Goal: Task Accomplishment & Management: Complete application form

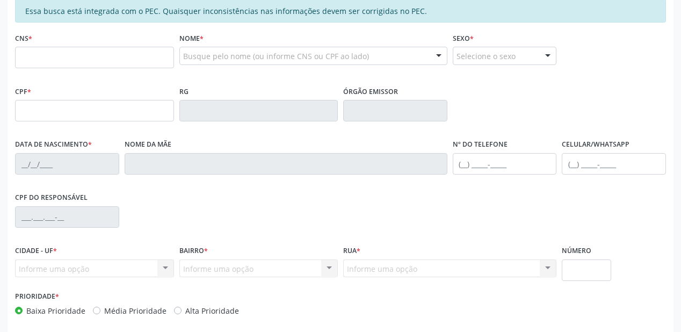
scroll to position [152, 0]
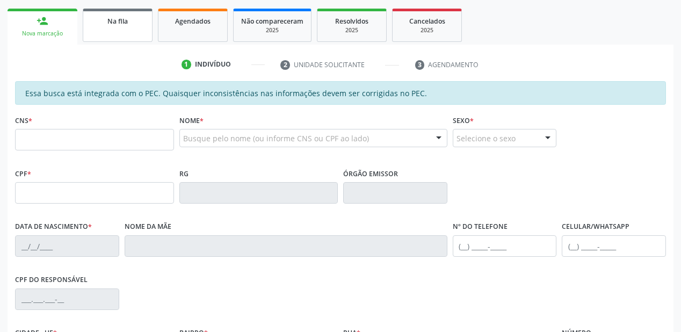
click at [129, 30] on link "Na fila" at bounding box center [118, 25] width 70 height 33
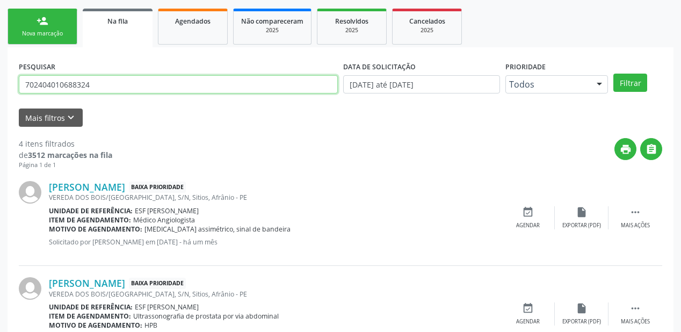
click at [97, 85] on input "702404010688324" at bounding box center [178, 84] width 319 height 18
type input "7"
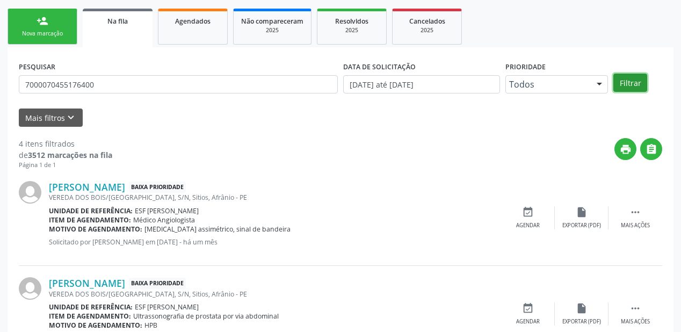
click at [630, 84] on button "Filtrar" at bounding box center [630, 83] width 34 height 18
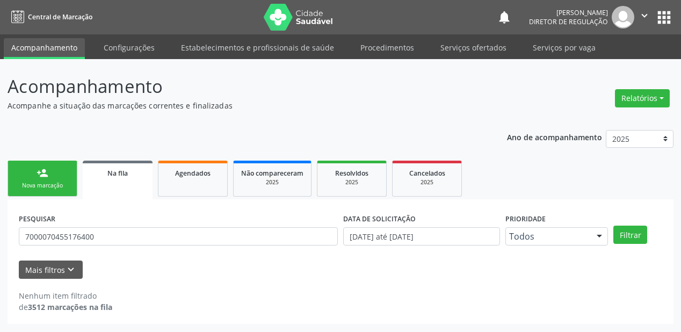
scroll to position [0, 0]
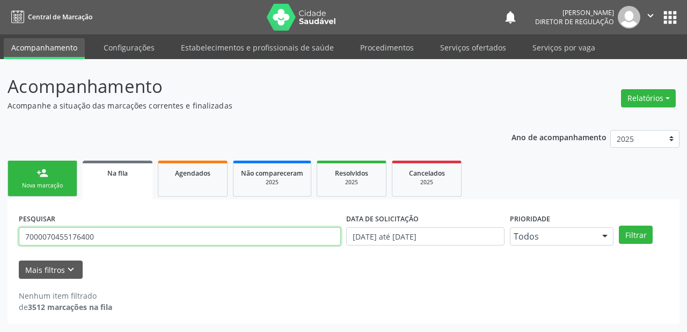
click at [120, 234] on input "7000070455176400" at bounding box center [180, 236] width 322 height 18
type input "7"
type input "700007045176400"
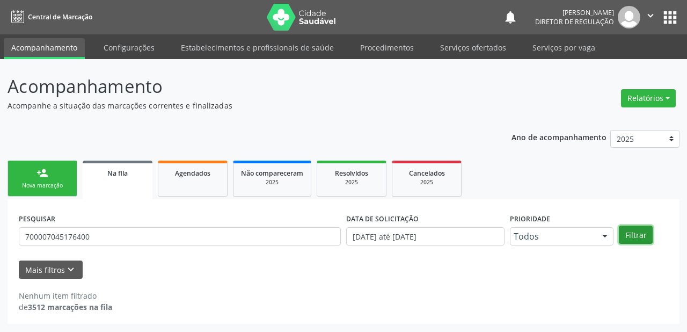
click at [632, 230] on button "Filtrar" at bounding box center [636, 235] width 34 height 18
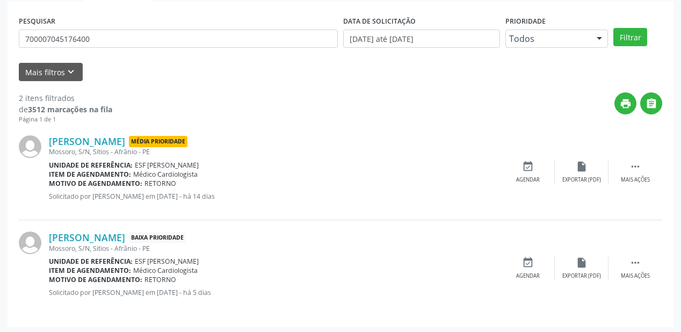
scroll to position [199, 0]
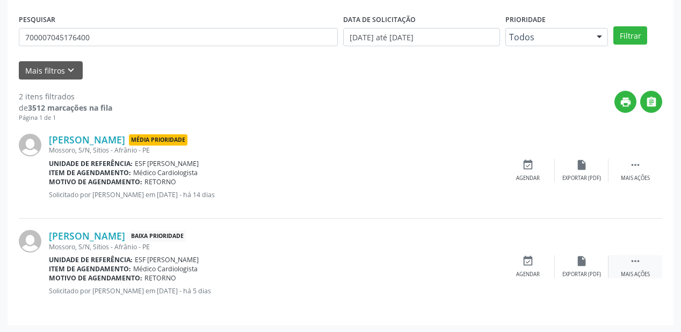
click at [632, 257] on icon "" at bounding box center [635, 261] width 12 height 12
click at [374, 272] on div "Agendar" at bounding box center [367, 275] width 24 height 8
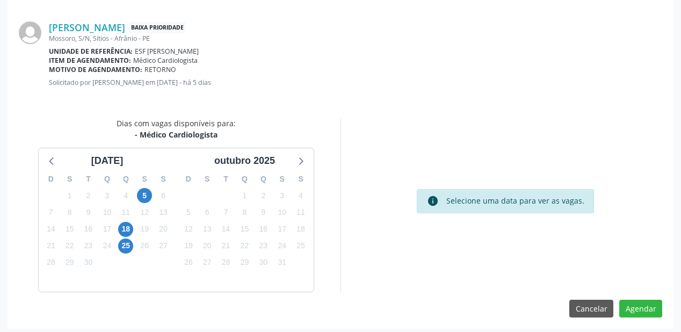
scroll to position [226, 0]
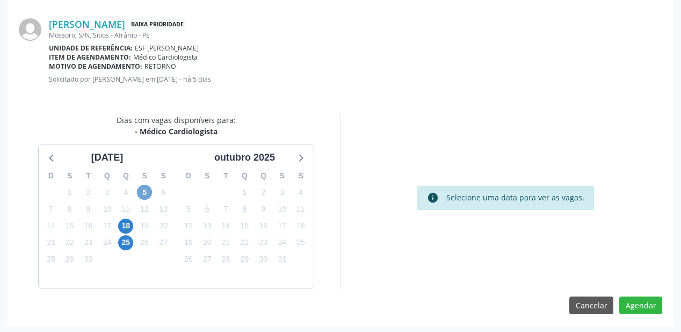
click at [144, 190] on span "5" at bounding box center [144, 192] width 15 height 15
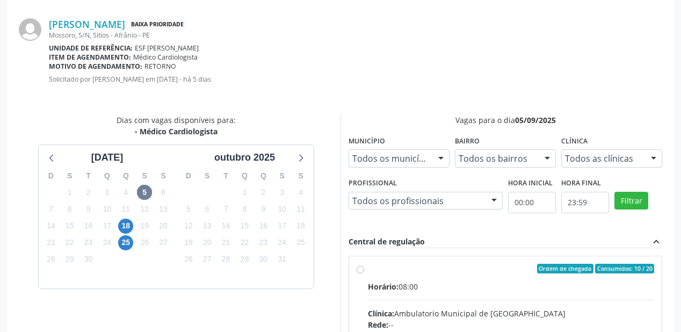
click at [426, 265] on div "Ordem de chegada Consumidos: 10 / 20" at bounding box center [511, 269] width 286 height 10
click at [364, 265] on input "Ordem de chegada Consumidos: 10 / 20 Horário: 08:00 Clínica: Ambulatorio Munici…" at bounding box center [361, 269] width 8 height 10
radio input "true"
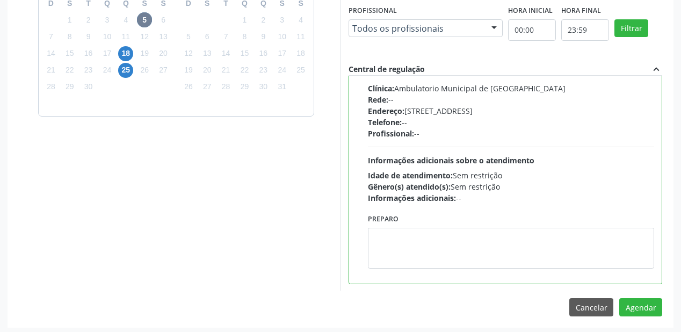
scroll to position [401, 0]
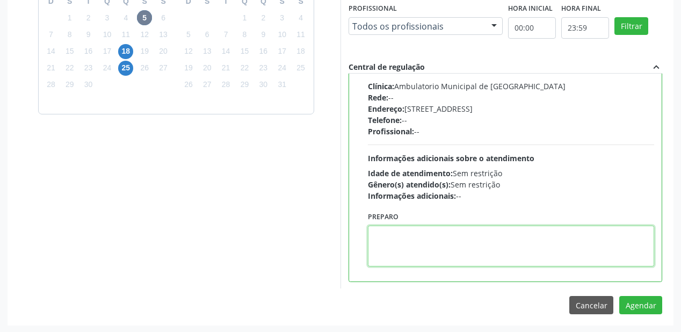
click at [447, 249] on textarea at bounding box center [511, 246] width 286 height 41
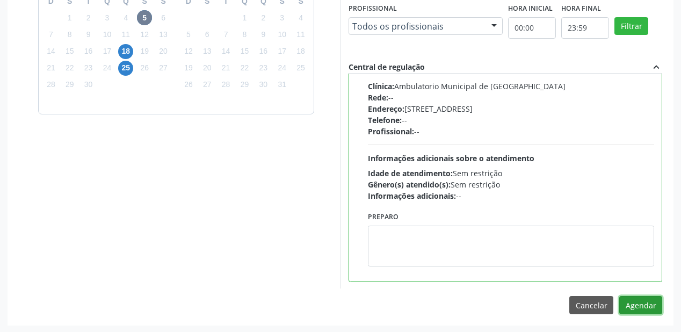
click at [628, 300] on button "Agendar" at bounding box center [640, 305] width 43 height 18
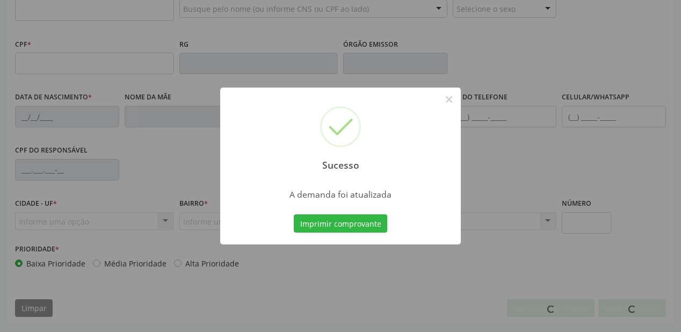
scroll to position [281, 0]
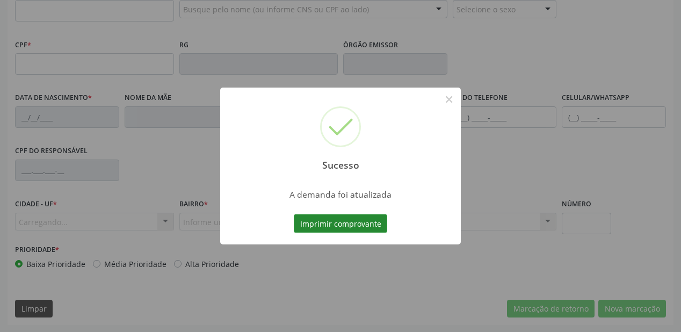
click at [337, 223] on button "Imprimir comprovante" at bounding box center [340, 223] width 93 height 18
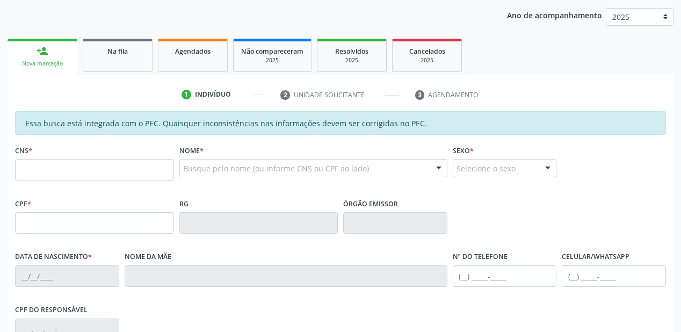
scroll to position [109, 0]
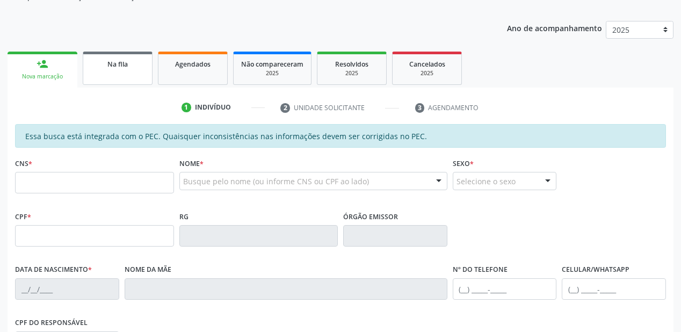
click at [122, 70] on link "Na fila" at bounding box center [118, 68] width 70 height 33
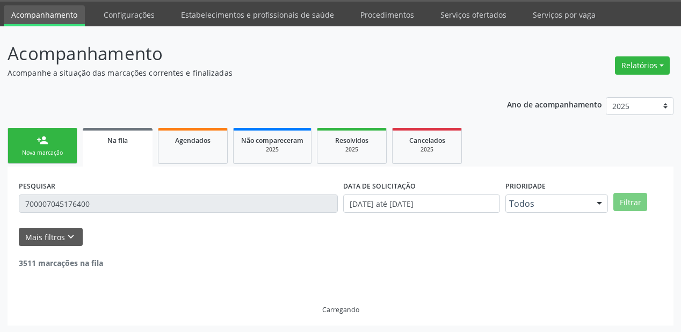
scroll to position [103, 0]
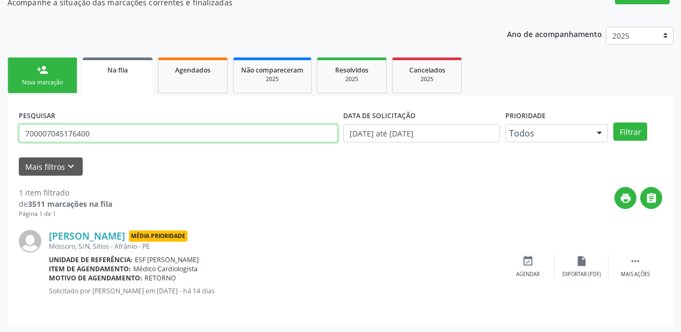
click at [95, 137] on input "700007045176400" at bounding box center [178, 133] width 319 height 18
type input "7"
type input "700603438972165"
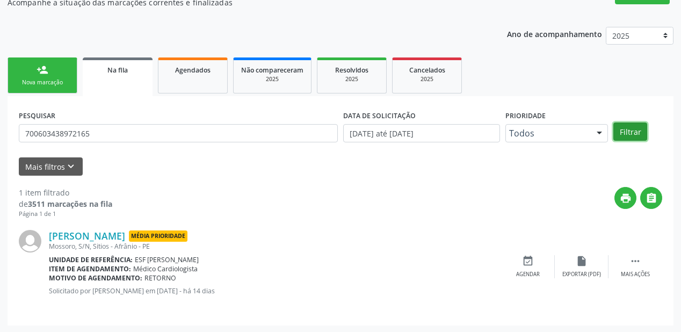
click at [624, 131] on button "Filtrar" at bounding box center [630, 131] width 34 height 18
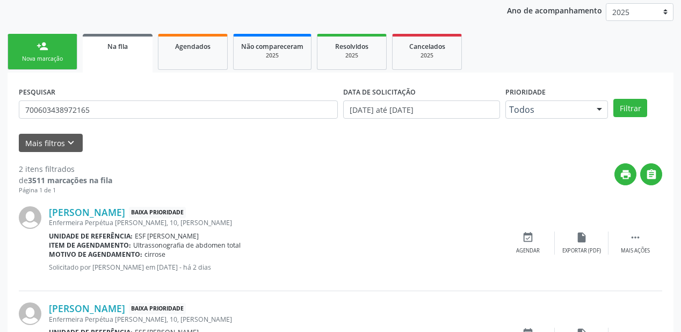
scroll to position [199, 0]
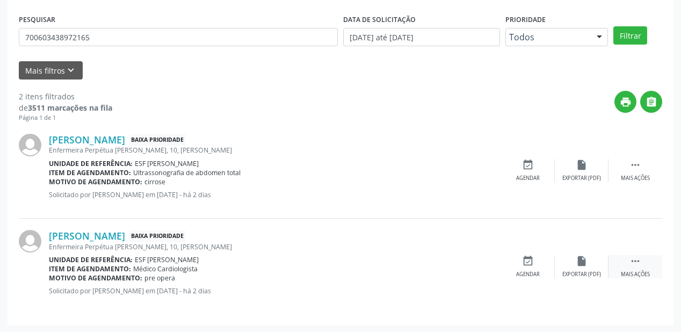
click at [629, 258] on div " Mais ações" at bounding box center [636, 266] width 54 height 23
click at [374, 271] on div "Agendar" at bounding box center [367, 275] width 24 height 8
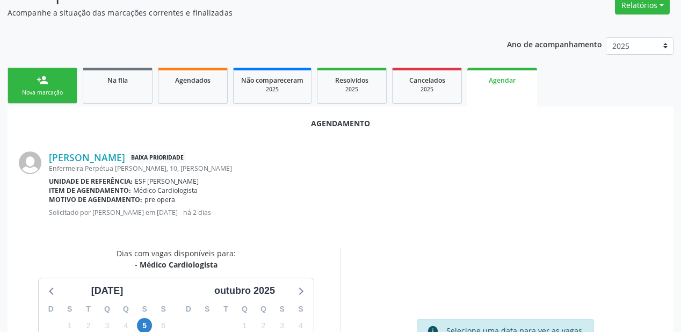
scroll to position [226, 0]
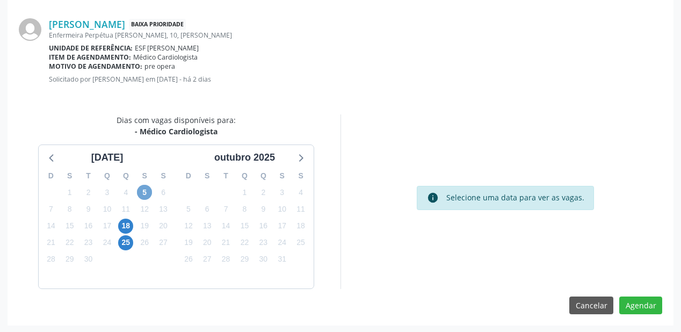
click at [146, 187] on span "5" at bounding box center [144, 192] width 15 height 15
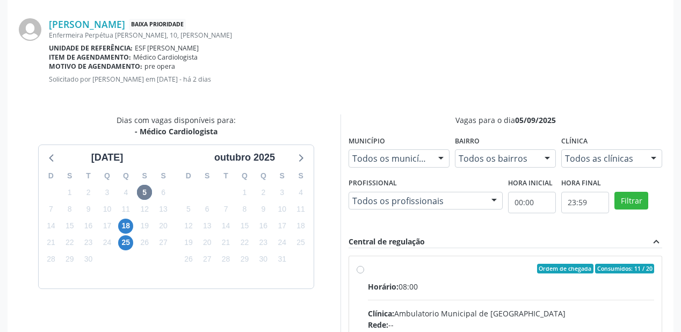
click at [395, 265] on div "Ordem de chegada Consumidos: 11 / 20" at bounding box center [511, 269] width 286 height 10
click at [364, 265] on input "Ordem de chegada Consumidos: 11 / 20 Horário: 08:00 Clínica: Ambulatorio Munici…" at bounding box center [361, 269] width 8 height 10
radio input "true"
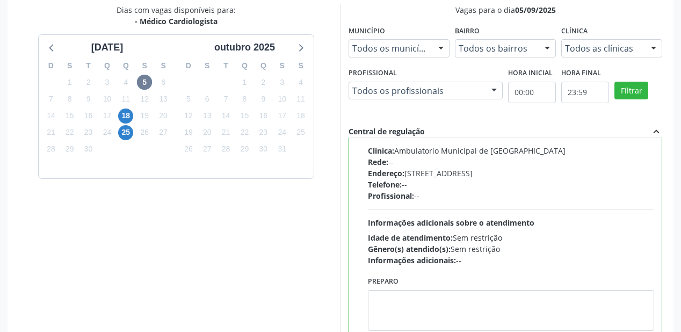
scroll to position [401, 0]
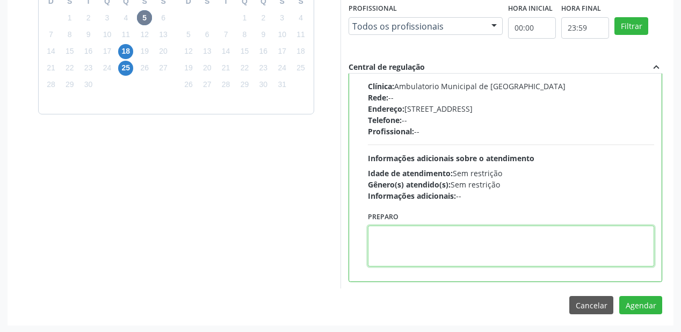
click at [419, 253] on textarea at bounding box center [511, 246] width 286 height 41
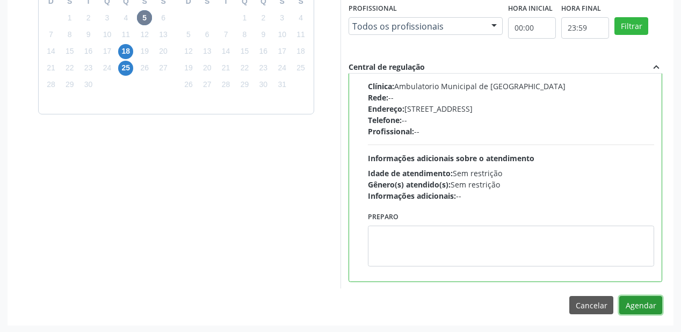
click at [644, 303] on button "Agendar" at bounding box center [640, 305] width 43 height 18
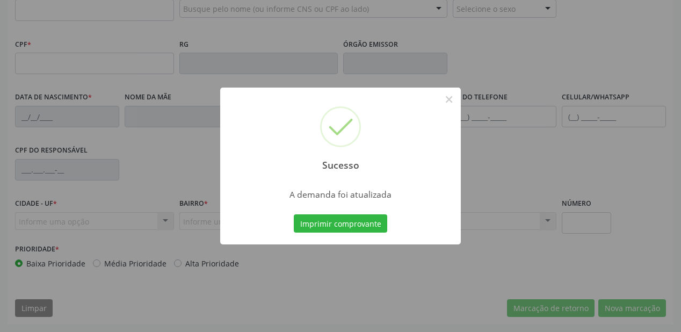
scroll to position [281, 0]
click at [336, 227] on button "Imprimir comprovante" at bounding box center [340, 223] width 93 height 18
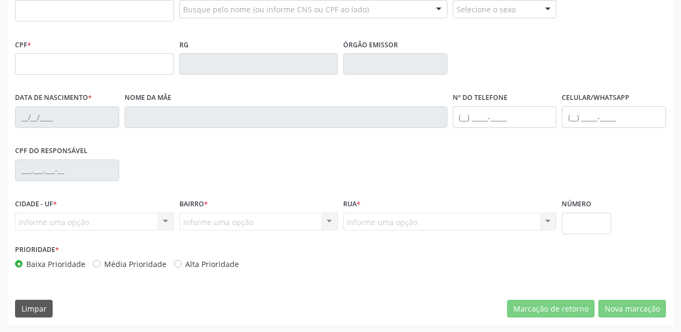
scroll to position [66, 0]
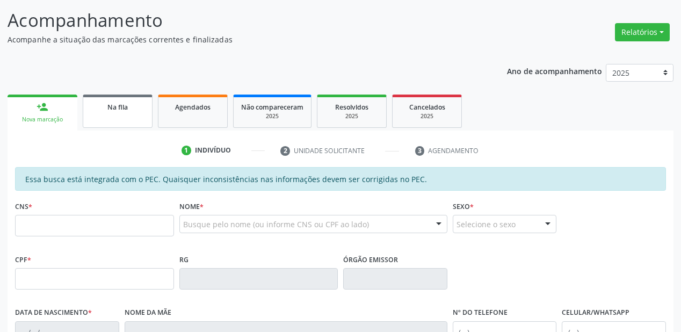
click at [127, 119] on link "Na fila" at bounding box center [118, 111] width 70 height 33
click at [127, 119] on div "Ano de acompanhamento 2025 2024 2023 2022 2021 2020 2019 2018 person_add Nova m…" at bounding box center [341, 298] width 666 height 484
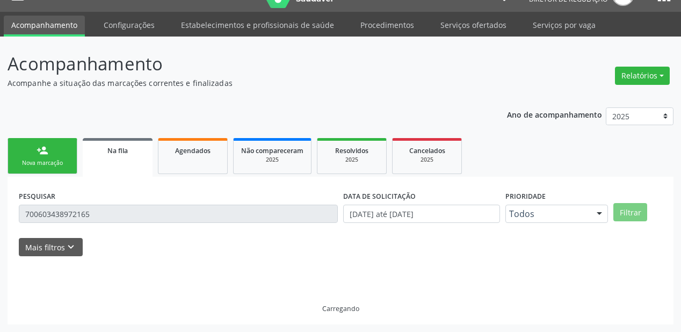
scroll to position [21, 0]
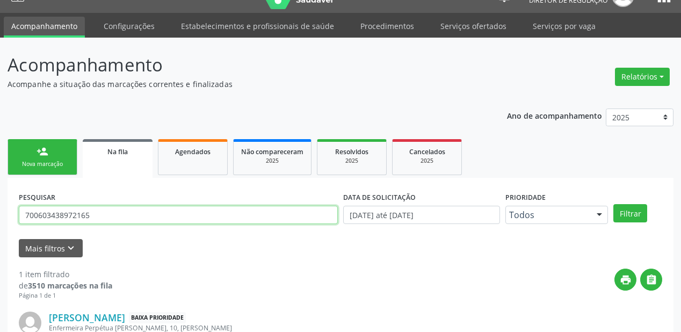
click at [111, 215] on input "700603438972165" at bounding box center [178, 215] width 319 height 18
type input "7"
type input "706304604327980"
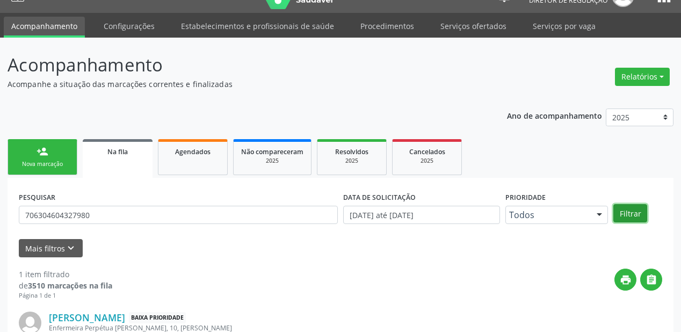
click at [625, 206] on button "Filtrar" at bounding box center [630, 213] width 34 height 18
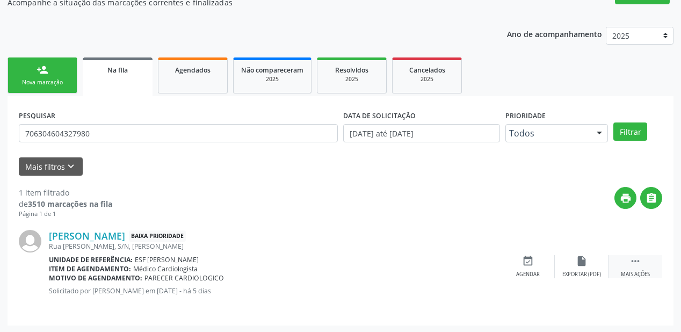
click at [633, 258] on icon "" at bounding box center [635, 261] width 12 height 12
click at [373, 271] on div "Agendar" at bounding box center [367, 275] width 24 height 8
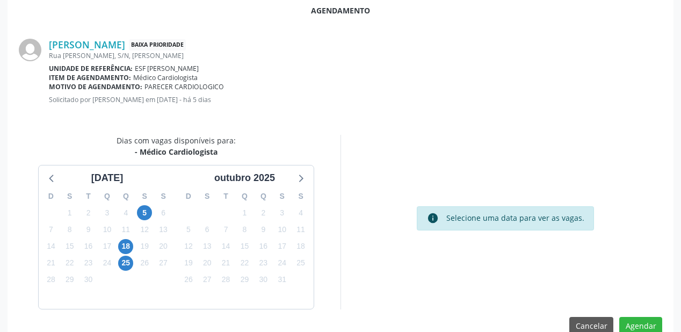
scroll to position [226, 0]
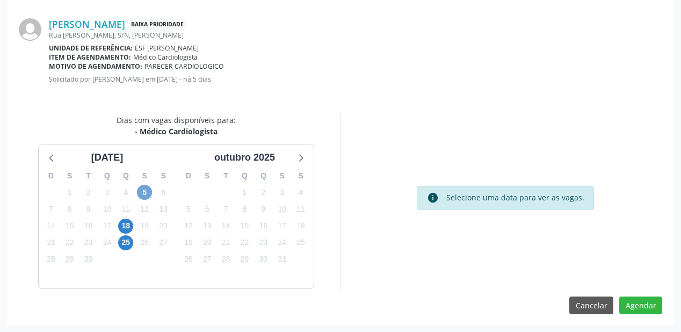
click at [149, 191] on span "5" at bounding box center [144, 192] width 15 height 15
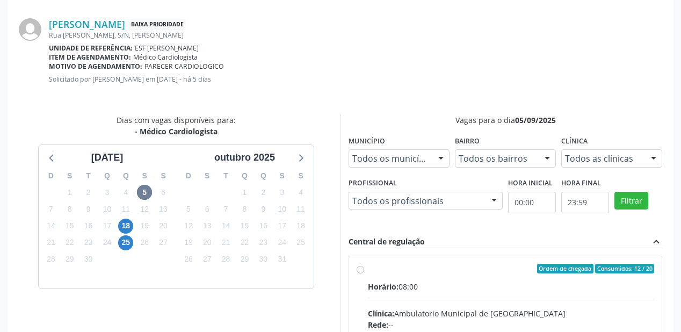
click at [515, 287] on div "Horário: 08:00" at bounding box center [511, 286] width 286 height 11
click at [364, 273] on input "Ordem de chegada Consumidos: 12 / 20 Horário: 08:00 Clínica: Ambulatorio Munici…" at bounding box center [361, 269] width 8 height 10
radio input "true"
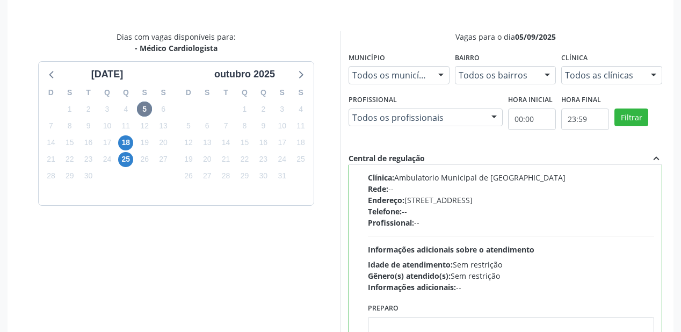
scroll to position [401, 0]
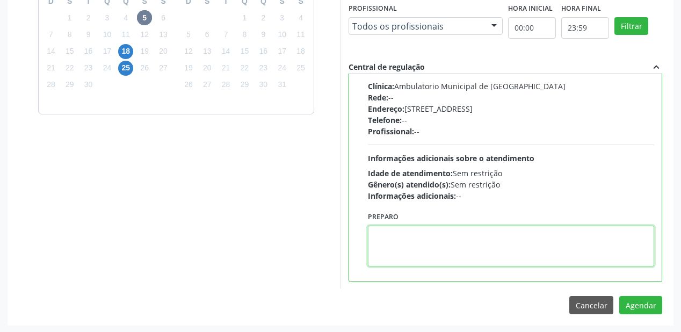
drag, startPoint x: 424, startPoint y: 249, endPoint x: 455, endPoint y: 248, distance: 31.2
click at [424, 248] on textarea at bounding box center [511, 246] width 286 height 41
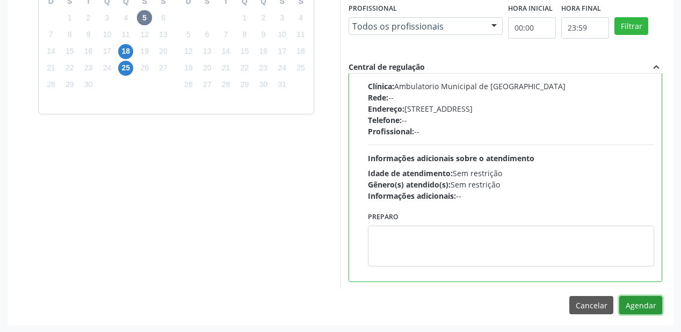
click at [641, 303] on button "Agendar" at bounding box center [640, 305] width 43 height 18
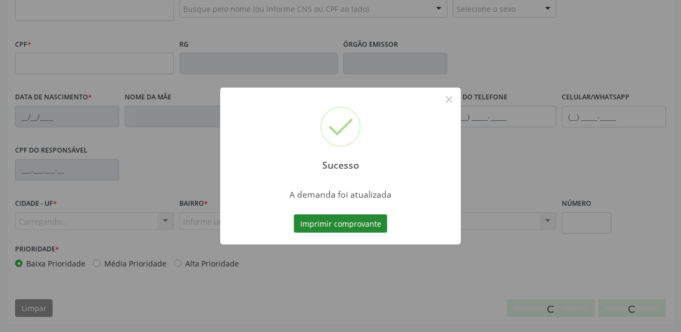
scroll to position [281, 0]
click at [343, 222] on button "Imprimir comprovante" at bounding box center [340, 223] width 93 height 18
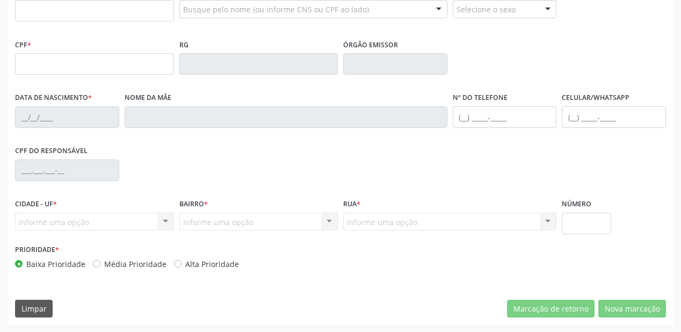
scroll to position [109, 0]
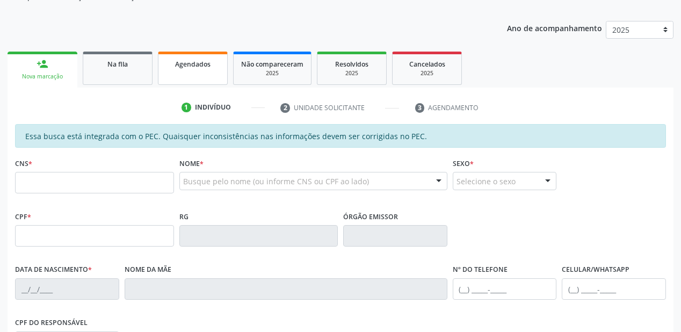
click at [202, 74] on link "Agendados" at bounding box center [193, 68] width 70 height 33
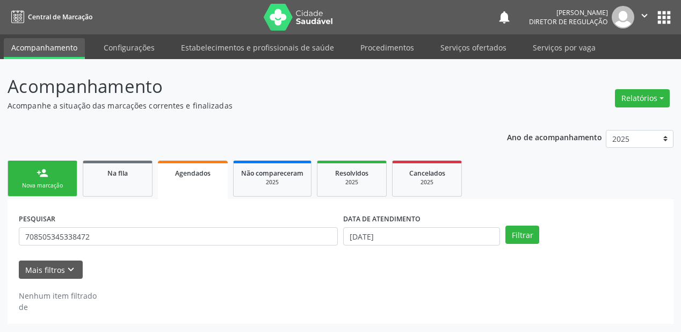
scroll to position [0, 0]
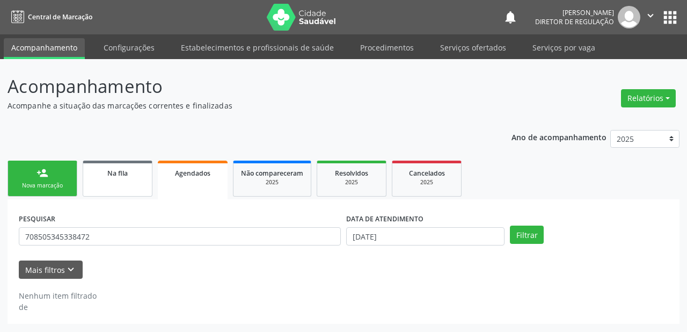
click at [108, 177] on span "Na fila" at bounding box center [117, 173] width 20 height 9
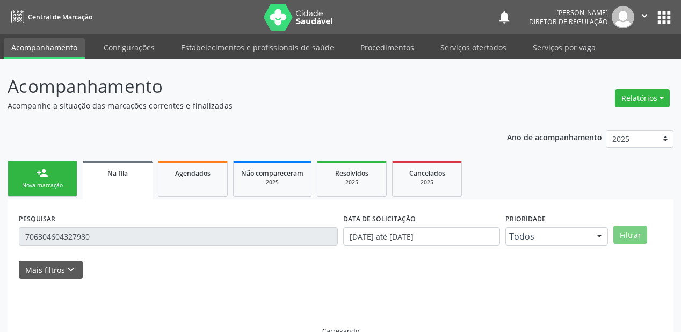
click at [108, 177] on span "Na fila" at bounding box center [117, 173] width 20 height 9
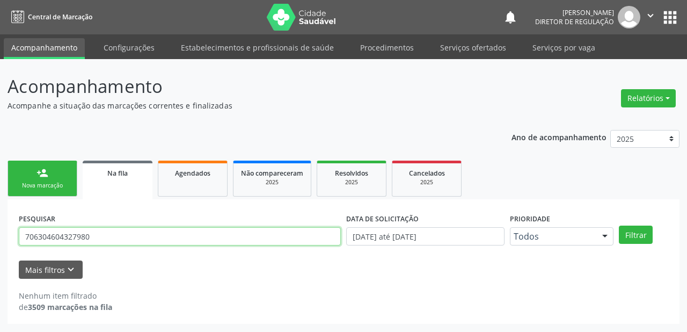
click at [108, 230] on input "706304604327980" at bounding box center [180, 236] width 322 height 18
type input "7"
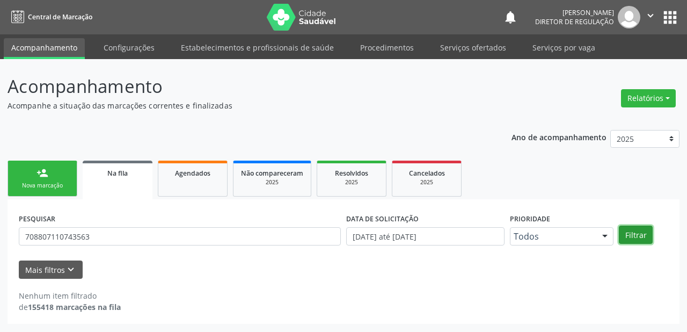
click at [637, 236] on button "Filtrar" at bounding box center [636, 235] width 34 height 18
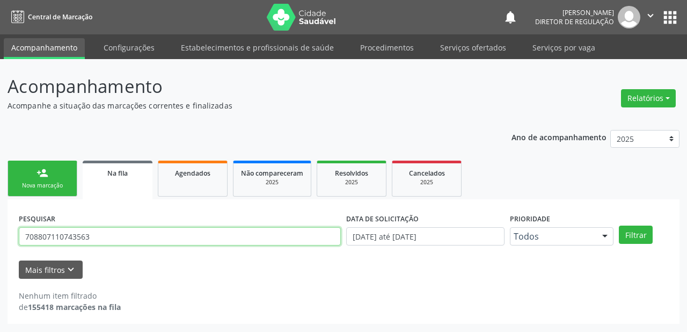
drag, startPoint x: 98, startPoint y: 238, endPoint x: 92, endPoint y: 237, distance: 5.5
click at [95, 237] on input "708807110743563" at bounding box center [180, 236] width 322 height 18
type input "7"
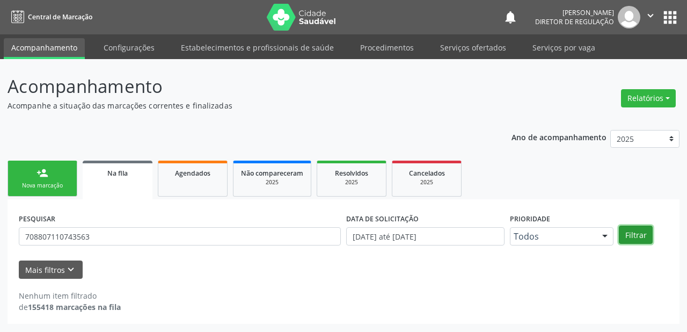
click at [640, 238] on button "Filtrar" at bounding box center [636, 235] width 34 height 18
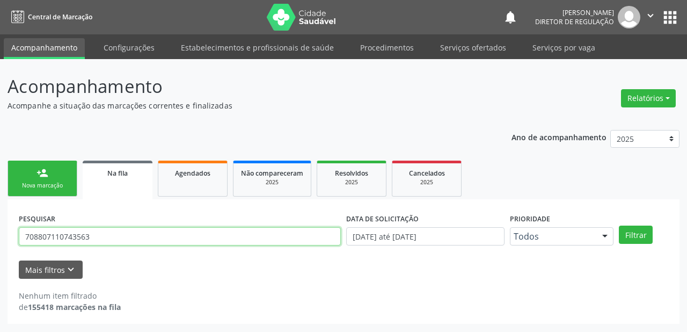
click at [95, 235] on input "708807110743563" at bounding box center [180, 236] width 322 height 18
type input "7"
type input "MARIA NILZA"
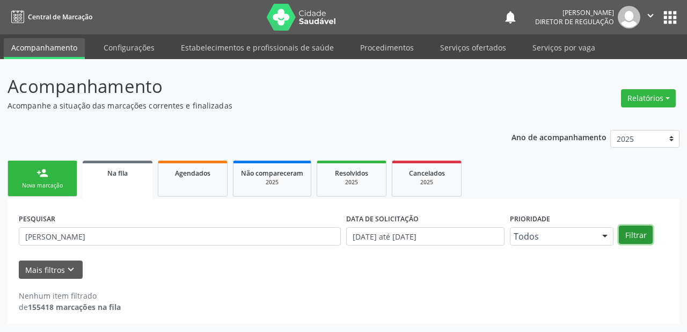
click at [627, 233] on button "Filtrar" at bounding box center [636, 235] width 34 height 18
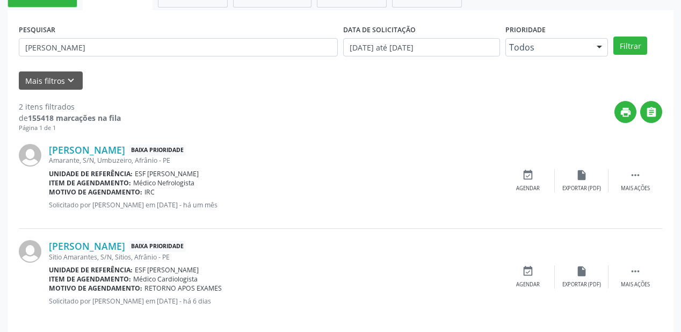
scroll to position [199, 0]
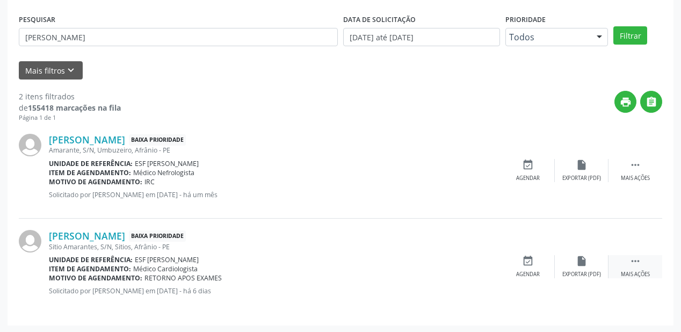
click at [630, 261] on icon "" at bounding box center [635, 261] width 12 height 12
click at [360, 264] on div "event_available Agendar" at bounding box center [367, 266] width 54 height 23
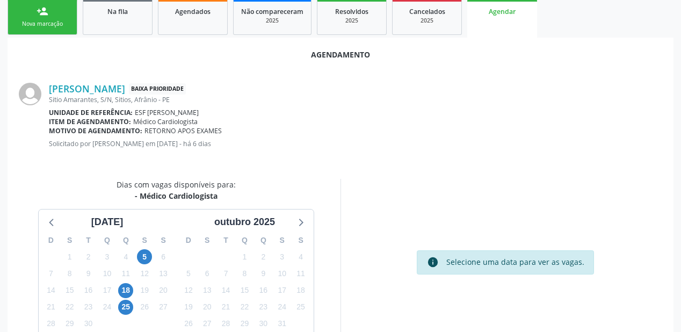
scroll to position [215, 0]
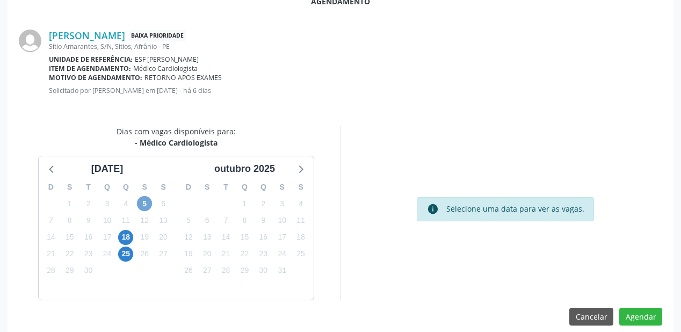
click at [142, 198] on span "5" at bounding box center [144, 203] width 15 height 15
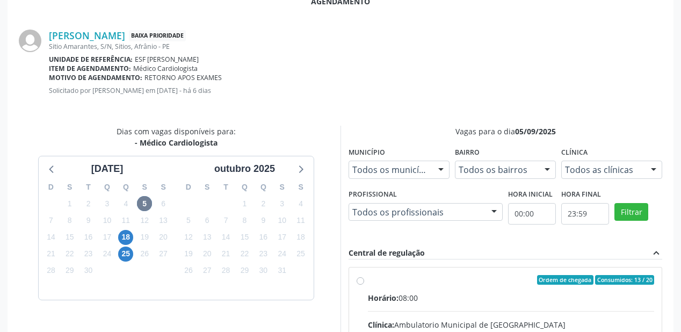
click at [546, 297] on div "Horário: 08:00" at bounding box center [511, 297] width 286 height 11
click at [364, 285] on input "Ordem de chegada Consumidos: 13 / 20 Horário: 08:00 Clínica: Ambulatorio Munici…" at bounding box center [361, 280] width 8 height 10
radio input "true"
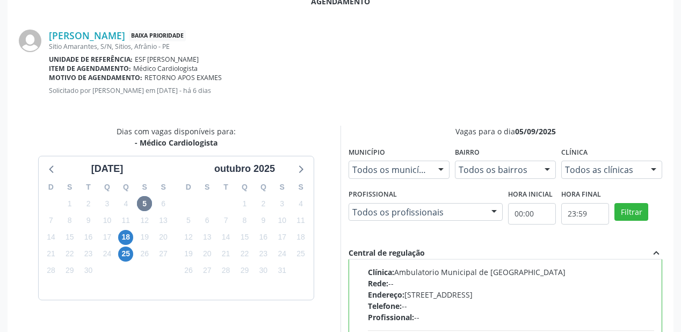
scroll to position [387, 0]
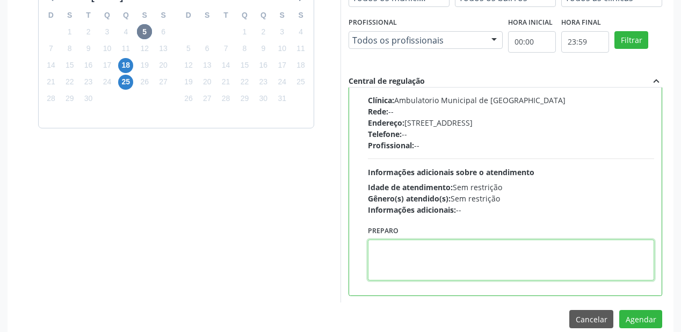
click at [429, 253] on textarea at bounding box center [511, 260] width 286 height 41
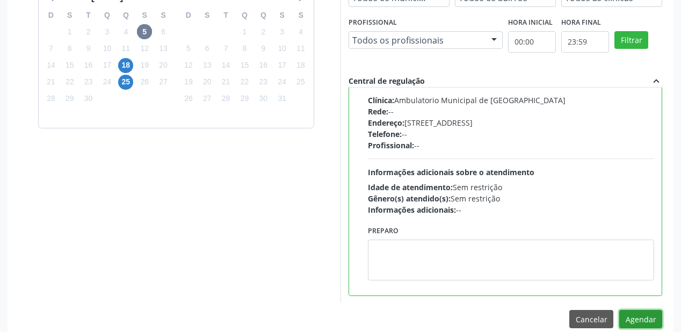
click at [648, 317] on button "Agendar" at bounding box center [640, 319] width 43 height 18
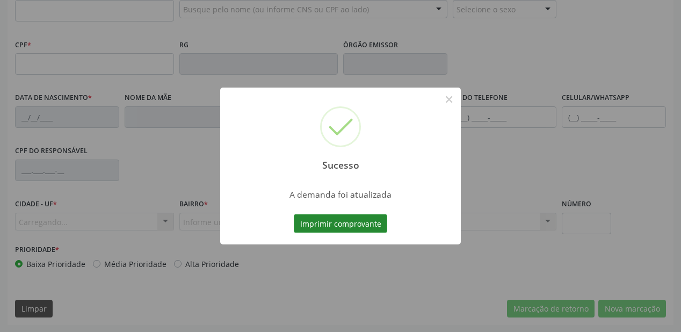
click at [345, 223] on button "Imprimir comprovante" at bounding box center [340, 223] width 93 height 18
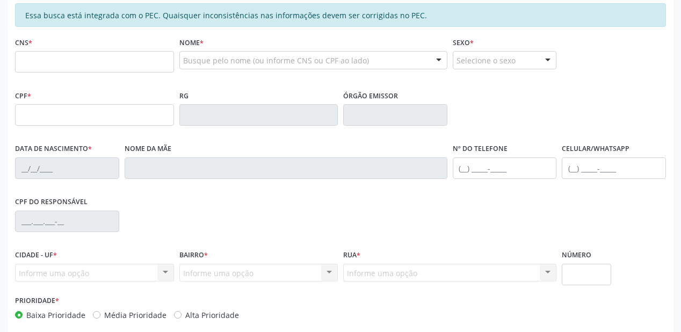
scroll to position [109, 0]
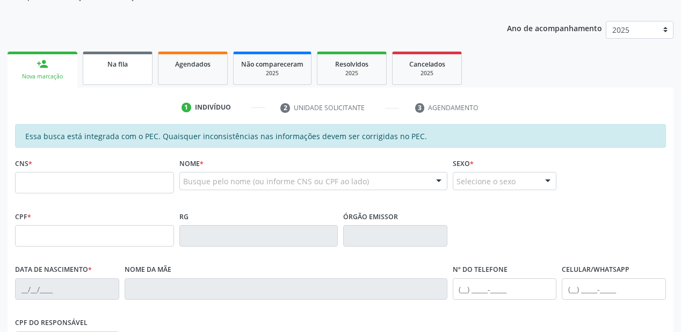
click at [122, 77] on link "Na fila" at bounding box center [118, 68] width 70 height 33
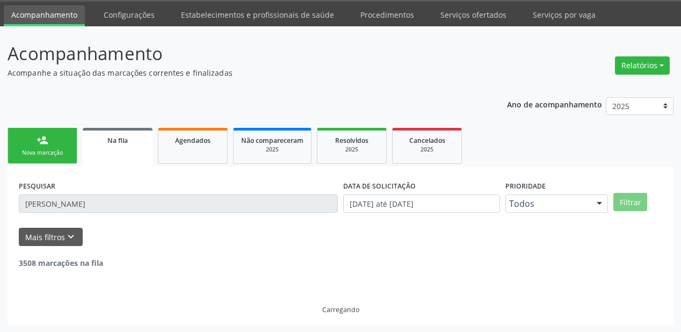
scroll to position [103, 0]
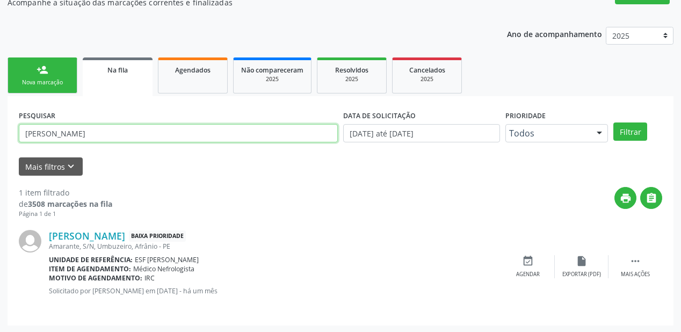
click at [84, 139] on input "MARIA NILZA" at bounding box center [178, 133] width 319 height 18
type input "M"
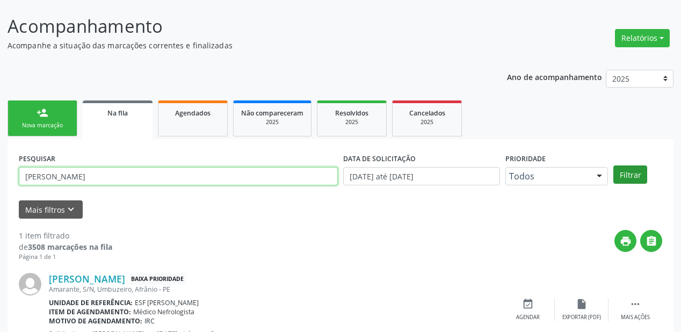
type input "VIRGILIO"
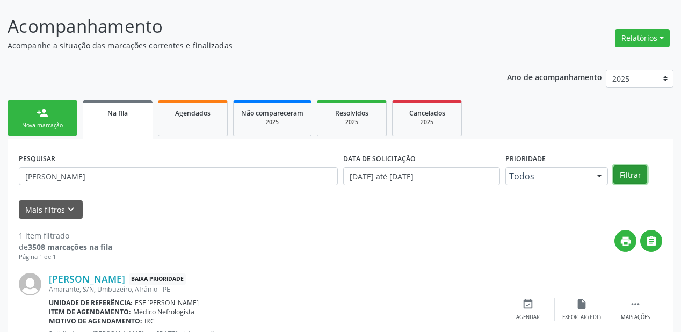
click at [632, 170] on button "Filtrar" at bounding box center [630, 174] width 34 height 18
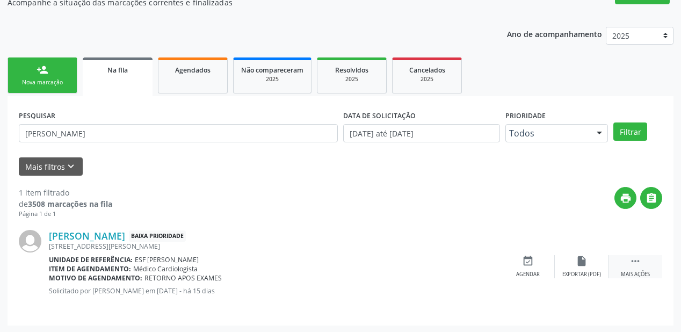
click at [636, 259] on icon "" at bounding box center [635, 261] width 12 height 12
click at [361, 266] on div "event_available Agendar" at bounding box center [367, 266] width 54 height 23
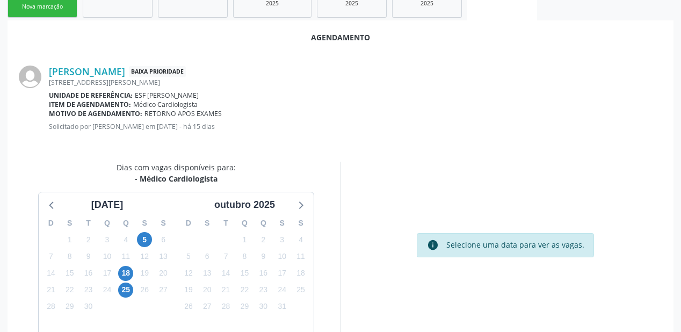
scroll to position [226, 0]
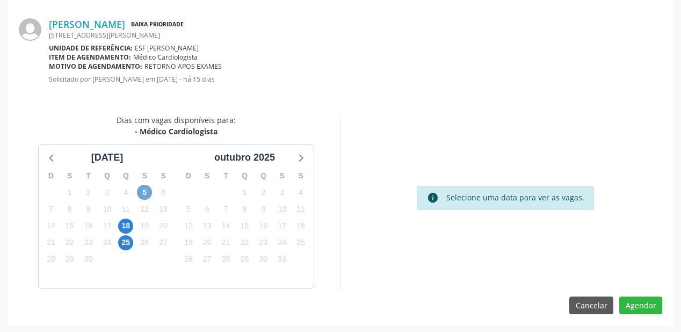
click at [142, 192] on span "5" at bounding box center [144, 192] width 15 height 15
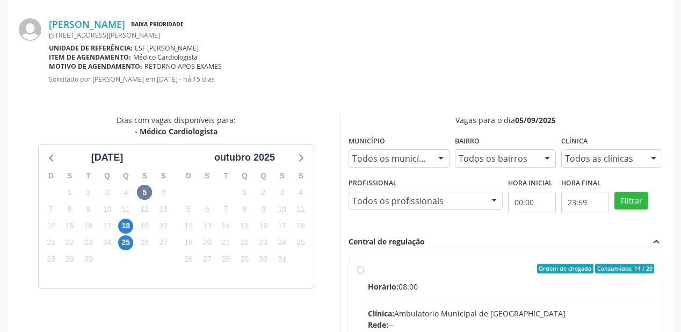
click at [364, 273] on input "Ordem de chegada Consumidos: 14 / 20 Horário: 08:00 Clínica: Ambulatorio Munici…" at bounding box center [361, 269] width 8 height 10
radio input "true"
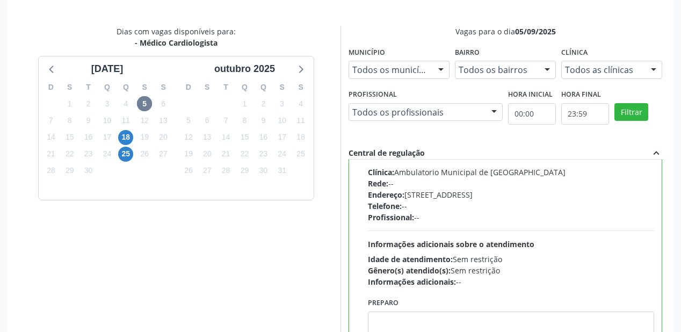
scroll to position [398, 0]
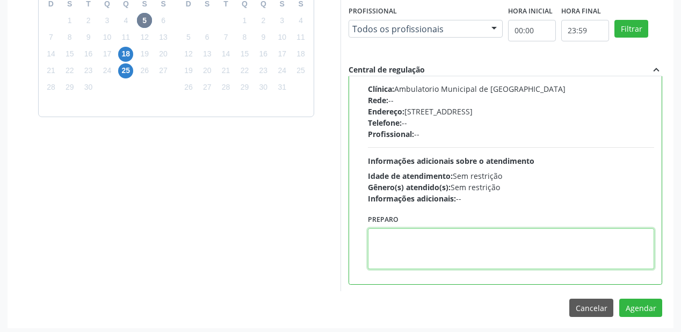
click at [423, 253] on textarea at bounding box center [511, 248] width 286 height 41
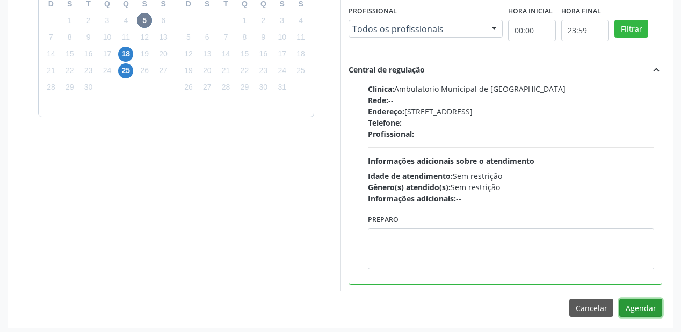
click at [637, 305] on button "Agendar" at bounding box center [640, 308] width 43 height 18
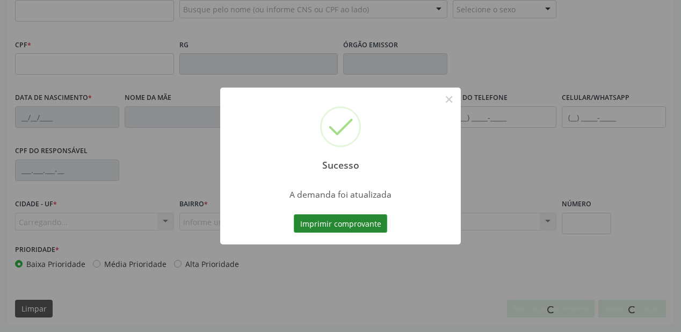
click at [354, 223] on button "Imprimir comprovante" at bounding box center [340, 223] width 93 height 18
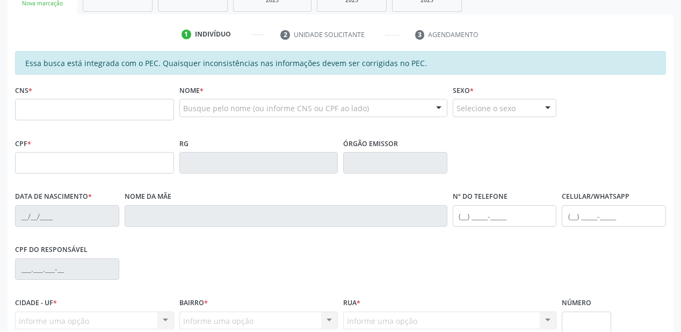
scroll to position [66, 0]
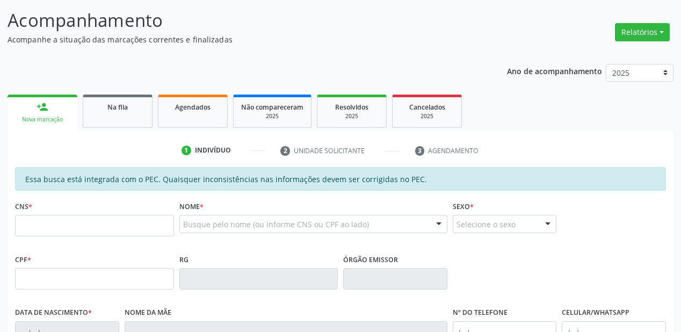
click at [131, 114] on div "Sucesso × A demanda foi atualizada Imprimir comprovante Cancel" at bounding box center [340, 166] width 681 height 332
click at [123, 118] on div "Sucesso × A demanda foi atualizada Imprimir comprovante Cancel" at bounding box center [340, 166] width 681 height 332
click at [122, 118] on div "Sucesso × A demanda foi atualizada Imprimir comprovante Cancel" at bounding box center [340, 166] width 681 height 332
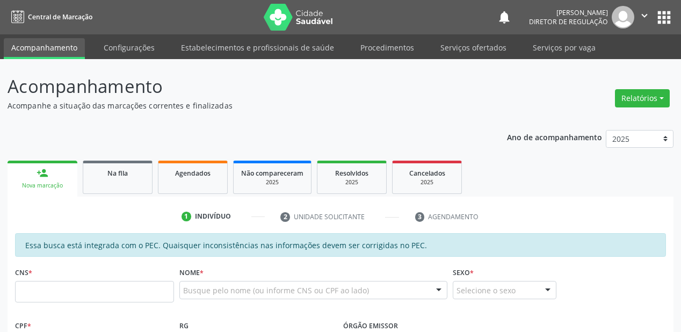
scroll to position [66, 0]
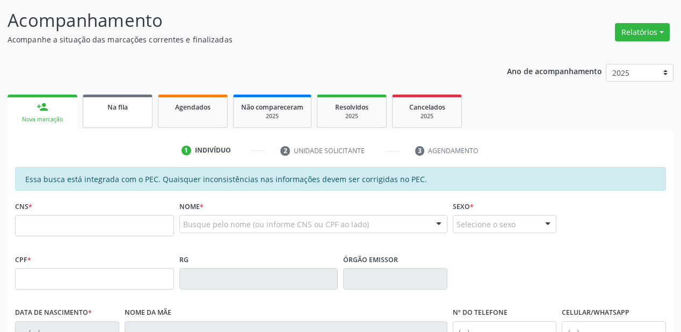
click at [122, 114] on link "Na fila" at bounding box center [118, 111] width 70 height 33
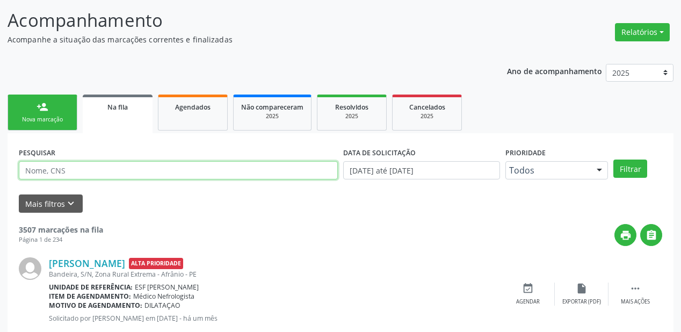
click at [60, 172] on input "text" at bounding box center [178, 170] width 319 height 18
type input "707405003471678"
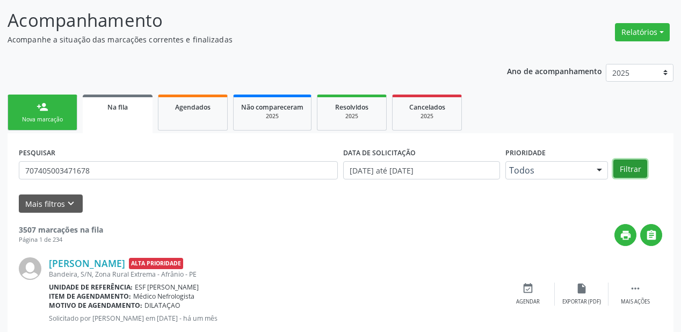
click at [623, 164] on button "Filtrar" at bounding box center [630, 169] width 34 height 18
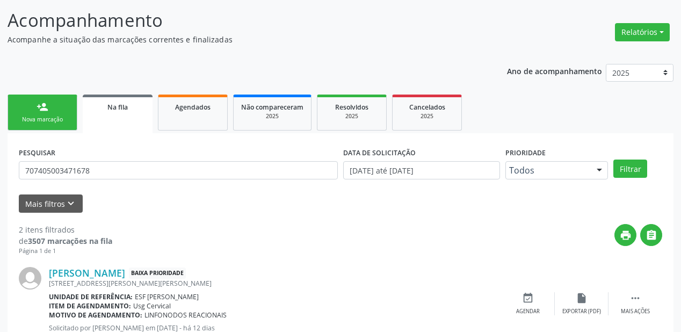
scroll to position [199, 0]
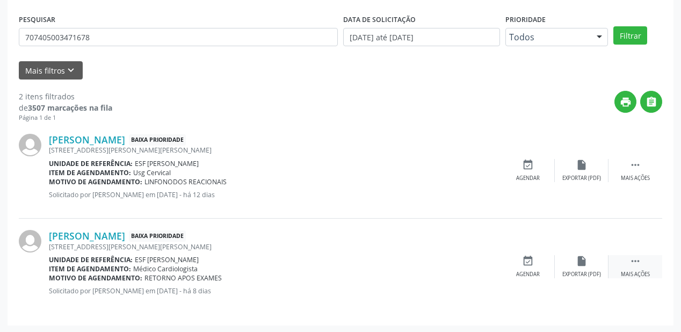
click at [634, 259] on icon "" at bounding box center [635, 261] width 12 height 12
click at [369, 266] on div "event_available Agendar" at bounding box center [367, 266] width 54 height 23
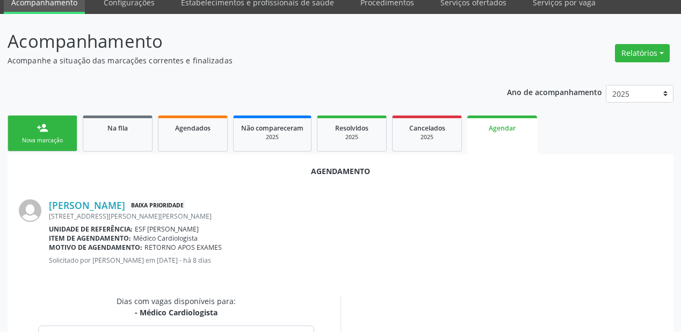
scroll to position [172, 0]
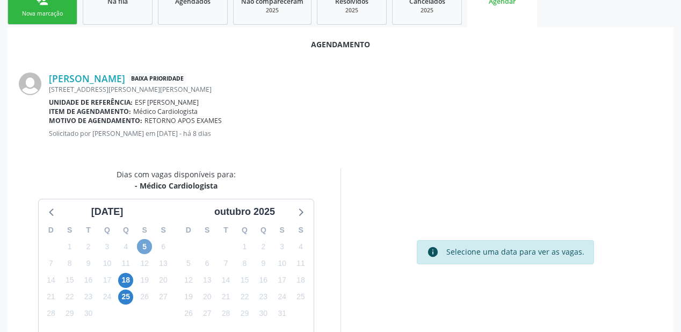
click at [147, 247] on span "5" at bounding box center [144, 246] width 15 height 15
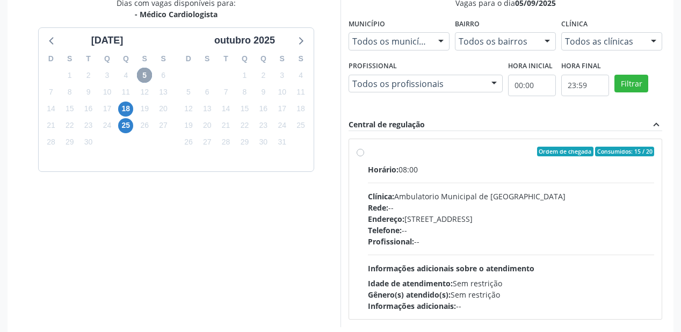
scroll to position [344, 0]
drag, startPoint x: 421, startPoint y: 238, endPoint x: 435, endPoint y: 233, distance: 14.8
click at [421, 237] on div "Profissional: --" at bounding box center [511, 240] width 286 height 11
click at [364, 156] on input "Ordem de chegada Consumidos: 15 / 20 Horário: 08:00 Clínica: Ambulatorio Munici…" at bounding box center [361, 151] width 8 height 10
radio input "true"
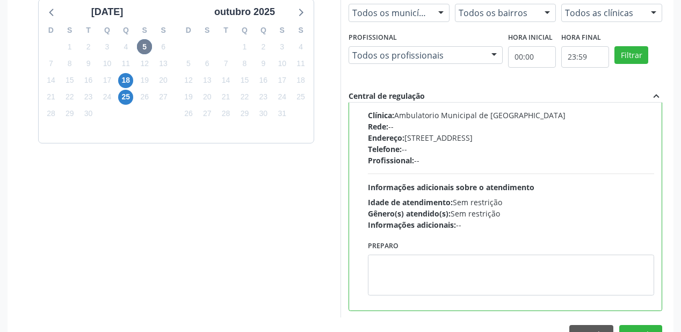
scroll to position [401, 0]
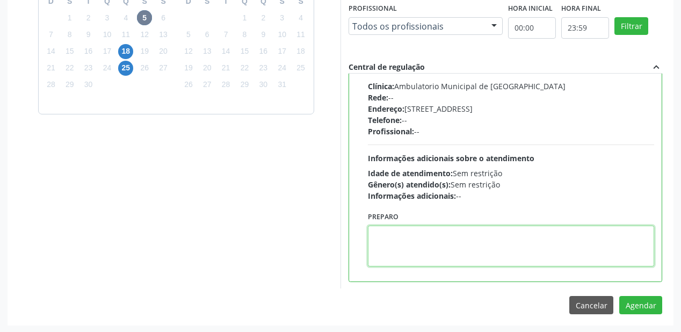
click at [421, 258] on textarea at bounding box center [511, 246] width 286 height 41
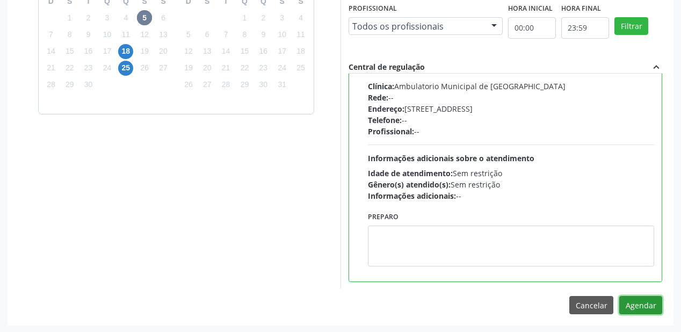
click at [638, 305] on button "Agendar" at bounding box center [640, 305] width 43 height 18
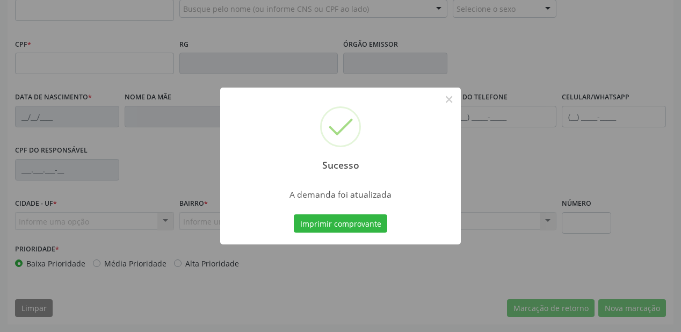
scroll to position [281, 0]
click at [335, 224] on button "Imprimir comprovante" at bounding box center [340, 223] width 93 height 18
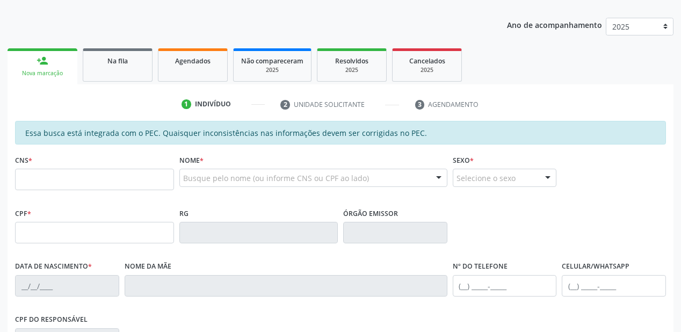
scroll to position [109, 0]
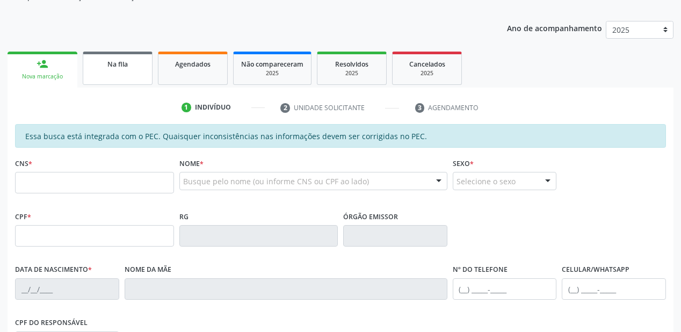
click at [137, 69] on div "Na fila" at bounding box center [118, 63] width 54 height 11
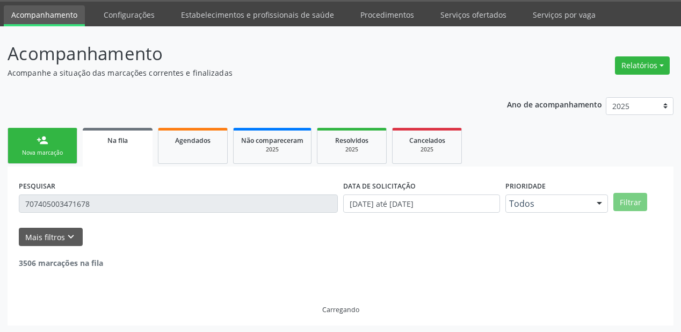
scroll to position [103, 0]
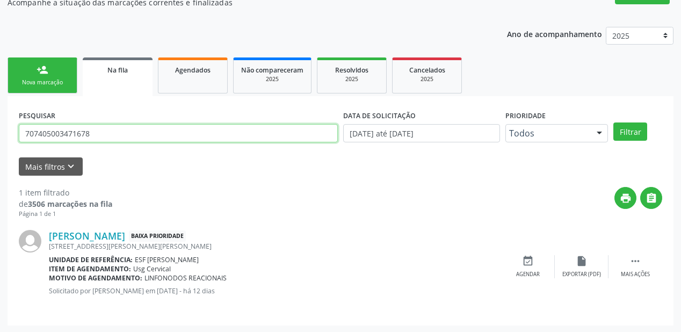
click at [96, 132] on input "707405003471678" at bounding box center [178, 133] width 319 height 18
type input "7"
click at [85, 130] on input "text" at bounding box center [178, 133] width 319 height 18
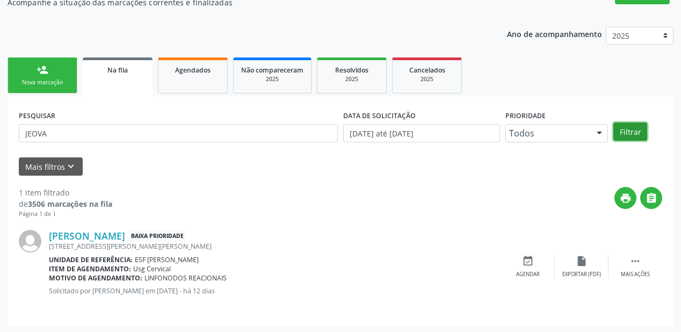
click at [634, 131] on button "Filtrar" at bounding box center [630, 131] width 34 height 18
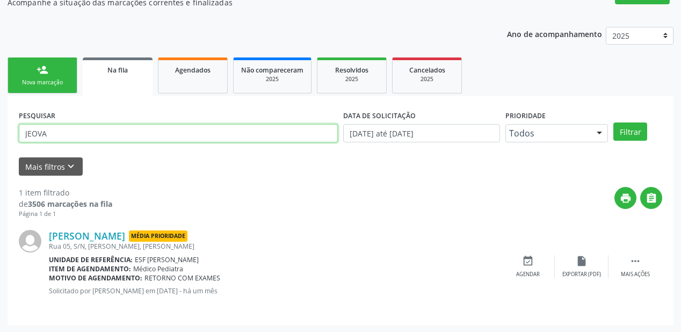
click at [64, 137] on input "JEOVA" at bounding box center [178, 133] width 319 height 18
type input "J"
type input "702401087368227"
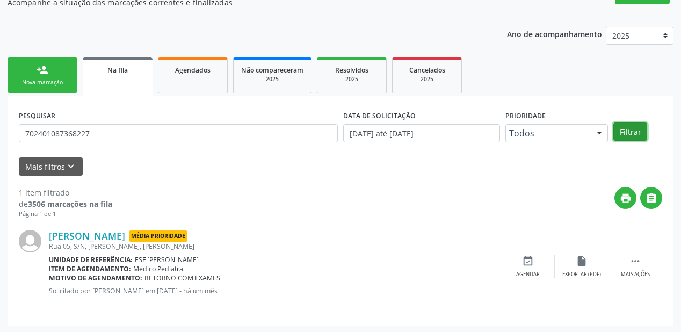
click at [635, 129] on button "Filtrar" at bounding box center [630, 131] width 34 height 18
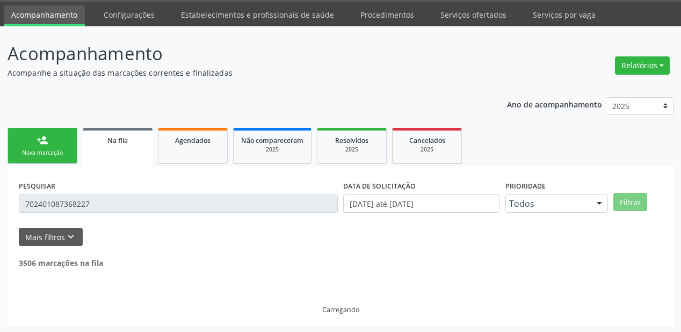
scroll to position [0, 0]
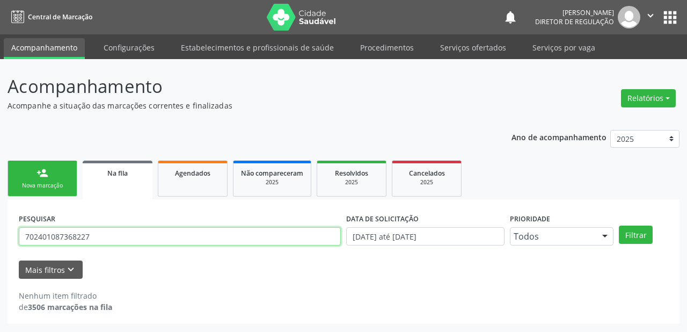
drag, startPoint x: 110, startPoint y: 235, endPoint x: 0, endPoint y: 242, distance: 110.3
click at [0, 240] on div "Acompanhamento Acompanhe a situação das marcações correntes e finalizadas Relat…" at bounding box center [343, 195] width 687 height 273
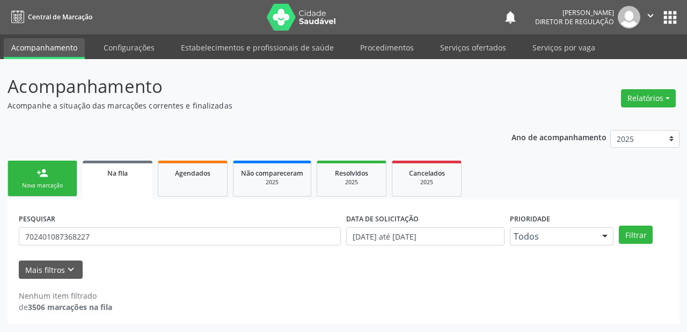
click at [50, 180] on link "person_add Nova marcação" at bounding box center [43, 179] width 70 height 36
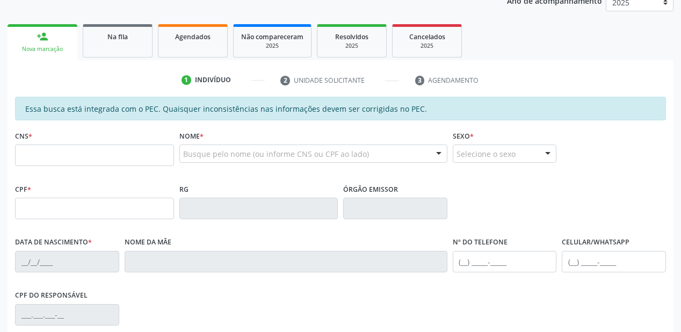
scroll to position [281, 0]
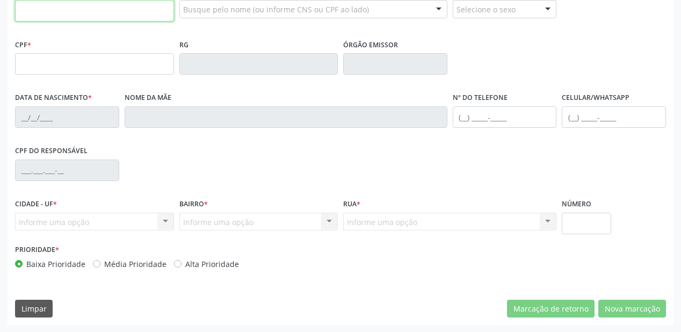
click at [65, 16] on input "text" at bounding box center [94, 10] width 159 height 21
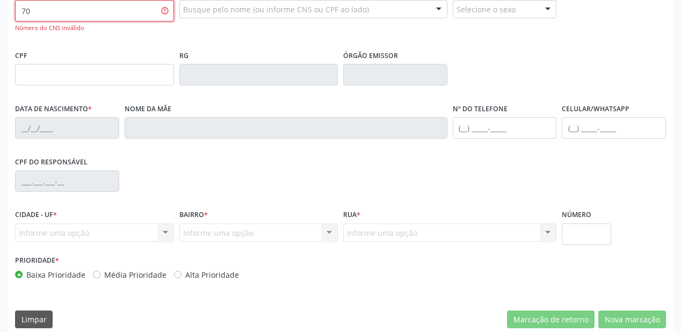
type input "7"
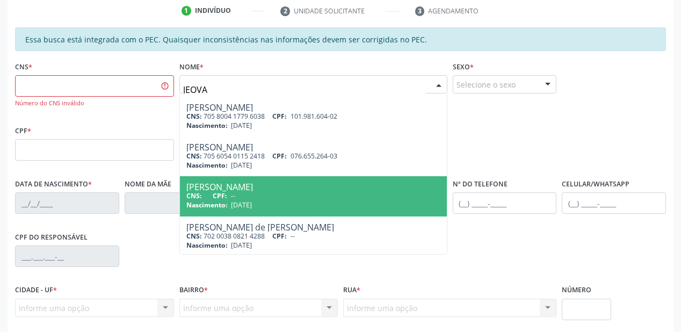
scroll to position [238, 0]
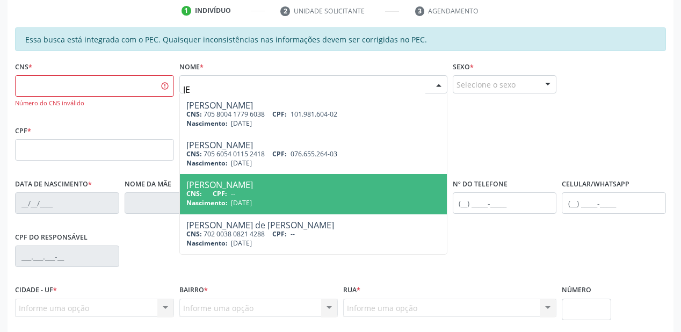
type input "J"
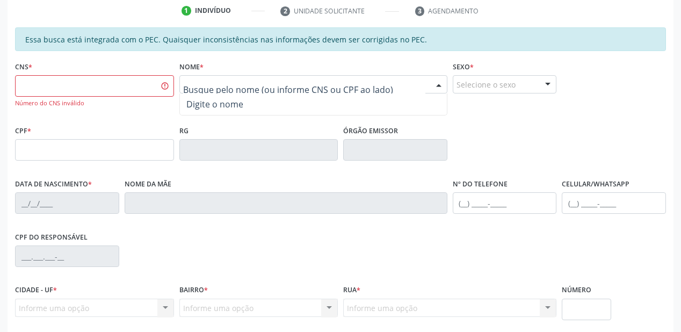
scroll to position [0, 0]
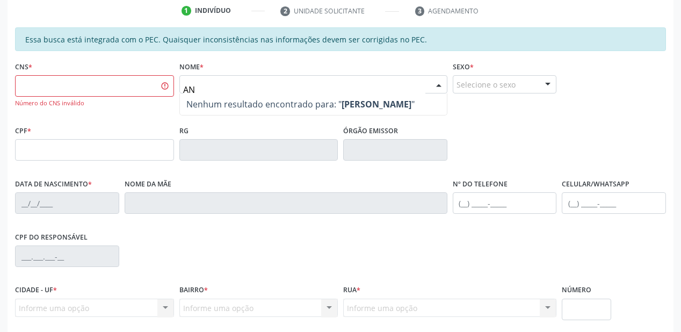
type input "A"
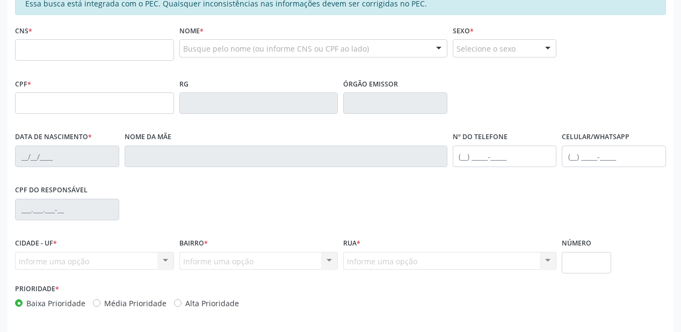
scroll to position [242, 0]
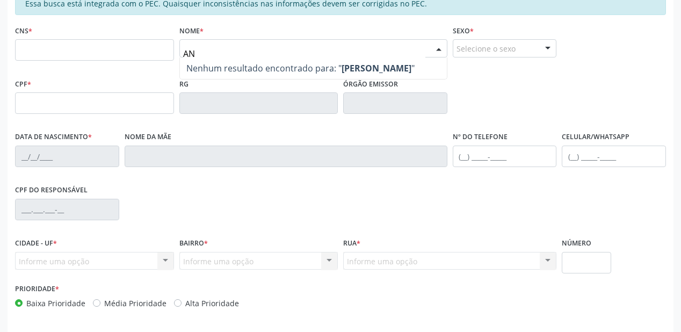
type input "A"
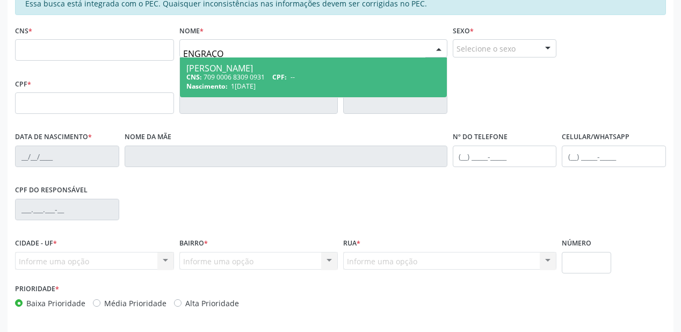
click at [243, 49] on input "ENGRAÇO" at bounding box center [304, 53] width 242 height 21
type input "E"
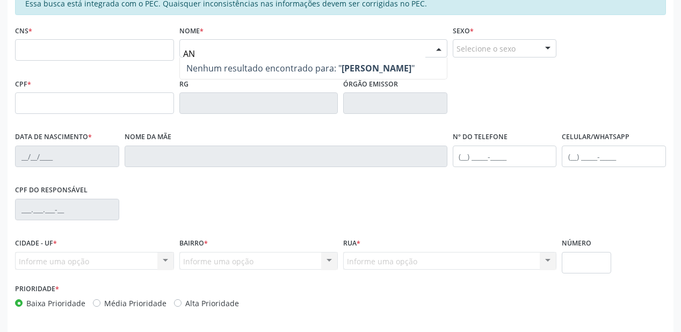
type input "A"
type input "ENGRAÇO"
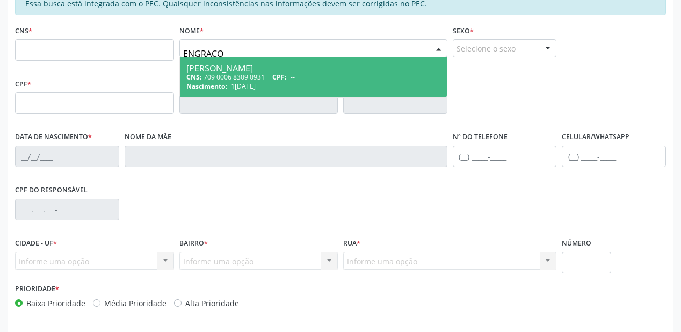
click at [212, 77] on div "CNS: 709 0006 8309 0931 CPF: --" at bounding box center [313, 77] width 254 height 9
type input "709 0006 8309 0931"
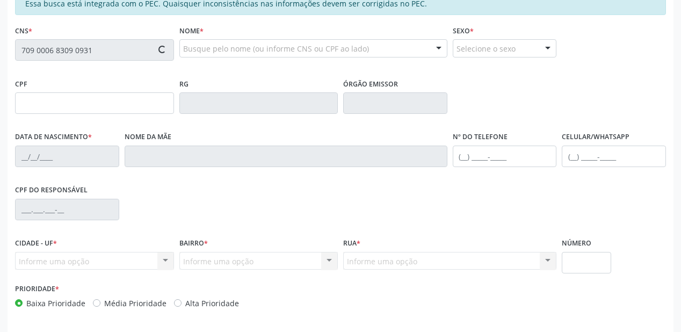
type input "15/04/1946"
type input "(87) 98856-2432"
type input "S/N"
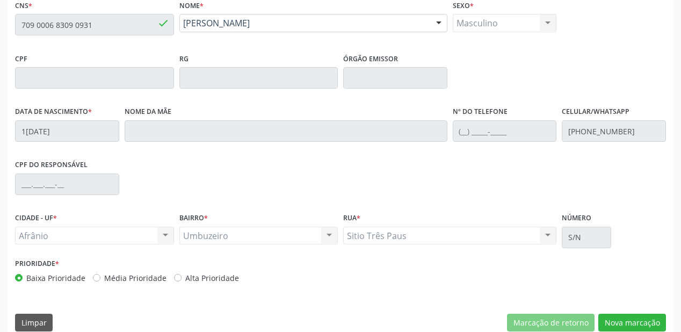
scroll to position [281, 0]
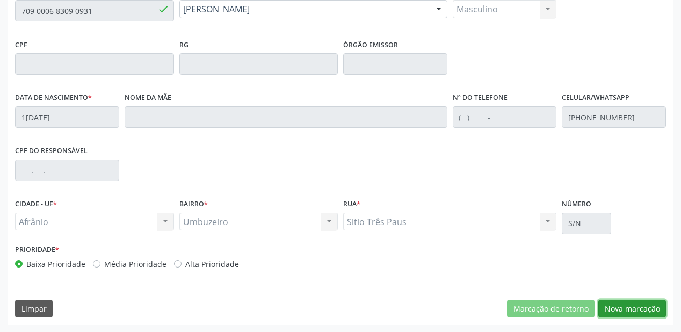
click at [627, 307] on button "Nova marcação" at bounding box center [632, 309] width 68 height 18
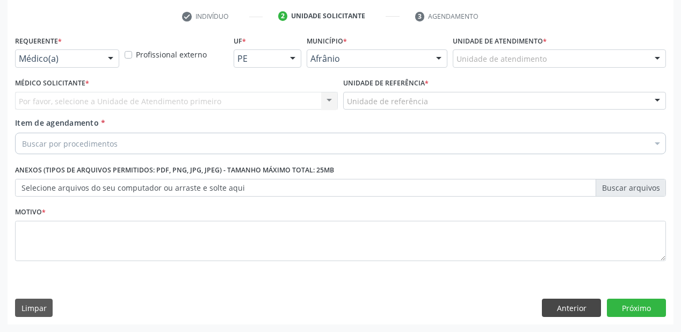
scroll to position [200, 0]
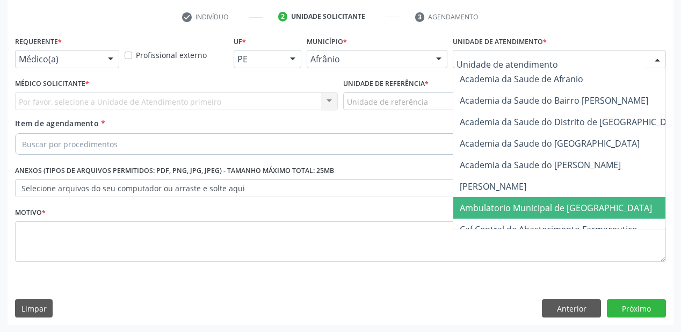
drag, startPoint x: 490, startPoint y: 206, endPoint x: 437, endPoint y: 169, distance: 64.8
click at [489, 206] on span "Ambulatorio Municipal de [GEOGRAPHIC_DATA]" at bounding box center [556, 208] width 192 height 12
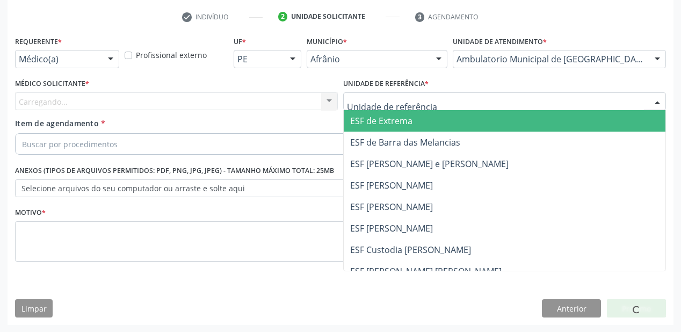
drag, startPoint x: 360, startPoint y: 97, endPoint x: 365, endPoint y: 153, distance: 56.6
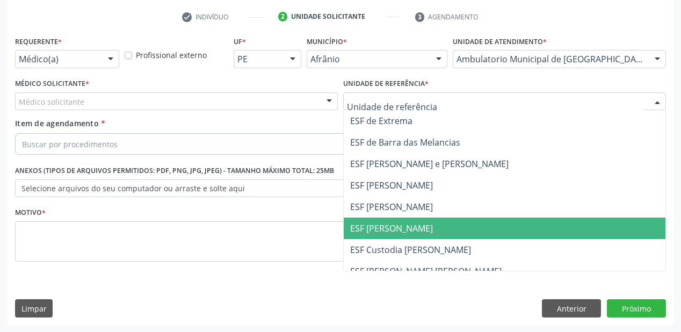
click at [376, 226] on span "ESF [PERSON_NAME]" at bounding box center [391, 228] width 83 height 12
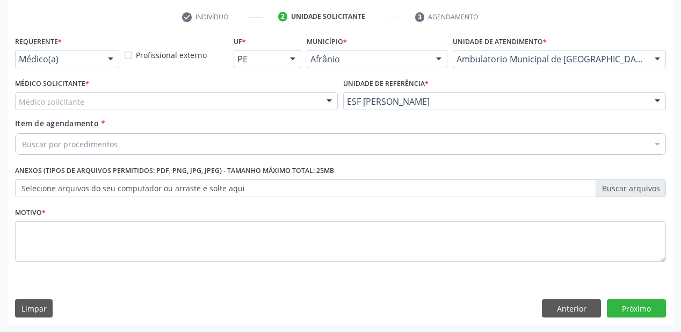
drag, startPoint x: 58, startPoint y: 102, endPoint x: 49, endPoint y: 123, distance: 22.6
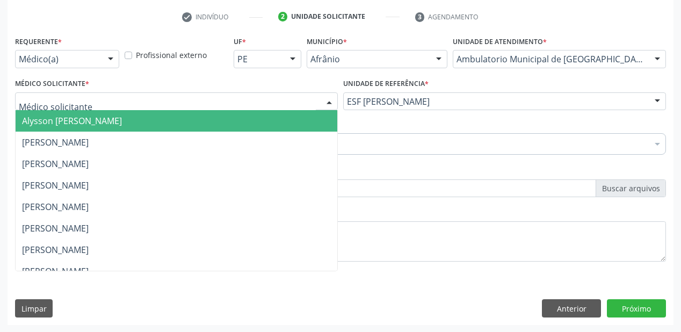
click at [50, 127] on span "Alysson [PERSON_NAME]" at bounding box center [177, 120] width 322 height 21
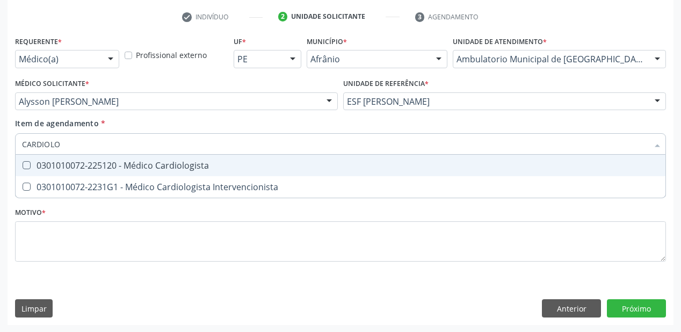
type input "CARDIOLOG"
click at [42, 167] on div "0301010072-225120 - Médico Cardiologista" at bounding box center [340, 165] width 637 height 9
checkbox Cardiologista "true"
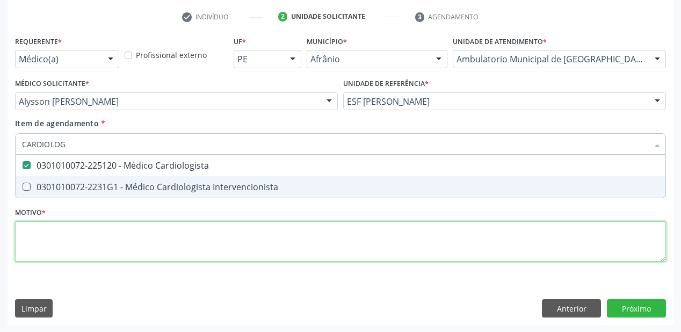
click at [64, 240] on div "Requerente * Médico(a) Médico(a) Enfermeiro(a) Paciente Nenhum resultado encont…" at bounding box center [340, 154] width 651 height 243
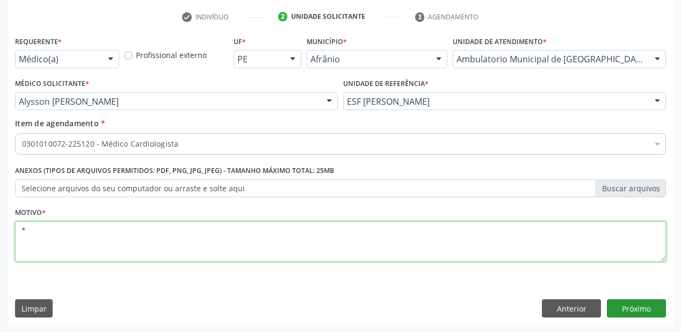
type textarea "*"
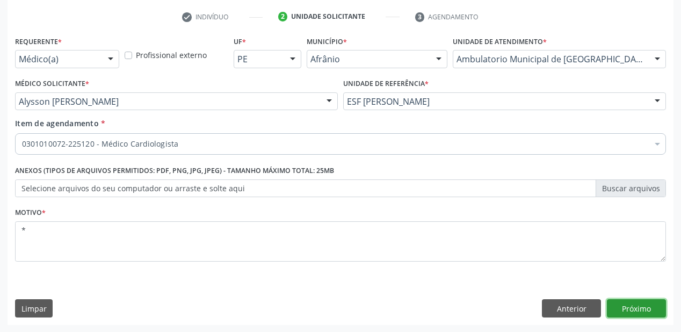
click at [614, 303] on button "Próximo" at bounding box center [636, 308] width 59 height 18
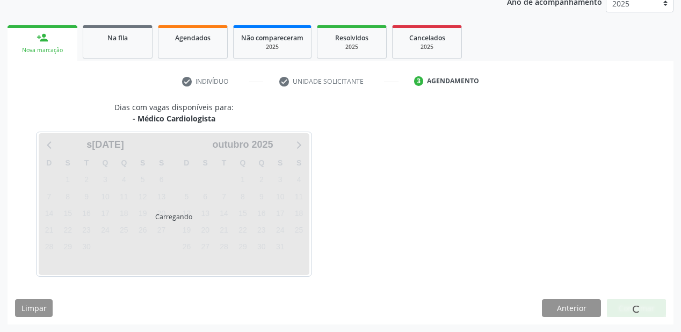
scroll to position [135, 0]
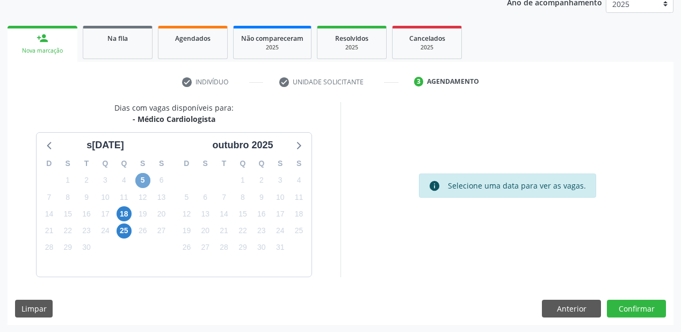
click at [146, 176] on span "5" at bounding box center [142, 180] width 15 height 15
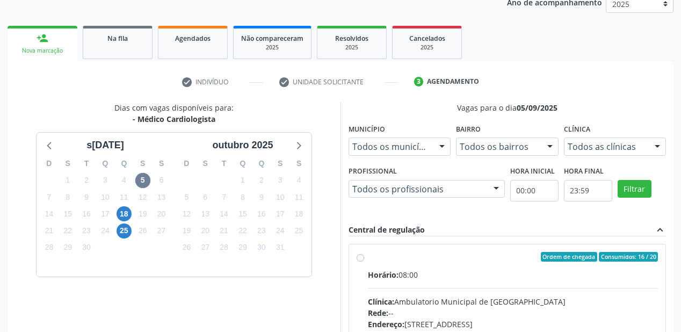
click at [364, 262] on input "Ordem de chegada Consumidos: 16 / 20 Horário: 08:00 Clínica: Ambulatorio Munici…" at bounding box center [361, 257] width 8 height 10
radio input "true"
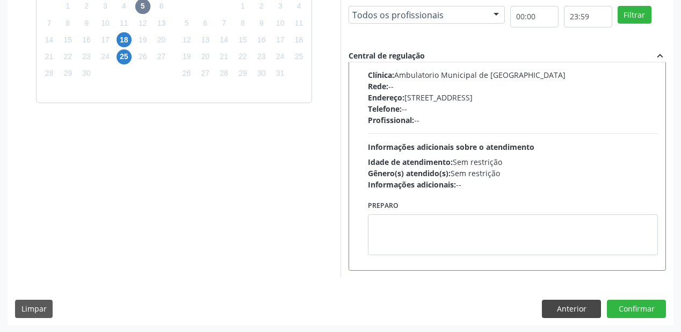
scroll to position [309, 0]
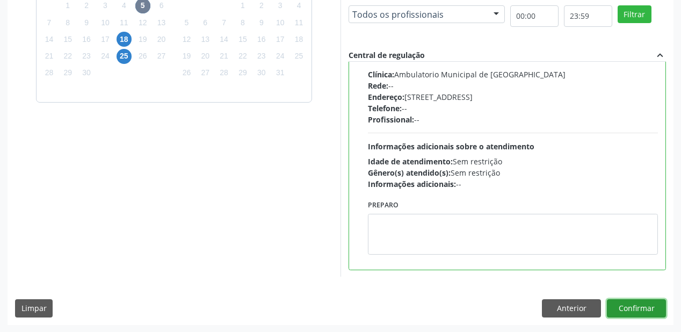
click at [623, 305] on button "Confirmar" at bounding box center [636, 308] width 59 height 18
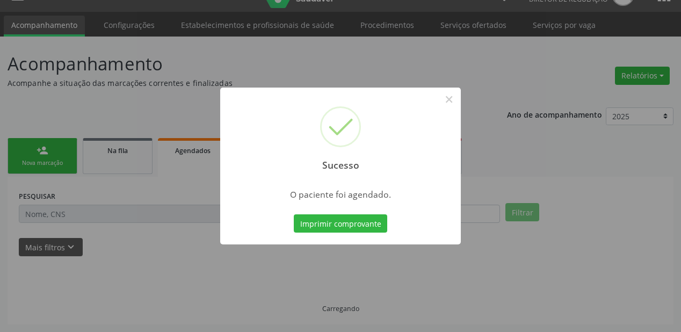
scroll to position [21, 0]
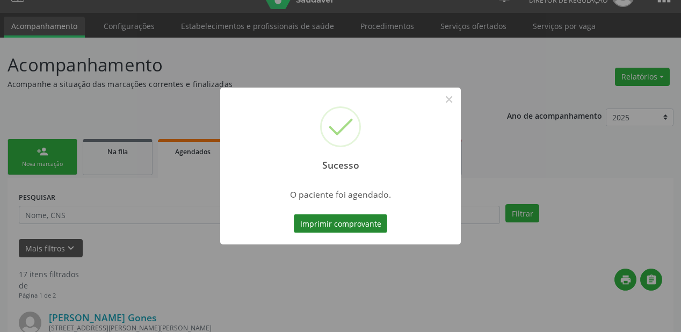
click at [342, 221] on button "Imprimir comprovante" at bounding box center [340, 223] width 93 height 18
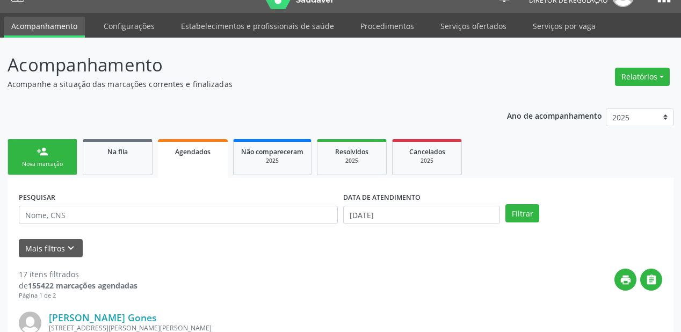
click at [39, 213] on input "text" at bounding box center [178, 215] width 319 height 18
click at [54, 161] on div "Nova marcação" at bounding box center [43, 164] width 54 height 8
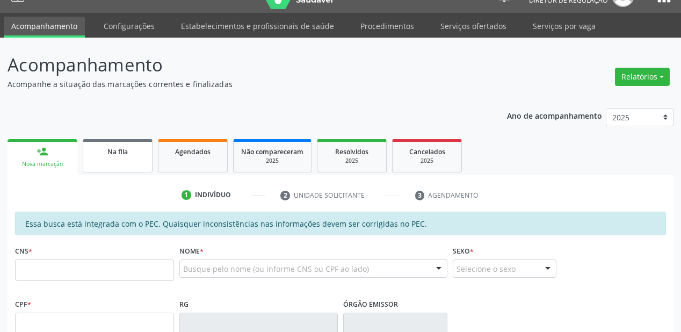
click at [111, 156] on link "Na fila" at bounding box center [118, 155] width 70 height 33
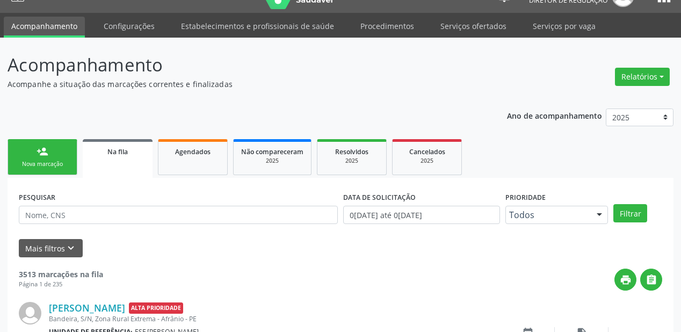
click at [45, 217] on input "text" at bounding box center [178, 215] width 319 height 18
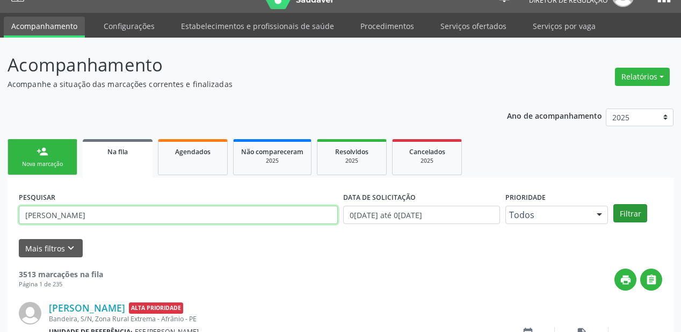
type input "[PERSON_NAME]"
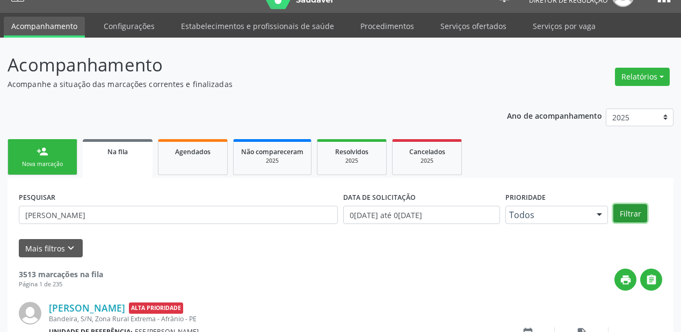
click at [636, 214] on button "Filtrar" at bounding box center [630, 213] width 34 height 18
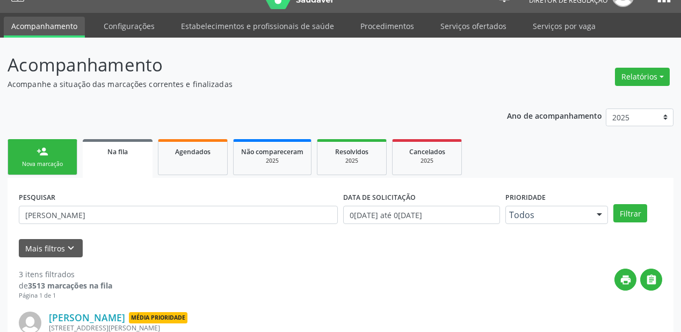
click at [56, 168] on div "Nova marcação" at bounding box center [43, 164] width 54 height 8
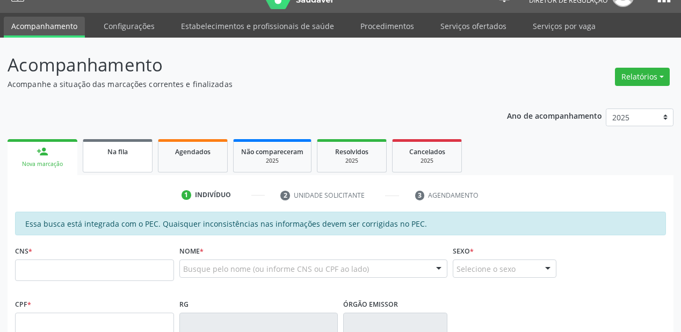
click at [113, 147] on span "Na fila" at bounding box center [117, 151] width 20 height 9
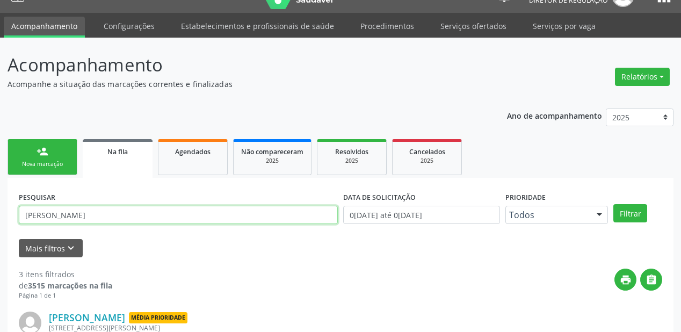
click at [92, 206] on input "[PERSON_NAME]" at bounding box center [178, 215] width 319 height 18
type input "J"
type input "700409476265443"
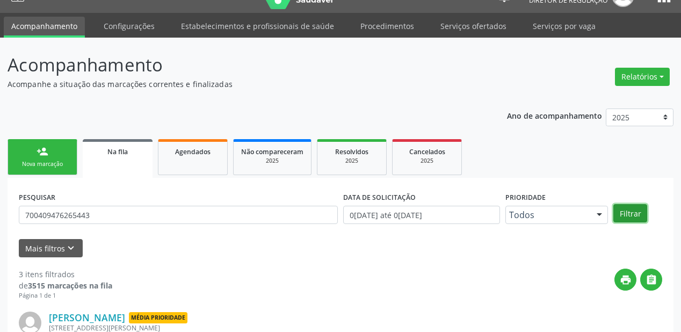
click at [638, 204] on button "Filtrar" at bounding box center [630, 213] width 34 height 18
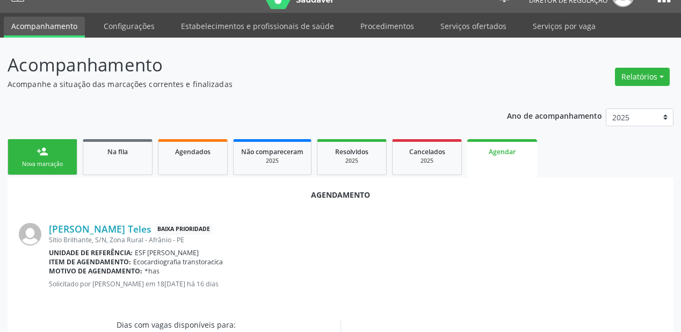
radio input "true"
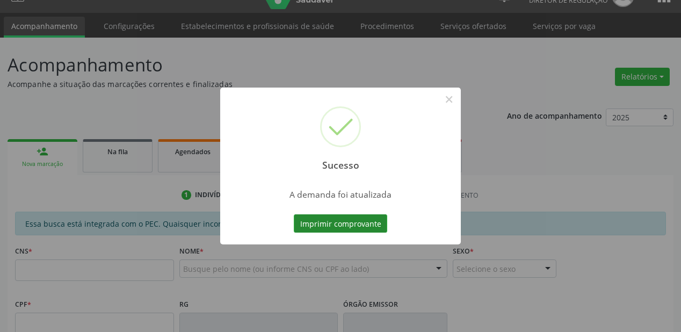
click at [341, 223] on button "Imprimir comprovante" at bounding box center [340, 223] width 93 height 18
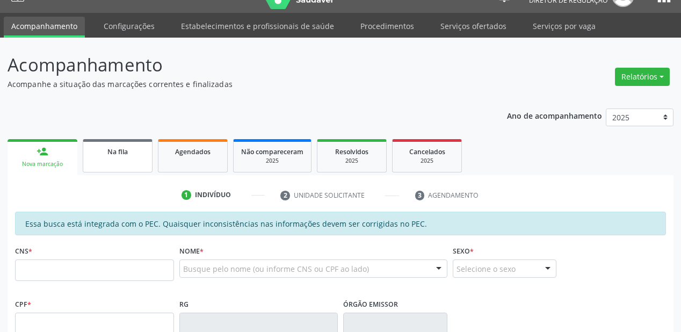
click at [111, 139] on link "Na fila" at bounding box center [118, 155] width 70 height 33
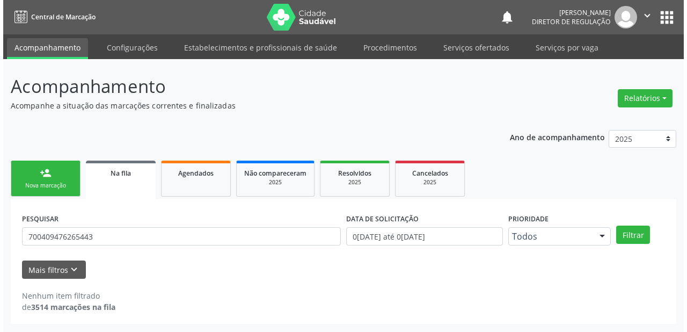
scroll to position [0, 0]
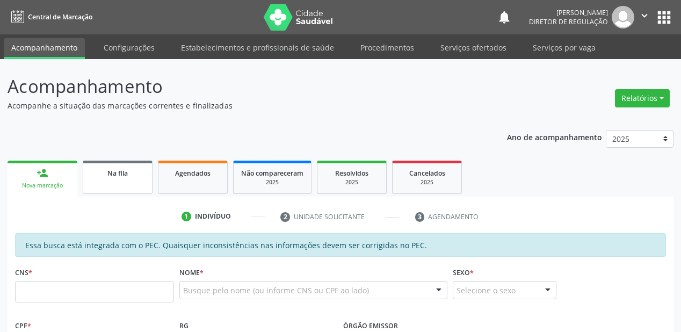
click at [120, 191] on link "Na fila" at bounding box center [118, 177] width 70 height 33
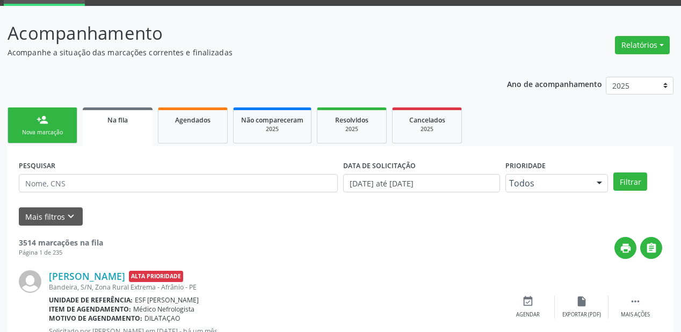
scroll to position [129, 0]
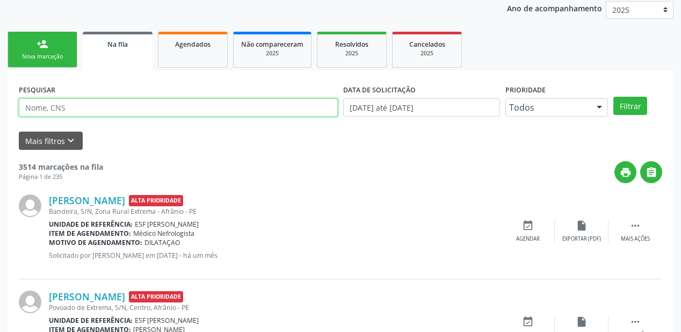
click at [52, 105] on input "text" at bounding box center [178, 107] width 319 height 18
type input "703404227183311"
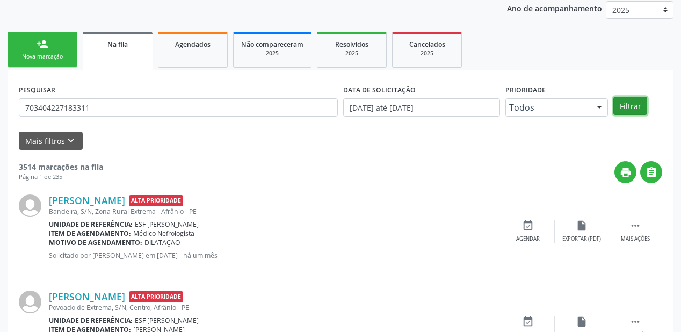
click at [628, 99] on button "Filtrar" at bounding box center [630, 106] width 34 height 18
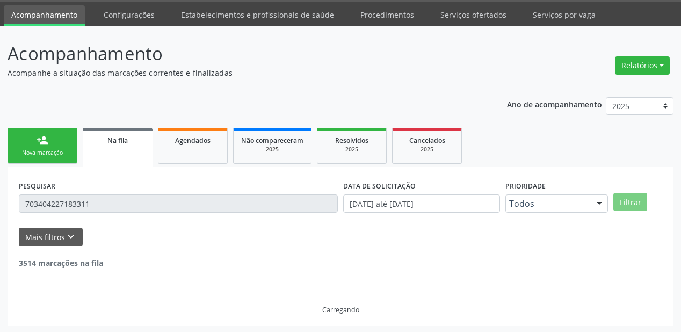
scroll to position [103, 0]
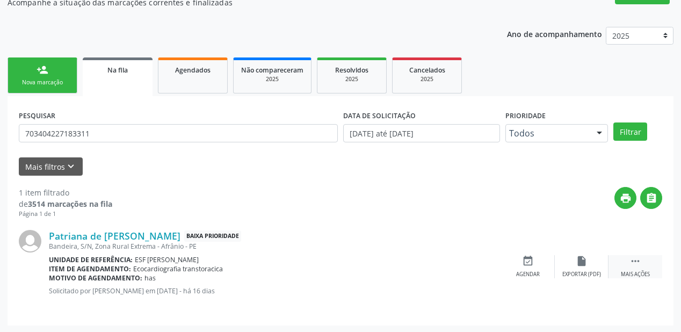
click at [632, 259] on icon "" at bounding box center [635, 261] width 12 height 12
click at [361, 258] on icon "event_available" at bounding box center [367, 261] width 12 height 12
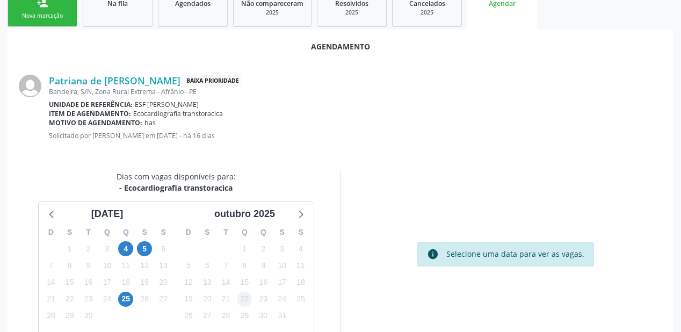
scroll to position [226, 0]
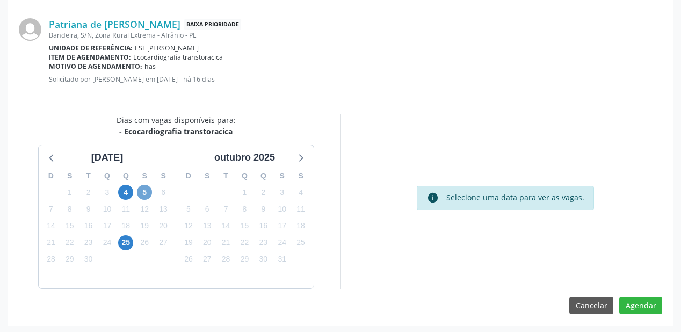
click at [144, 189] on span "5" at bounding box center [144, 192] width 15 height 15
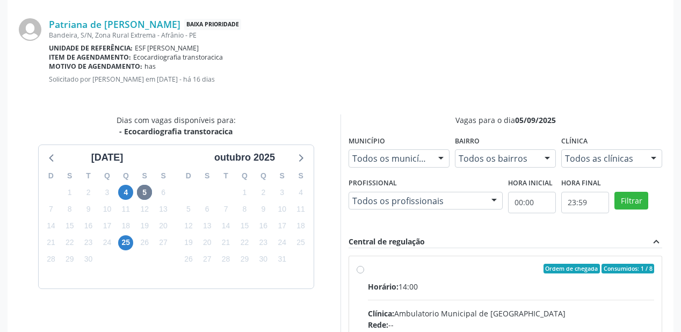
click at [516, 283] on div "Horário: 14:00" at bounding box center [511, 286] width 286 height 11
click at [364, 273] on input "Ordem de chegada Consumidos: 1 / 8 Horário: 14:00 Clínica: Ambulatorio Municipa…" at bounding box center [361, 269] width 8 height 10
radio input "true"
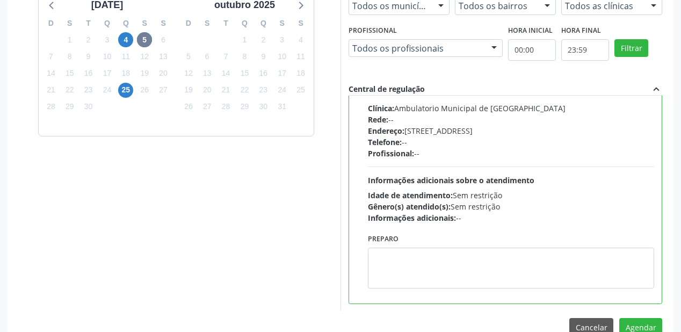
scroll to position [401, 0]
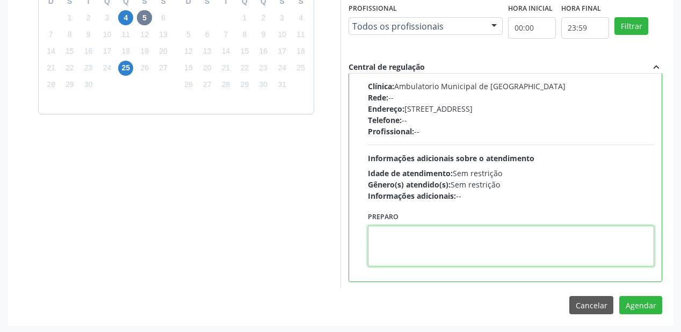
click at [449, 260] on textarea at bounding box center [511, 246] width 286 height 41
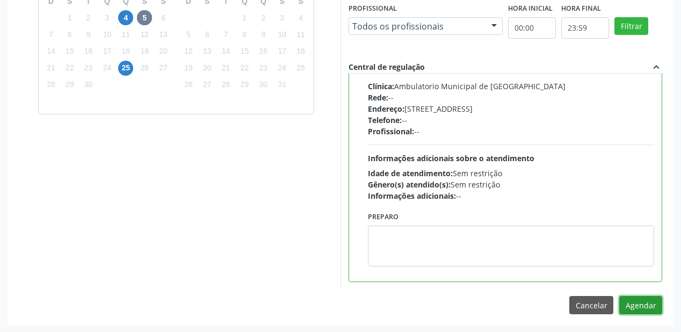
click at [636, 302] on button "Agendar" at bounding box center [640, 305] width 43 height 18
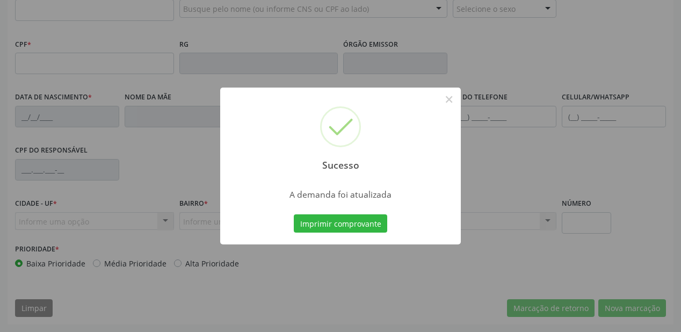
scroll to position [281, 0]
click at [359, 221] on button "Imprimir comprovante" at bounding box center [340, 223] width 93 height 18
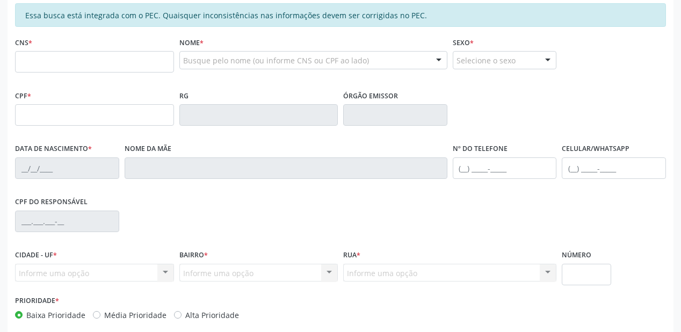
scroll to position [152, 0]
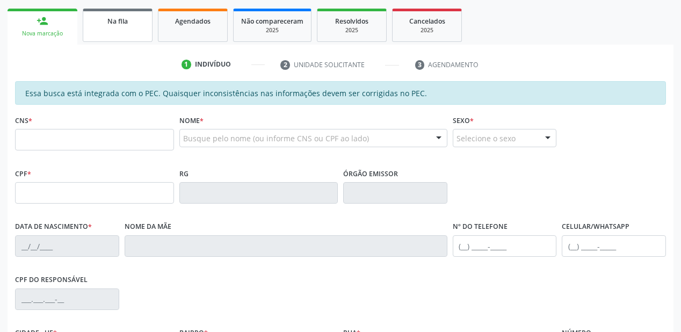
click at [123, 33] on link "Na fila" at bounding box center [118, 25] width 70 height 33
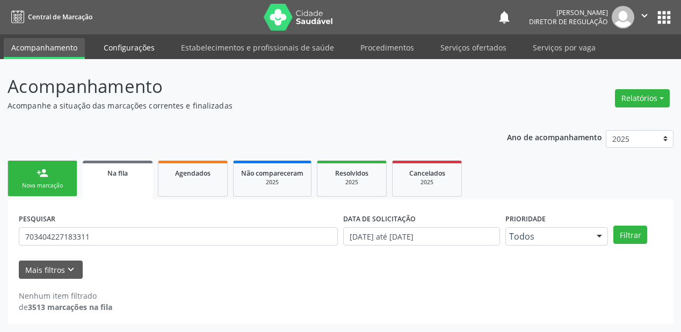
scroll to position [0, 0]
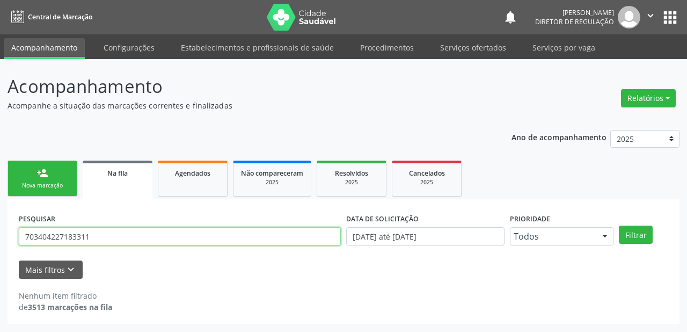
click at [96, 233] on input "703404227183311" at bounding box center [180, 236] width 322 height 18
type input "7"
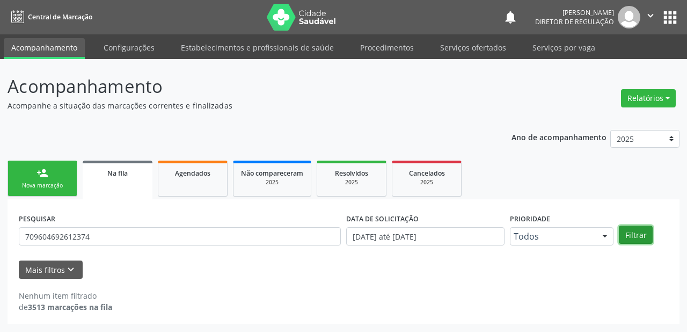
click at [641, 236] on button "Filtrar" at bounding box center [636, 235] width 34 height 18
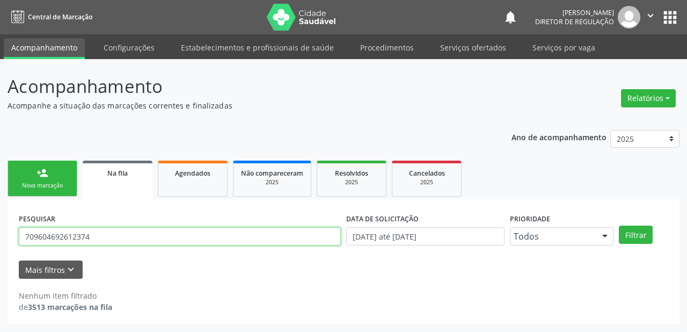
click at [103, 239] on input "709604692612374" at bounding box center [180, 236] width 322 height 18
type input "7"
type input "709604692612374"
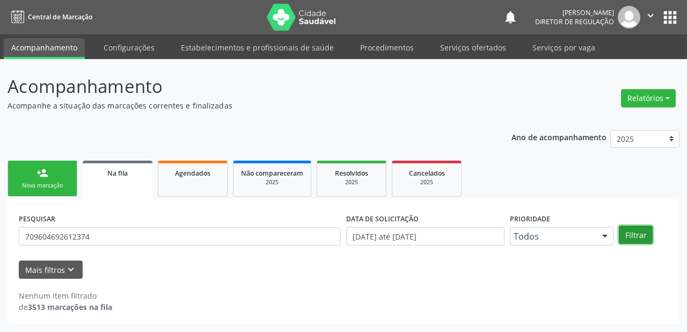
click at [632, 237] on button "Filtrar" at bounding box center [636, 235] width 34 height 18
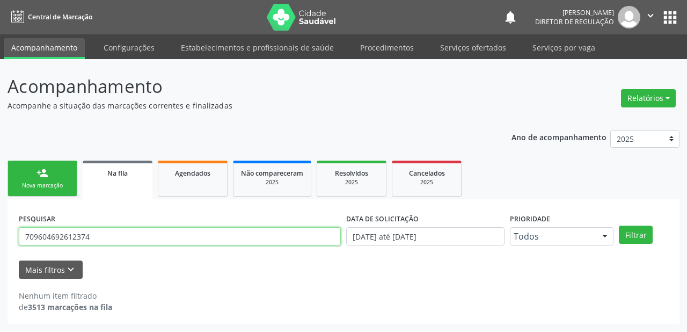
drag, startPoint x: 91, startPoint y: 234, endPoint x: 0, endPoint y: 234, distance: 91.3
click at [0, 234] on div "Acompanhamento Acompanhe a situação das marcações correntes e finalizadas Relat…" at bounding box center [343, 195] width 687 height 273
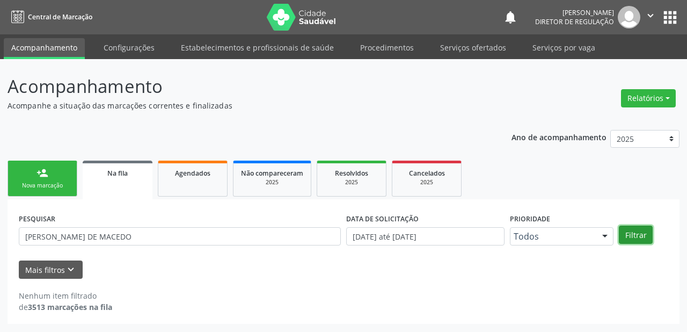
click at [637, 231] on button "Filtrar" at bounding box center [636, 235] width 34 height 18
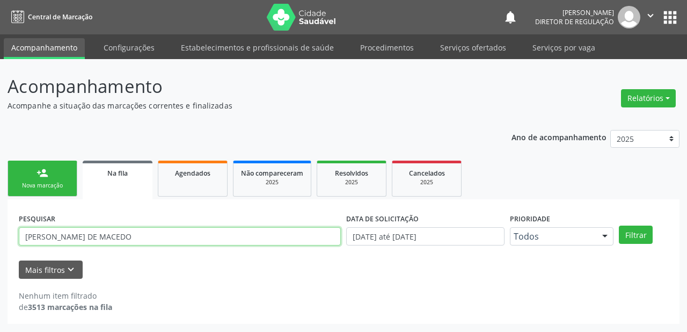
click at [148, 236] on input "[PERSON_NAME] DE MACEDO" at bounding box center [180, 236] width 322 height 18
type input "[PERSON_NAME]"
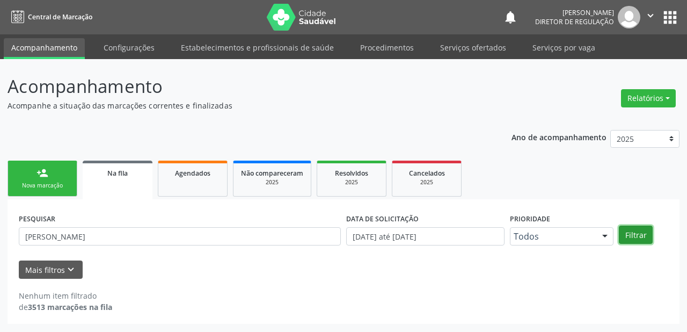
click at [638, 239] on button "Filtrar" at bounding box center [636, 235] width 34 height 18
click at [52, 177] on link "person_add Nova marcação" at bounding box center [43, 179] width 70 height 36
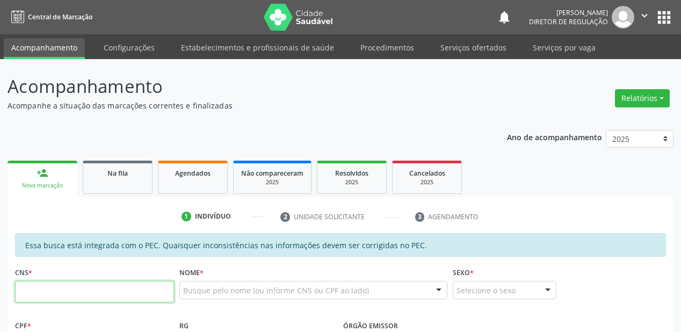
click at [124, 289] on input "text" at bounding box center [94, 291] width 159 height 21
type input "709 6046 9261 2374"
type input "484.335.004-49"
type input "[DATE]"
type input "[PERSON_NAME] de Macedo"
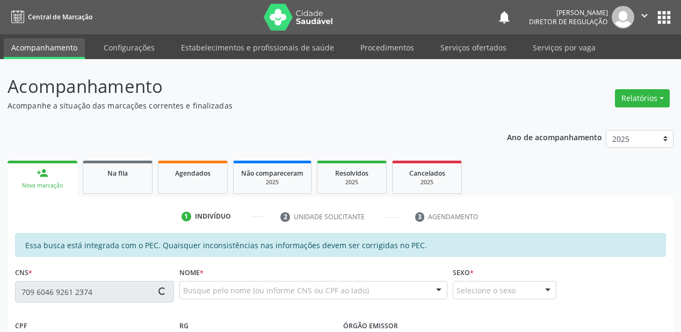
type input "[PHONE_NUMBER]"
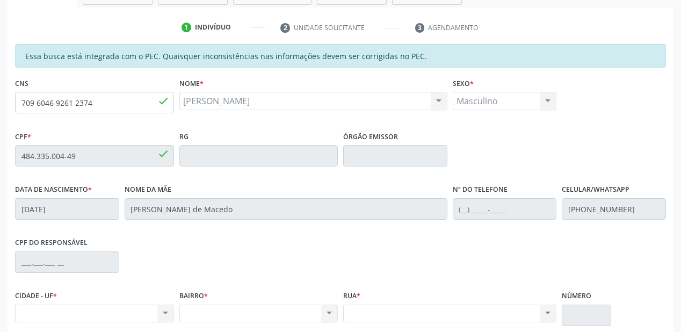
scroll to position [258, 0]
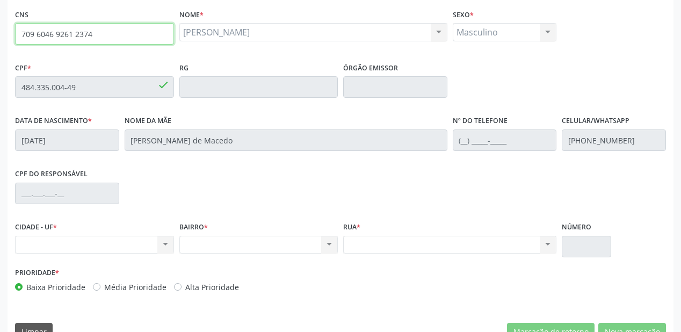
drag, startPoint x: 99, startPoint y: 34, endPoint x: 17, endPoint y: 39, distance: 82.8
click at [17, 39] on input "709 6046 9261 2374" at bounding box center [94, 33] width 159 height 21
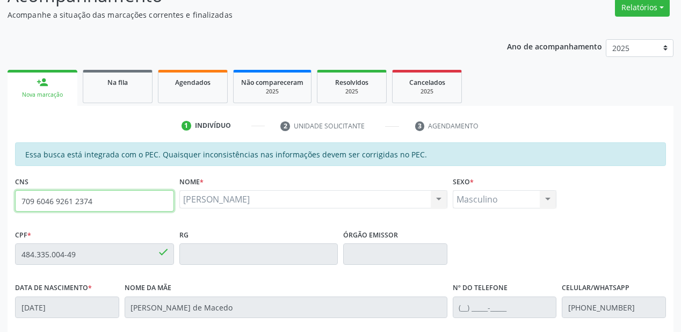
scroll to position [86, 0]
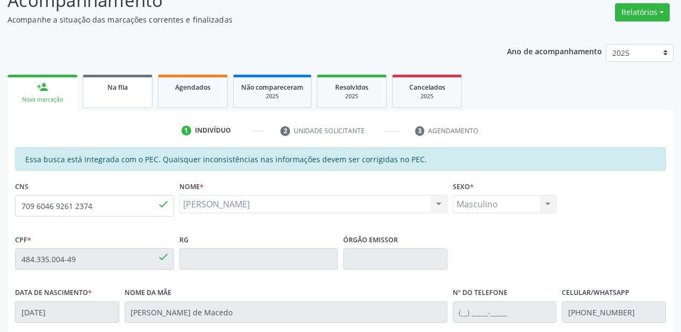
click at [119, 98] on link "Na fila" at bounding box center [118, 91] width 70 height 33
click at [119, 98] on div "Acompanhamento Acompanhe a situação das marcações correntes e finalizadas Relat…" at bounding box center [341, 253] width 666 height 533
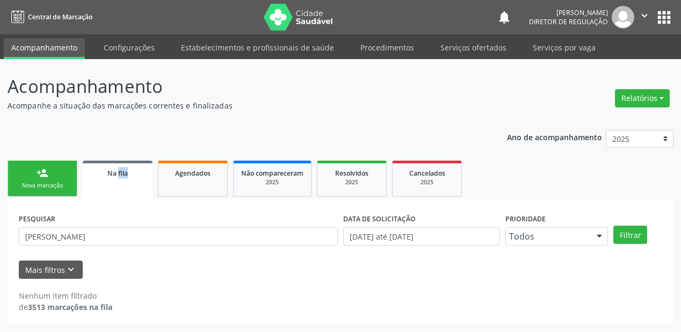
scroll to position [0, 0]
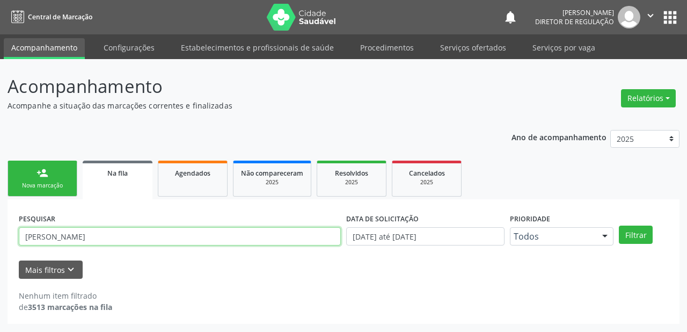
click at [115, 234] on input "[PERSON_NAME]" at bounding box center [180, 236] width 322 height 18
type input "R"
type input "706003368345048"
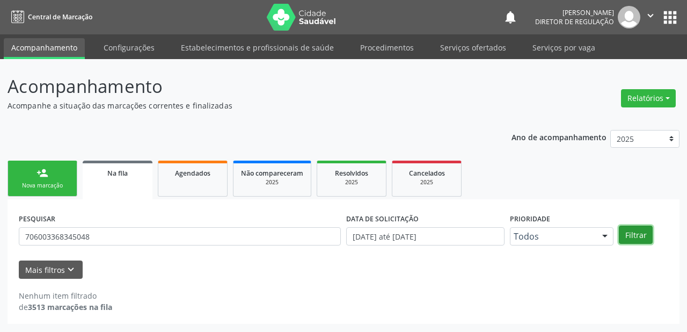
click at [625, 228] on button "Filtrar" at bounding box center [636, 235] width 34 height 18
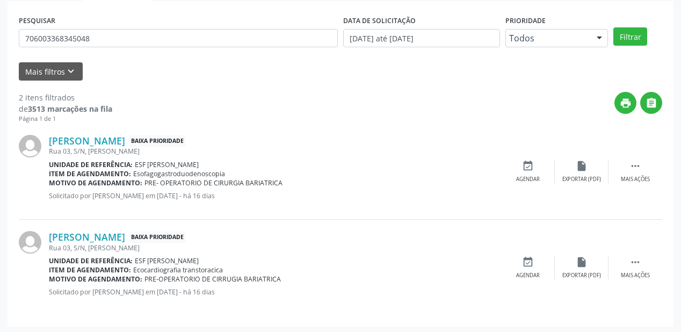
scroll to position [199, 0]
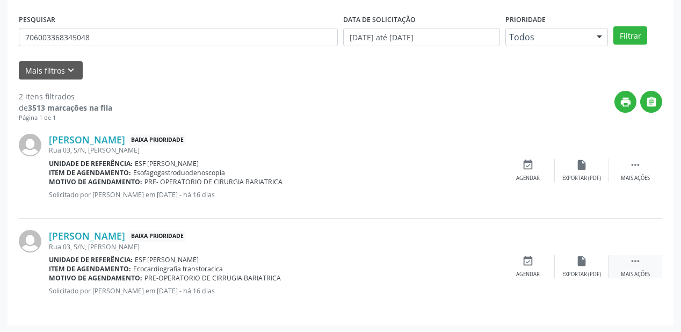
click at [634, 257] on icon "" at bounding box center [635, 261] width 12 height 12
click at [366, 263] on icon "event_available" at bounding box center [367, 261] width 12 height 12
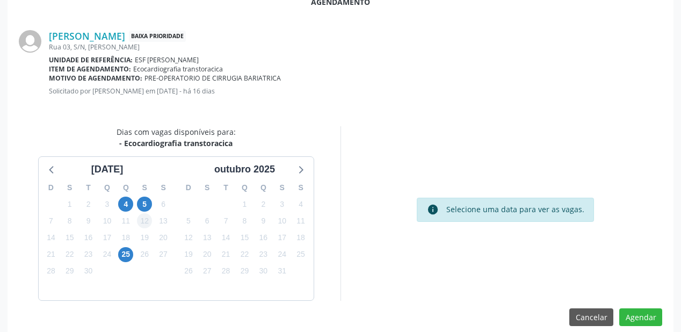
scroll to position [215, 0]
click at [144, 205] on span "5" at bounding box center [144, 203] width 15 height 15
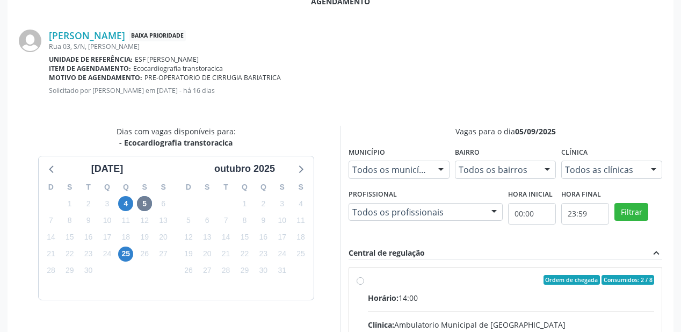
click at [364, 285] on input "Ordem de chegada Consumidos: 2 / 8 Horário: 14:00 Clínica: Ambulatorio Municipa…" at bounding box center [361, 280] width 8 height 10
radio input "true"
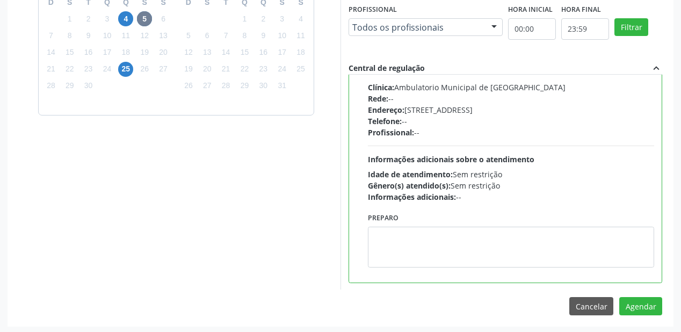
scroll to position [401, 0]
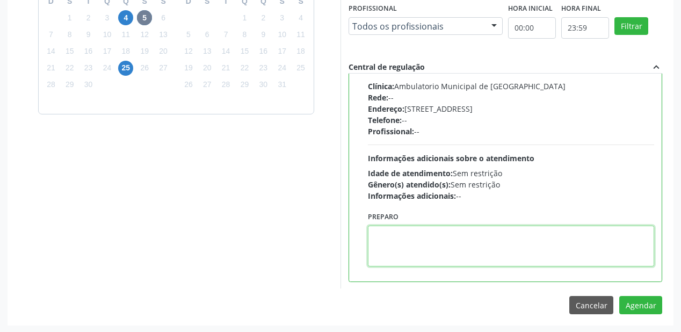
click at [464, 260] on textarea at bounding box center [511, 246] width 286 height 41
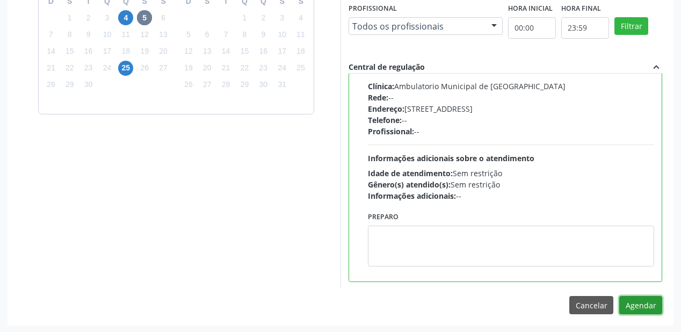
click at [632, 301] on button "Agendar" at bounding box center [640, 305] width 43 height 18
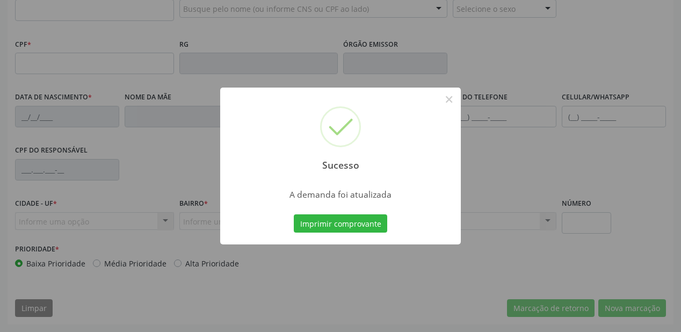
scroll to position [281, 0]
click at [315, 222] on button "Imprimir comprovante" at bounding box center [340, 223] width 93 height 18
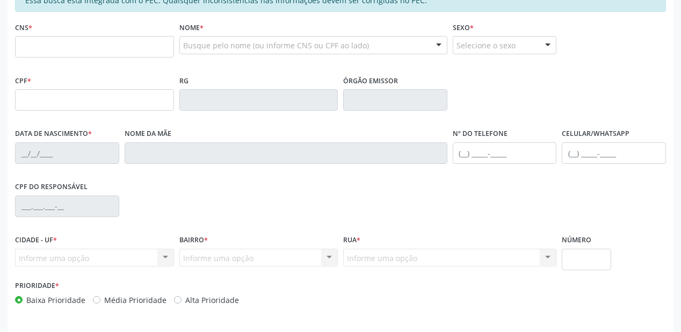
scroll to position [152, 0]
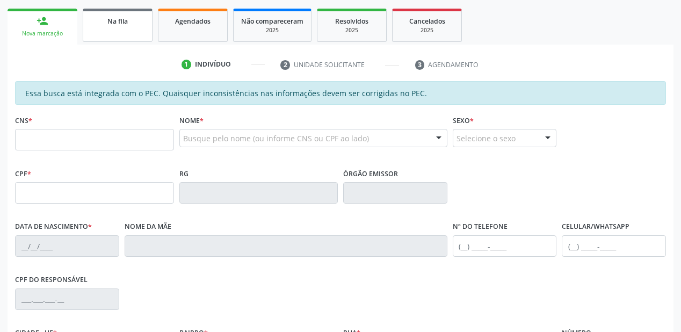
click at [125, 21] on span "Na fila" at bounding box center [117, 21] width 20 height 9
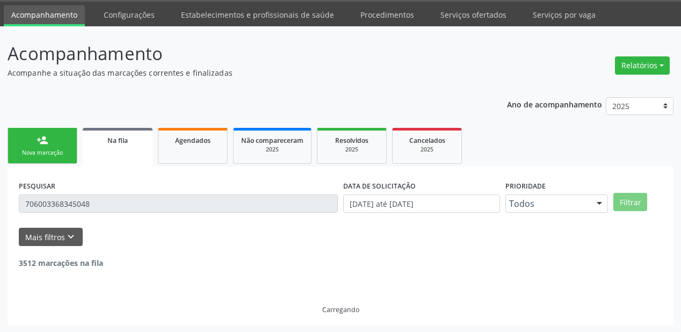
scroll to position [103, 0]
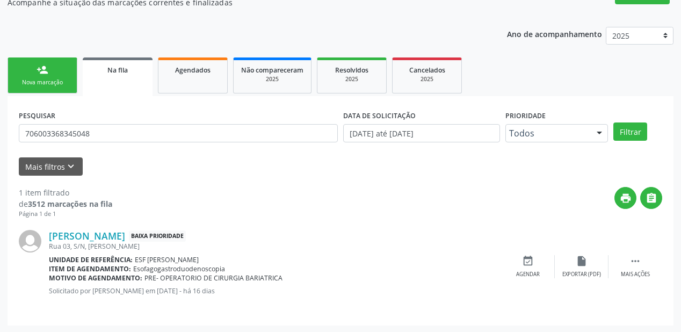
click at [102, 206] on strong "3512 marcações na fila" at bounding box center [70, 204] width 84 height 10
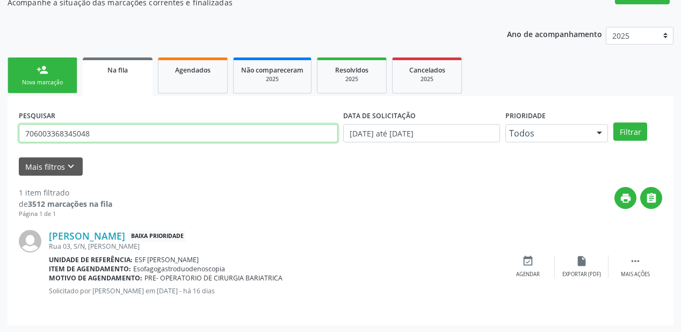
click at [108, 136] on input "706003368345048" at bounding box center [178, 133] width 319 height 18
type input "7"
type input "700005213090103"
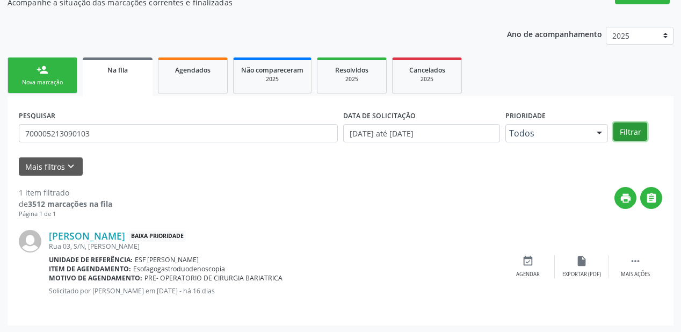
click at [623, 130] on button "Filtrar" at bounding box center [630, 131] width 34 height 18
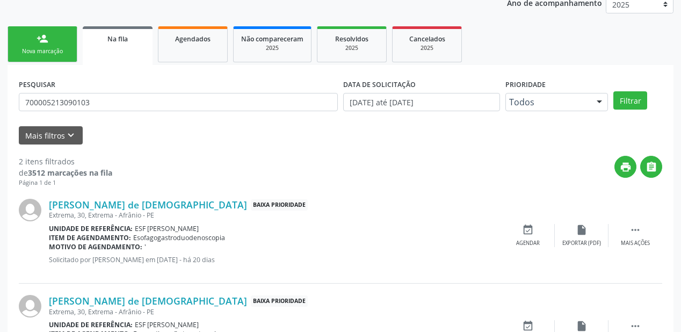
scroll to position [199, 0]
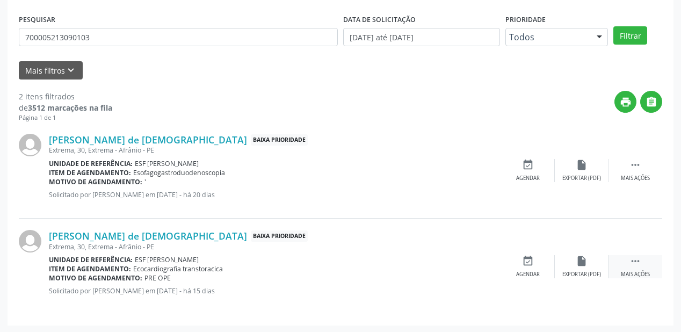
click at [629, 259] on div " Mais ações" at bounding box center [636, 266] width 54 height 23
click at [380, 265] on div "event_available Agendar" at bounding box center [367, 266] width 54 height 23
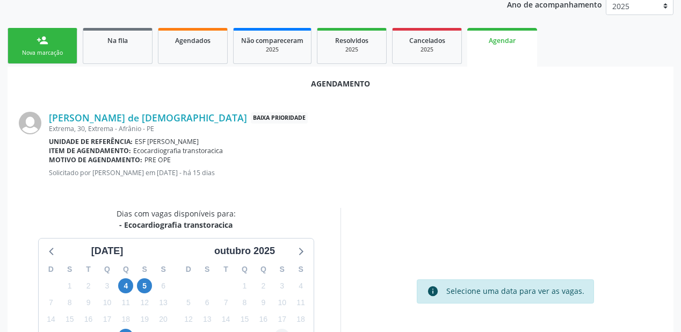
scroll to position [215, 0]
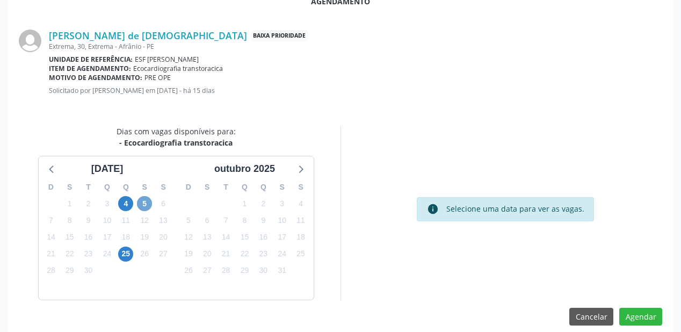
click at [149, 205] on span "5" at bounding box center [144, 203] width 15 height 15
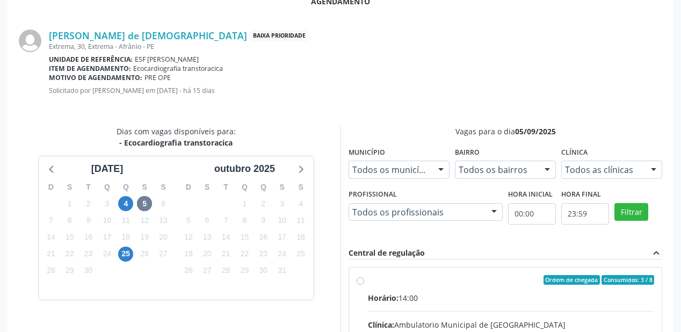
click at [364, 285] on input "Ordem de chegada Consumidos: 3 / 8 Horário: 14:00 Clínica: Ambulatorio Municipa…" at bounding box center [361, 280] width 8 height 10
radio input "true"
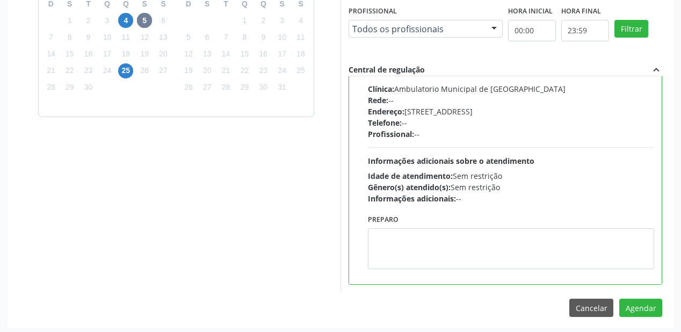
scroll to position [401, 0]
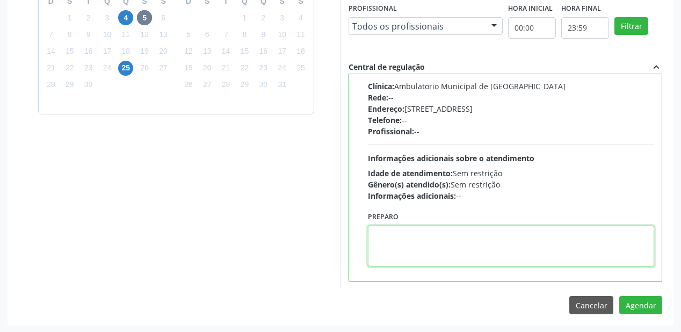
click at [432, 256] on textarea at bounding box center [511, 246] width 286 height 41
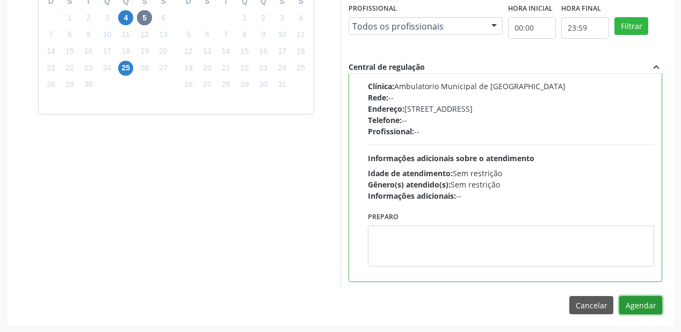
click at [638, 303] on button "Agendar" at bounding box center [640, 305] width 43 height 18
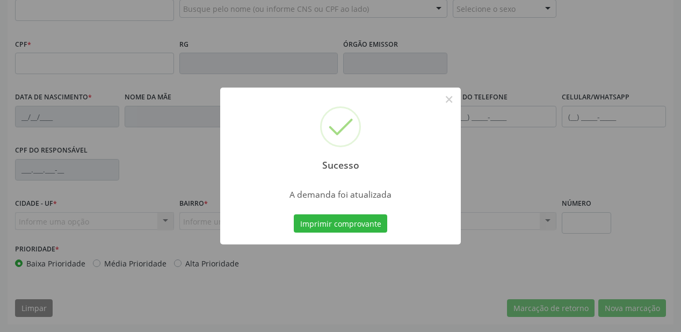
scroll to position [281, 0]
click at [350, 223] on button "Imprimir comprovante" at bounding box center [340, 223] width 93 height 18
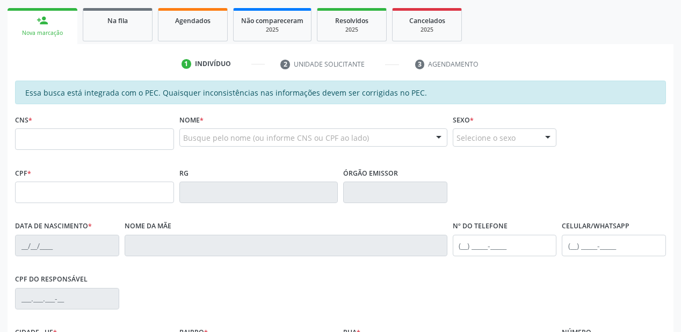
scroll to position [152, 0]
click at [121, 25] on span "Na fila" at bounding box center [117, 21] width 20 height 9
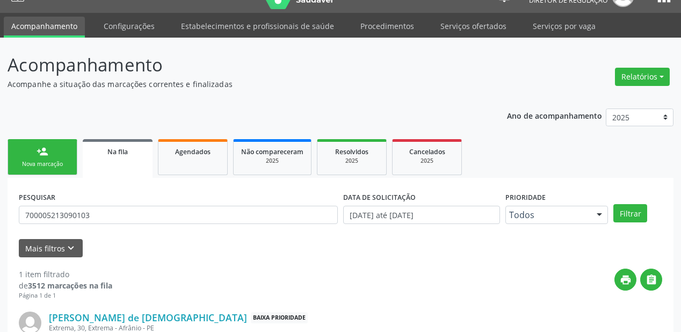
scroll to position [103, 0]
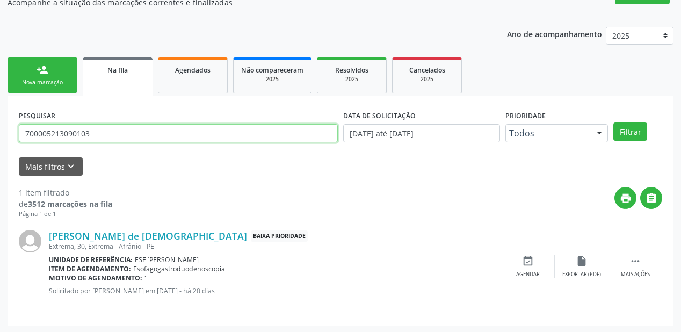
click at [95, 130] on input "700005213090103" at bounding box center [178, 133] width 319 height 18
type input "7"
click at [89, 133] on input "text" at bounding box center [178, 133] width 319 height 18
type input "700404964923941"
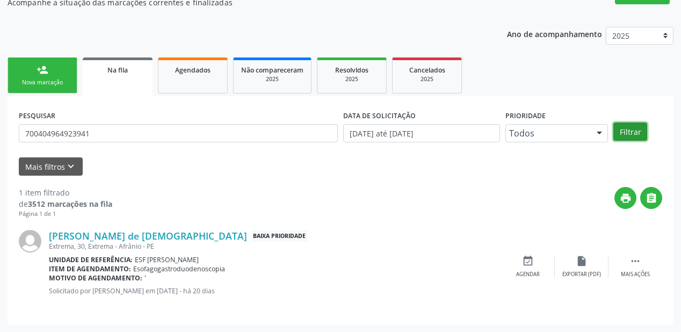
click at [629, 127] on button "Filtrar" at bounding box center [630, 131] width 34 height 18
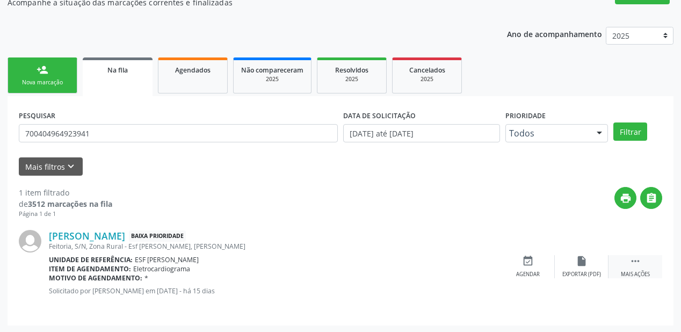
click at [632, 260] on icon "" at bounding box center [635, 261] width 12 height 12
click at [585, 267] on div "edit Editar" at bounding box center [582, 266] width 54 height 23
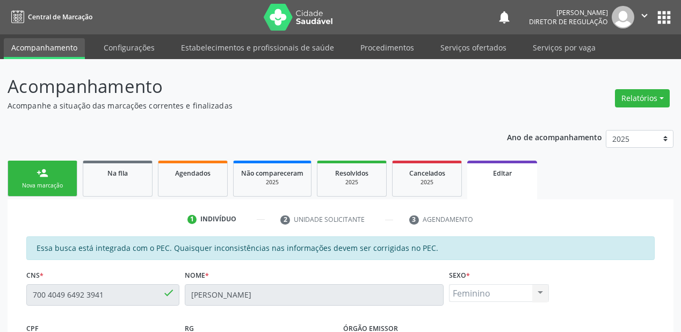
scroll to position [294, 0]
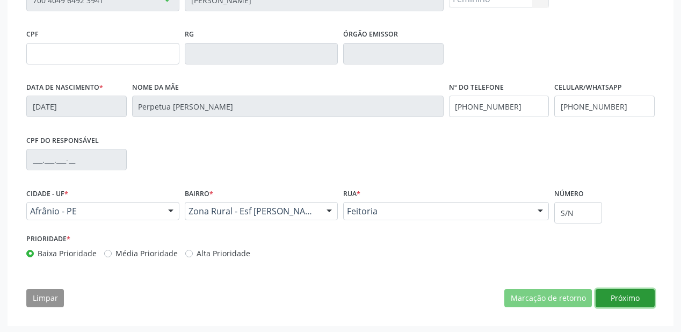
click at [624, 297] on button "Próximo" at bounding box center [625, 298] width 59 height 18
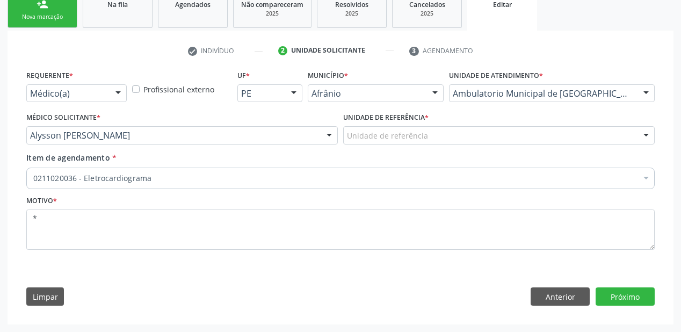
scroll to position [168, 0]
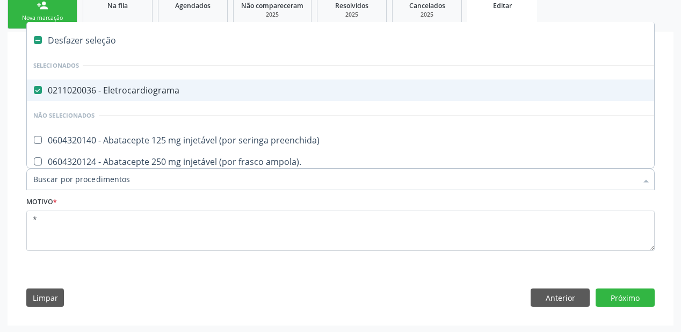
click at [92, 88] on div "0211020036 - Eletrocardiograma" at bounding box center [446, 90] width 827 height 9
checkbox Eletrocardiograma "false"
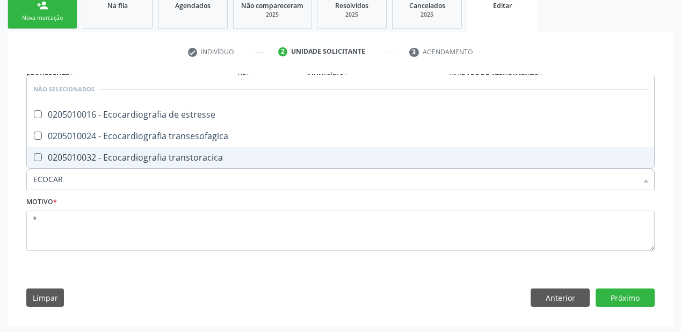
type input "ECOCARD"
click at [75, 161] on div "0205010032 - Ecocardiografia transtoracica" at bounding box center [340, 157] width 614 height 9
checkbox transtoracica "true"
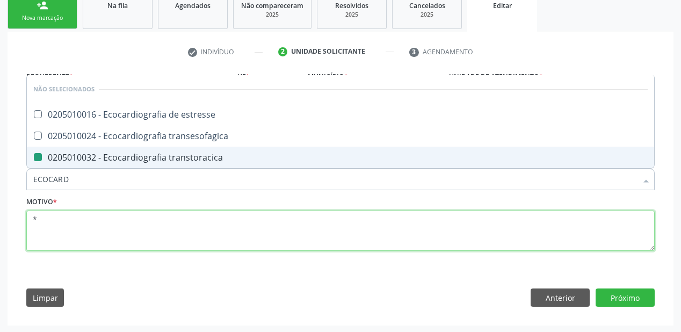
click at [61, 228] on textarea "*" at bounding box center [340, 231] width 628 height 41
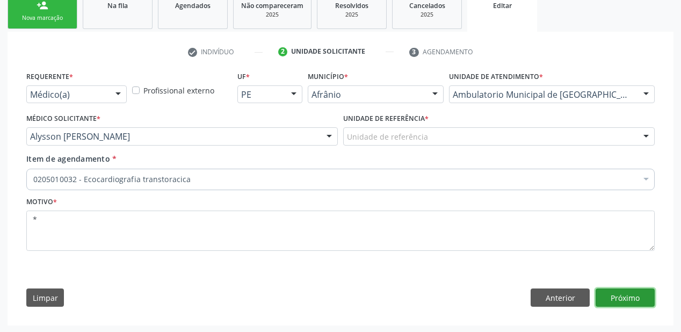
click at [602, 296] on button "Próximo" at bounding box center [625, 297] width 59 height 18
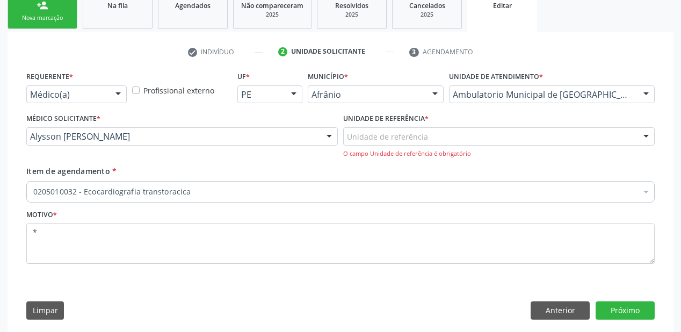
drag, startPoint x: 362, startPoint y: 137, endPoint x: 378, endPoint y: 206, distance: 70.6
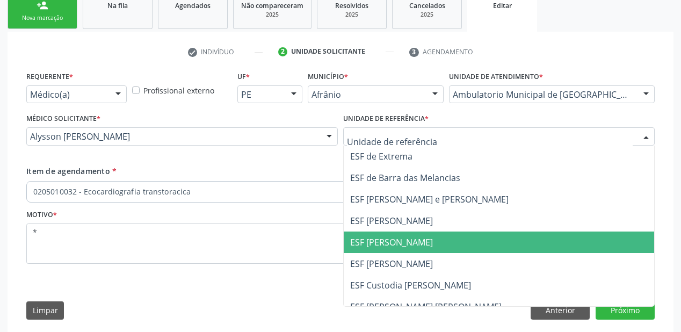
click at [377, 251] on span "ESF [PERSON_NAME]" at bounding box center [499, 241] width 310 height 21
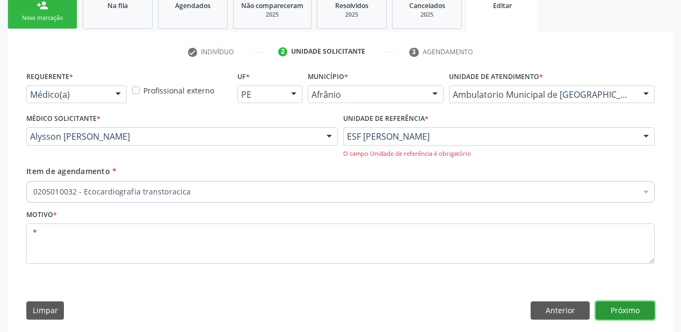
click at [609, 306] on button "Próximo" at bounding box center [625, 310] width 59 height 18
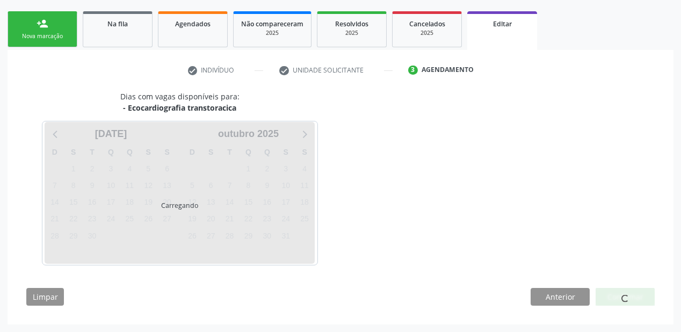
scroll to position [148, 0]
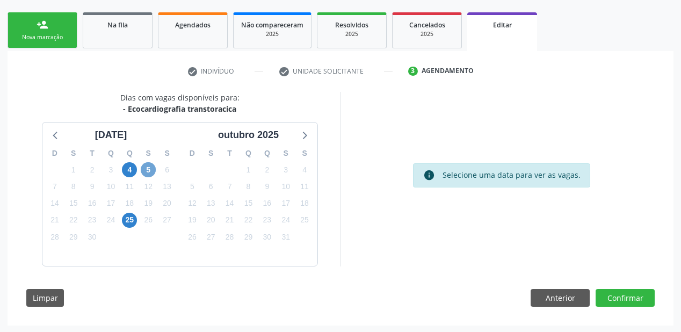
click at [149, 169] on span "5" at bounding box center [148, 169] width 15 height 15
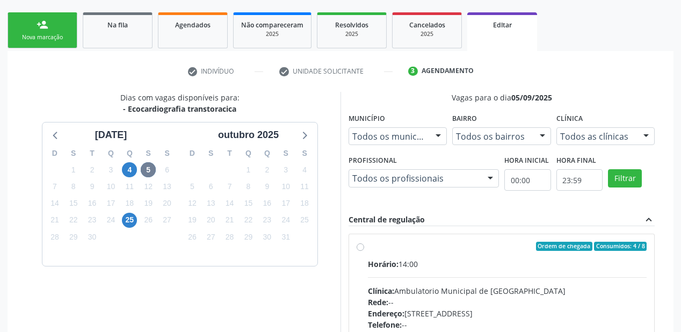
click at [494, 277] on div "Horário: 14:00 Clínica: Ambulatorio Municipal de Saude Rede: -- Endereço: [STRE…" at bounding box center [507, 332] width 279 height 148
click at [364, 251] on input "Ordem de chegada Consumidos: 4 / 8 Horário: 14:00 Clínica: Ambulatorio Municipa…" at bounding box center [361, 247] width 8 height 10
radio input "true"
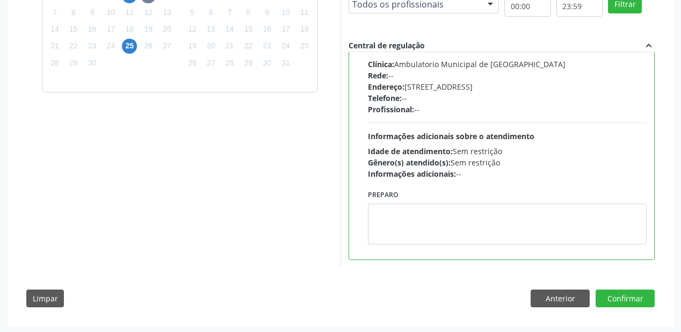
scroll to position [323, 0]
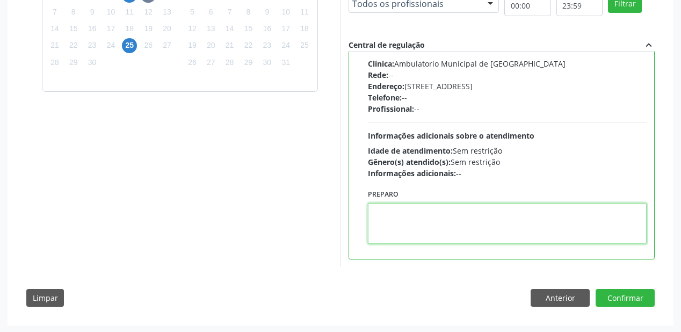
click at [461, 228] on textarea at bounding box center [507, 223] width 279 height 41
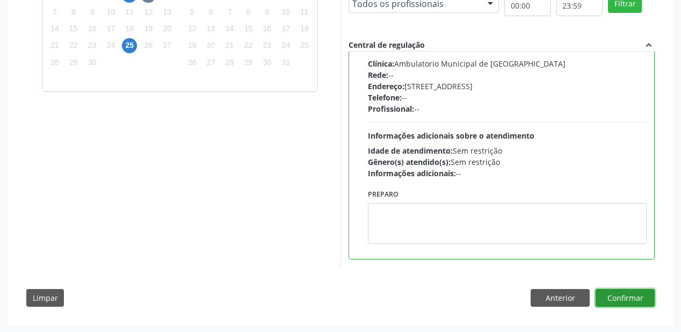
click at [620, 294] on button "Confirmar" at bounding box center [625, 298] width 59 height 18
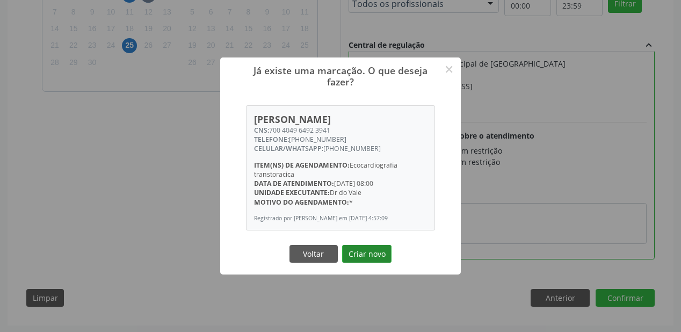
click at [363, 255] on button "Criar novo" at bounding box center [366, 254] width 49 height 18
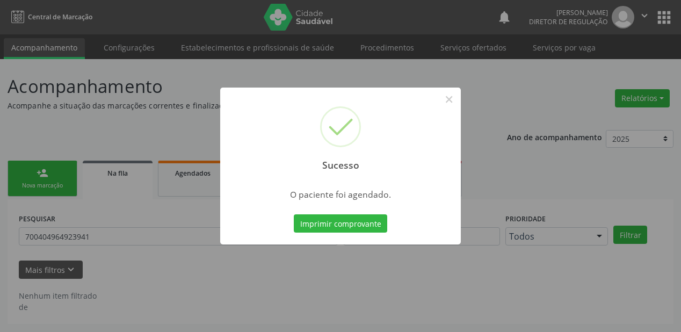
scroll to position [0, 0]
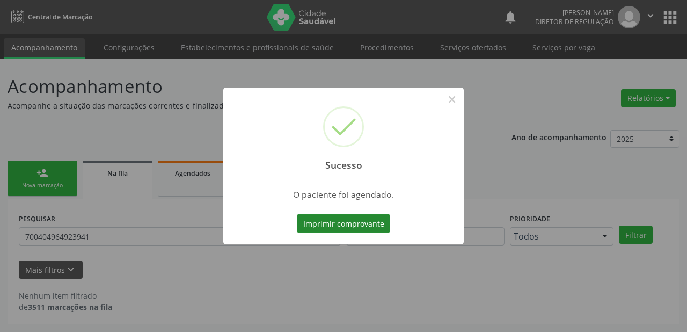
click at [344, 222] on button "Imprimir comprovante" at bounding box center [343, 223] width 93 height 18
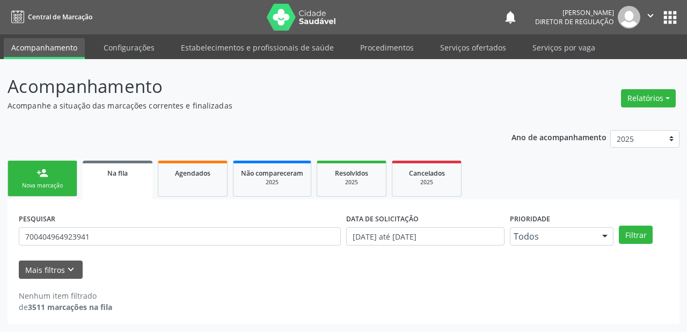
click at [60, 175] on link "person_add Nova marcação" at bounding box center [43, 179] width 70 height 36
click at [116, 175] on span "Na fila" at bounding box center [117, 173] width 20 height 9
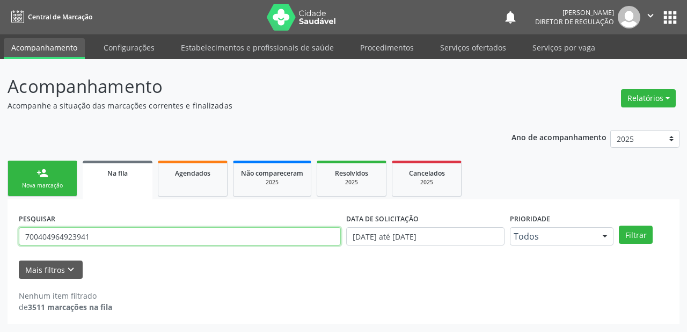
click at [97, 237] on input "700404964923941" at bounding box center [180, 236] width 322 height 18
type input "7"
type input "JULIA ISABEL"
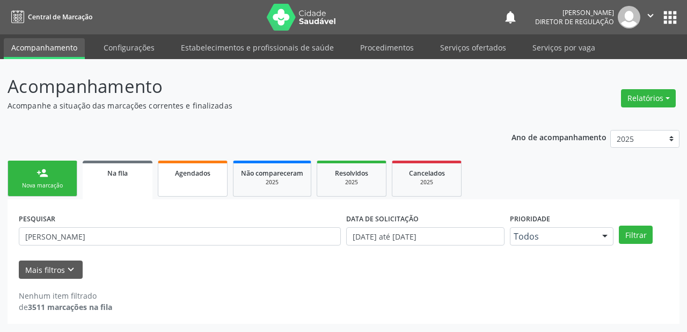
click at [195, 180] on link "Agendados" at bounding box center [193, 179] width 70 height 36
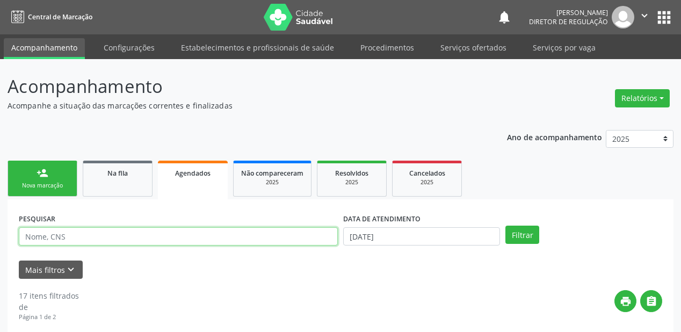
click at [53, 242] on input "text" at bounding box center [178, 236] width 319 height 18
type input "JULIA ISABEL"
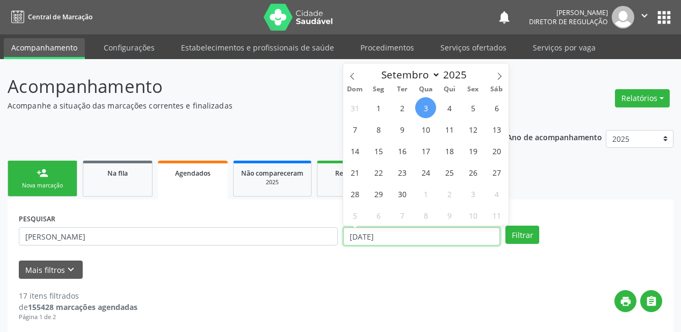
click at [466, 240] on input "0[DATE]" at bounding box center [421, 236] width 157 height 18
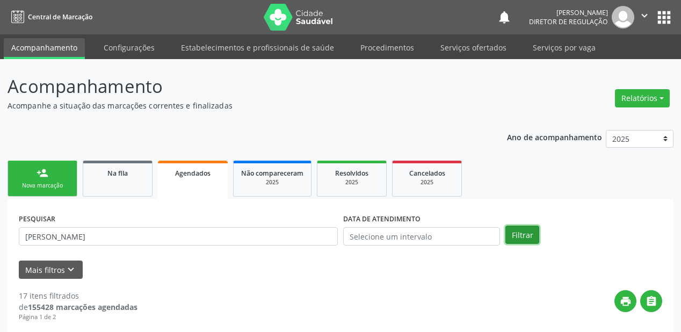
click at [531, 231] on button "Filtrar" at bounding box center [522, 235] width 34 height 18
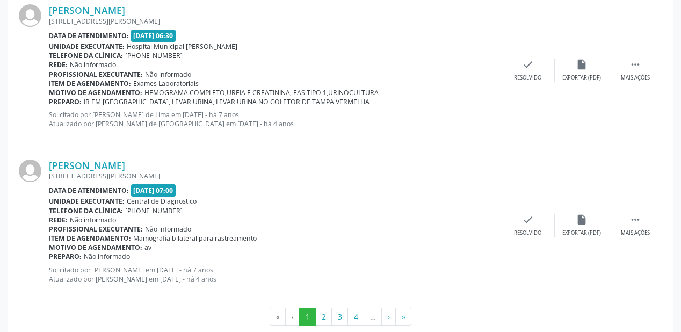
scroll to position [2358, 0]
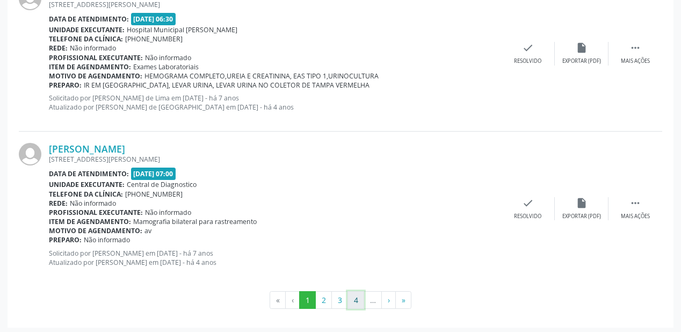
click at [357, 296] on button "4" at bounding box center [355, 300] width 17 height 18
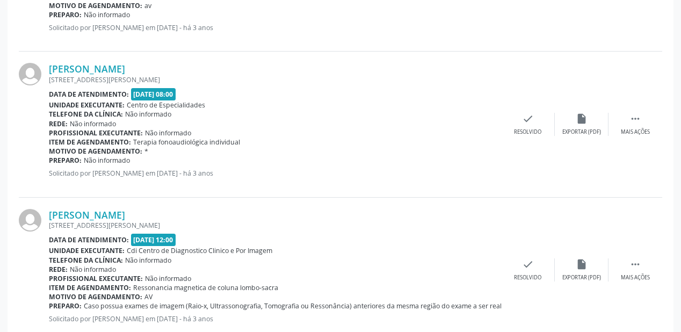
scroll to position [2229, 0]
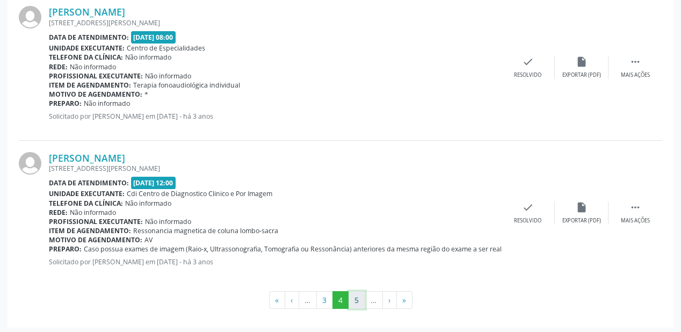
click at [360, 296] on button "5" at bounding box center [357, 300] width 17 height 18
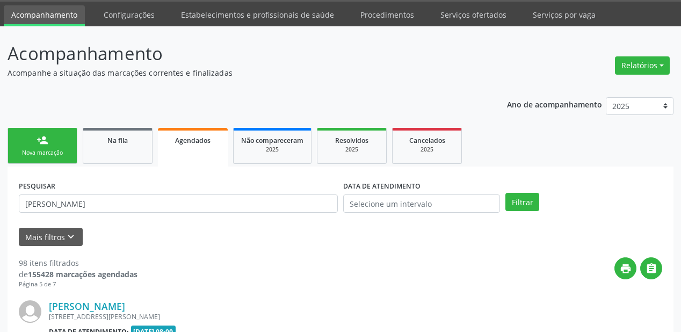
scroll to position [2219, 0]
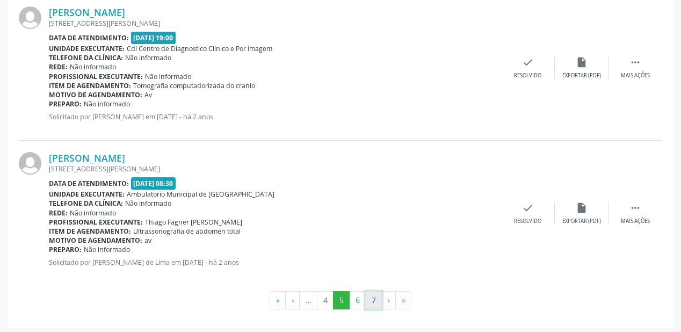
click at [374, 298] on button "7" at bounding box center [373, 300] width 17 height 18
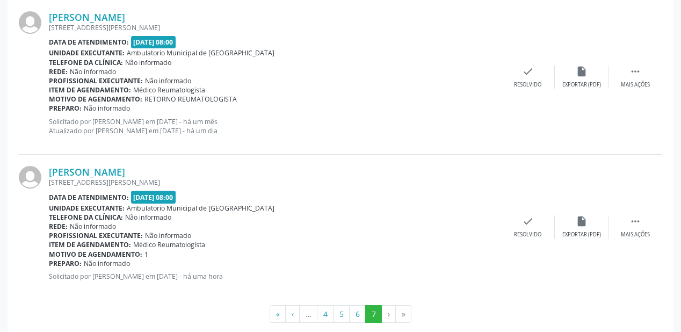
scroll to position [1211, 0]
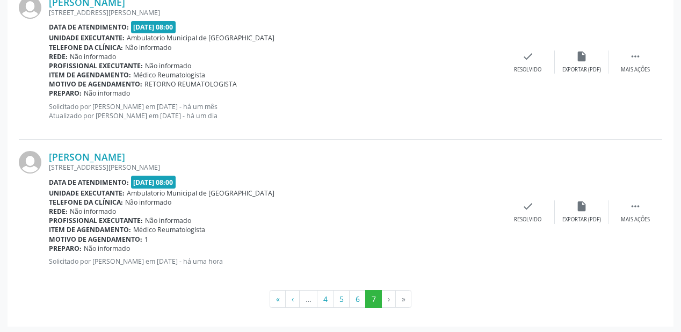
click at [385, 297] on li "›" at bounding box center [389, 299] width 14 height 18
click at [359, 298] on button "6" at bounding box center [357, 299] width 17 height 18
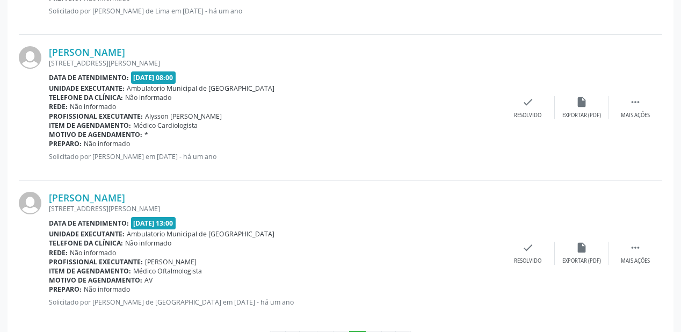
scroll to position [2219, 0]
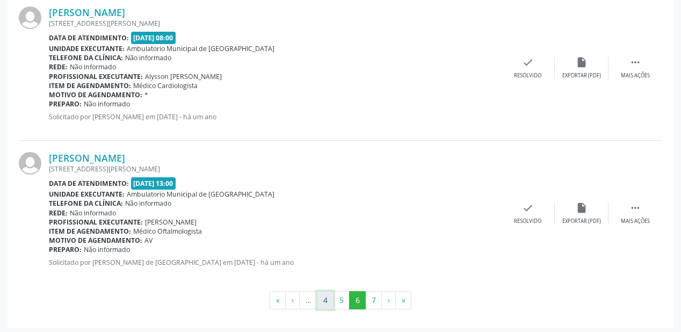
click at [326, 299] on button "4" at bounding box center [325, 300] width 17 height 18
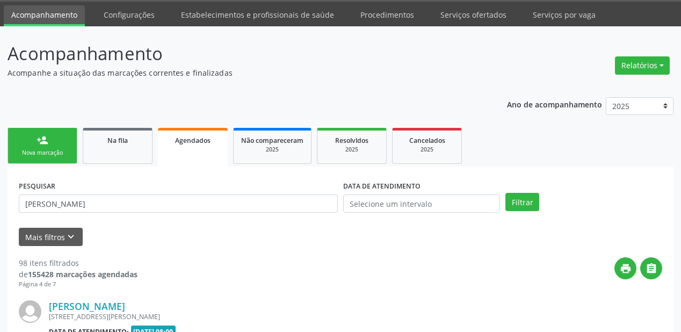
scroll to position [2229, 0]
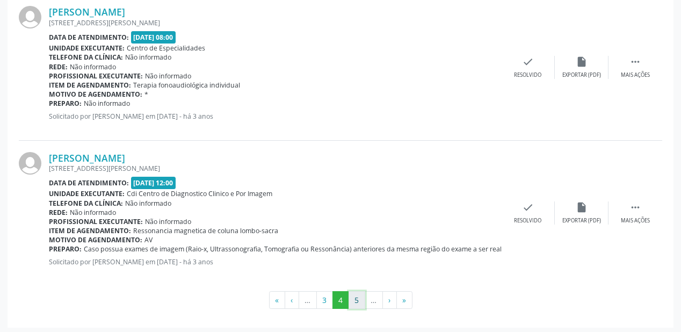
click at [356, 297] on button "5" at bounding box center [357, 300] width 17 height 18
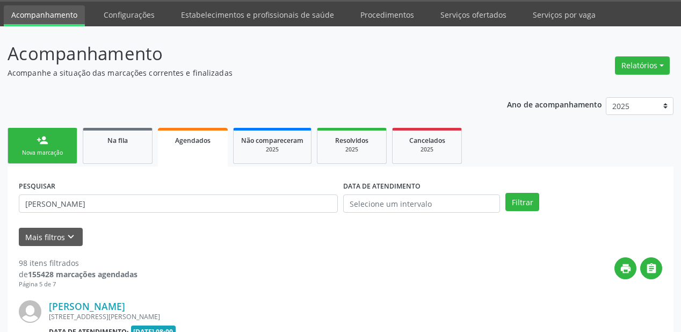
scroll to position [2219, 0]
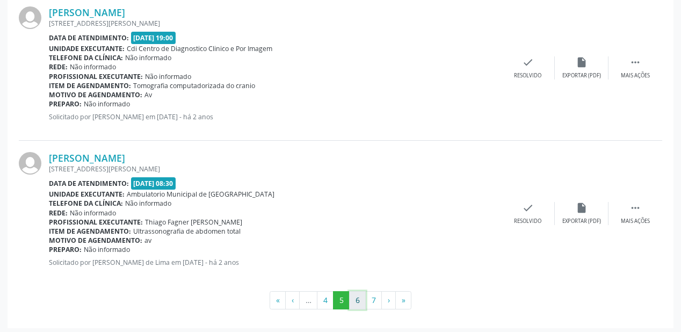
click at [357, 300] on button "6" at bounding box center [357, 300] width 17 height 18
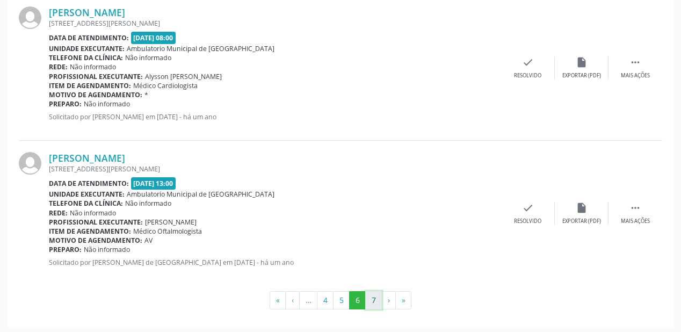
click at [374, 299] on button "7" at bounding box center [373, 300] width 17 height 18
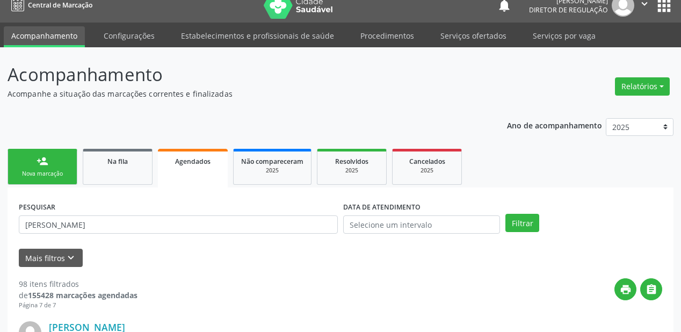
scroll to position [0, 0]
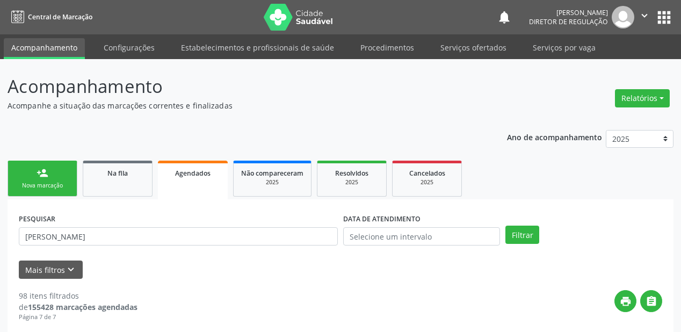
click at [93, 219] on div "PESQUISAR JULIA ISABEL" at bounding box center [178, 232] width 324 height 42
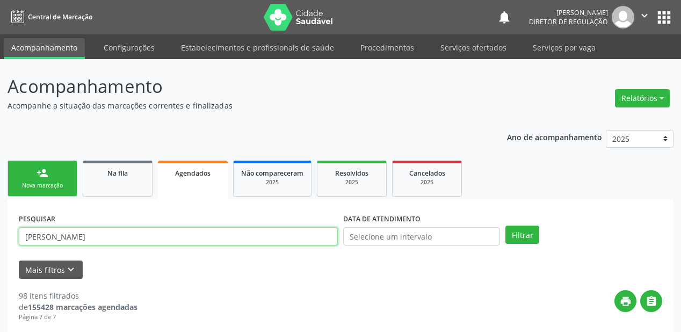
click at [86, 229] on input "JULIA ISABEL" at bounding box center [178, 236] width 319 height 18
type input "J"
drag, startPoint x: 84, startPoint y: 238, endPoint x: 20, endPoint y: 242, distance: 63.5
click at [20, 242] on input "700403331524450" at bounding box center [178, 236] width 319 height 18
type input "700403331524450"
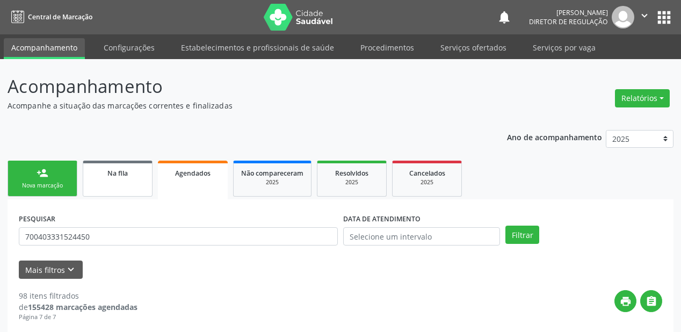
click at [124, 176] on span "Na fila" at bounding box center [117, 173] width 20 height 9
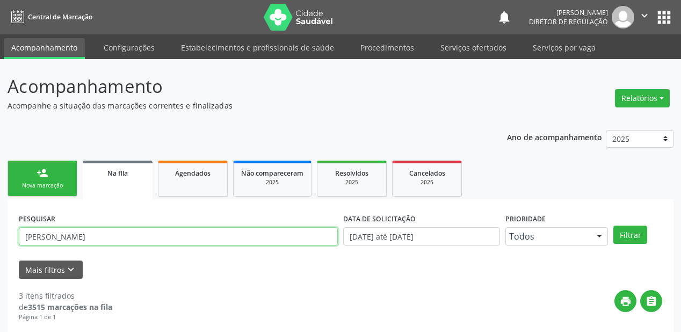
click at [120, 235] on input "JULIA ISABEL" at bounding box center [178, 236] width 319 height 18
type input "J"
paste input "700403331524450"
type input "700403331524450"
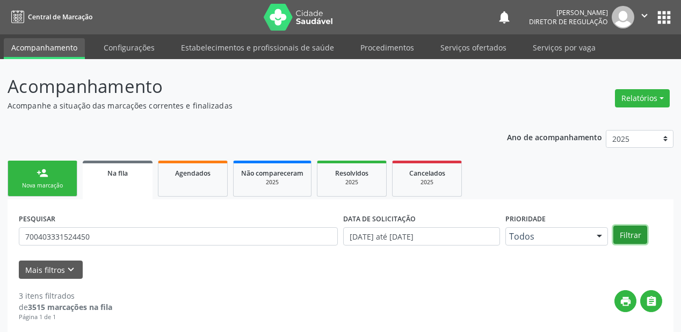
click at [628, 236] on button "Filtrar" at bounding box center [630, 235] width 34 height 18
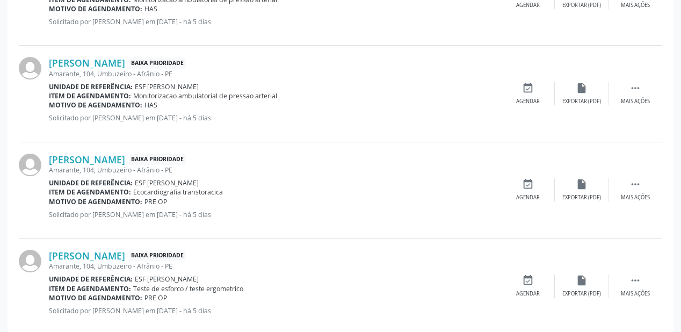
scroll to position [473, 0]
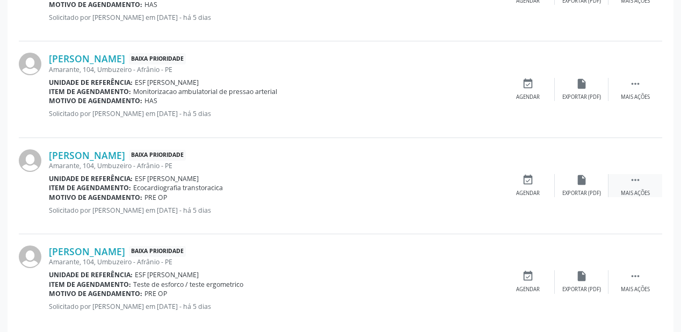
click at [634, 178] on icon "" at bounding box center [635, 180] width 12 height 12
click at [365, 185] on div "event_available Agendar" at bounding box center [367, 185] width 54 height 23
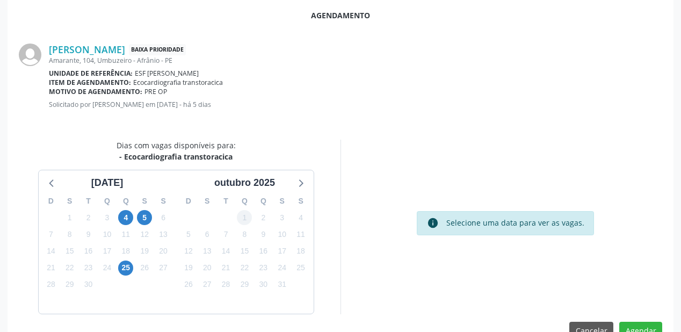
scroll to position [226, 0]
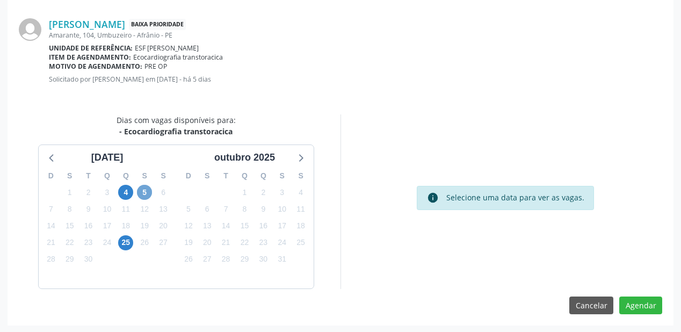
click at [140, 190] on span "5" at bounding box center [144, 192] width 15 height 15
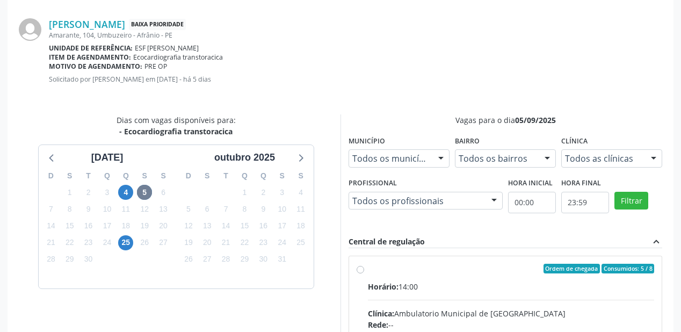
click at [364, 273] on input "Ordem de chegada Consumidos: 5 / 8 Horário: 14:00 Clínica: Ambulatorio Municipa…" at bounding box center [361, 269] width 8 height 10
radio input "true"
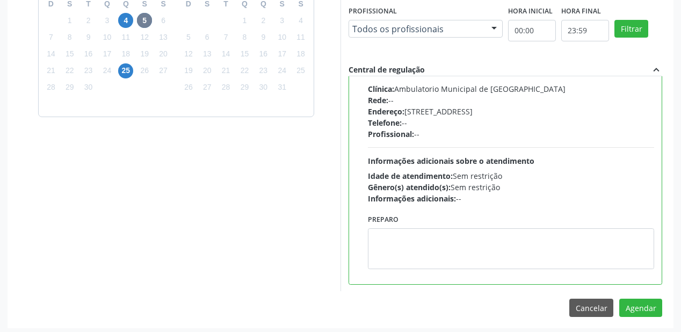
scroll to position [401, 0]
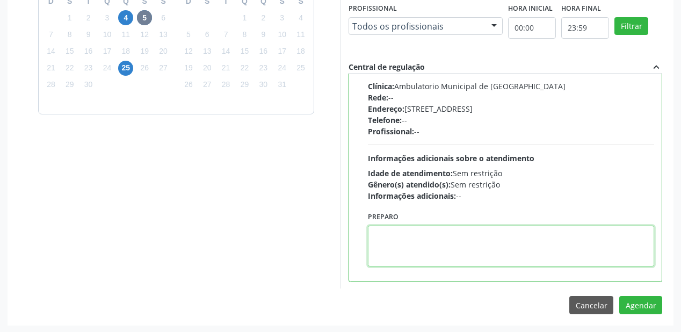
drag, startPoint x: 443, startPoint y: 244, endPoint x: 558, endPoint y: 289, distance: 123.8
click at [443, 244] on textarea at bounding box center [511, 246] width 286 height 41
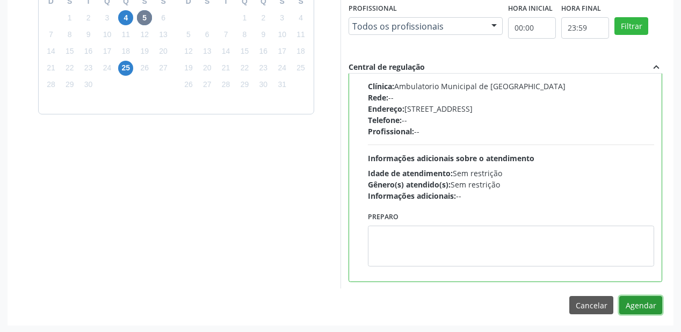
click at [631, 306] on button "Agendar" at bounding box center [640, 305] width 43 height 18
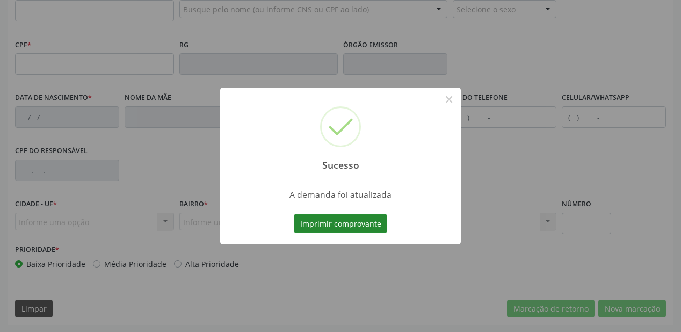
click at [338, 230] on button "Imprimir comprovante" at bounding box center [340, 223] width 93 height 18
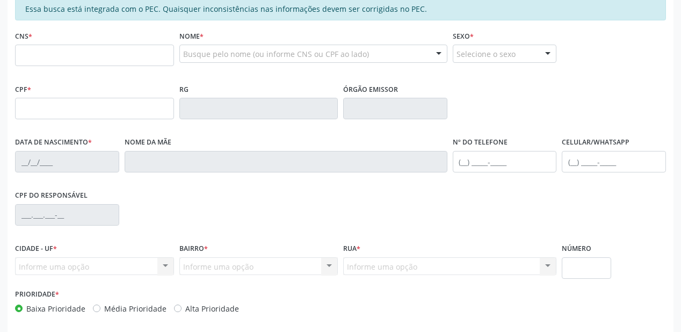
scroll to position [152, 0]
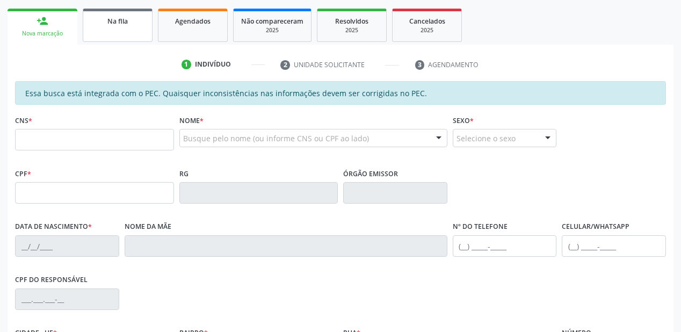
click at [122, 34] on link "Na fila" at bounding box center [118, 25] width 70 height 33
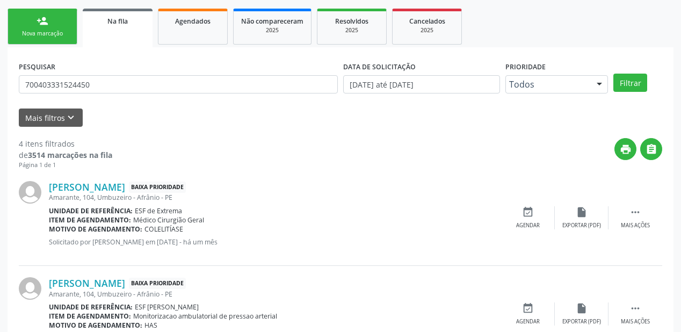
click at [95, 202] on div "Rita Silva Laranjeira Baixa Prioridade Amarante, 104, Umbuzeiro - Afrânio - PE …" at bounding box center [275, 217] width 452 height 73
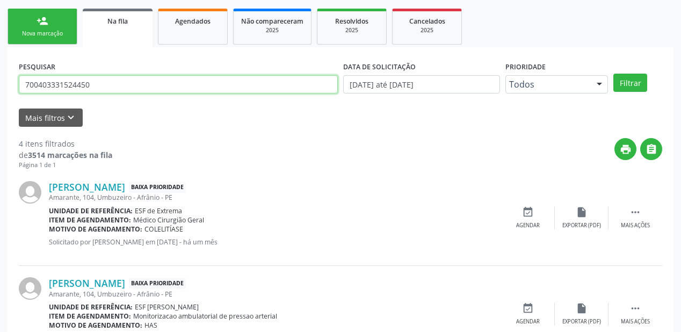
click at [99, 86] on input "700403331524450" at bounding box center [178, 84] width 319 height 18
type input "7"
type input "704809589101143"
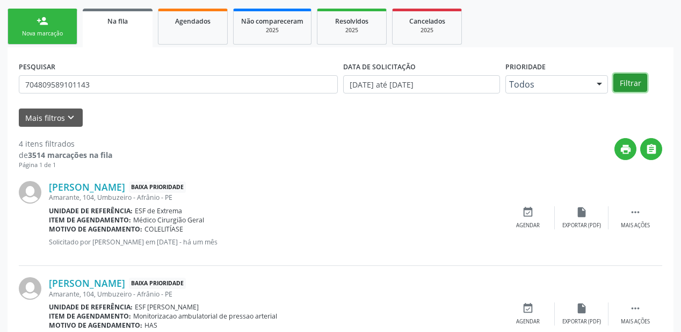
click at [623, 78] on button "Filtrar" at bounding box center [630, 83] width 34 height 18
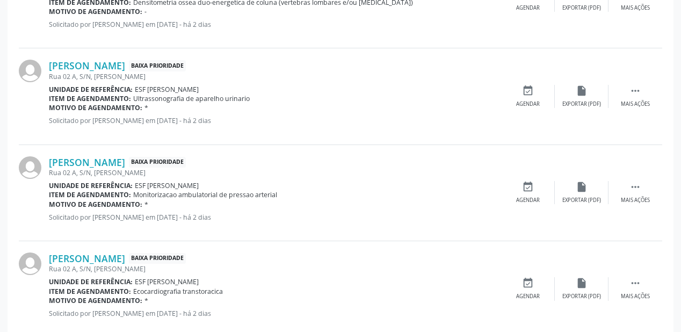
scroll to position [488, 0]
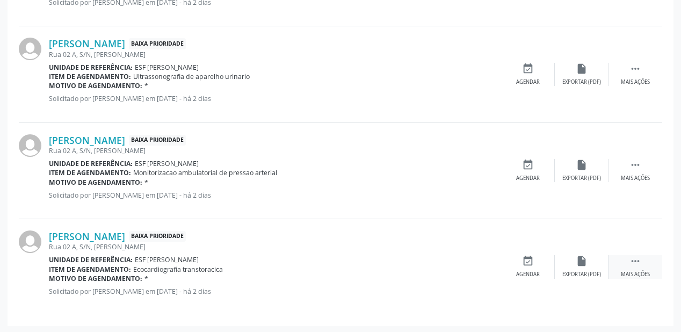
click at [634, 261] on icon "" at bounding box center [635, 261] width 12 height 12
click at [365, 267] on div "event_available Agendar" at bounding box center [367, 266] width 54 height 23
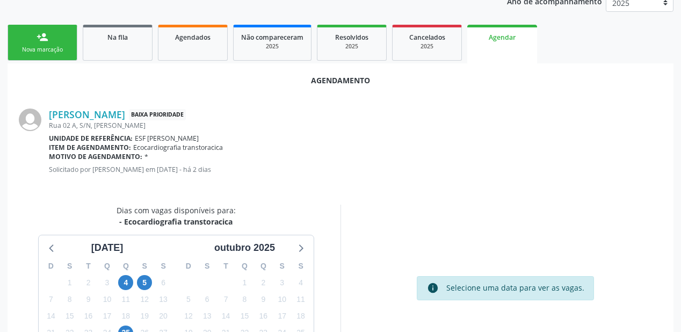
scroll to position [215, 0]
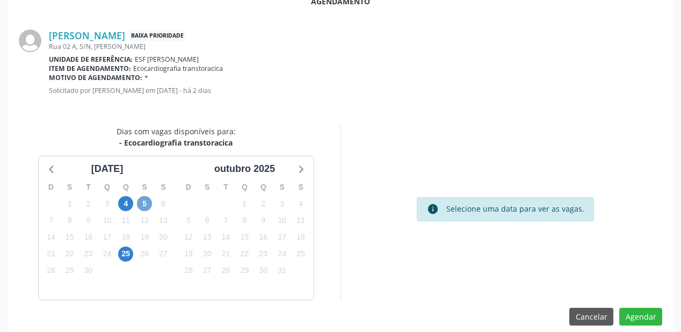
click at [146, 205] on span "5" at bounding box center [144, 203] width 15 height 15
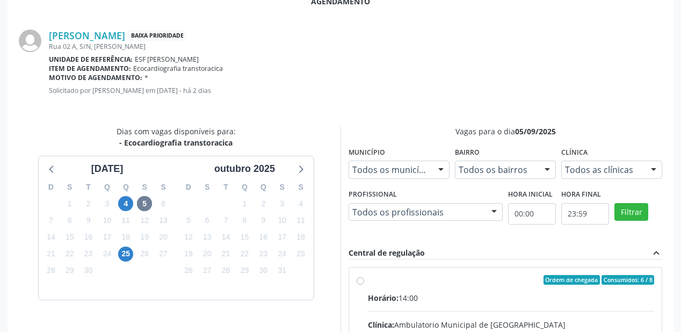
click at [461, 278] on div "Ordem de chegada Consumidos: 6 / 8" at bounding box center [511, 280] width 286 height 10
click at [364, 278] on input "Ordem de chegada Consumidos: 6 / 8 Horário: 14:00 Clínica: Ambulatorio Municipa…" at bounding box center [361, 280] width 8 height 10
radio input "true"
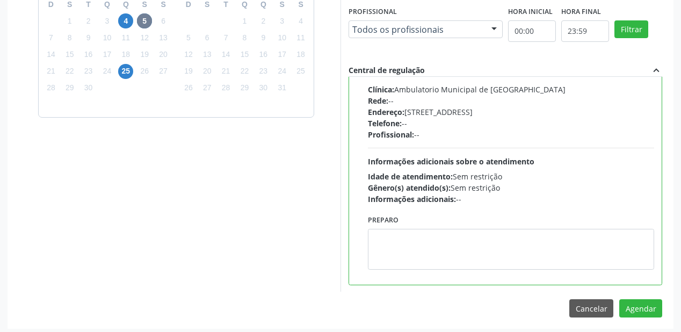
scroll to position [401, 0]
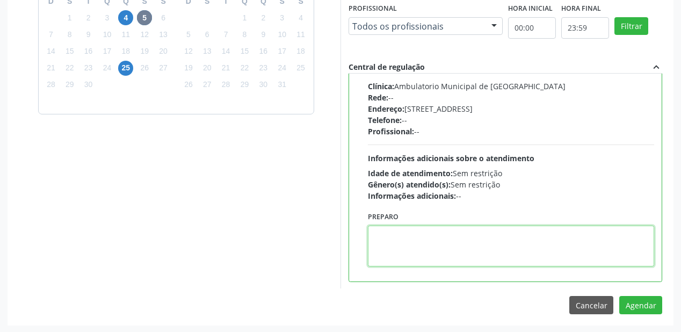
click at [451, 235] on textarea at bounding box center [511, 246] width 286 height 41
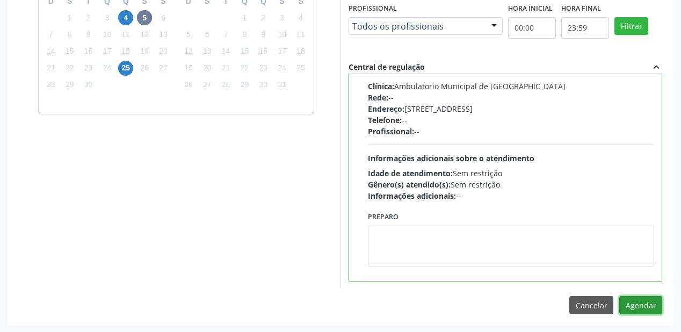
click at [632, 300] on button "Agendar" at bounding box center [640, 305] width 43 height 18
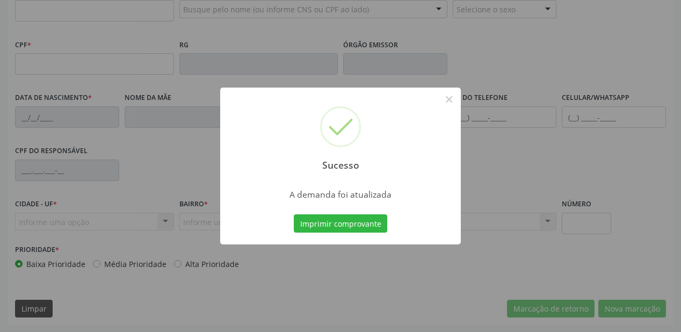
click at [337, 223] on button "Imprimir comprovante" at bounding box center [340, 223] width 93 height 18
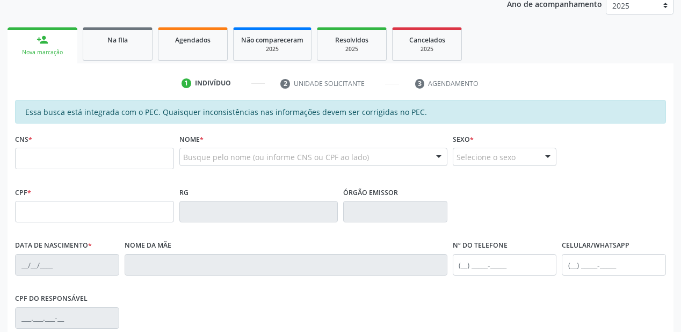
scroll to position [109, 0]
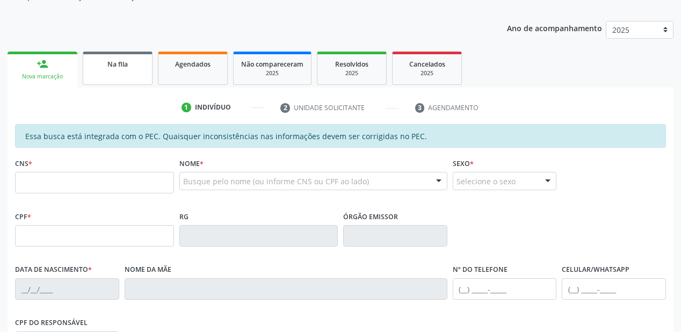
drag, startPoint x: 127, startPoint y: 64, endPoint x: 137, endPoint y: 64, distance: 10.2
click at [127, 65] on span "Na fila" at bounding box center [117, 64] width 20 height 9
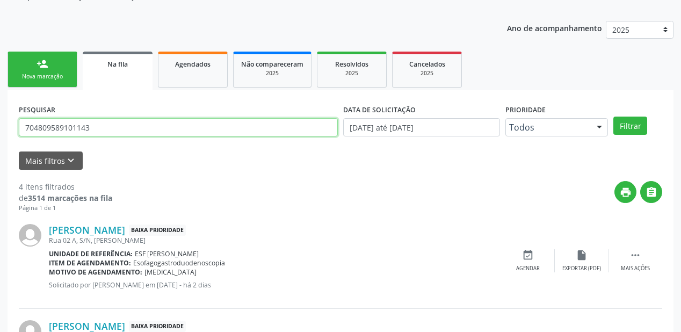
click at [102, 133] on input "704809589101143" at bounding box center [178, 127] width 319 height 18
type input "7"
type input "709604692612374"
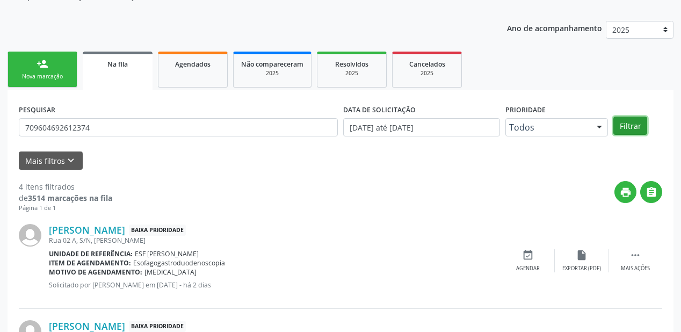
click at [634, 121] on button "Filtrar" at bounding box center [630, 126] width 34 height 18
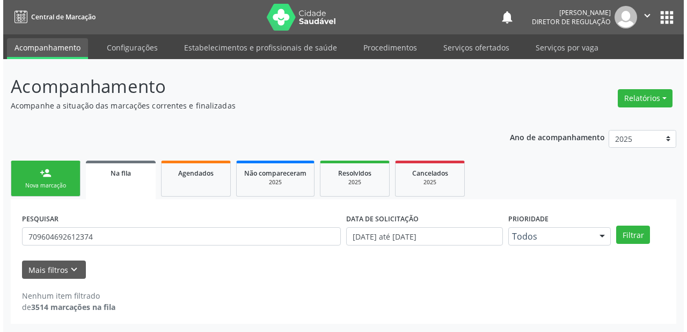
scroll to position [0, 0]
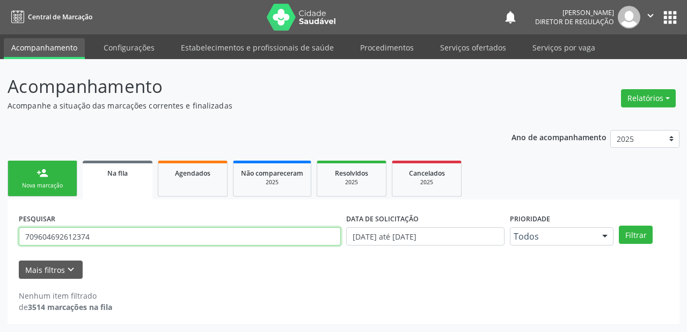
click at [102, 233] on input "709604692612374" at bounding box center [180, 236] width 322 height 18
drag, startPoint x: 100, startPoint y: 234, endPoint x: 0, endPoint y: 243, distance: 100.8
click at [0, 243] on div "Acompanhamento Acompanhe a situação das marcações correntes e finalizadas Relat…" at bounding box center [343, 195] width 687 height 273
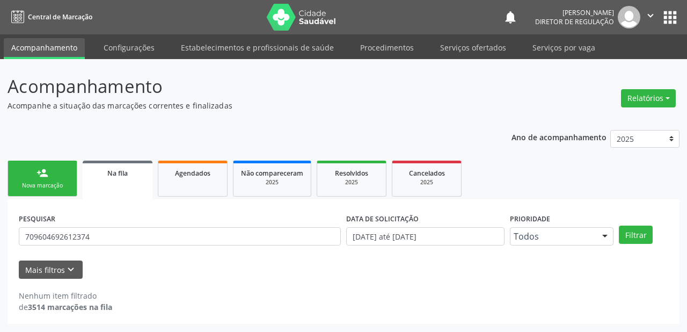
click at [59, 177] on link "person_add Nova marcação" at bounding box center [43, 179] width 70 height 36
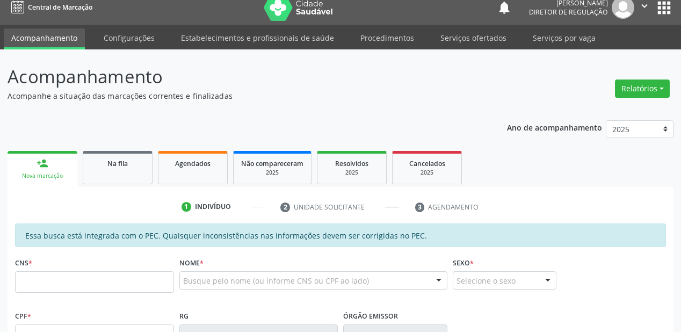
scroll to position [86, 0]
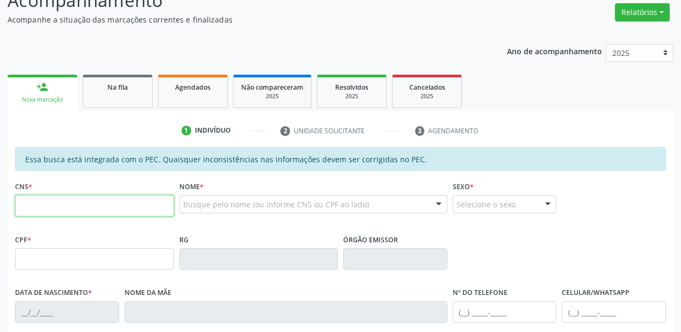
click at [66, 207] on input "text" at bounding box center [94, 205] width 159 height 21
paste input "709 6046 9261 2374"
type input "709 6046 9261 2374"
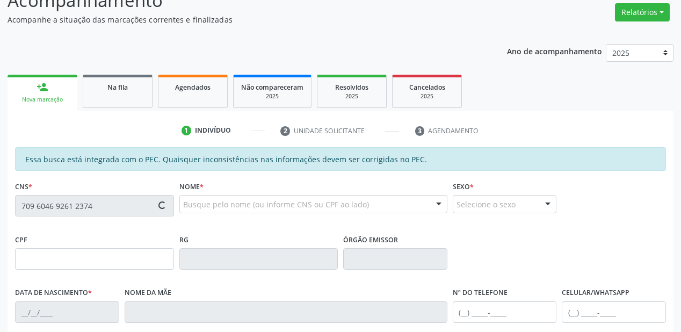
type input "484.335.004-49"
type input "11/05/1958"
type input "Maria Senhorinha de Macedo"
type input "(87) 99654-9642"
type input "S/N"
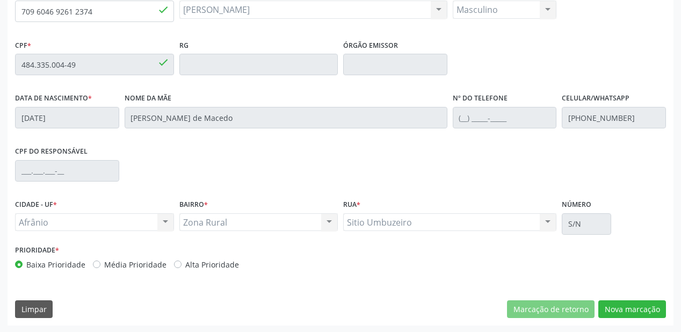
scroll to position [281, 0]
click at [610, 312] on button "Nova marcação" at bounding box center [632, 309] width 68 height 18
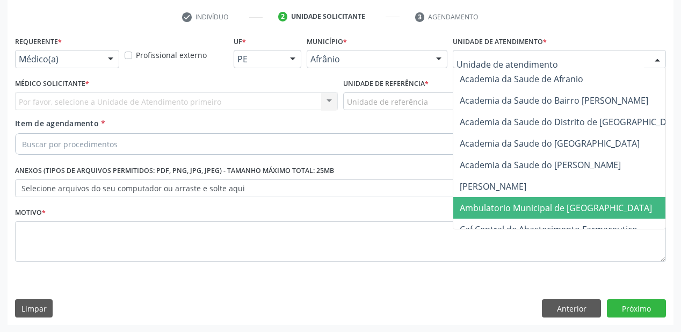
click at [493, 207] on span "Ambulatorio Municipal de [GEOGRAPHIC_DATA]" at bounding box center [556, 208] width 192 height 12
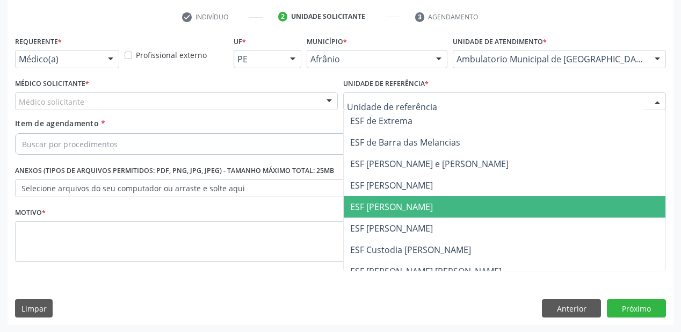
click at [385, 206] on span "ESF [PERSON_NAME]" at bounding box center [391, 207] width 83 height 12
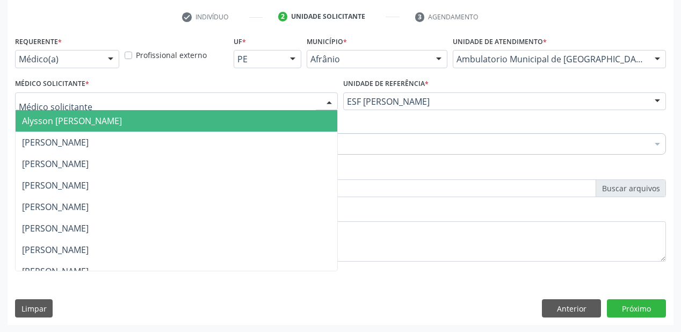
click at [79, 124] on span "Alysson [PERSON_NAME]" at bounding box center [72, 121] width 100 height 12
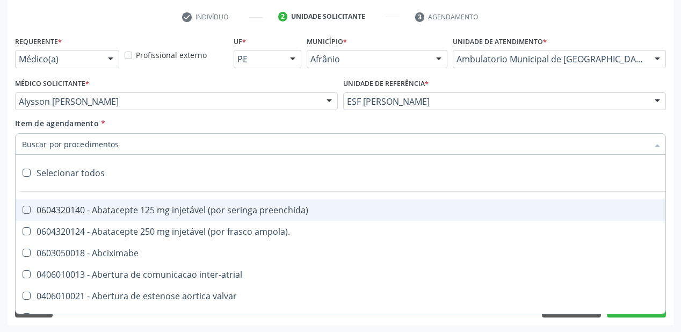
type input "W"
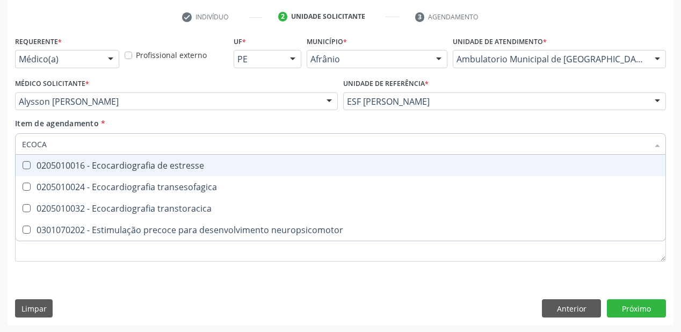
type input "ECOCAR"
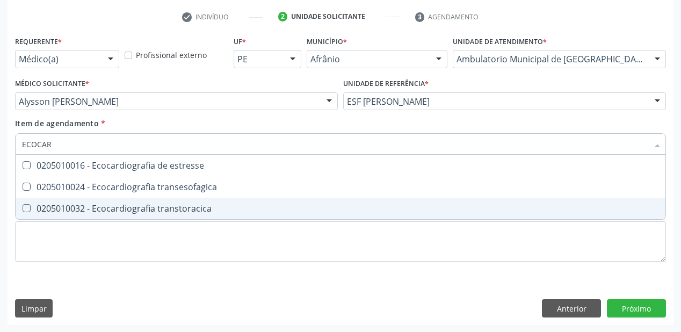
click at [74, 214] on span "0205010032 - Ecocardiografia transtoracica" at bounding box center [341, 208] width 650 height 21
checkbox transtoracica "true"
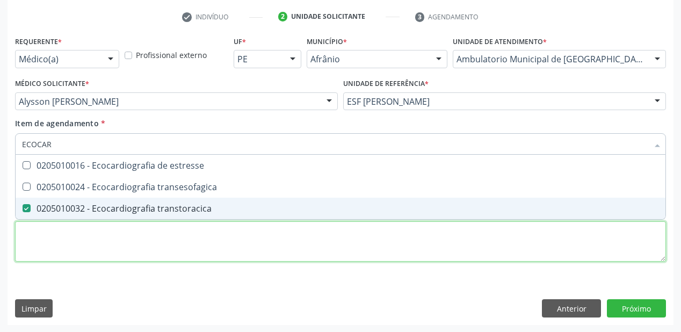
click at [61, 234] on div "Requerente * Médico(a) Médico(a) Enfermeiro(a) Paciente Nenhum resultado encont…" at bounding box center [340, 154] width 651 height 243
checkbox transesofagica "true"
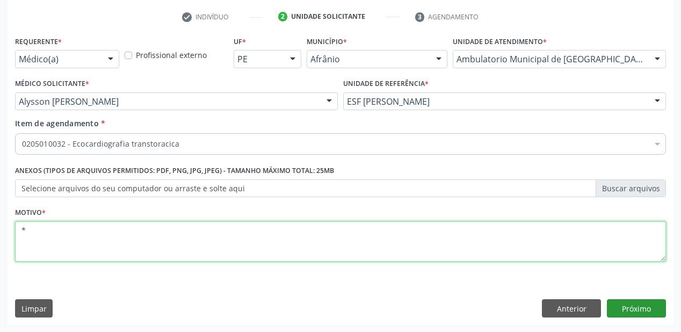
type textarea "*"
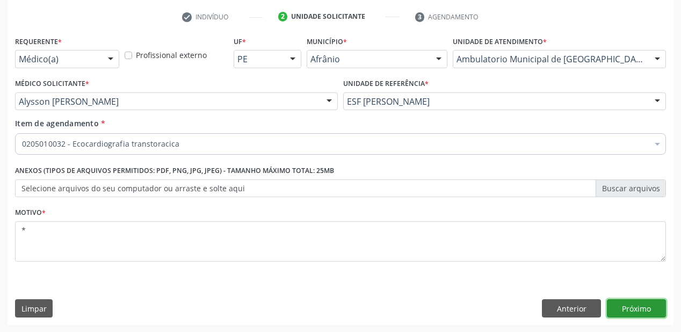
click at [640, 307] on button "Próximo" at bounding box center [636, 308] width 59 height 18
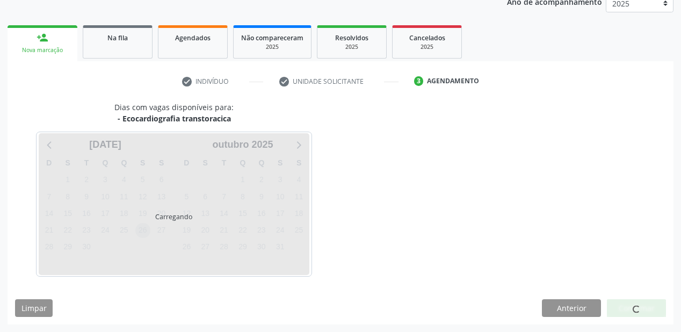
scroll to position [135, 0]
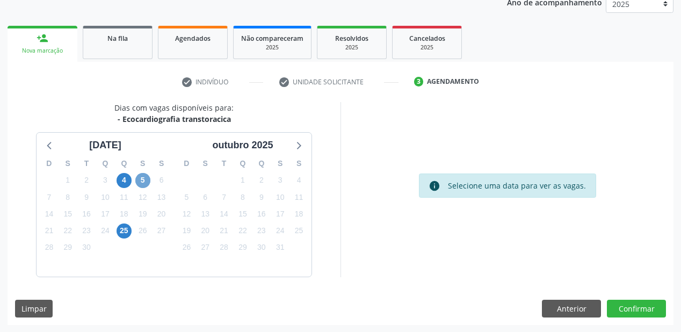
click at [141, 182] on span "5" at bounding box center [142, 180] width 15 height 15
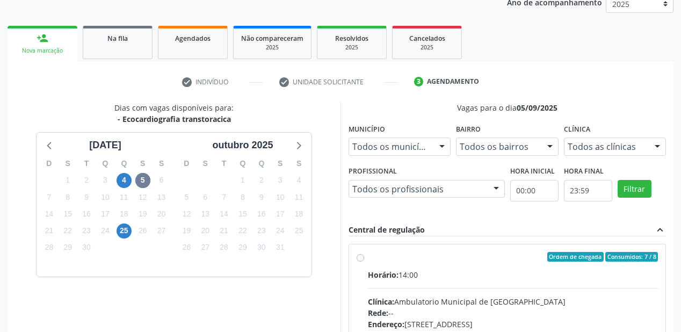
click at [497, 279] on div "Horário: 14:00" at bounding box center [513, 274] width 290 height 11
click at [364, 262] on input "Ordem de chegada Consumidos: 7 / 8 Horário: 14:00 Clínica: Ambulatorio Municipa…" at bounding box center [361, 257] width 8 height 10
radio input "true"
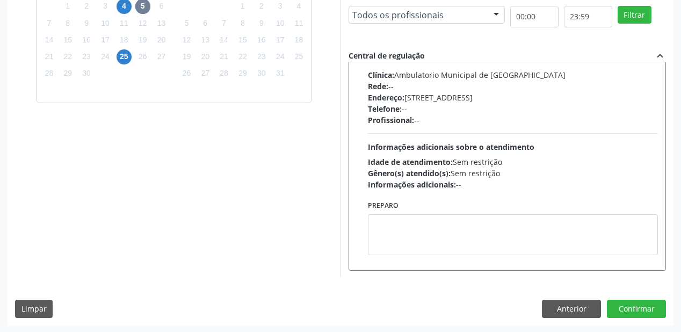
scroll to position [309, 0]
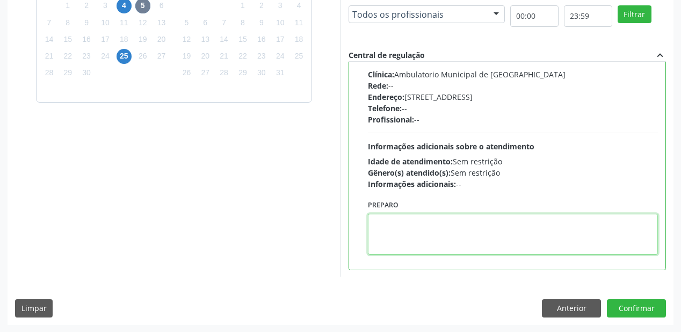
click at [482, 238] on textarea at bounding box center [513, 234] width 290 height 41
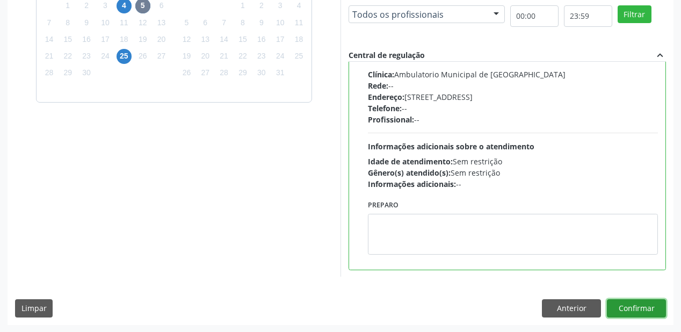
click at [634, 309] on button "Confirmar" at bounding box center [636, 308] width 59 height 18
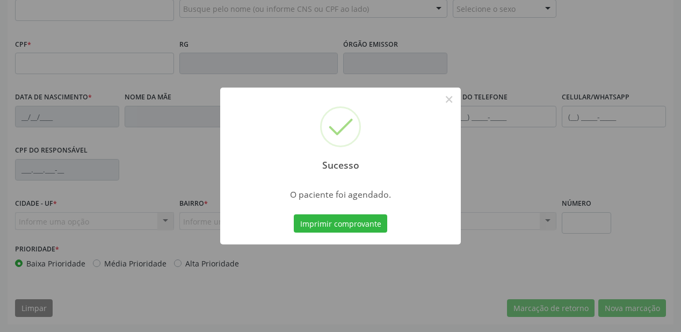
scroll to position [281, 0]
click at [347, 223] on button "Imprimir comprovante" at bounding box center [340, 223] width 93 height 18
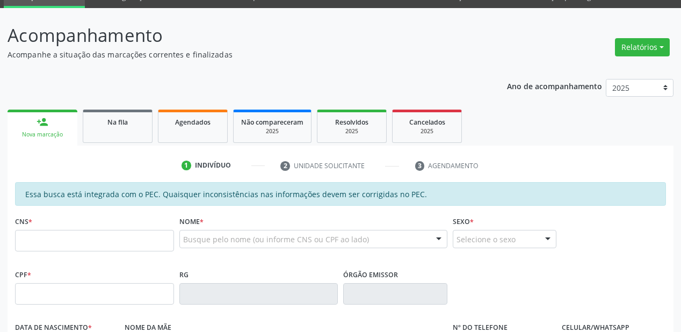
scroll to position [23, 0]
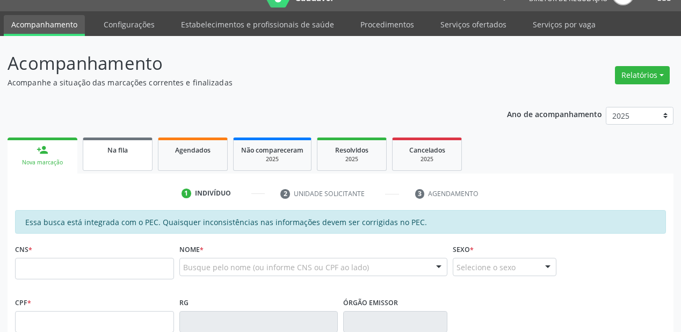
click at [113, 150] on span "Na fila" at bounding box center [117, 150] width 20 height 9
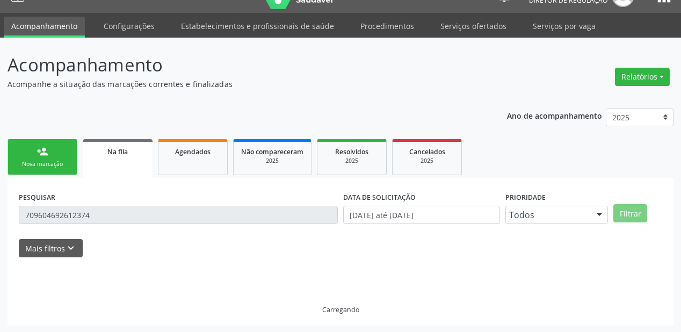
scroll to position [0, 0]
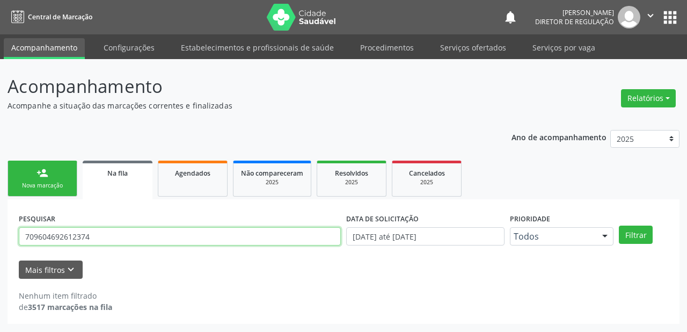
click at [100, 232] on input "709604692612374" at bounding box center [180, 236] width 322 height 18
type input "7"
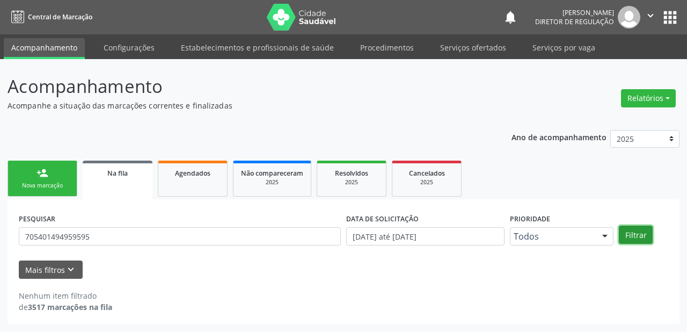
click at [634, 233] on button "Filtrar" at bounding box center [636, 235] width 34 height 18
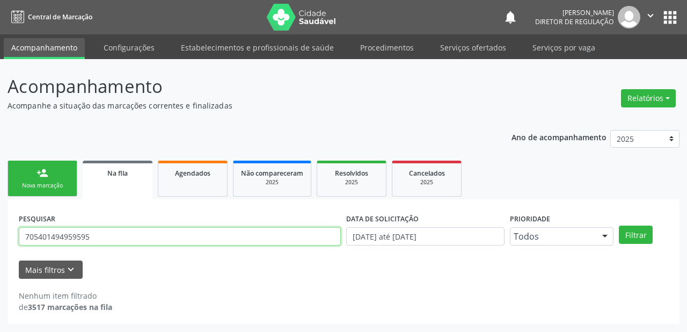
click at [98, 233] on input "705401494959595" at bounding box center [180, 236] width 322 height 18
type input "7"
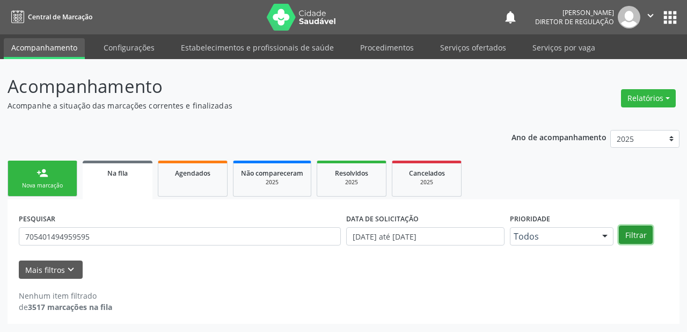
click at [622, 233] on button "Filtrar" at bounding box center [636, 235] width 34 height 18
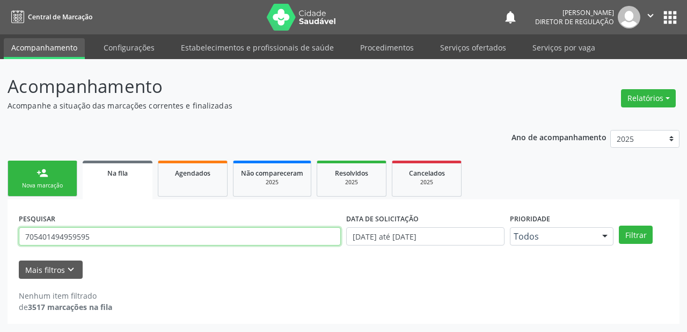
drag, startPoint x: 93, startPoint y: 237, endPoint x: 0, endPoint y: 237, distance: 92.9
click at [0, 237] on div "Acompanhamento Acompanhe a situação das marcações correntes e finalizadas Relat…" at bounding box center [343, 195] width 687 height 273
click at [119, 233] on input "705401494959595" at bounding box center [180, 236] width 322 height 18
type input "7"
type input "ANDRE"
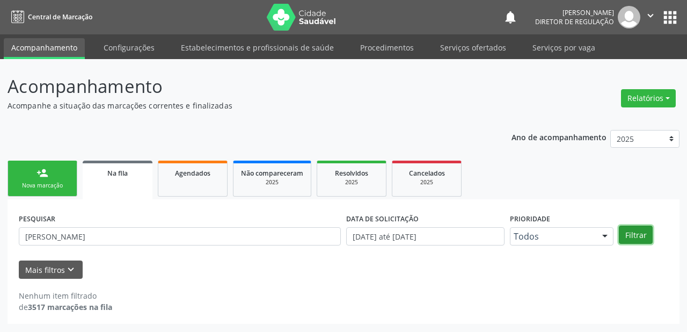
click at [631, 229] on button "Filtrar" at bounding box center [636, 235] width 34 height 18
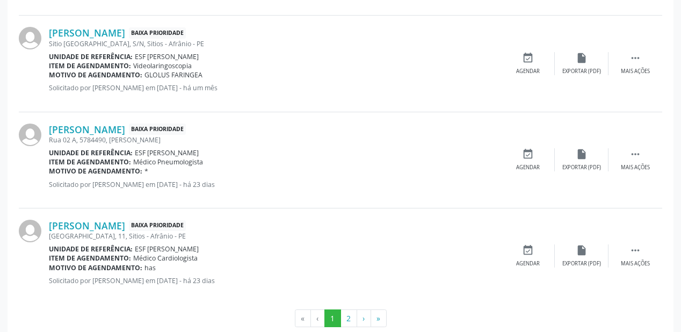
scroll to position [1480, 0]
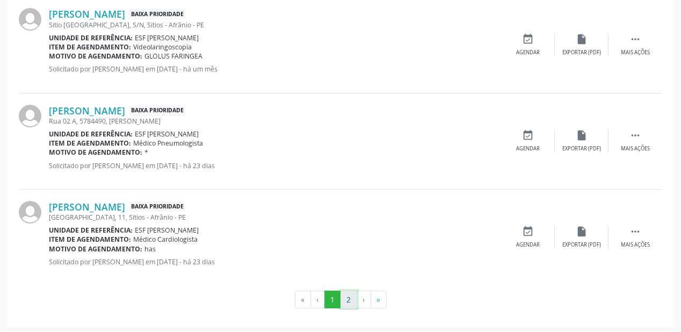
click at [350, 299] on button "2" at bounding box center [349, 300] width 17 height 18
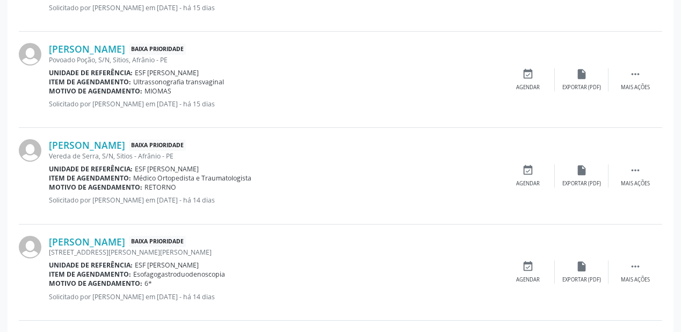
scroll to position [999, 0]
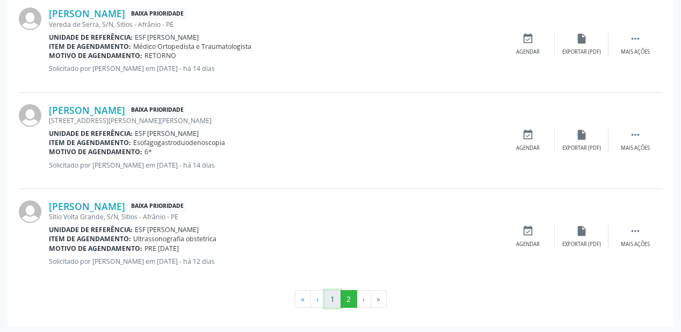
click at [335, 295] on button "1" at bounding box center [332, 299] width 17 height 18
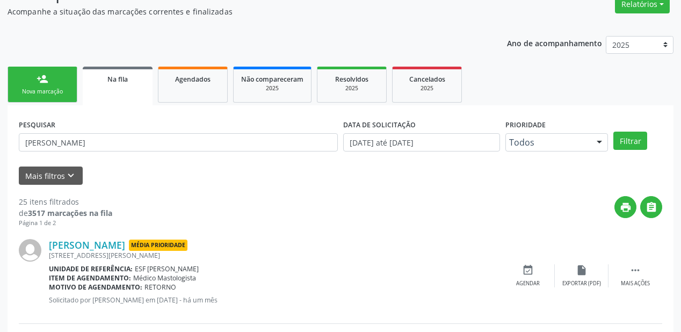
scroll to position [79, 0]
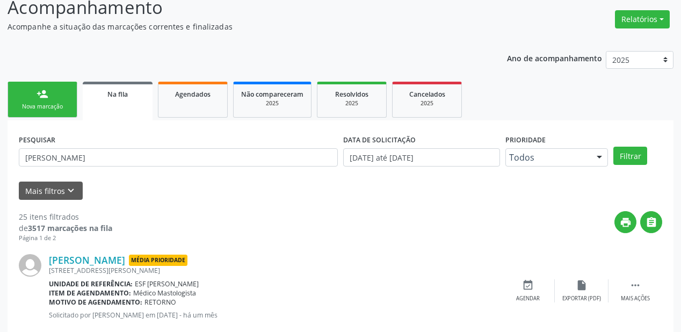
click at [56, 105] on div "Nova marcação" at bounding box center [43, 107] width 54 height 8
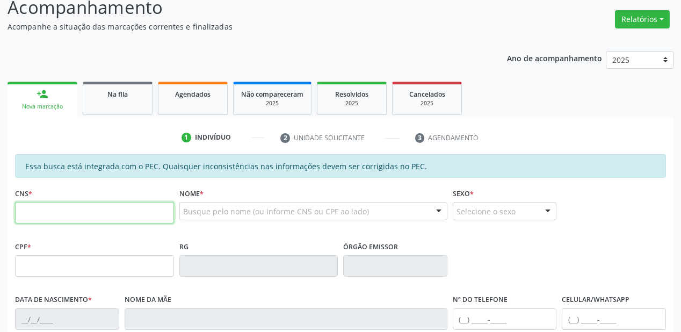
click at [67, 218] on input "text" at bounding box center [94, 212] width 159 height 21
paste input "705 4014 9495 9595"
type input "705 4014 9495 9595"
type input "133.265.324-31"
type input "28/03/2000"
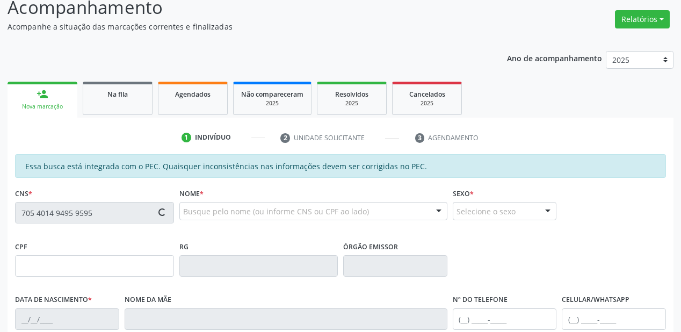
type input "Telma de Albuquerque Rodrigues"
type input "(87) 98805-9654"
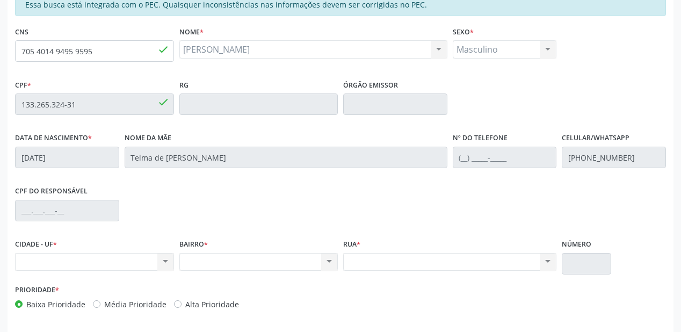
scroll to position [195, 0]
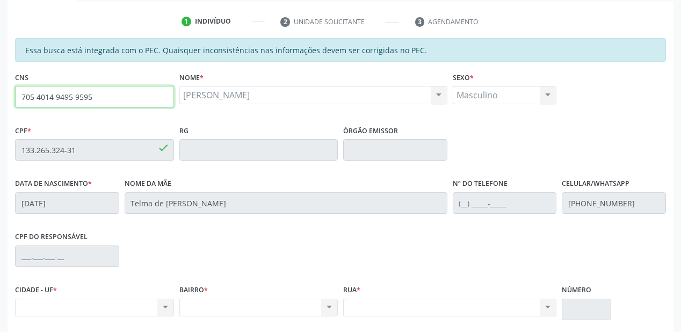
drag, startPoint x: 100, startPoint y: 97, endPoint x: 0, endPoint y: 105, distance: 100.8
click at [0, 105] on div "Acompanhamento Acompanhe a situação das marcações correntes e finalizadas Relat…" at bounding box center [340, 141] width 681 height 554
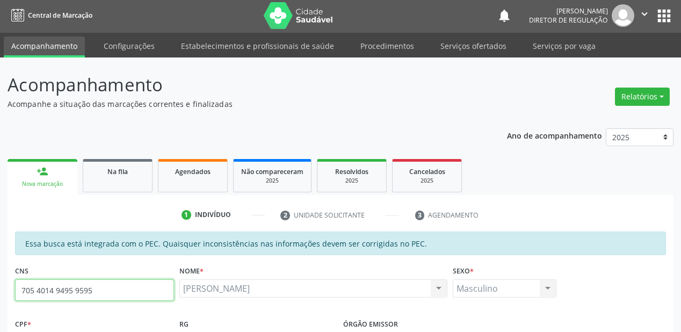
scroll to position [0, 0]
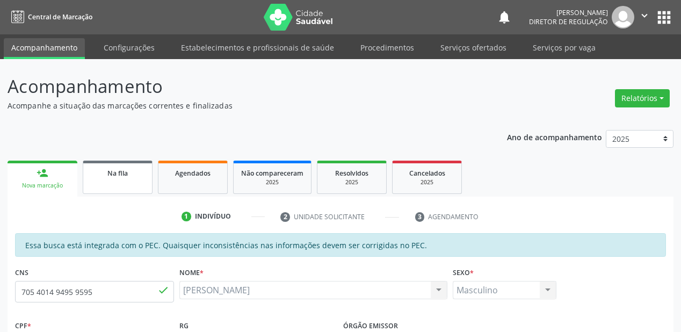
click at [122, 174] on span "Na fila" at bounding box center [117, 173] width 20 height 9
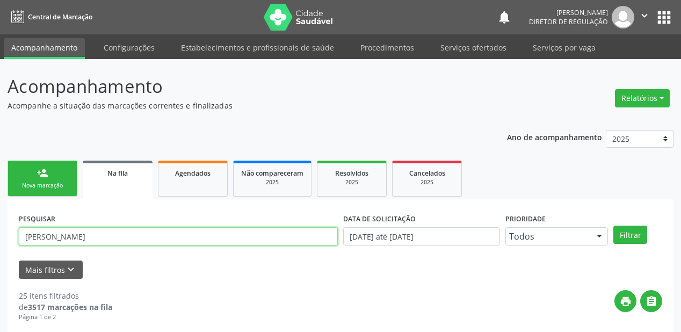
click at [60, 231] on input "ANDRE" at bounding box center [178, 236] width 319 height 18
type input "A"
type input "704004883091667"
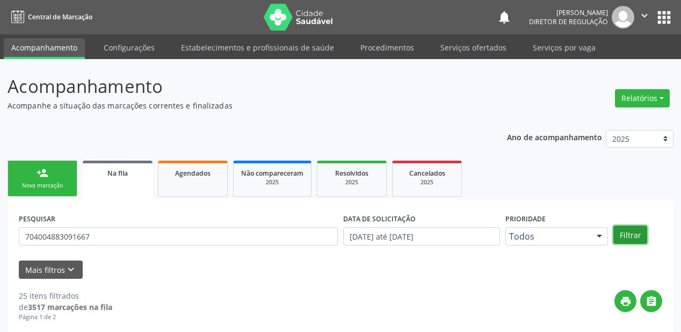
click at [633, 238] on button "Filtrar" at bounding box center [630, 235] width 34 height 18
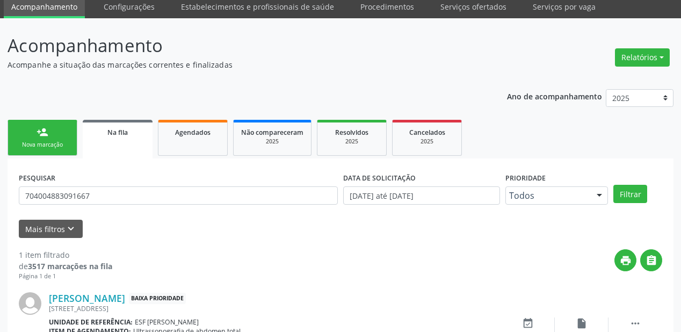
scroll to position [103, 0]
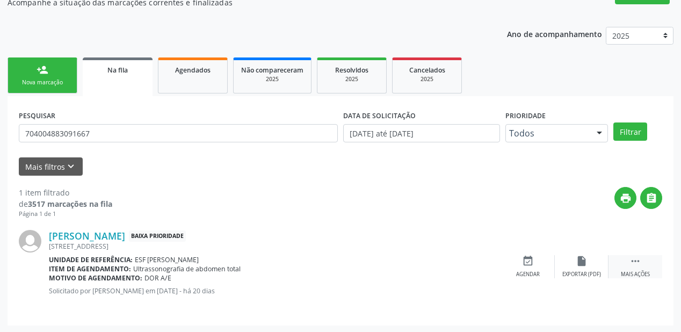
click at [636, 259] on icon "" at bounding box center [635, 261] width 12 height 12
click at [367, 265] on icon "event_available" at bounding box center [367, 261] width 12 height 12
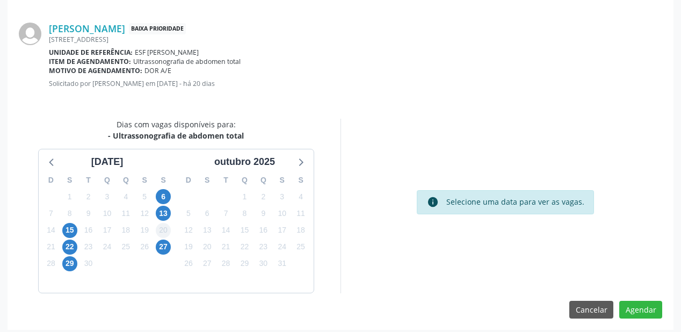
scroll to position [226, 0]
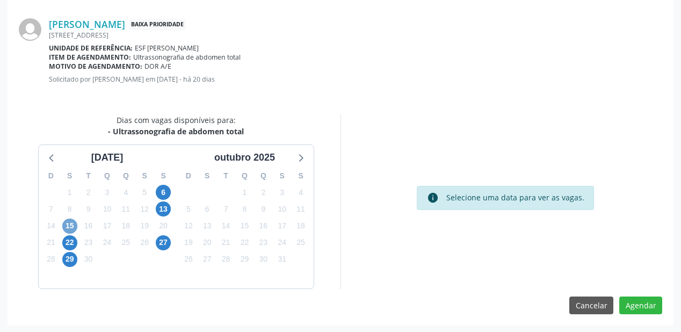
click at [69, 222] on span "15" at bounding box center [69, 226] width 15 height 15
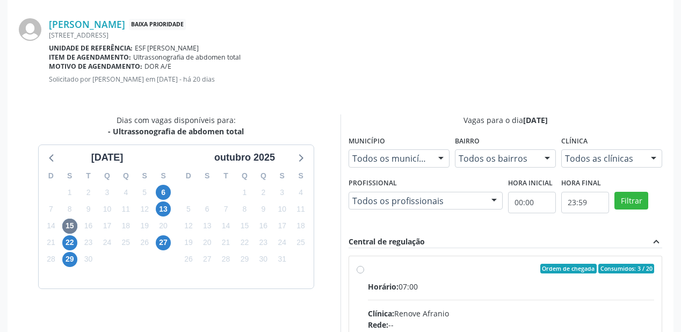
click at [364, 273] on input "Ordem de chegada Consumidos: 3 / 20 Horário: 07:00 Clínica: Renove Afranio Rede…" at bounding box center [361, 269] width 8 height 10
radio input "true"
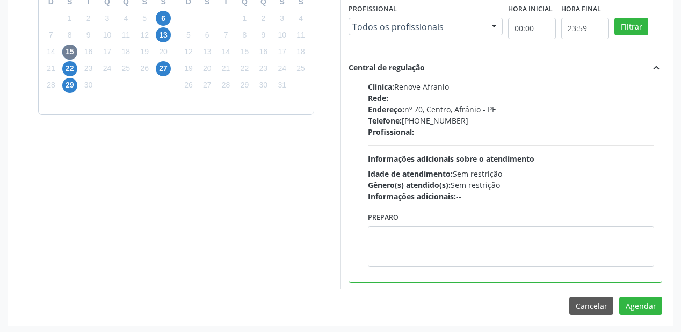
scroll to position [401, 0]
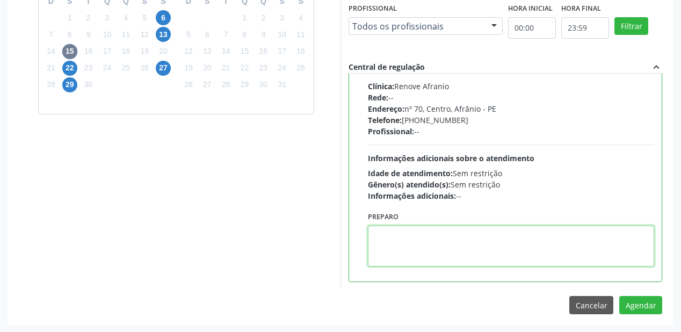
drag, startPoint x: 395, startPoint y: 236, endPoint x: 534, endPoint y: 263, distance: 142.2
click at [397, 236] on textarea at bounding box center [511, 246] width 286 height 41
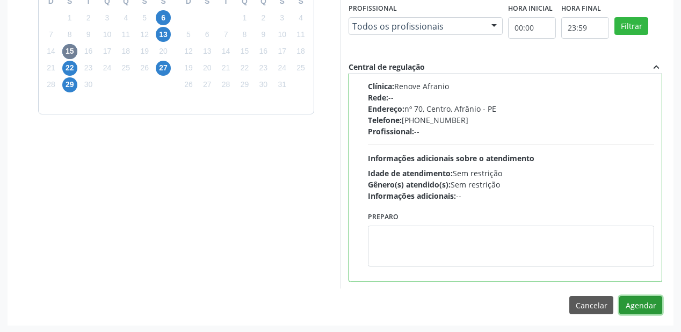
click at [626, 303] on button "Agendar" at bounding box center [640, 305] width 43 height 18
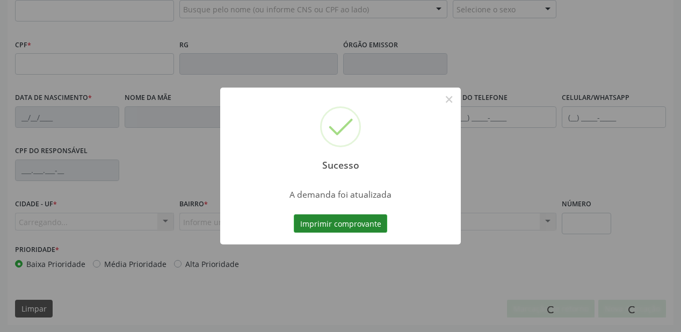
click at [344, 230] on button "Imprimir comprovante" at bounding box center [340, 223] width 93 height 18
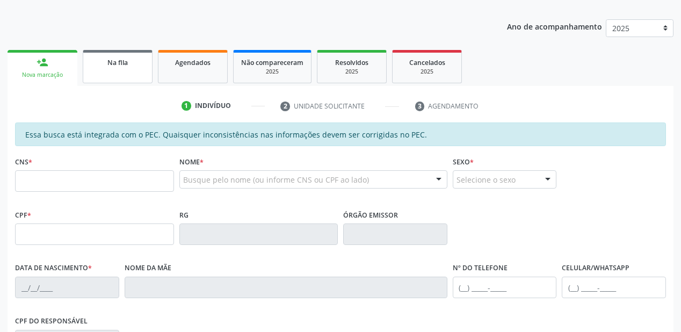
scroll to position [109, 0]
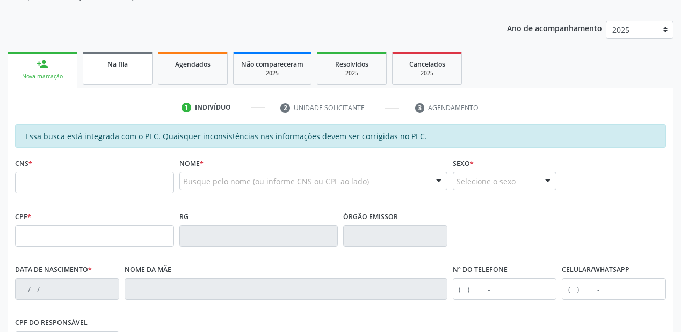
click at [108, 66] on span "Na fila" at bounding box center [117, 64] width 20 height 9
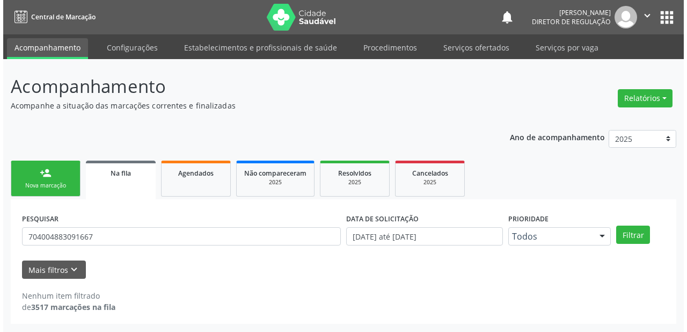
scroll to position [0, 0]
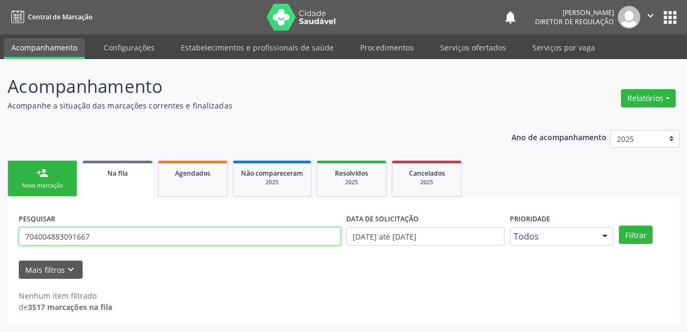
click at [98, 240] on input "704004883091667" at bounding box center [180, 236] width 322 height 18
type input "7"
type input "702403568459725"
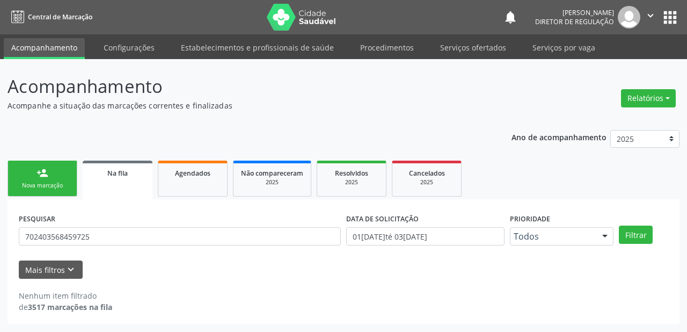
type input "702403568459725"
click at [640, 238] on button "Filtrar" at bounding box center [636, 235] width 34 height 18
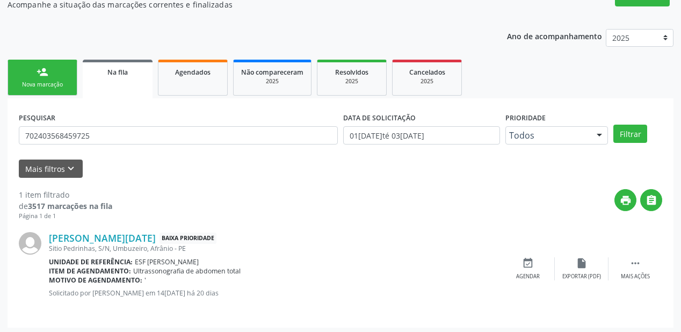
scroll to position [103, 0]
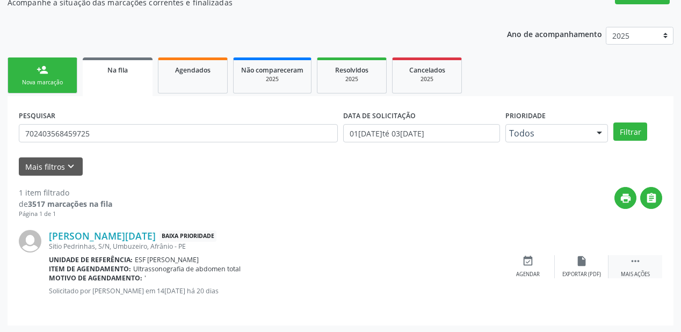
click at [636, 256] on icon "" at bounding box center [635, 261] width 12 height 12
click at [364, 269] on div "event_available Agendar" at bounding box center [367, 266] width 54 height 23
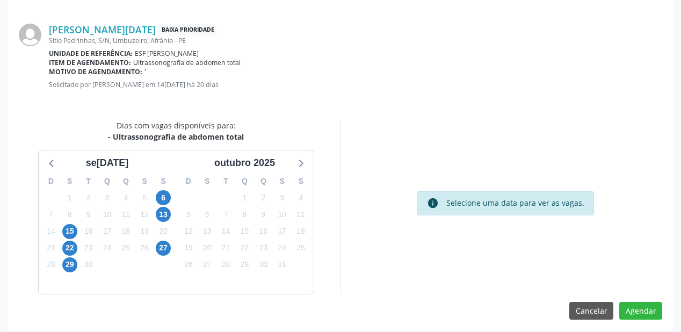
scroll to position [226, 0]
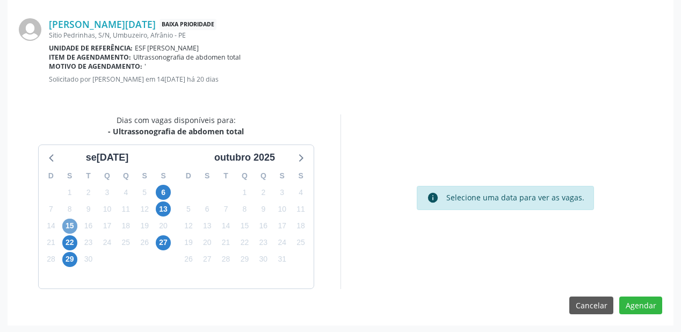
click at [67, 226] on span "15" at bounding box center [69, 226] width 15 height 15
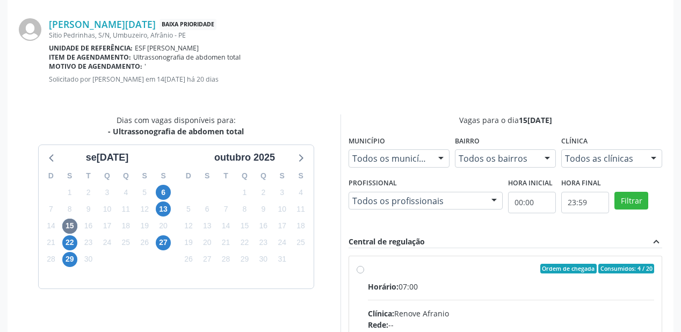
click at [486, 264] on div "Ordem de chegada Consumidos: 4 / 20" at bounding box center [511, 269] width 286 height 10
click at [364, 264] on input "Ordem de chegada Consumidos: 4 / 20 Horário: 07:00 Clínica: Renove Afranio Rede…" at bounding box center [361, 269] width 8 height 10
radio input "true"
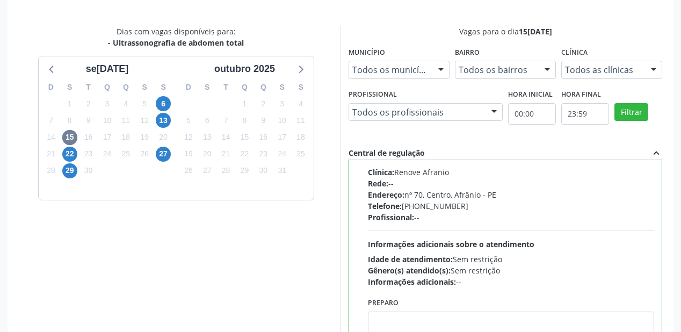
scroll to position [398, 0]
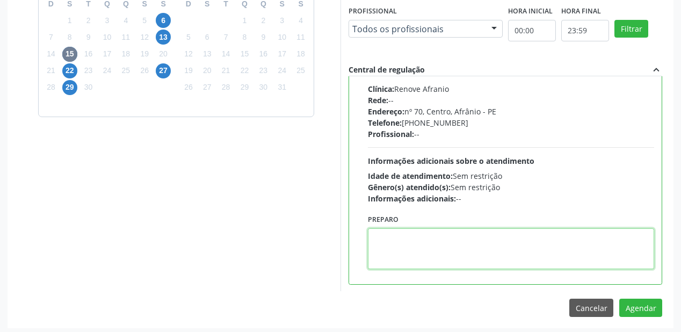
click at [438, 249] on textarea at bounding box center [511, 248] width 286 height 41
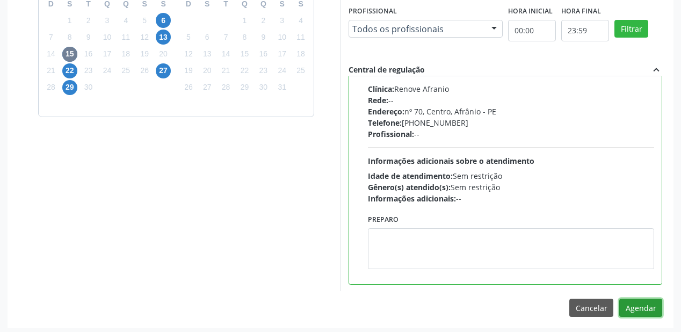
click at [631, 302] on button "Agendar" at bounding box center [640, 308] width 43 height 18
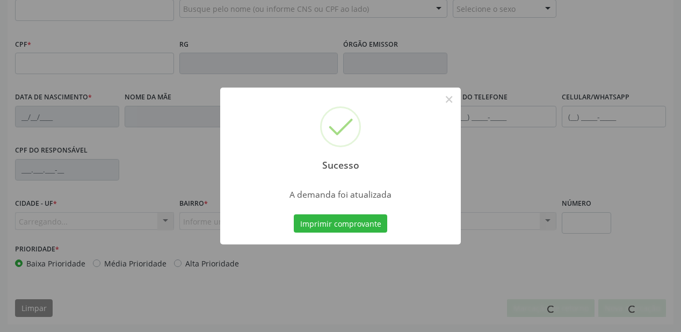
scroll to position [281, 0]
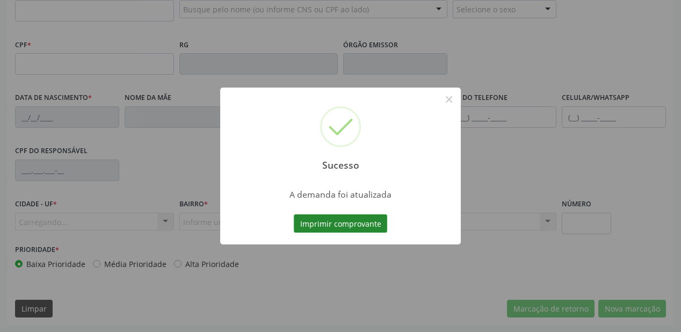
click at [359, 222] on button "Imprimir comprovante" at bounding box center [340, 223] width 93 height 18
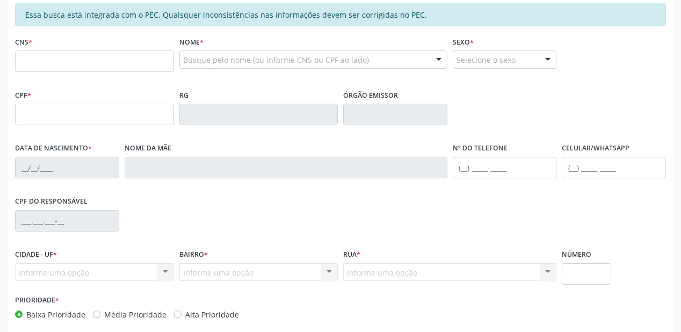
scroll to position [152, 0]
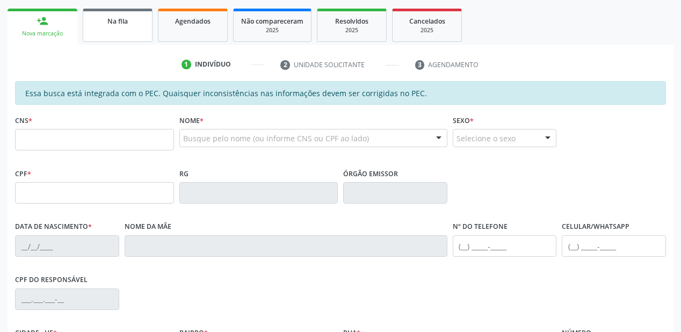
click at [119, 31] on link "Na fila" at bounding box center [118, 25] width 70 height 33
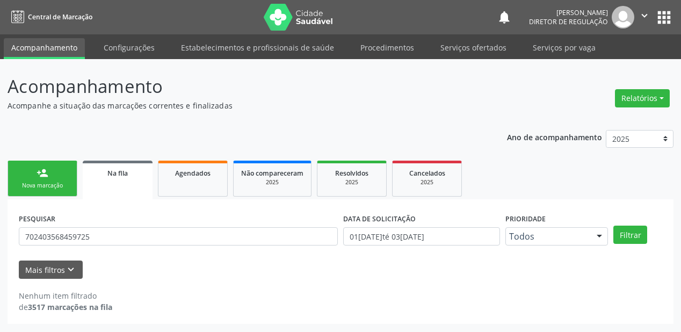
scroll to position [0, 0]
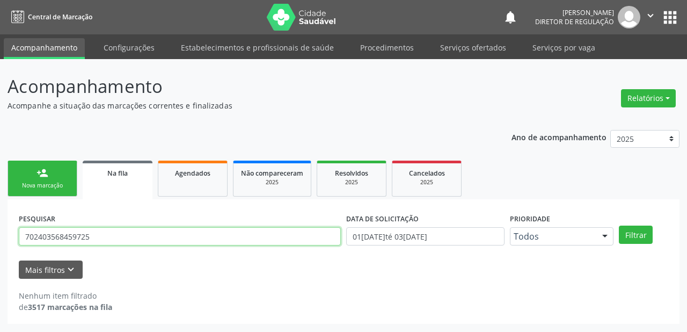
click at [90, 236] on input "702403568459725" at bounding box center [180, 236] width 322 height 18
type input "7"
type input "706506301857193"
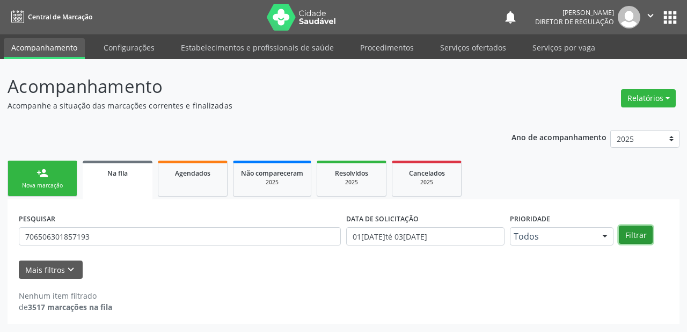
click at [635, 236] on button "Filtrar" at bounding box center [636, 235] width 34 height 18
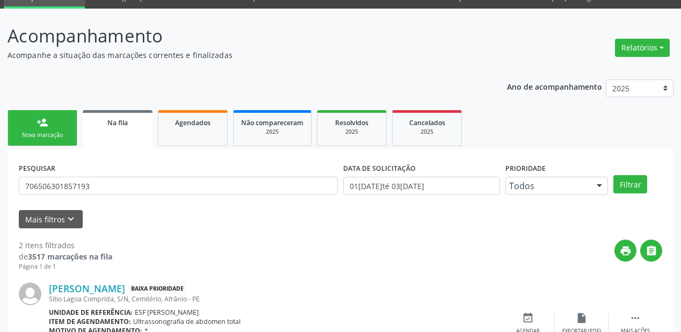
scroll to position [208, 0]
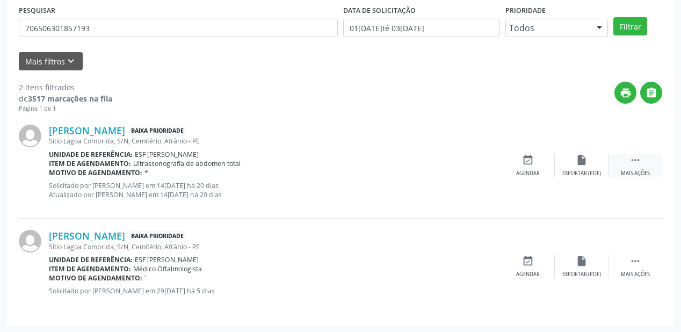
drag, startPoint x: 627, startPoint y: 155, endPoint x: 614, endPoint y: 155, distance: 12.9
click at [627, 155] on div " Mais ações" at bounding box center [636, 165] width 54 height 23
click at [367, 170] on div "Agendar" at bounding box center [367, 174] width 24 height 8
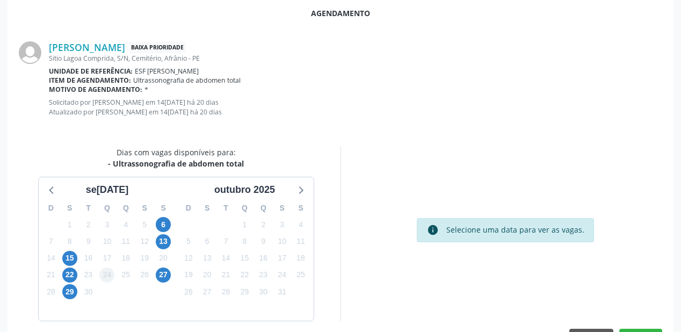
scroll to position [235, 0]
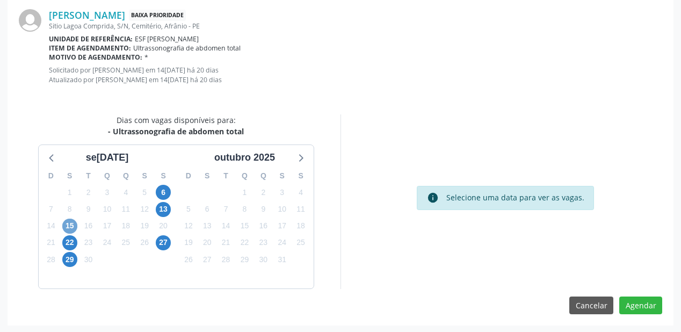
click at [68, 226] on span "15" at bounding box center [69, 226] width 15 height 15
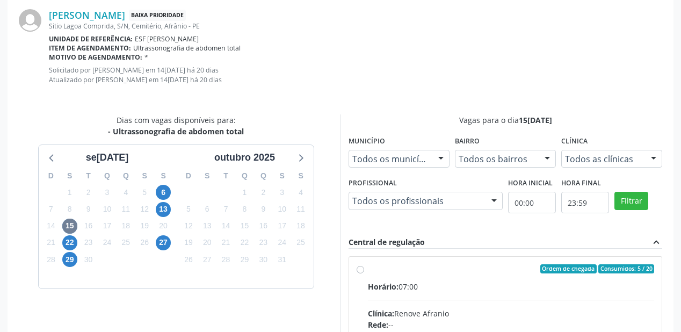
click at [494, 289] on div "Horário: 07:00" at bounding box center [511, 286] width 286 height 11
click at [364, 274] on input "Ordem de chegada Consumidos: 5 / 20 Horário: 07:00 Clínica: Renove Afranio Rede…" at bounding box center [361, 269] width 8 height 10
radio input "true"
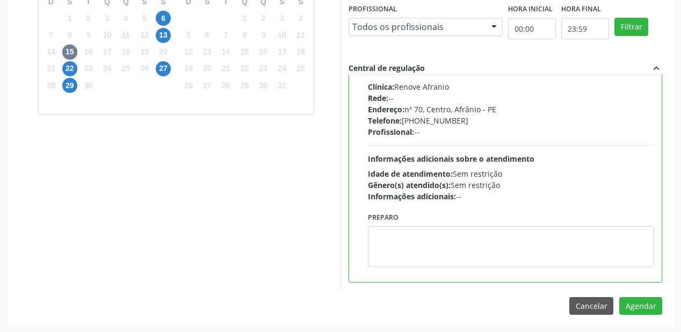
scroll to position [410, 0]
click at [436, 218] on div "Preparo" at bounding box center [511, 237] width 286 height 57
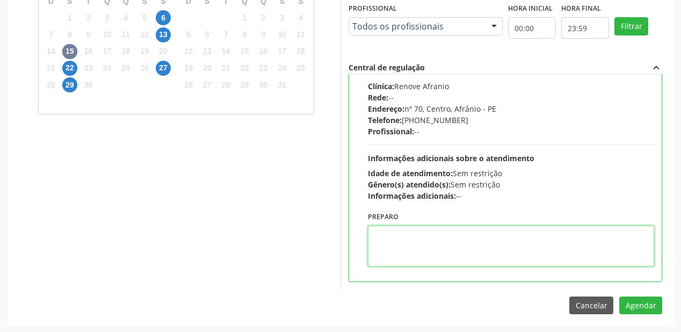
click at [457, 238] on textarea at bounding box center [511, 246] width 286 height 41
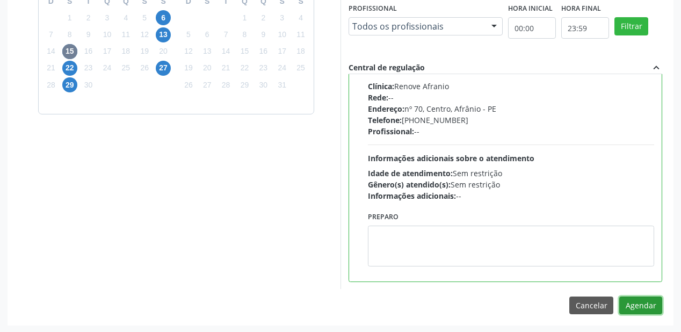
click at [638, 302] on button "Agendar" at bounding box center [640, 305] width 43 height 18
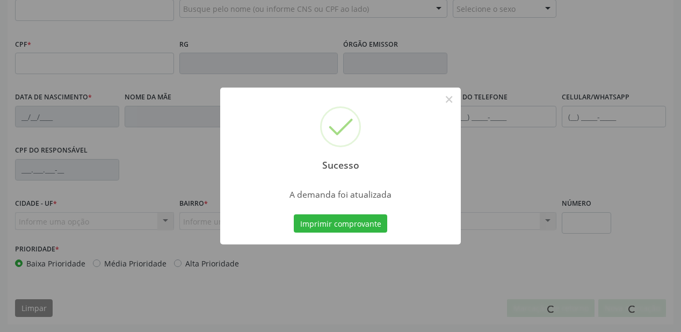
scroll to position [281, 0]
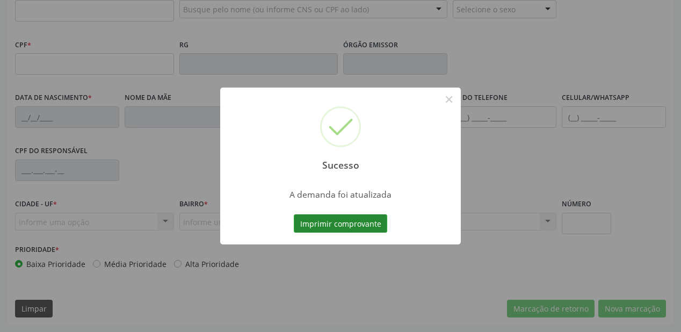
click at [337, 220] on button "Imprimir comprovante" at bounding box center [340, 223] width 93 height 18
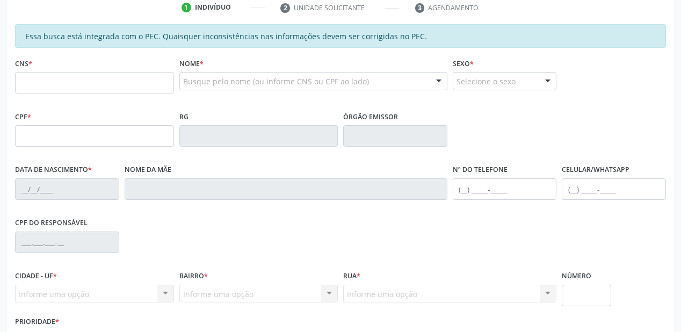
scroll to position [152, 0]
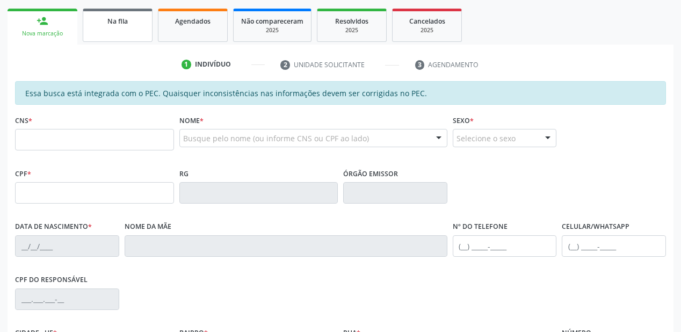
click at [130, 32] on link "Na fila" at bounding box center [118, 25] width 70 height 33
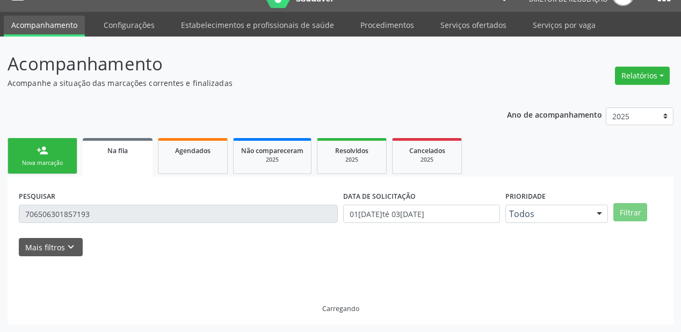
scroll to position [103, 0]
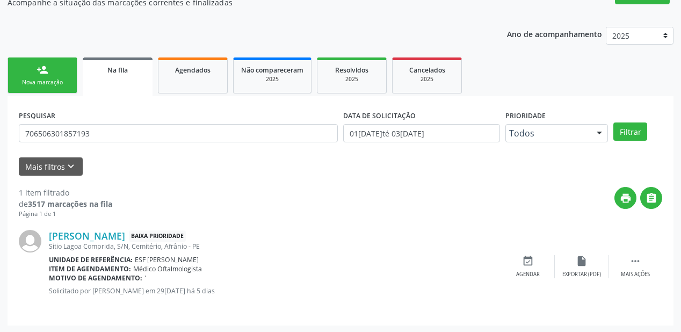
click at [104, 208] on strong "3517 marcações na fila" at bounding box center [70, 204] width 84 height 10
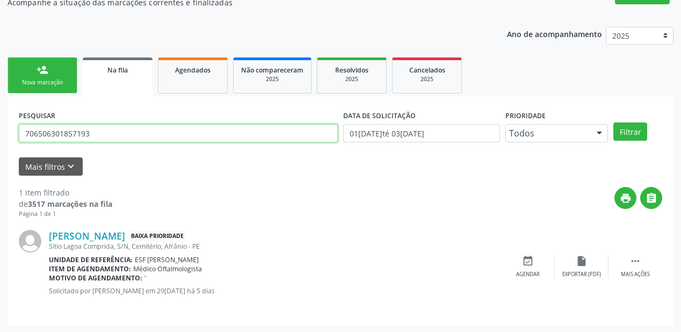
click at [103, 136] on input "706506301857193" at bounding box center [178, 133] width 319 height 18
type input "7"
type input "704305503047790"
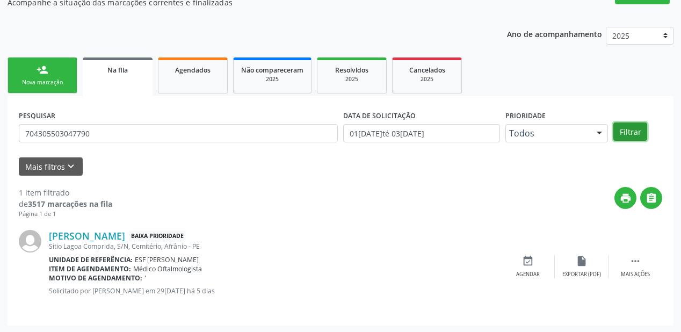
click at [636, 133] on button "Filtrar" at bounding box center [630, 131] width 34 height 18
click at [639, 262] on icon "" at bounding box center [635, 261] width 12 height 12
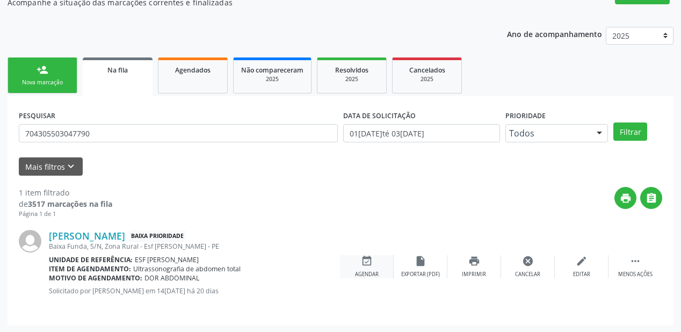
click at [366, 266] on div "event_available Agendar" at bounding box center [367, 266] width 54 height 23
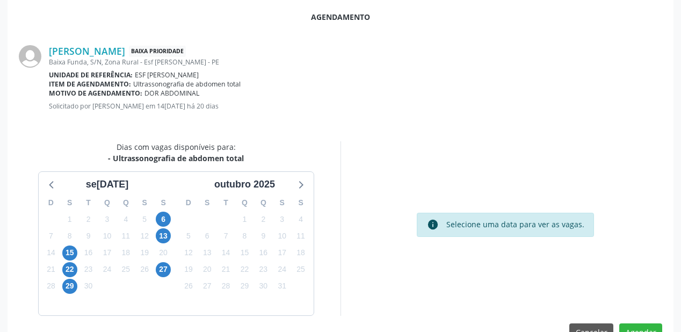
scroll to position [201, 0]
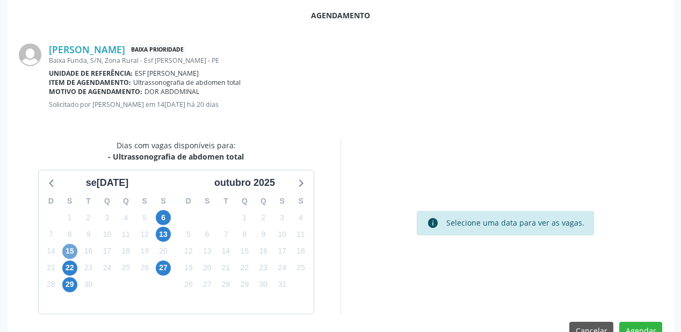
click at [67, 250] on span "15" at bounding box center [69, 251] width 15 height 15
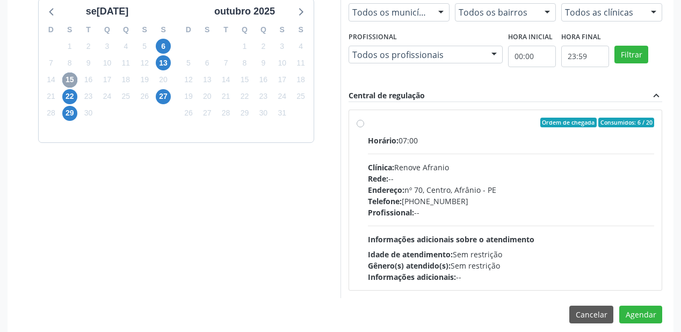
scroll to position [373, 0]
click at [446, 220] on div "Horário: 07:00 Clínica: Renove Afranio Rede: -- Endereço: nº 70, Centro, Afrâni…" at bounding box center [511, 208] width 286 height 148
click at [364, 127] on input "Ordem de chegada Consumidos: 6 / 20 Horário: 07:00 Clínica: Renove Afranio Rede…" at bounding box center [361, 122] width 8 height 10
radio input "true"
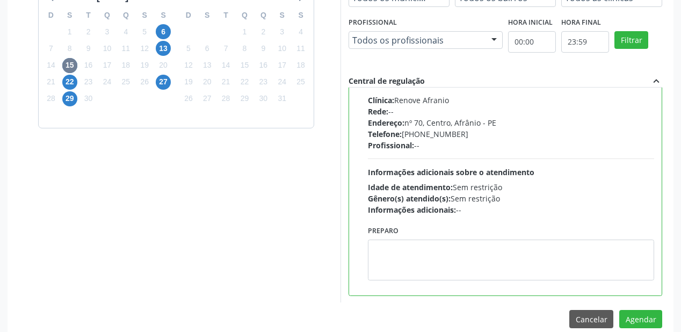
scroll to position [401, 0]
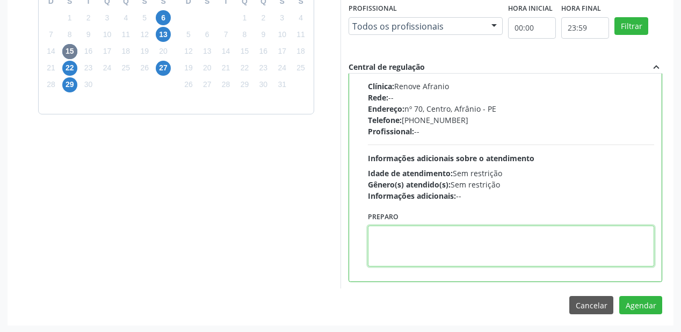
click at [404, 246] on textarea at bounding box center [511, 246] width 286 height 41
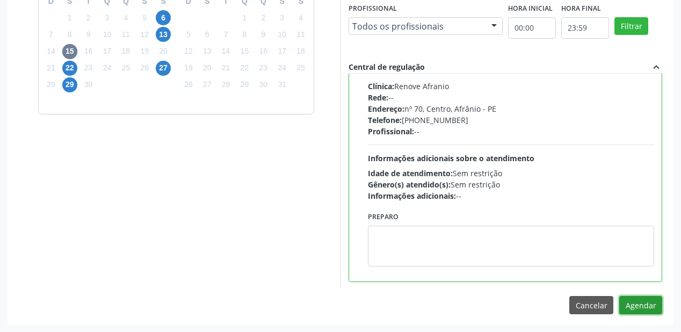
click at [634, 303] on button "Agendar" at bounding box center [640, 305] width 43 height 18
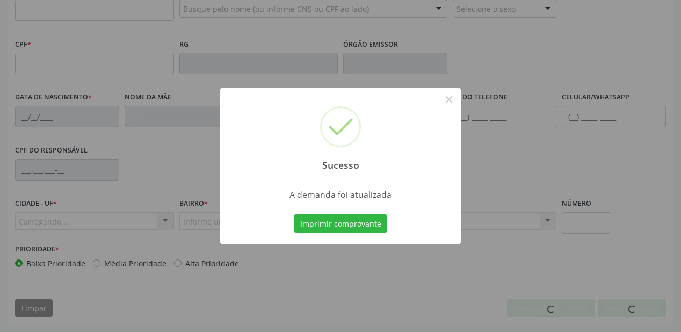
scroll to position [281, 0]
click at [327, 224] on button "Imprimir comprovante" at bounding box center [340, 223] width 93 height 18
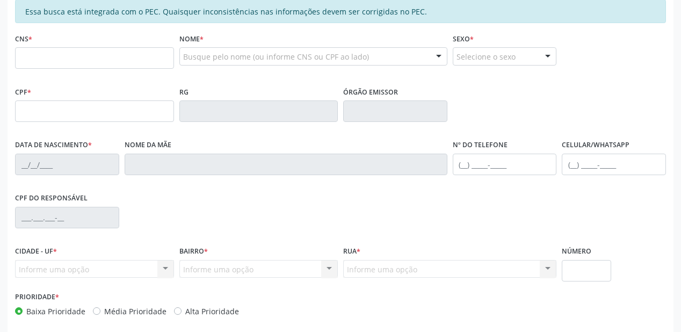
scroll to position [152, 0]
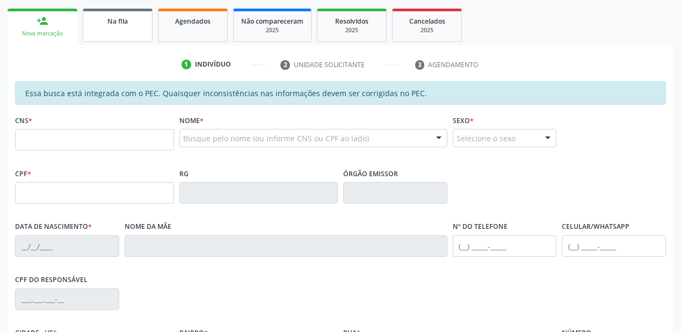
click at [120, 24] on span "Na fila" at bounding box center [117, 21] width 20 height 9
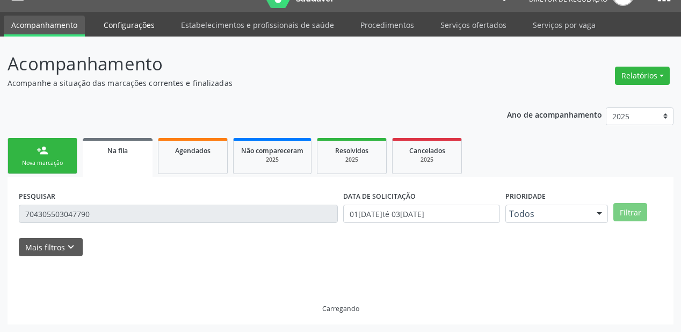
scroll to position [0, 0]
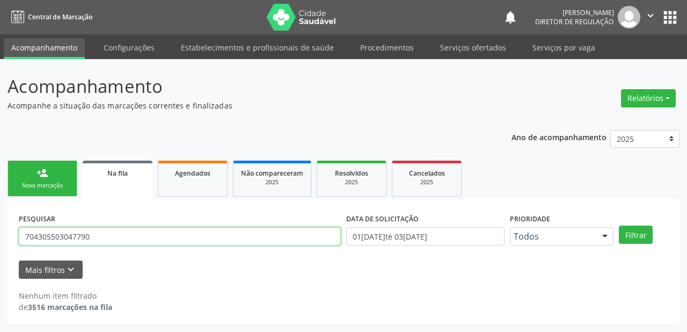
click at [106, 241] on input "704305503047790" at bounding box center [180, 236] width 322 height 18
type input "7"
type input "702401014756925"
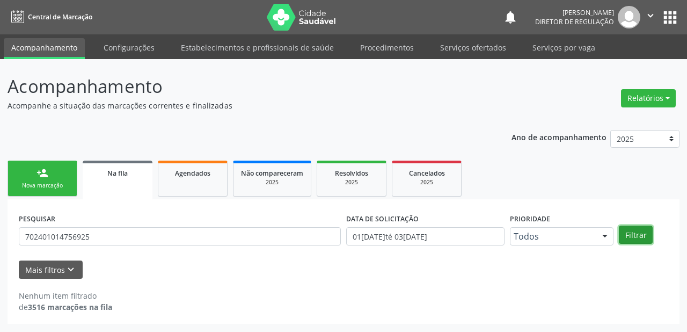
click at [636, 233] on button "Filtrar" at bounding box center [636, 235] width 34 height 18
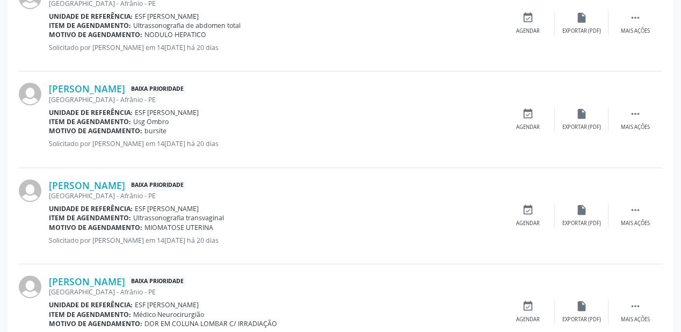
scroll to position [402, 0]
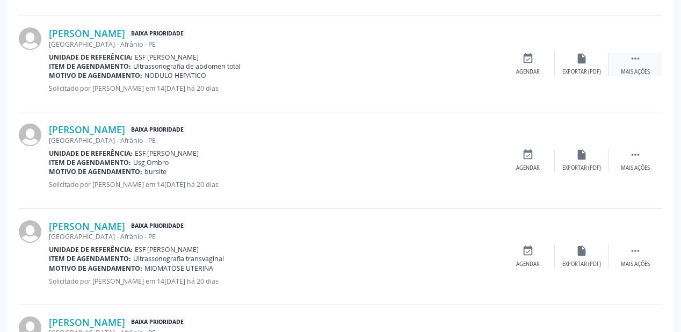
click at [633, 54] on icon "" at bounding box center [635, 59] width 12 height 12
click at [373, 62] on div "event_available Agendar" at bounding box center [367, 64] width 54 height 23
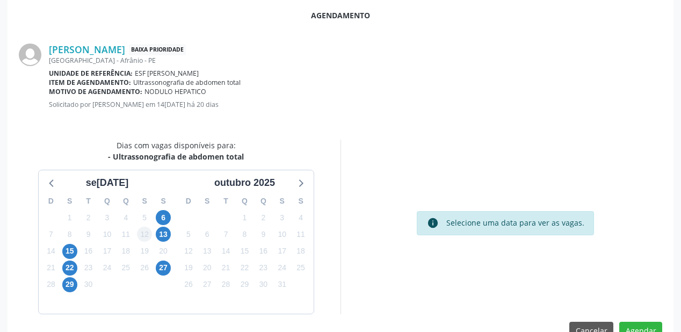
scroll to position [226, 0]
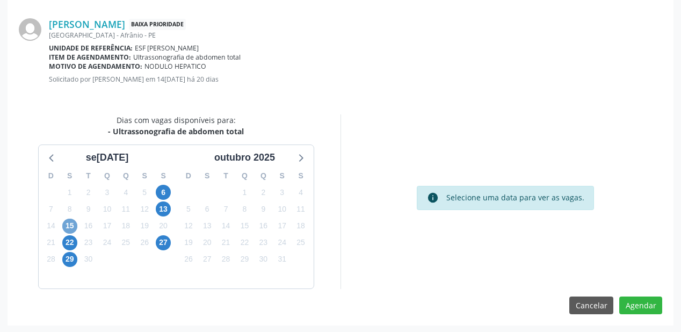
click at [70, 226] on span "15" at bounding box center [69, 226] width 15 height 15
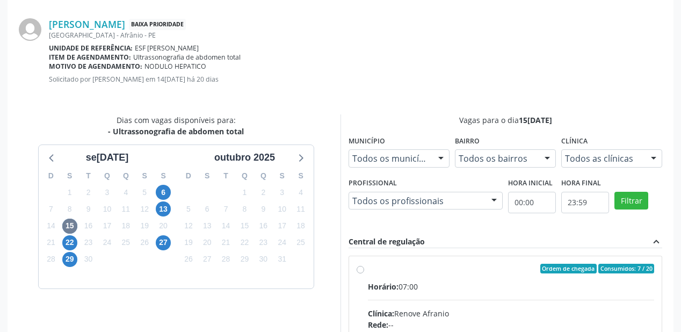
drag, startPoint x: 490, startPoint y: 299, endPoint x: 497, endPoint y: 293, distance: 9.6
click at [364, 273] on input "Ordem de chegada Consumidos: 7 / 20 Horário: 07:00 Clínica: Renove Afranio Rede…" at bounding box center [361, 269] width 8 height 10
radio input "true"
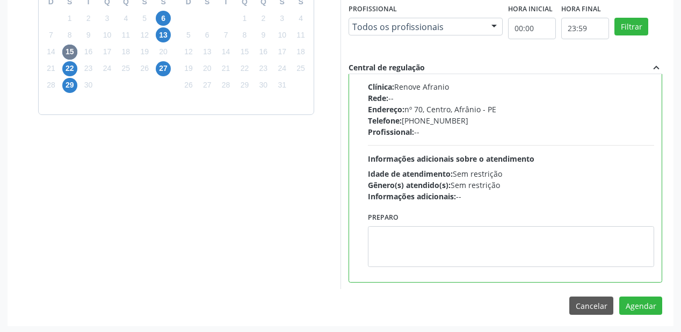
scroll to position [401, 0]
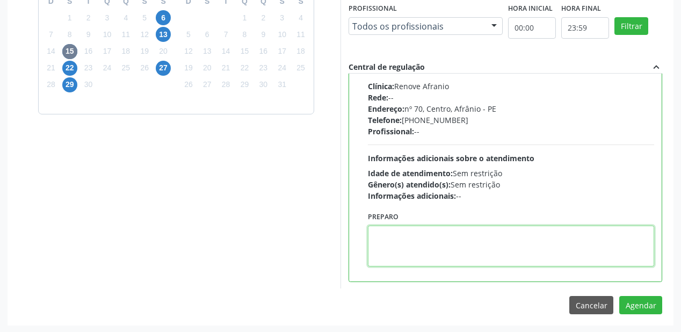
click at [392, 234] on textarea at bounding box center [511, 246] width 286 height 41
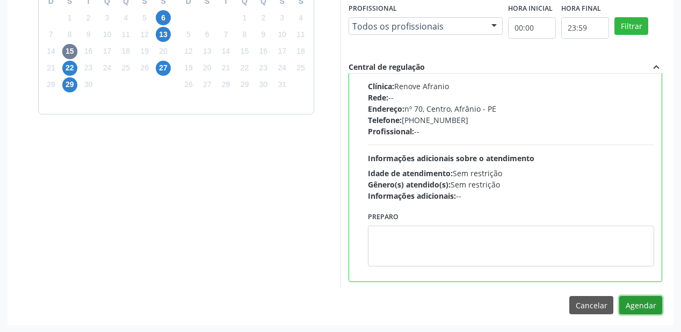
click at [648, 299] on button "Agendar" at bounding box center [640, 305] width 43 height 18
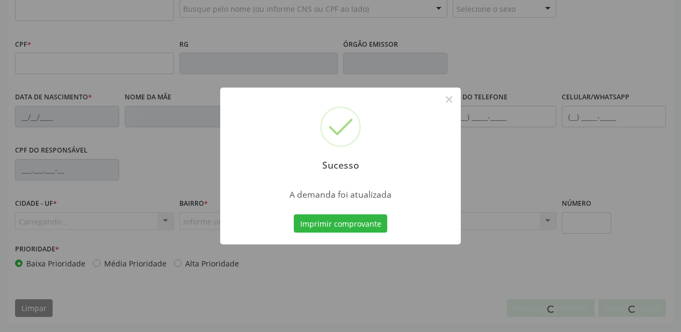
scroll to position [281, 0]
click at [358, 222] on button "Imprimir comprovante" at bounding box center [340, 223] width 93 height 18
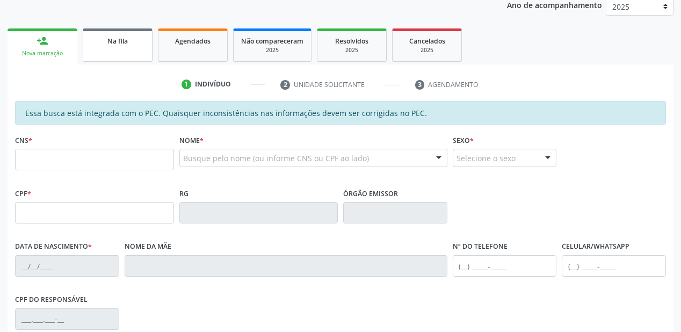
scroll to position [109, 0]
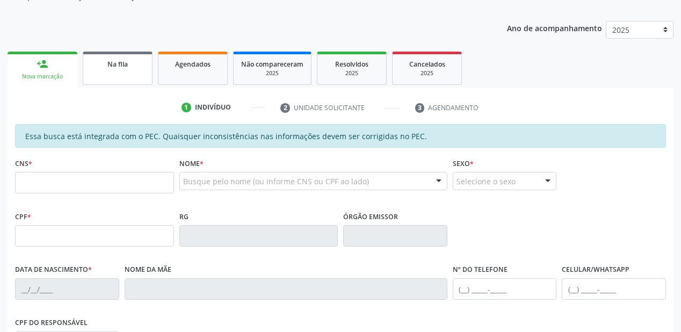
click at [106, 78] on link "Na fila" at bounding box center [118, 68] width 70 height 33
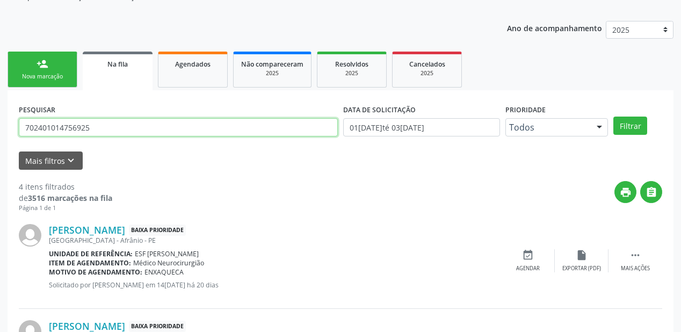
click at [101, 130] on input "702401014756925" at bounding box center [178, 127] width 319 height 18
type input "7"
type input "708502341970570"
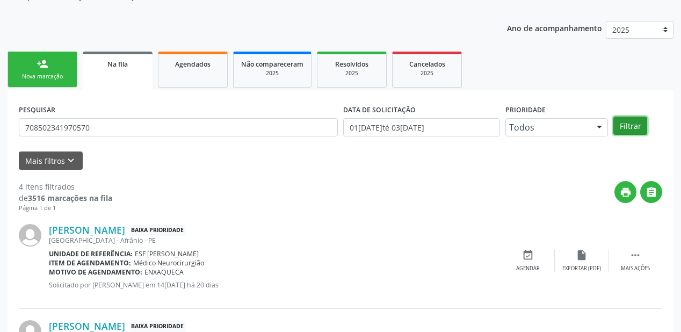
click at [619, 124] on button "Filtrar" at bounding box center [630, 126] width 34 height 18
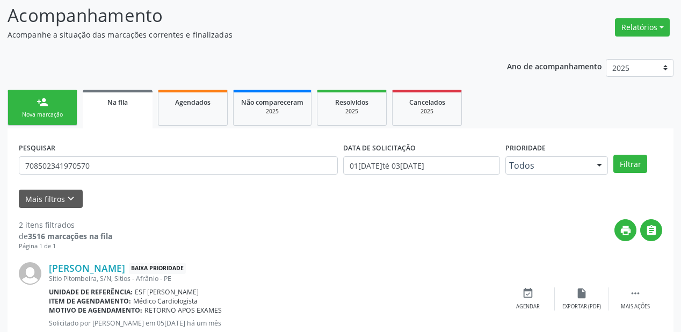
scroll to position [70, 0]
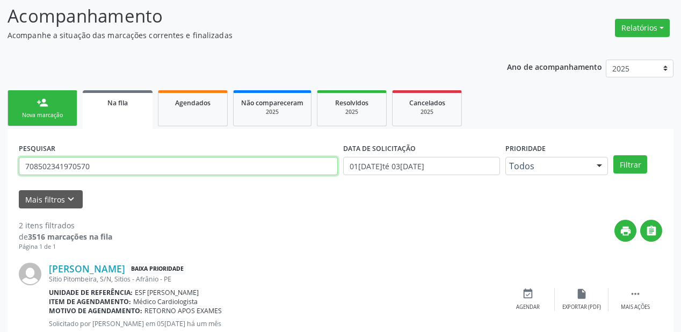
drag, startPoint x: 79, startPoint y: 168, endPoint x: 0, endPoint y: 171, distance: 79.5
click at [0, 171] on div "Acompanhamento Acompanhe a situação das marcações correntes e finalizadas Relat…" at bounding box center [340, 225] width 681 height 473
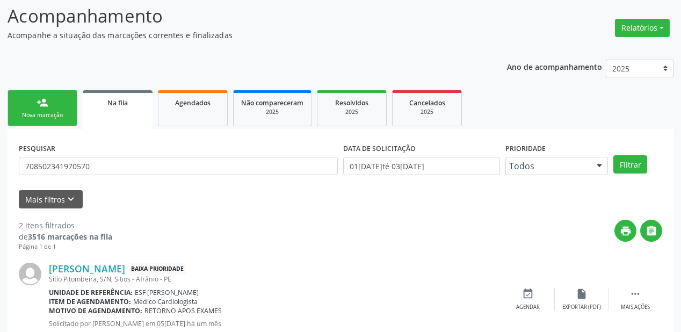
click at [53, 107] on link "person_add Nova marcação" at bounding box center [43, 108] width 70 height 36
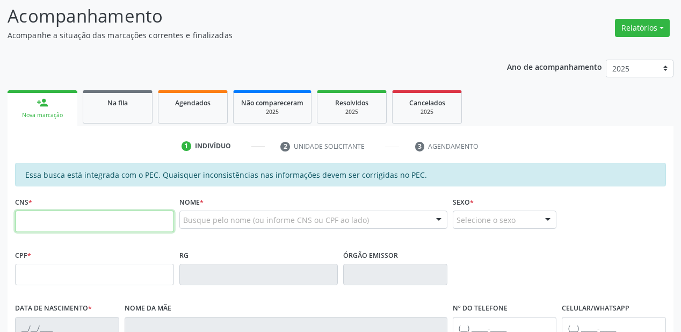
click at [119, 219] on input "text" at bounding box center [94, 221] width 159 height 21
paste input "708 5023 4197 0570"
type input "708 5023 4197 0570"
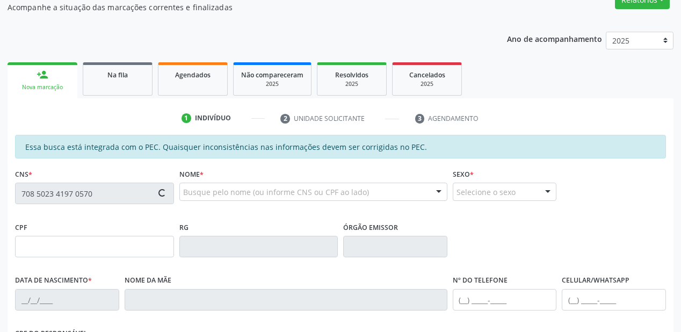
type input "239.080.684-87"
type input "13/10/1948"
type input "Ana Maria Alves"
type input "(87) 98817-9294"
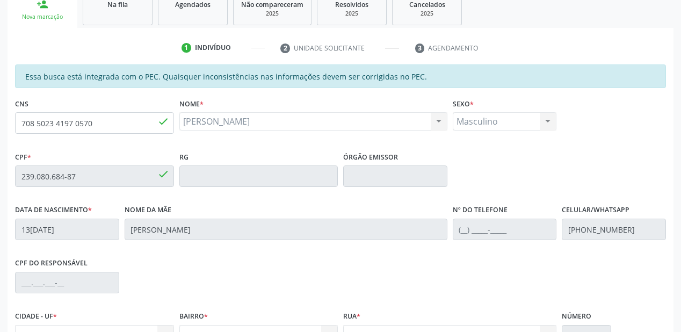
scroll to position [152, 0]
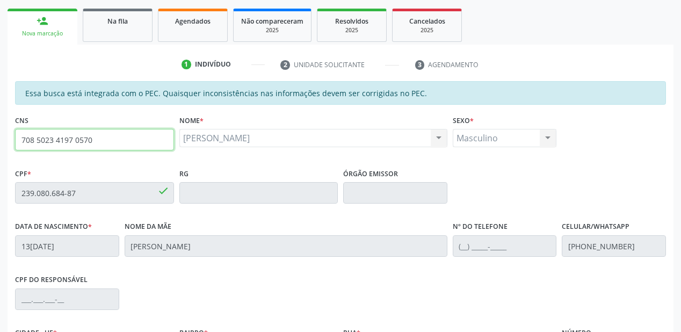
drag, startPoint x: 97, startPoint y: 133, endPoint x: 0, endPoint y: 140, distance: 96.9
click at [0, 140] on div "Acompanhamento Acompanhe a situação das marcações correntes e finalizadas Relat…" at bounding box center [340, 184] width 681 height 554
click at [129, 34] on link "Na fila" at bounding box center [118, 25] width 70 height 33
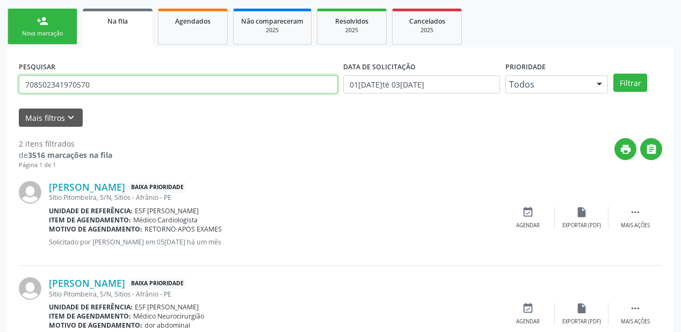
click at [102, 90] on input "708502341970570" at bounding box center [178, 84] width 319 height 18
type input "7"
type input "705002804953950"
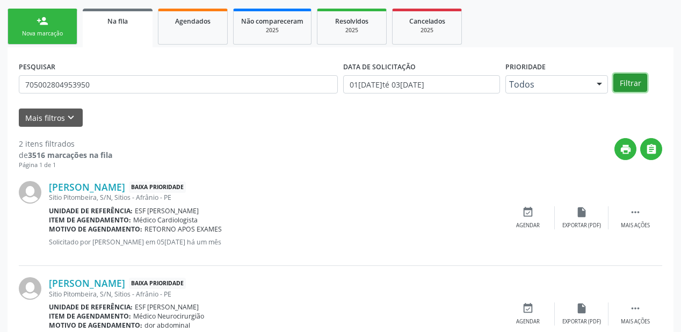
click at [618, 82] on button "Filtrar" at bounding box center [630, 83] width 34 height 18
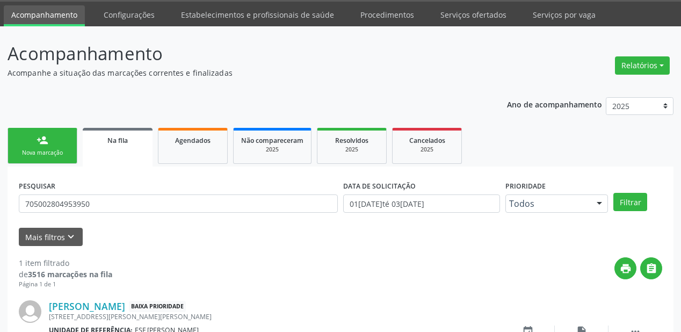
scroll to position [103, 0]
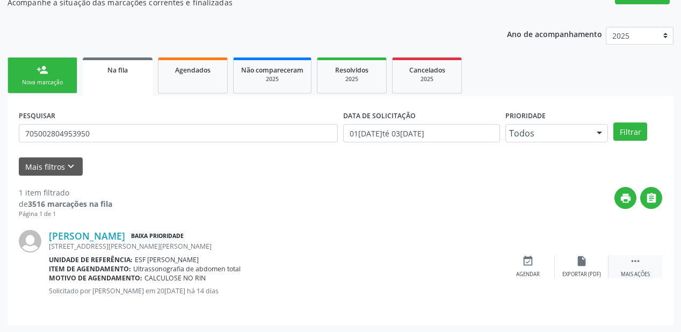
click at [633, 259] on icon "" at bounding box center [635, 261] width 12 height 12
click at [364, 267] on div "event_available Agendar" at bounding box center [367, 266] width 54 height 23
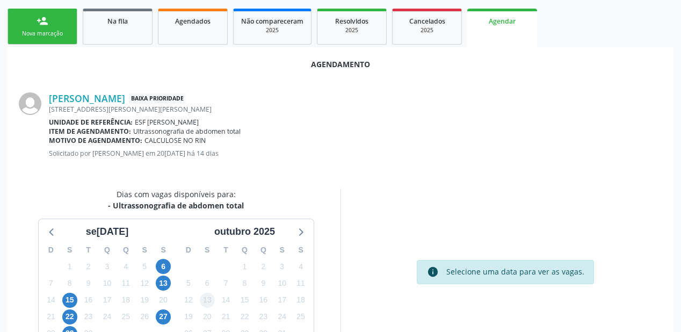
scroll to position [226, 0]
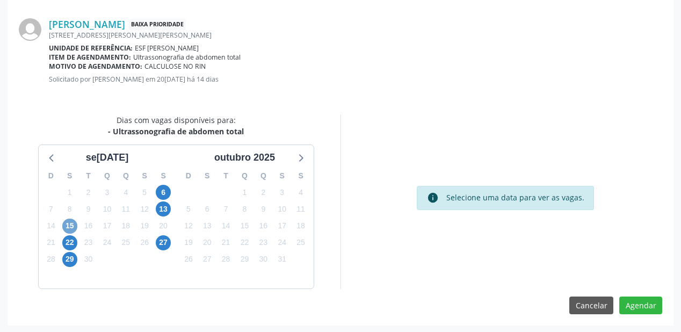
click at [70, 224] on span "15" at bounding box center [69, 226] width 15 height 15
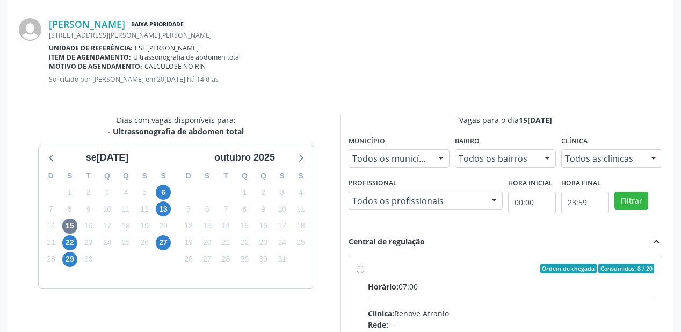
click at [463, 289] on div "Horário: 07:00" at bounding box center [511, 286] width 286 height 11
click at [364, 273] on input "Ordem de chegada Consumidos: 8 / 20 Horário: 07:00 Clínica: Renove Afranio Rede…" at bounding box center [361, 269] width 8 height 10
radio input "true"
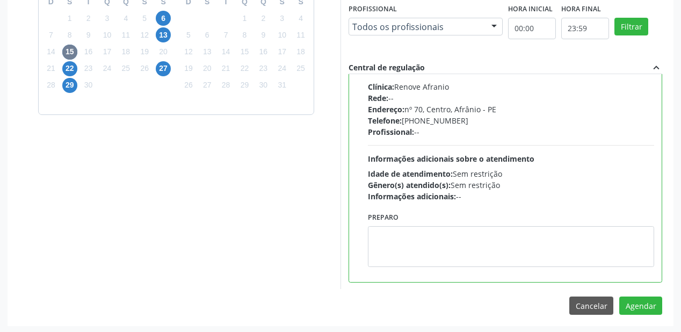
scroll to position [401, 0]
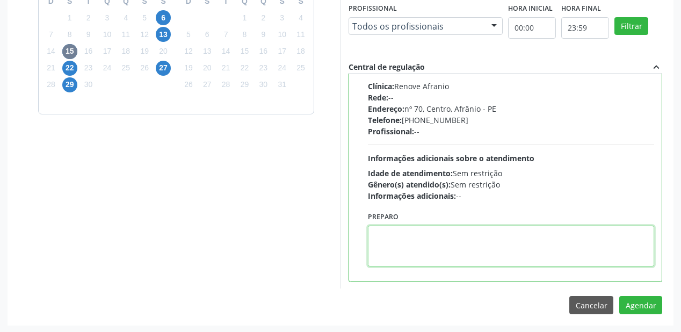
click at [440, 255] on textarea at bounding box center [511, 246] width 286 height 41
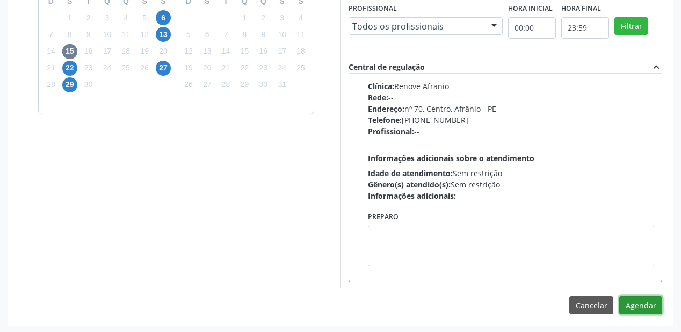
click at [640, 308] on button "Agendar" at bounding box center [640, 305] width 43 height 18
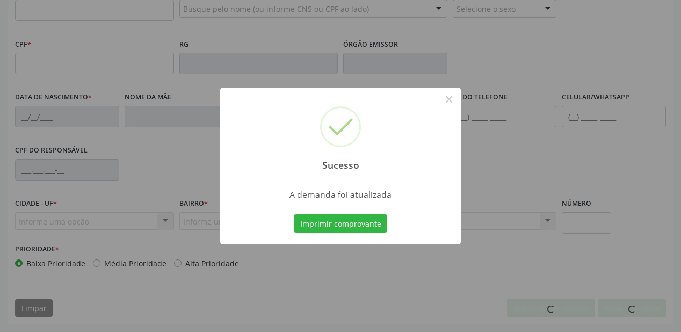
scroll to position [281, 0]
click at [345, 222] on button "Imprimir comprovante" at bounding box center [340, 223] width 93 height 18
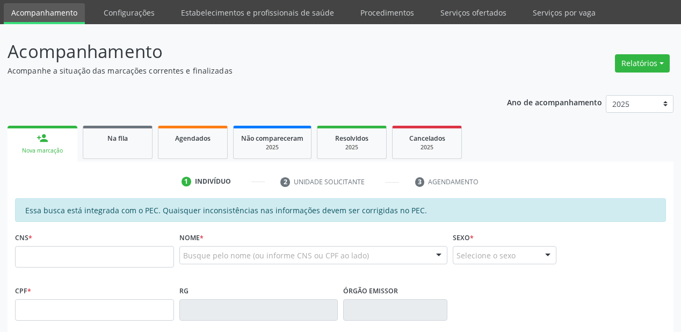
scroll to position [23, 0]
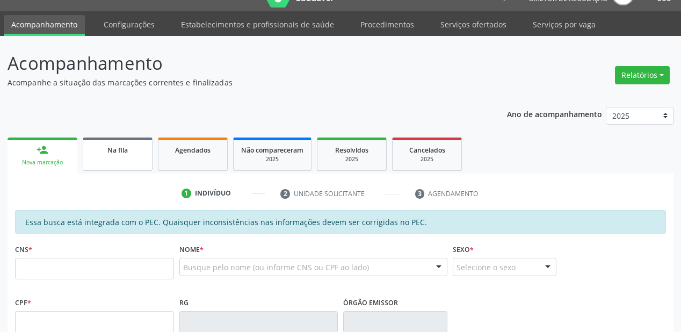
click at [99, 161] on link "Na fila" at bounding box center [118, 153] width 70 height 33
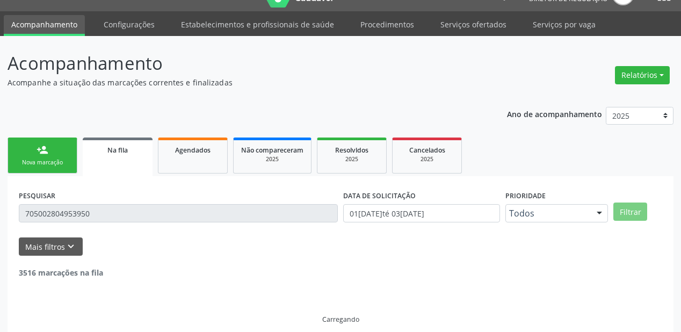
scroll to position [0, 0]
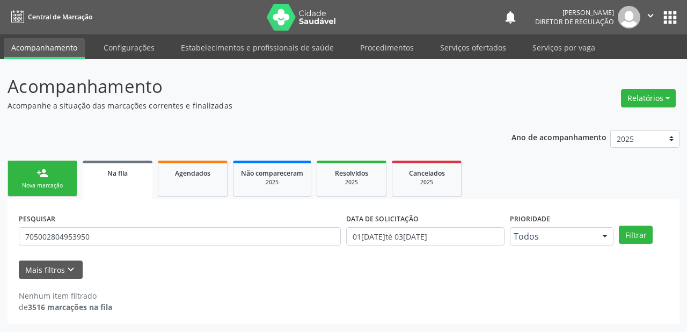
click at [105, 245] on div "PESQUISAR 705002804953950" at bounding box center [180, 232] width 328 height 42
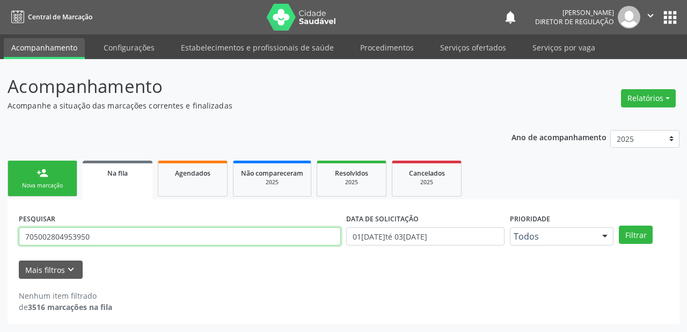
click at [100, 238] on input "705002804953950" at bounding box center [180, 236] width 322 height 18
type input "7"
type input "709009810443712"
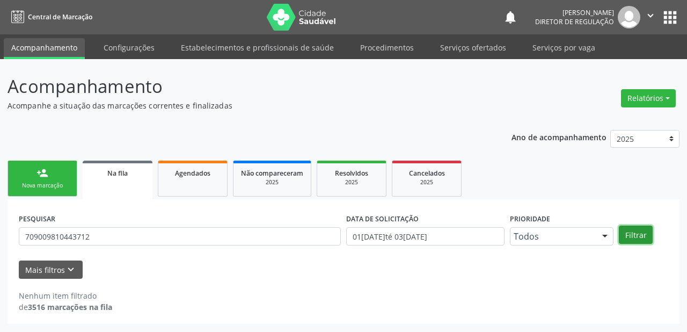
click at [629, 232] on button "Filtrar" at bounding box center [636, 235] width 34 height 18
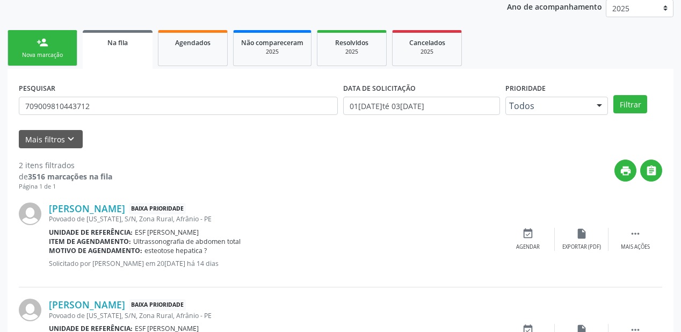
scroll to position [199, 0]
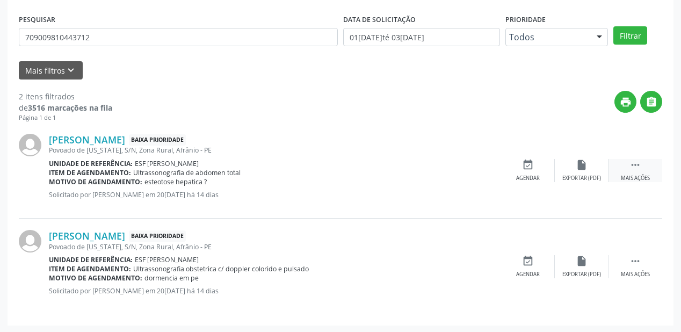
click at [633, 167] on icon "" at bounding box center [635, 165] width 12 height 12
click at [380, 174] on div "event_available Agendar" at bounding box center [367, 170] width 54 height 23
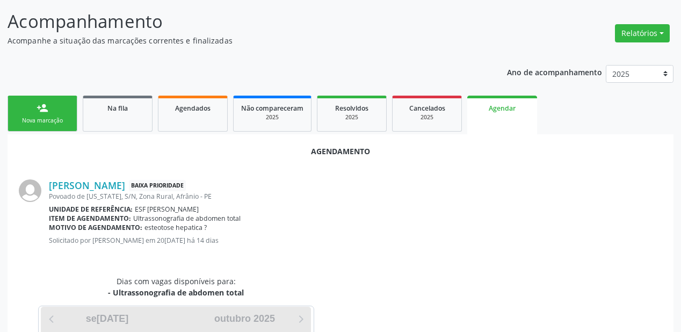
scroll to position [201, 0]
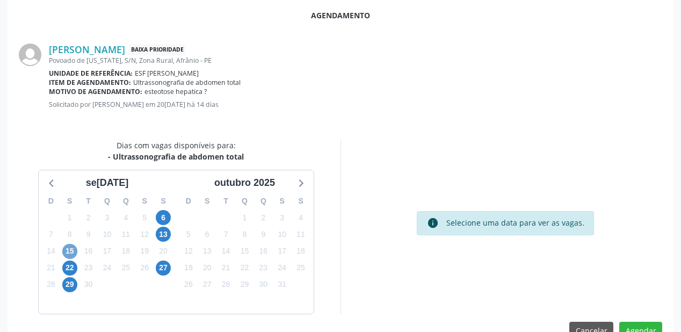
click at [66, 249] on span "15" at bounding box center [69, 251] width 15 height 15
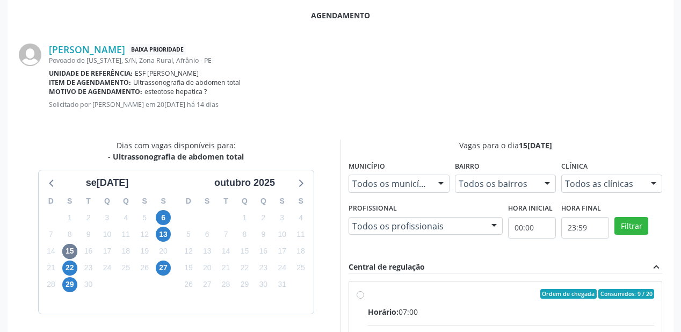
click at [421, 309] on div "Horário: 07:00" at bounding box center [511, 311] width 286 height 11
click at [364, 299] on input "Ordem de chegada Consumidos: 9 / 20 Horário: 07:00 Clínica: Renove Afranio Rede…" at bounding box center [361, 294] width 8 height 10
radio input "true"
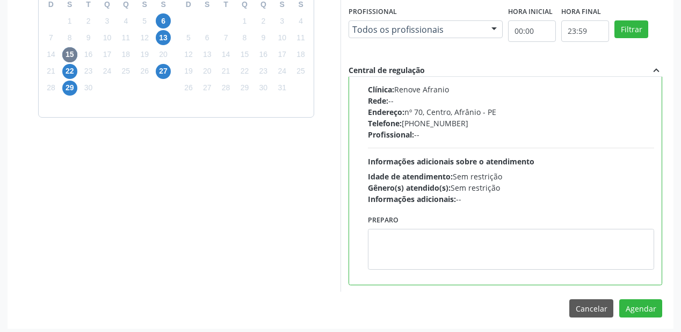
scroll to position [401, 0]
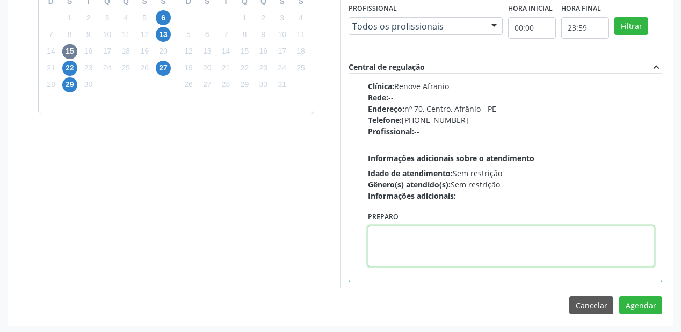
click at [436, 242] on textarea at bounding box center [511, 246] width 286 height 41
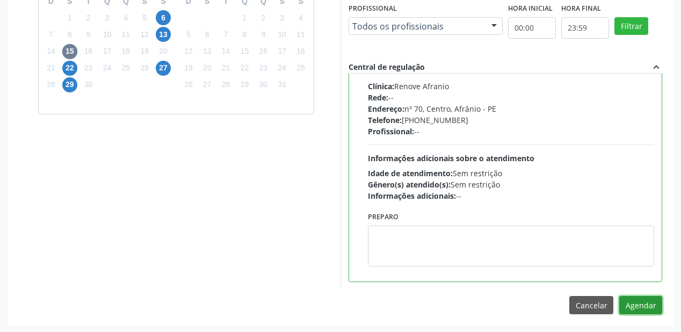
click at [636, 304] on button "Agendar" at bounding box center [640, 305] width 43 height 18
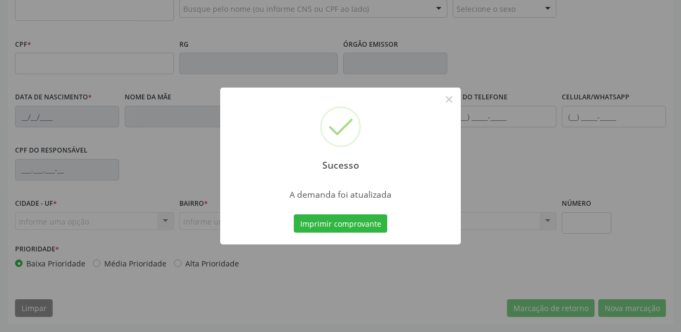
scroll to position [281, 0]
click at [335, 220] on button "Imprimir comprovante" at bounding box center [340, 223] width 93 height 18
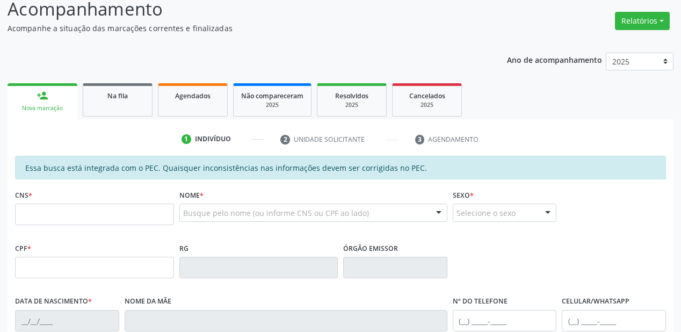
scroll to position [66, 0]
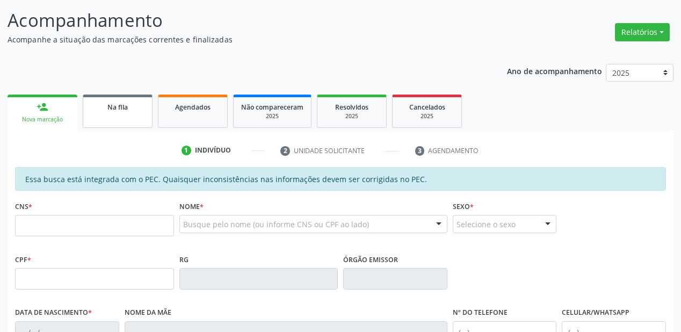
click at [118, 115] on link "Na fila" at bounding box center [118, 111] width 70 height 33
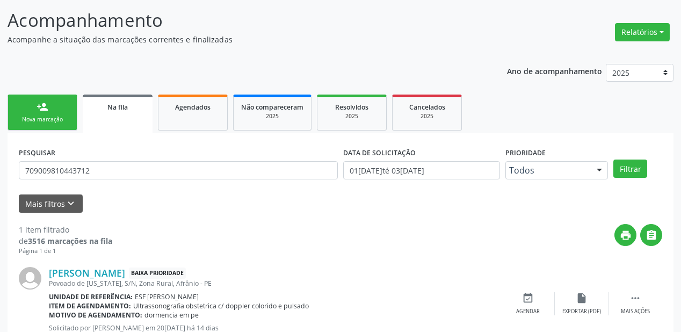
click at [87, 212] on div "PESQUISAR 709009810443712 DATA DE SOLICITAÇÃO 01/01/2018 até 03/09/2025 Priorid…" at bounding box center [341, 247] width 666 height 229
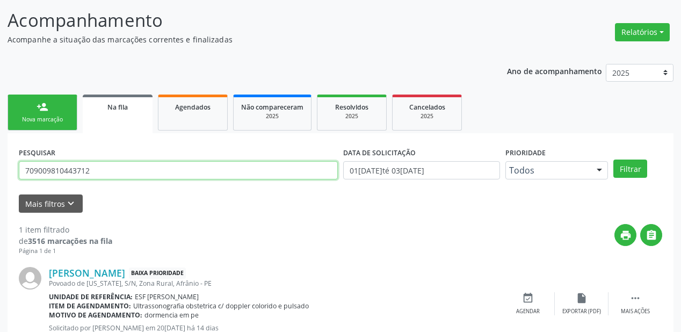
click at [105, 170] on input "709009810443712" at bounding box center [178, 170] width 319 height 18
type input "7"
type input "700102970767817"
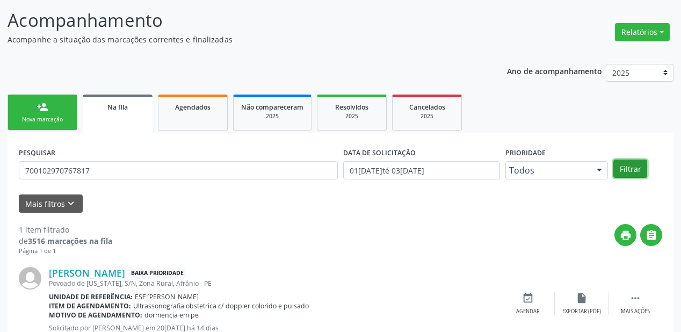
click at [633, 170] on button "Filtrar" at bounding box center [630, 169] width 34 height 18
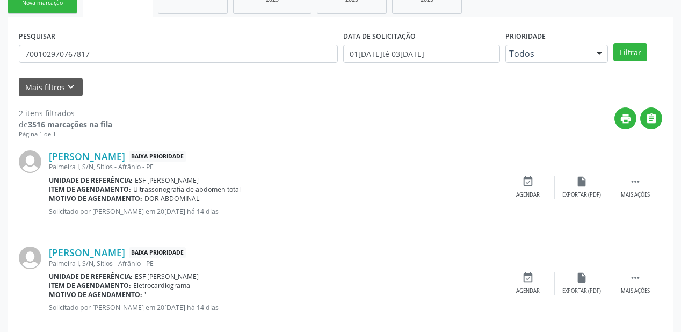
scroll to position [199, 0]
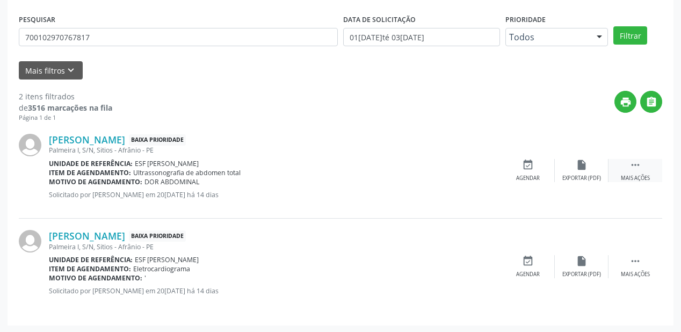
click at [639, 163] on icon "" at bounding box center [635, 165] width 12 height 12
click at [360, 177] on div "Agendar" at bounding box center [367, 179] width 24 height 8
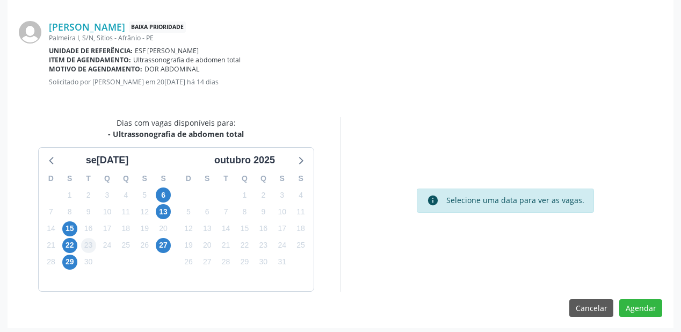
scroll to position [226, 0]
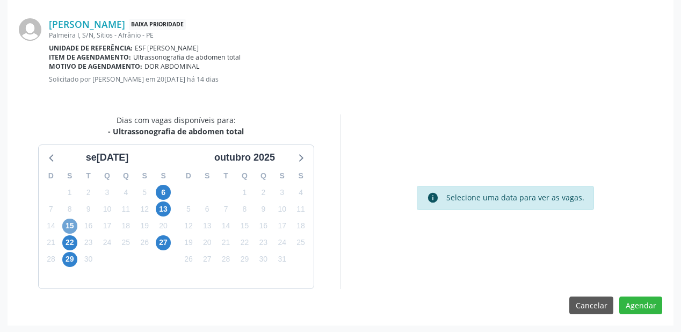
click at [70, 226] on span "15" at bounding box center [69, 226] width 15 height 15
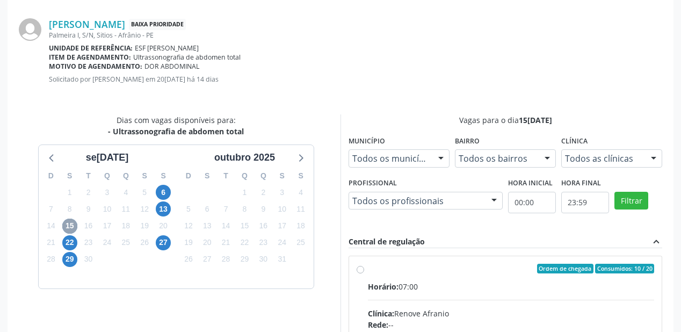
scroll to position [381, 0]
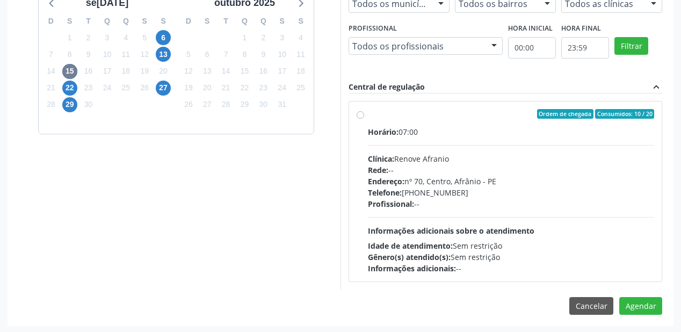
click at [440, 189] on div "Telefone: (87) 981458040" at bounding box center [511, 192] width 286 height 11
click at [364, 119] on input "Ordem de chegada Consumidos: 10 / 20 Horário: 07:00 Clínica: Renove Afranio Red…" at bounding box center [361, 114] width 8 height 10
radio input "true"
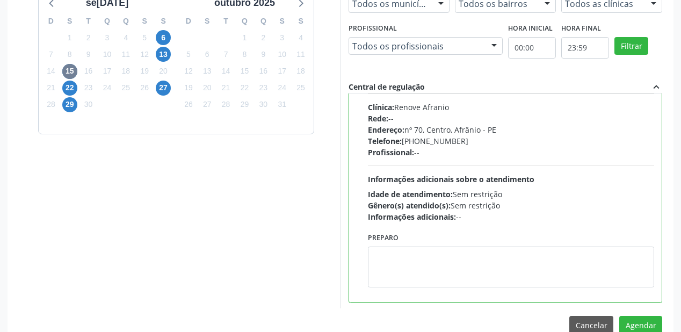
scroll to position [53, 0]
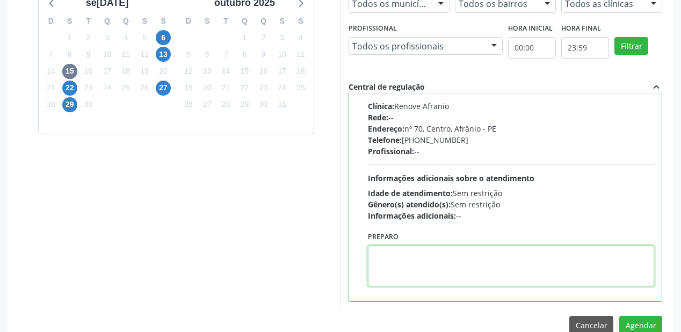
click at [415, 267] on textarea at bounding box center [511, 265] width 286 height 41
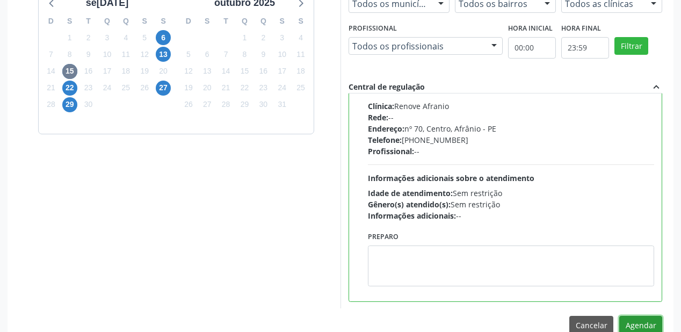
click at [625, 320] on button "Agendar" at bounding box center [640, 325] width 43 height 18
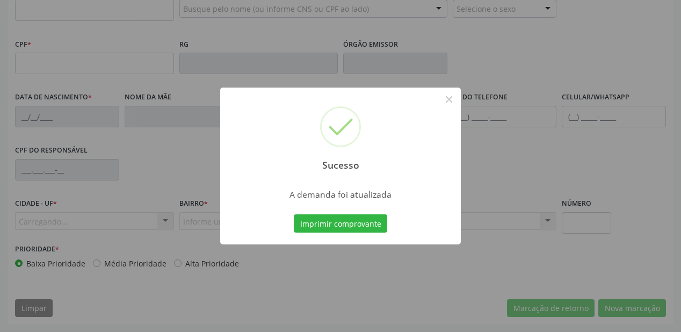
scroll to position [281, 0]
click at [329, 227] on button "Imprimir comprovante" at bounding box center [340, 223] width 93 height 18
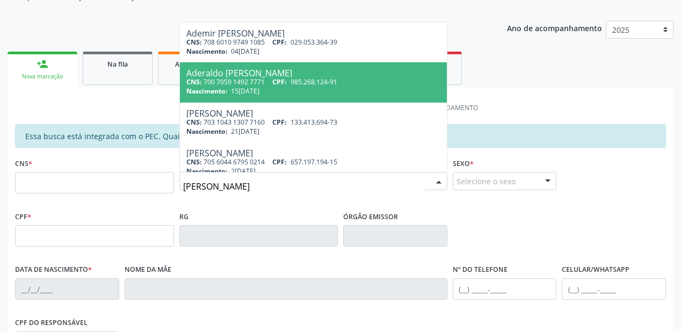
scroll to position [66, 0]
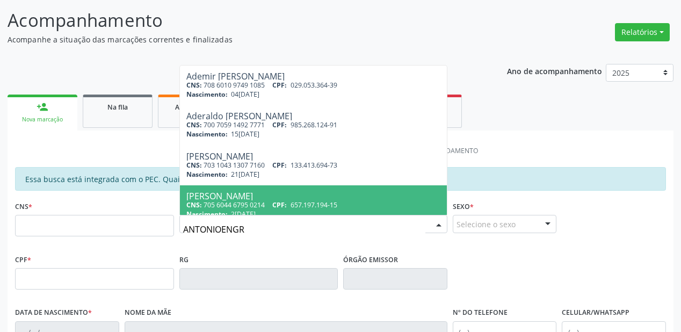
click at [222, 229] on input "ANTONIOENGR" at bounding box center [304, 229] width 242 height 21
type input "ANTONIO ENGR"
click at [248, 228] on input "ANTONIO ENGR" at bounding box center [304, 229] width 242 height 21
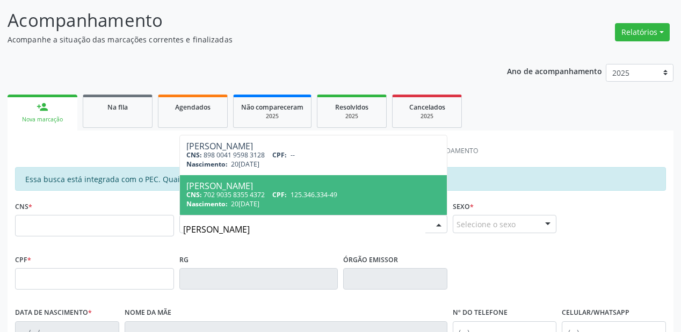
click at [255, 195] on div "CNS: 702 9035 8355 4372 CPF: 125.346.334-49" at bounding box center [313, 194] width 254 height 9
type input "702 9035 8355 4372"
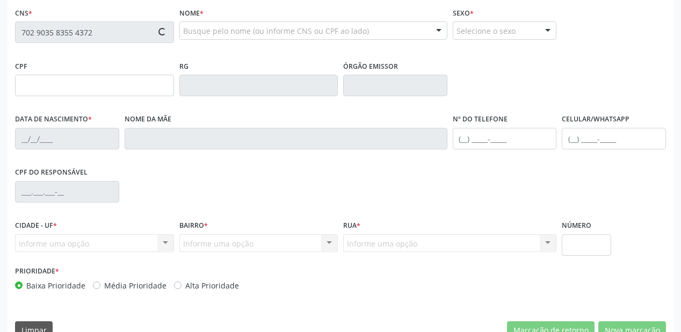
type input "125.346.334-49"
type input "20/07/1948"
type input "Francisca Carolina da Conceicao"
type input "(87) 98848-8253"
type input "S/N"
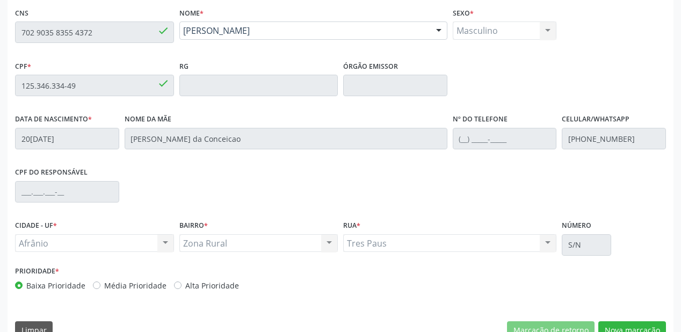
scroll to position [281, 0]
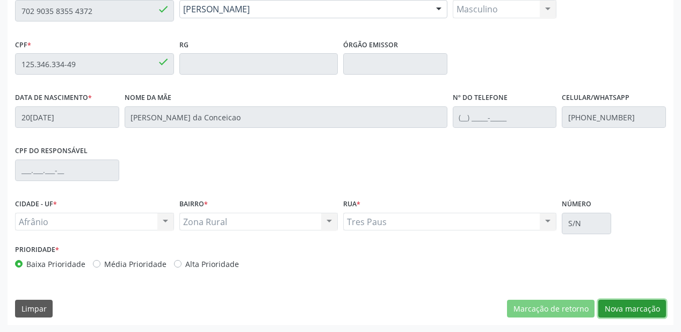
click at [624, 312] on button "Nova marcação" at bounding box center [632, 309] width 68 height 18
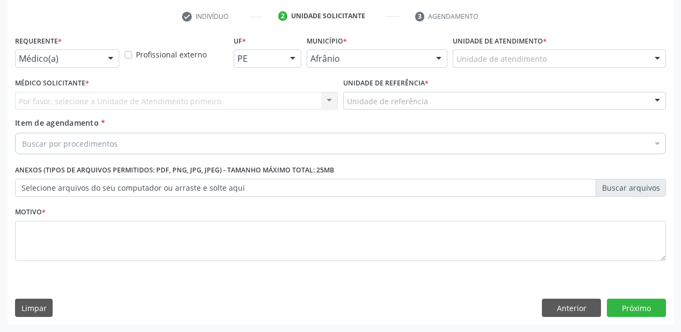
scroll to position [200, 0]
click at [473, 49] on label "Unidade de atendimento *" at bounding box center [500, 41] width 94 height 17
click at [480, 65] on div "Unidade de atendimento" at bounding box center [559, 59] width 213 height 18
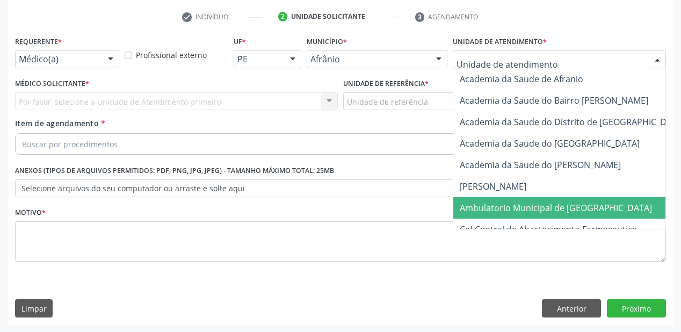
drag, startPoint x: 482, startPoint y: 212, endPoint x: 440, endPoint y: 191, distance: 46.6
click at [483, 212] on span "Ambulatorio Municipal de [GEOGRAPHIC_DATA]" at bounding box center [556, 208] width 192 height 12
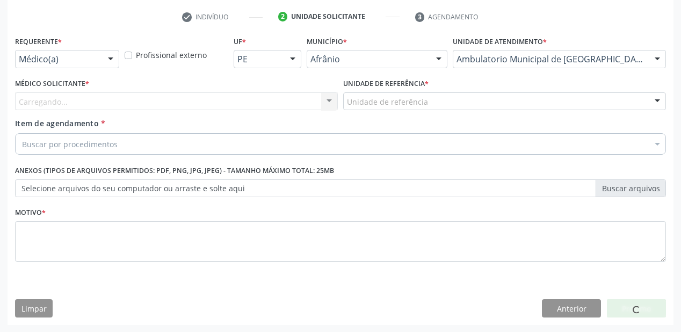
drag, startPoint x: 374, startPoint y: 103, endPoint x: 368, endPoint y: 144, distance: 41.7
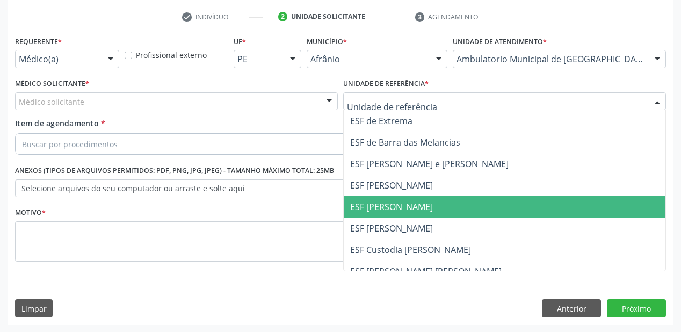
click at [370, 201] on span "ESF [PERSON_NAME]" at bounding box center [391, 207] width 83 height 12
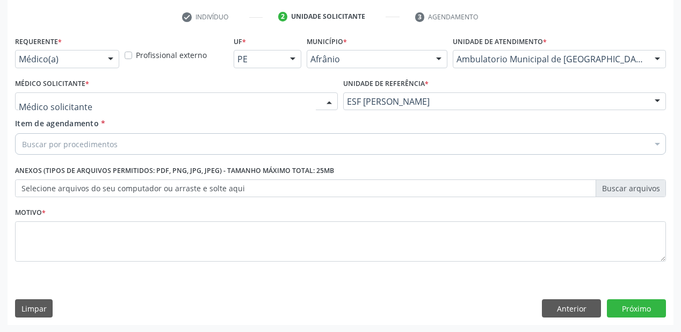
drag, startPoint x: 87, startPoint y: 104, endPoint x: 88, endPoint y: 112, distance: 8.7
click at [86, 104] on div at bounding box center [176, 101] width 323 height 18
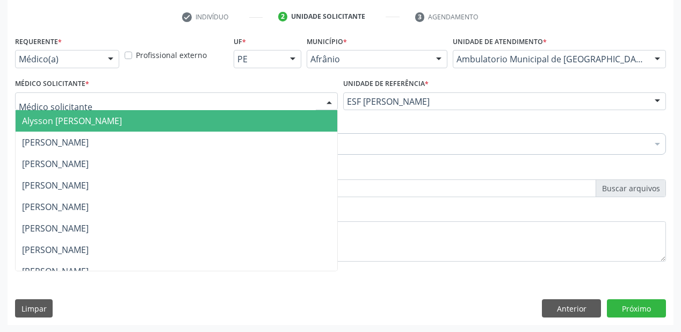
click at [89, 120] on span "Alysson [PERSON_NAME]" at bounding box center [72, 121] width 100 height 12
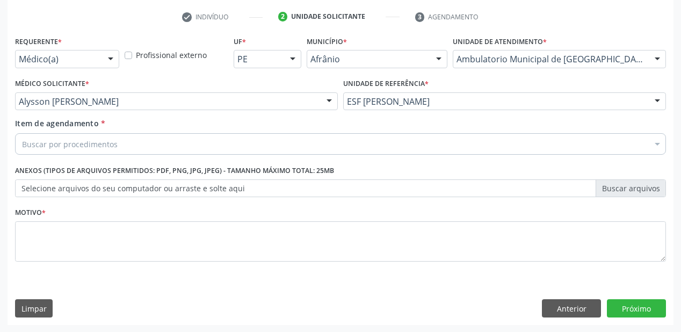
click at [85, 151] on div "Buscar por procedimentos" at bounding box center [340, 143] width 651 height 21
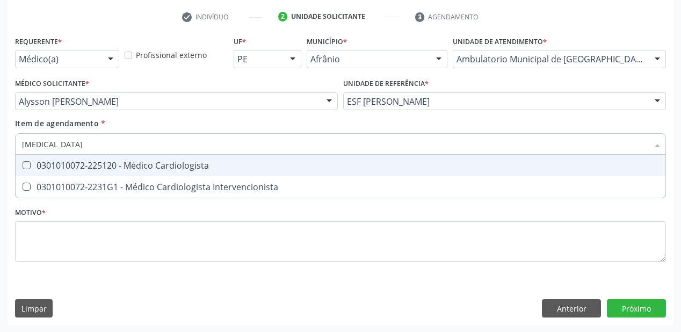
type input "CARDIOLOGISTA"
click at [86, 161] on div "0301010072-225120 - Médico Cardiologista" at bounding box center [340, 165] width 637 height 9
checkbox Cardiologista "true"
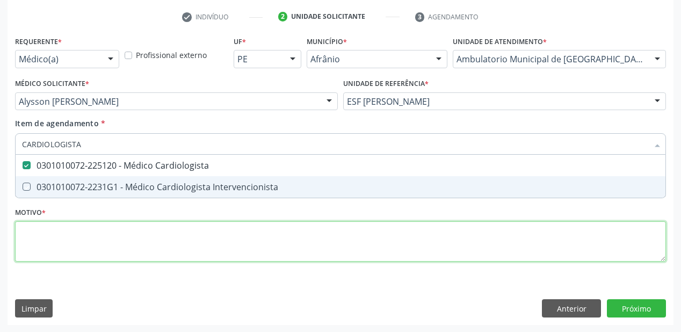
click at [73, 230] on div "Requerente * Médico(a) Médico(a) Enfermeiro(a) Paciente Nenhum resultado encont…" at bounding box center [340, 154] width 651 height 243
checkbox Intervencionista "true"
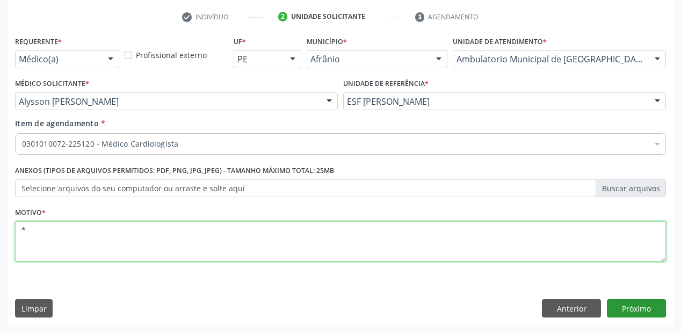
type textarea "*"
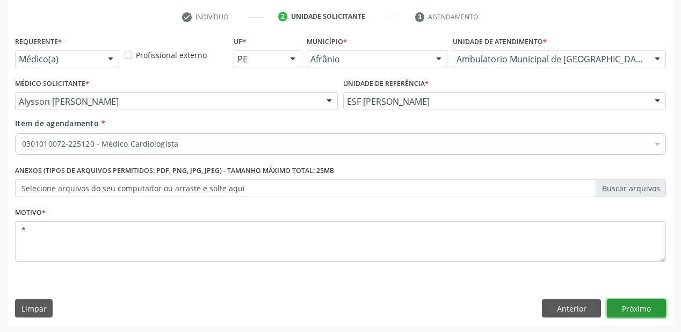
click at [622, 302] on button "Próximo" at bounding box center [636, 308] width 59 height 18
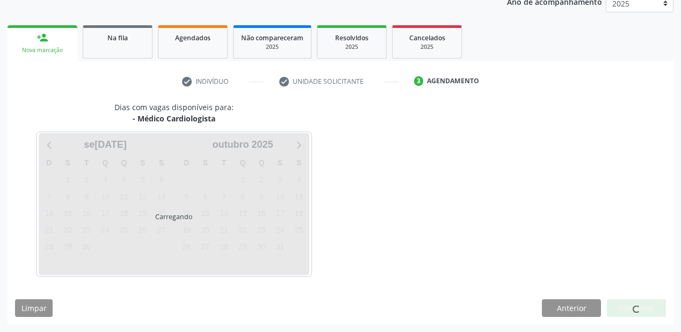
scroll to position [135, 0]
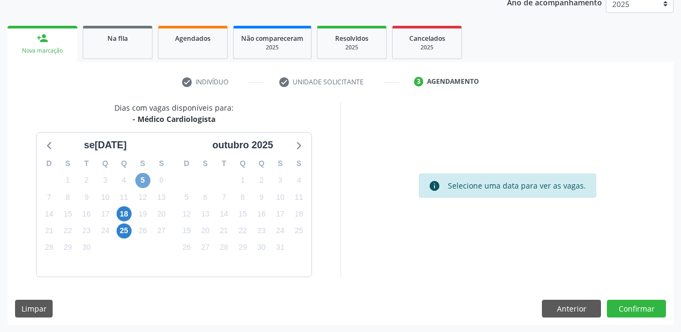
click at [140, 175] on span "5" at bounding box center [142, 180] width 15 height 15
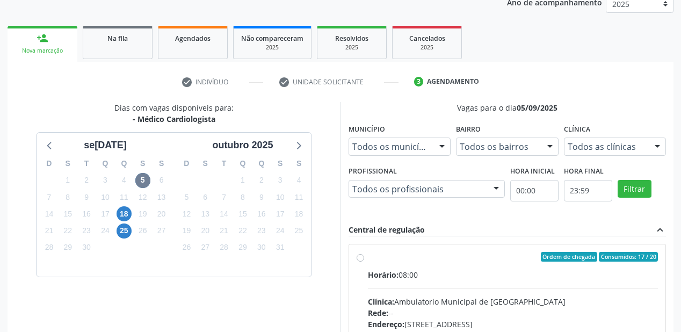
click at [480, 275] on div "Horário: 08:00" at bounding box center [513, 274] width 290 height 11
click at [364, 262] on input "Ordem de chegada Consumidos: 17 / 20 Horário: 08:00 Clínica: Ambulatorio Munici…" at bounding box center [361, 257] width 8 height 10
radio input "true"
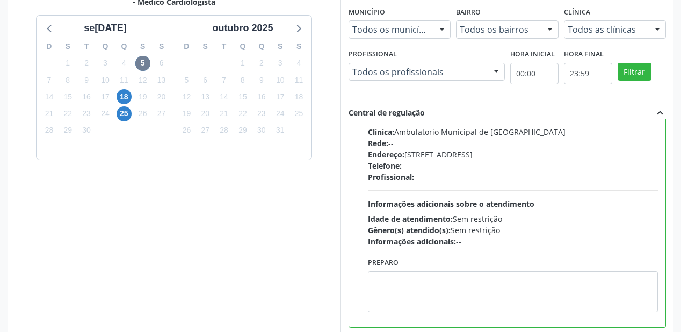
scroll to position [309, 0]
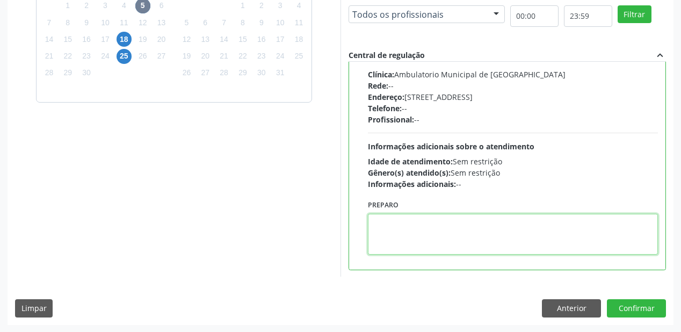
click at [438, 235] on textarea at bounding box center [513, 234] width 290 height 41
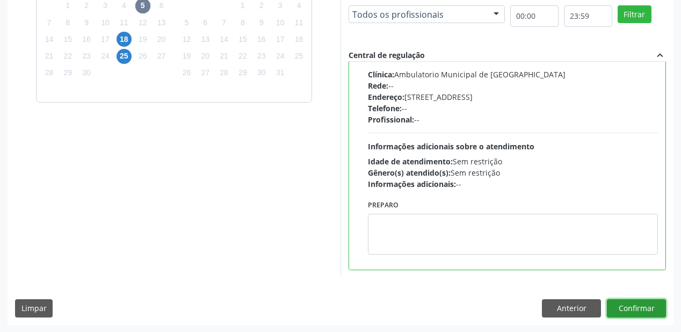
click at [628, 312] on button "Confirmar" at bounding box center [636, 308] width 59 height 18
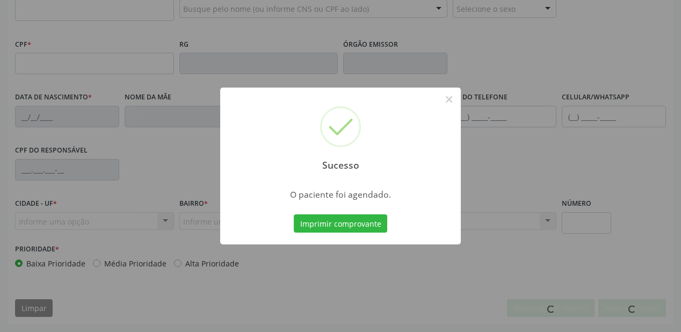
scroll to position [281, 0]
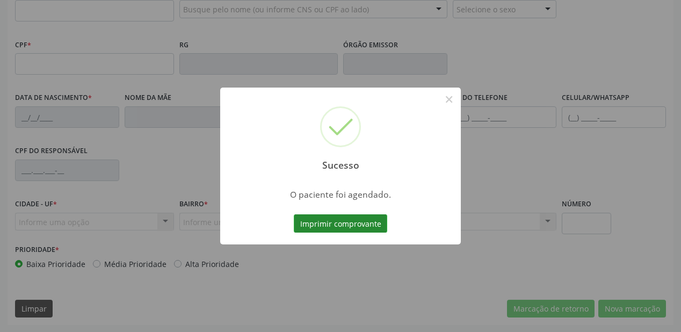
click at [335, 216] on button "Imprimir comprovante" at bounding box center [340, 223] width 93 height 18
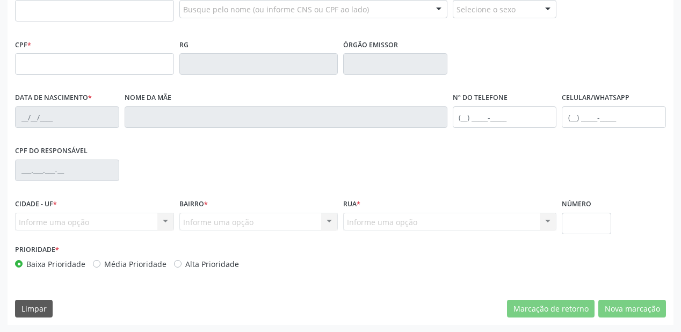
click at [129, 111] on div "Ano de acompanhamento 2025 2024 2023 2022 2021 2020 2019 2018 person_add Nova m…" at bounding box center [341, 84] width 666 height 484
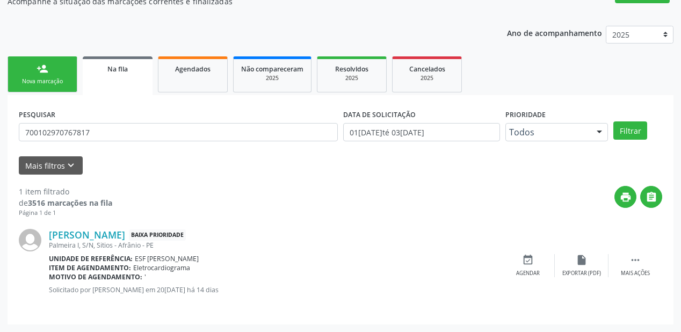
click at [106, 141] on input "700102970767817" at bounding box center [178, 132] width 319 height 18
click at [98, 141] on input "700102970767817" at bounding box center [178, 132] width 319 height 18
click at [97, 141] on input "700102970767817" at bounding box center [178, 132] width 319 height 18
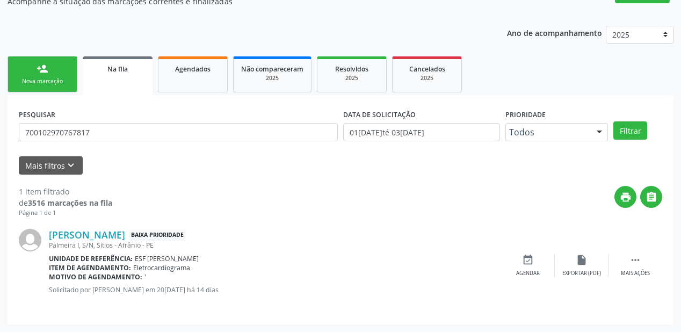
click at [97, 141] on input "700102970767817" at bounding box center [178, 132] width 319 height 18
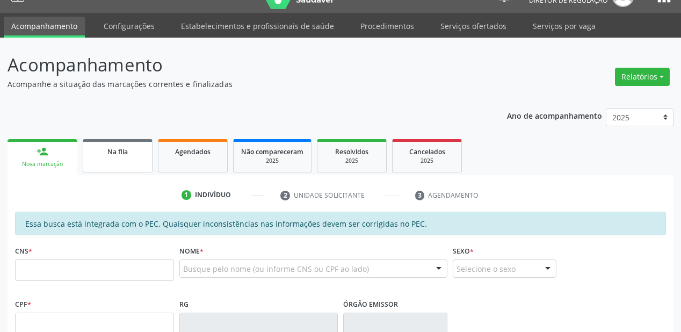
scroll to position [21, 0]
click at [108, 158] on link "Na fila" at bounding box center [118, 155] width 70 height 33
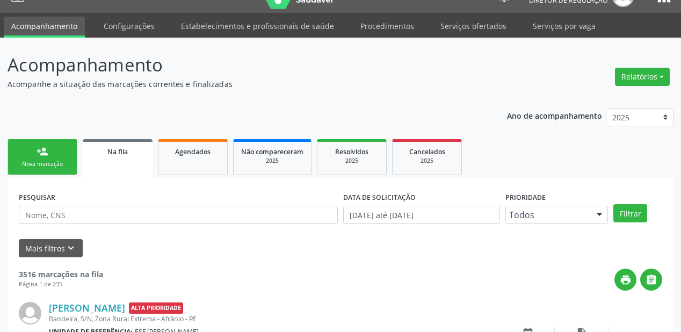
click at [32, 217] on input "text" at bounding box center [178, 215] width 319 height 18
click at [35, 215] on input "text" at bounding box center [178, 215] width 319 height 18
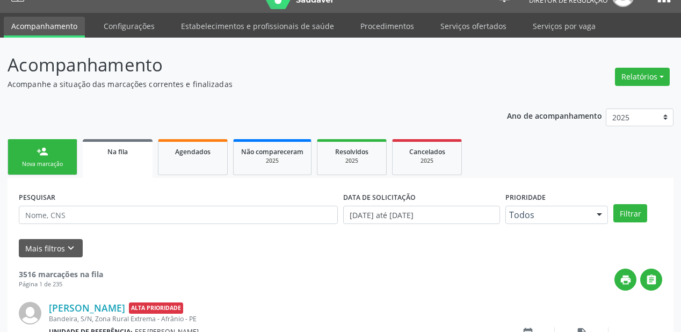
click at [35, 215] on input "text" at bounding box center [178, 215] width 319 height 18
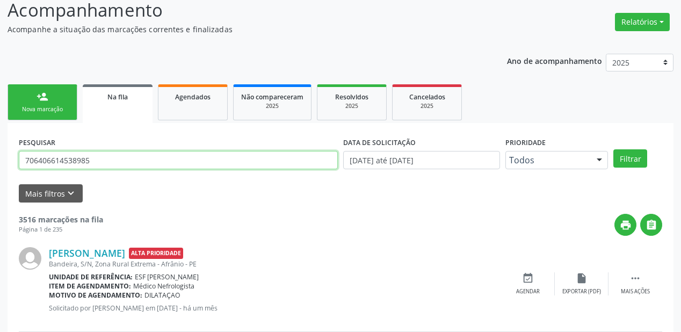
scroll to position [52, 0]
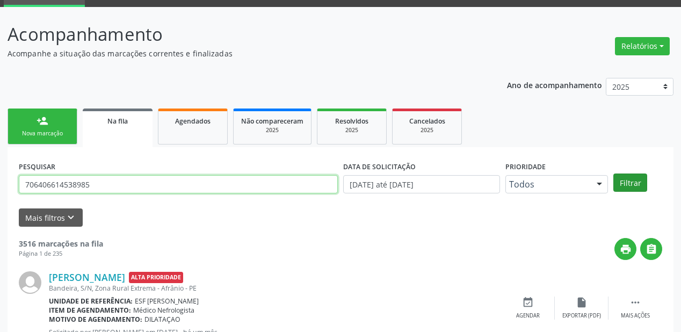
type input "706406614538985"
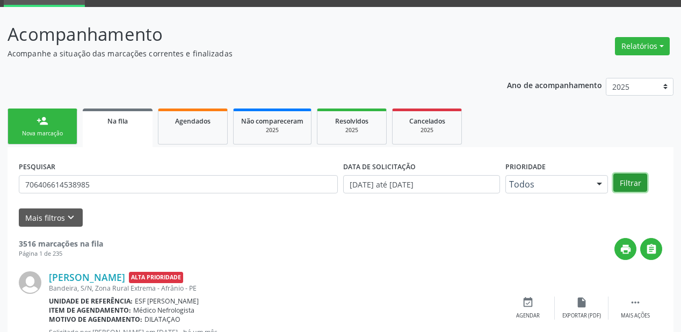
click at [632, 185] on button "Filtrar" at bounding box center [630, 182] width 34 height 18
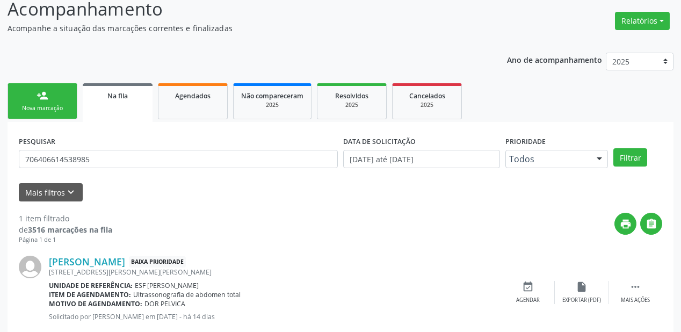
scroll to position [103, 0]
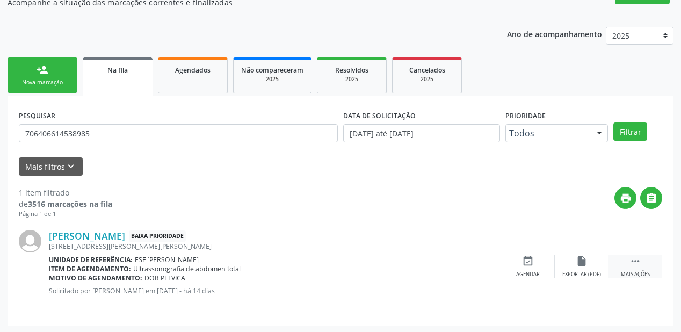
click at [626, 258] on div " Mais ações" at bounding box center [636, 266] width 54 height 23
click at [373, 271] on div "Agendar" at bounding box center [367, 275] width 24 height 8
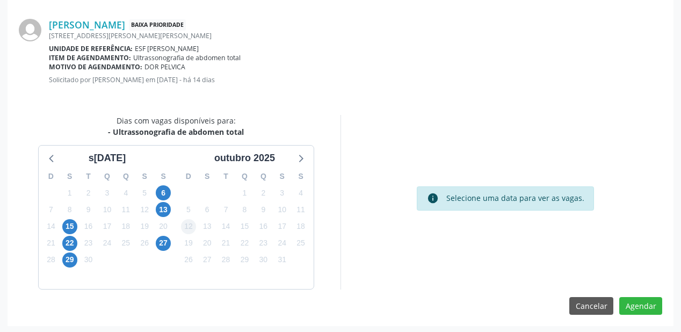
scroll to position [226, 0]
click at [71, 224] on span "15" at bounding box center [69, 226] width 15 height 15
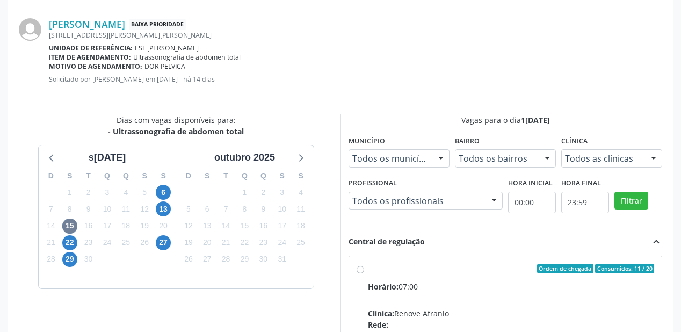
click at [484, 264] on div "Ordem de chegada Consumidos: 11 / 20" at bounding box center [511, 269] width 286 height 10
click at [364, 264] on input "Ordem de chegada Consumidos: 11 / 20 Horário: 07:00 Clínica: Renove Afranio Red…" at bounding box center [361, 269] width 8 height 10
radio input "true"
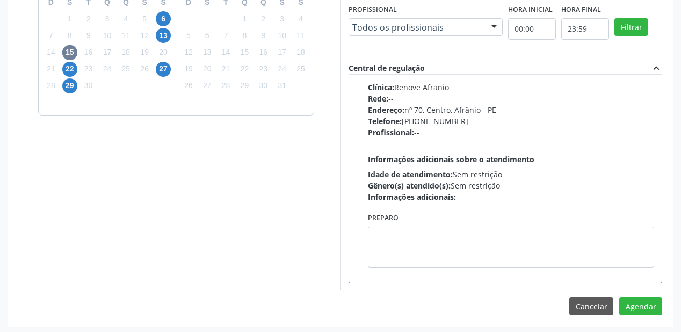
scroll to position [401, 0]
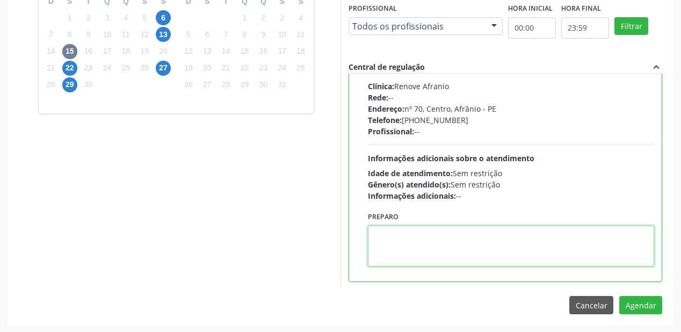
click at [455, 250] on textarea at bounding box center [511, 246] width 286 height 41
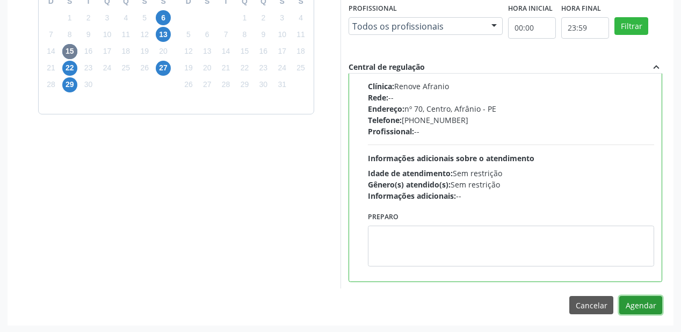
click at [624, 303] on button "Agendar" at bounding box center [640, 305] width 43 height 18
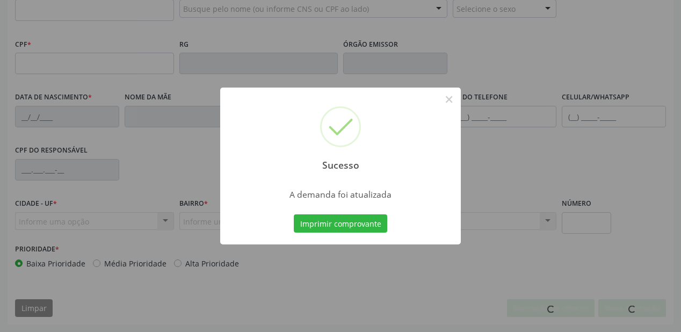
scroll to position [281, 0]
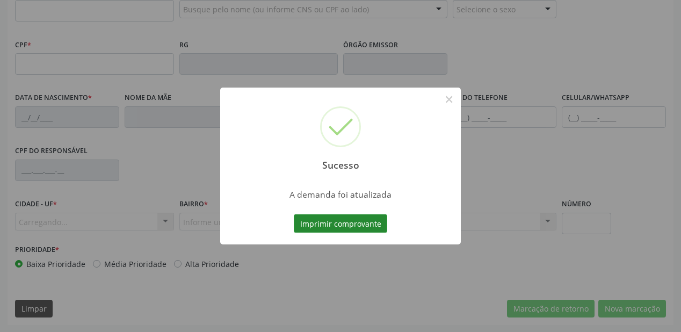
click at [349, 220] on button "Imprimir comprovante" at bounding box center [340, 223] width 93 height 18
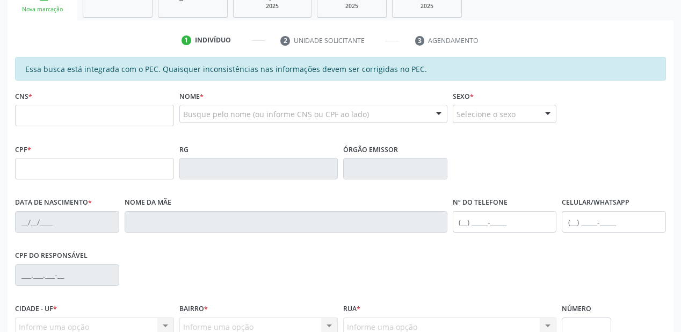
scroll to position [152, 0]
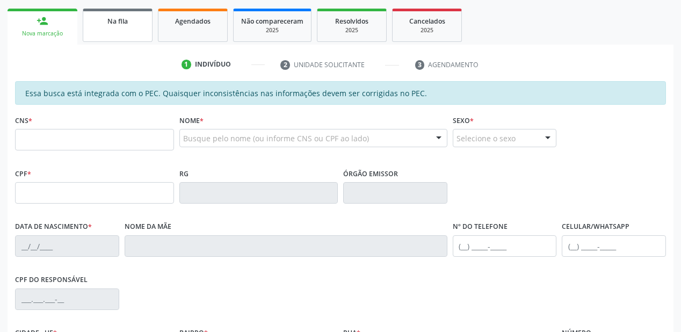
click at [125, 32] on link "Na fila" at bounding box center [118, 25] width 70 height 33
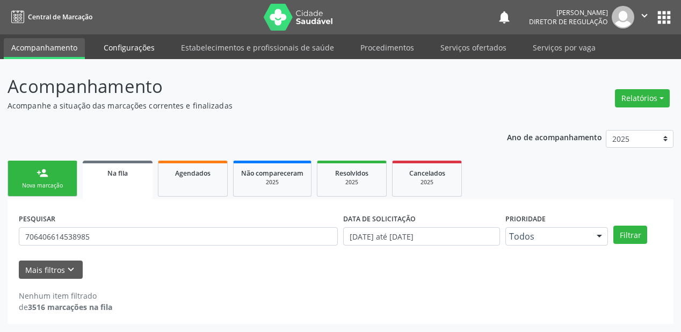
scroll to position [0, 0]
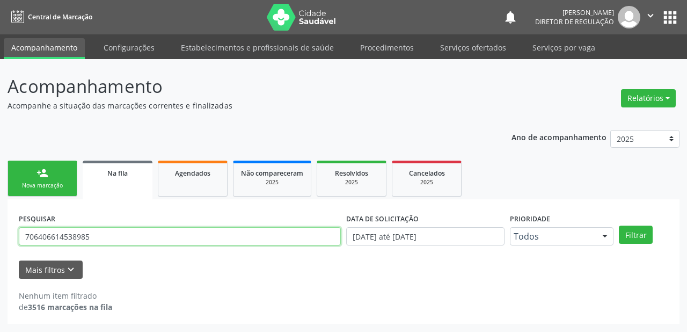
click at [90, 237] on input "706406614538985" at bounding box center [180, 236] width 322 height 18
type input "7"
type input "709008845829012"
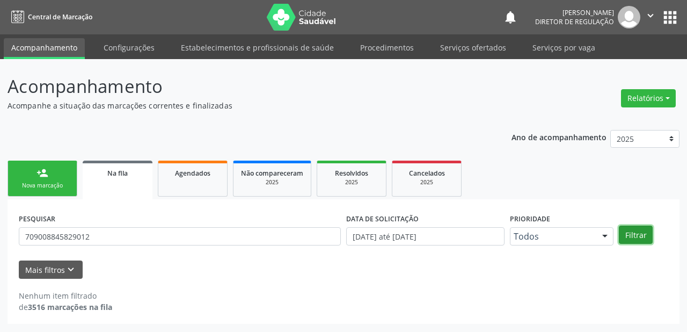
click at [630, 241] on button "Filtrar" at bounding box center [636, 235] width 34 height 18
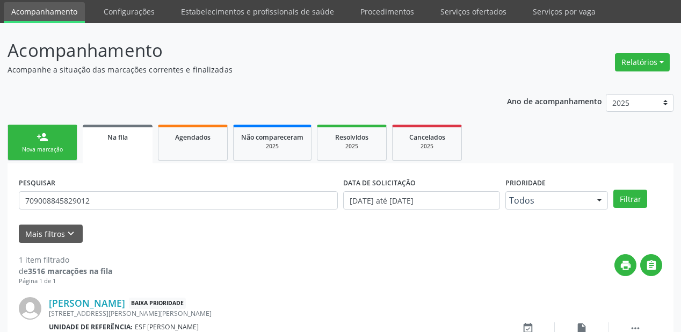
scroll to position [103, 0]
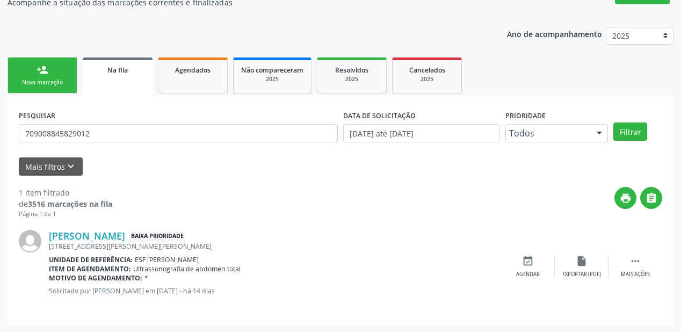
drag, startPoint x: 641, startPoint y: 258, endPoint x: 578, endPoint y: 251, distance: 62.6
click at [640, 257] on icon "" at bounding box center [635, 261] width 12 height 12
click at [366, 267] on div "event_available Agendar" at bounding box center [367, 266] width 54 height 23
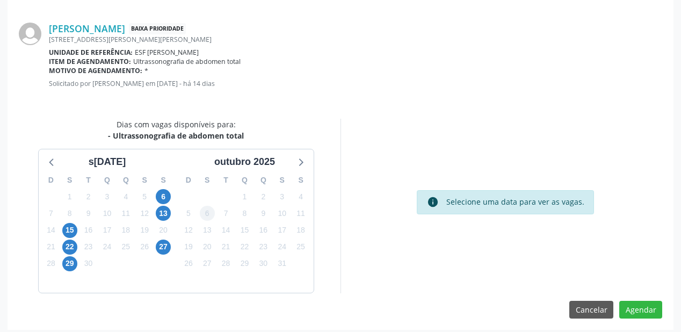
scroll to position [226, 0]
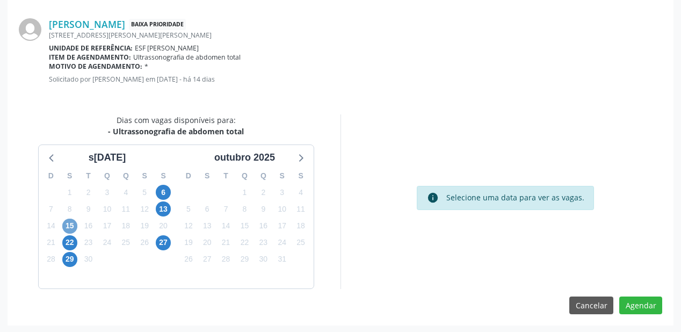
click at [70, 225] on span "15" at bounding box center [69, 226] width 15 height 15
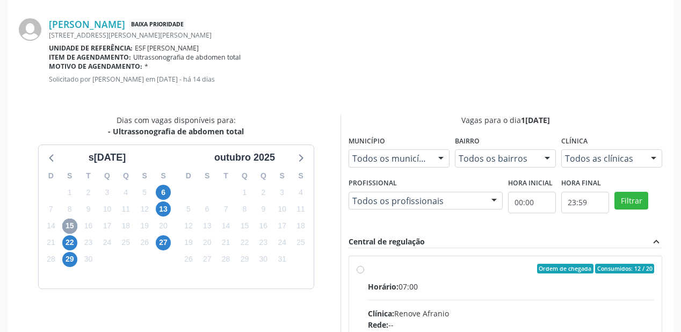
scroll to position [381, 0]
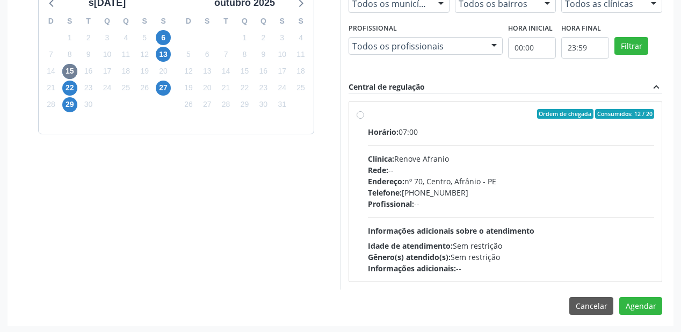
click at [476, 204] on div "Profissional: --" at bounding box center [511, 203] width 286 height 11
click at [364, 119] on input "Ordem de chegada Consumidos: 12 / 20 Horário: 07:00 Clínica: Renove Afranio Red…" at bounding box center [361, 114] width 8 height 10
radio input "true"
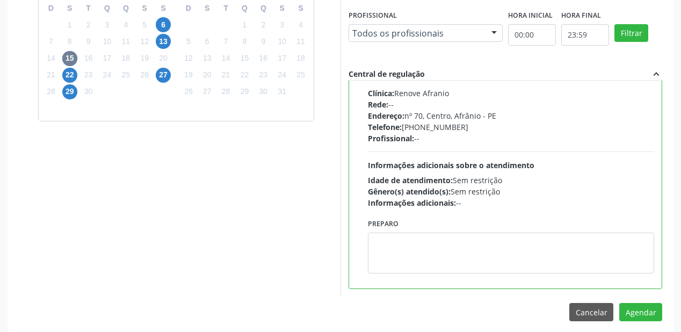
scroll to position [401, 0]
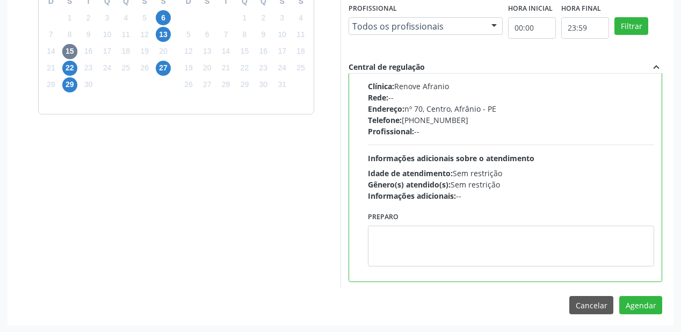
click at [417, 269] on div "Preparo" at bounding box center [511, 241] width 292 height 65
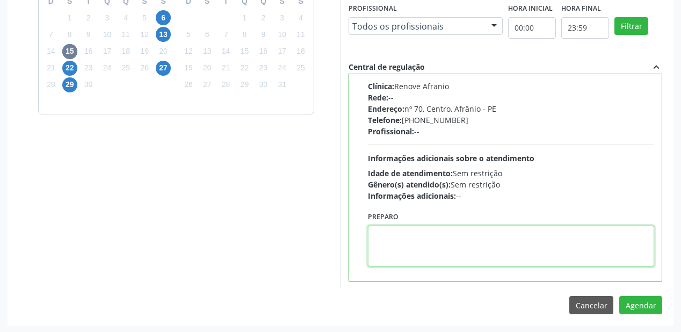
drag, startPoint x: 423, startPoint y: 248, endPoint x: 463, endPoint y: 247, distance: 39.7
click at [423, 247] on textarea at bounding box center [511, 246] width 286 height 41
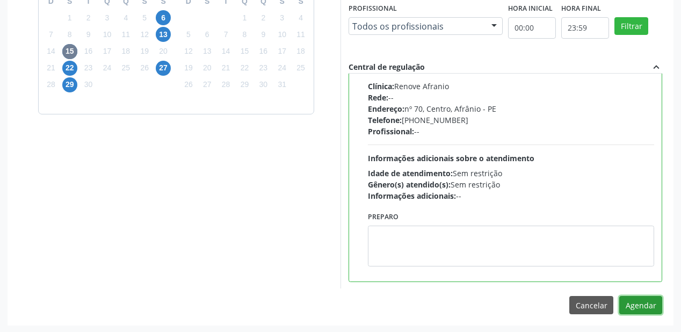
click at [650, 303] on button "Agendar" at bounding box center [640, 305] width 43 height 18
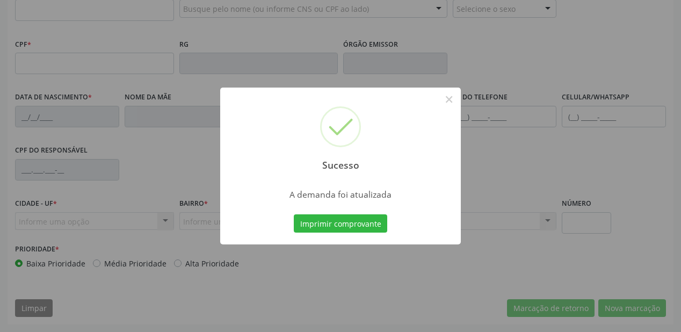
scroll to position [281, 0]
click at [318, 223] on button "Imprimir comprovante" at bounding box center [340, 223] width 93 height 18
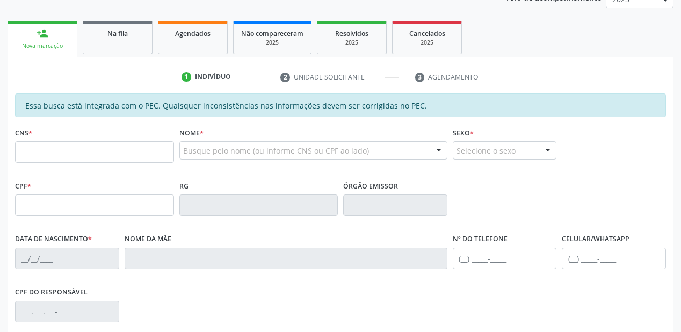
scroll to position [109, 0]
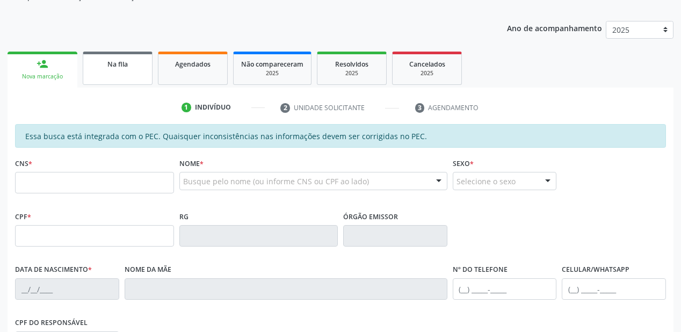
click at [99, 70] on link "Na fila" at bounding box center [118, 68] width 70 height 33
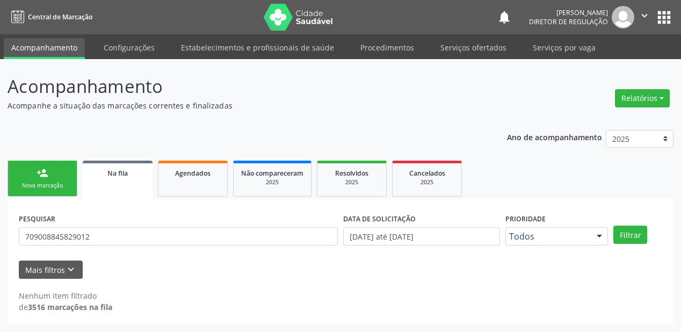
scroll to position [0, 0]
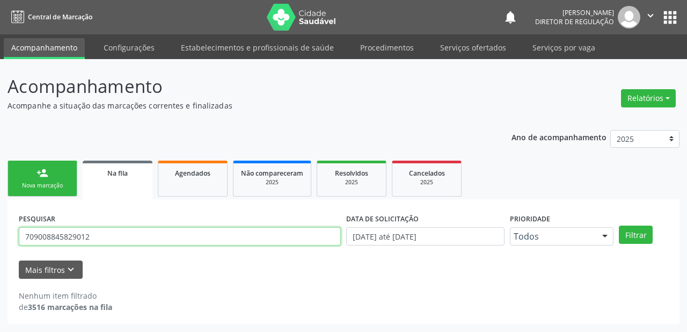
click at [91, 236] on input "709008845829012" at bounding box center [180, 236] width 322 height 18
type input "7"
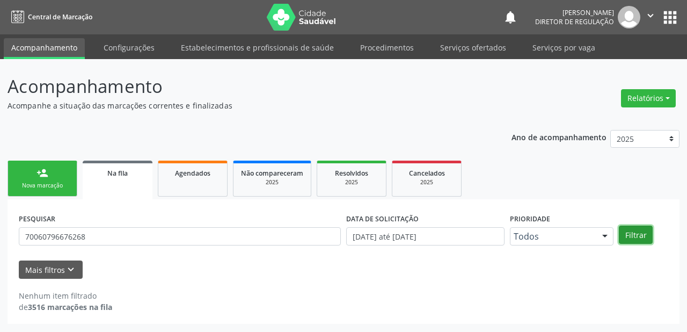
click at [627, 234] on button "Filtrar" at bounding box center [636, 235] width 34 height 18
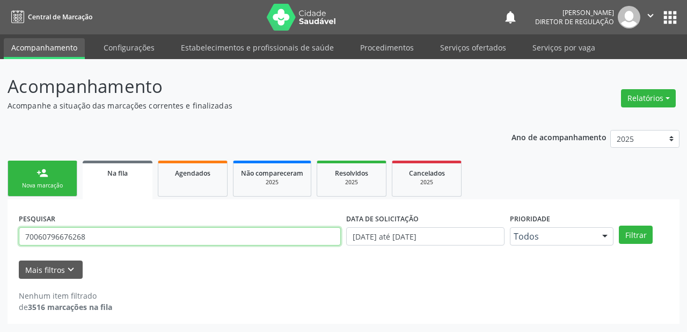
click at [100, 238] on input "70060796676268" at bounding box center [180, 236] width 322 height 18
type input "7"
type input "700607966676268"
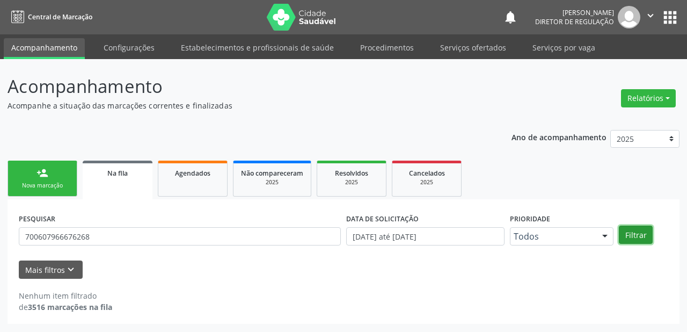
click at [640, 235] on button "Filtrar" at bounding box center [636, 235] width 34 height 18
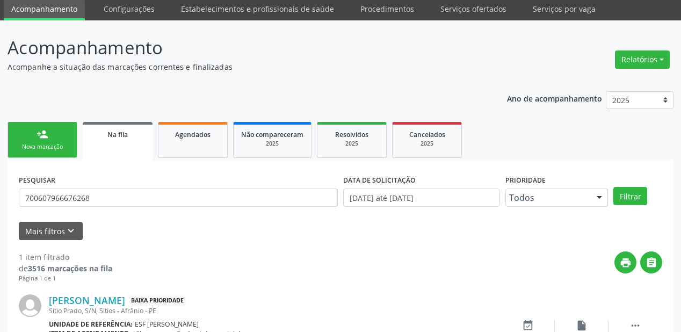
scroll to position [103, 0]
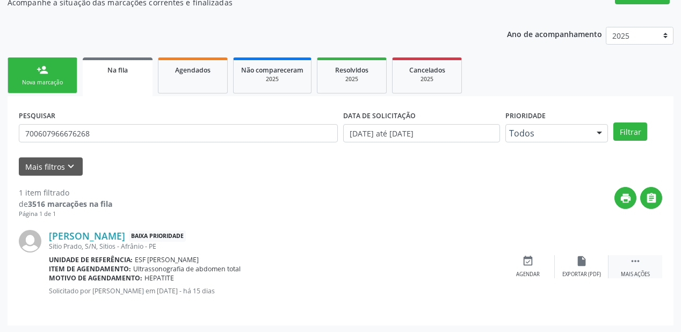
click at [638, 258] on icon "" at bounding box center [635, 261] width 12 height 12
click at [381, 263] on div "event_available Agendar" at bounding box center [367, 266] width 54 height 23
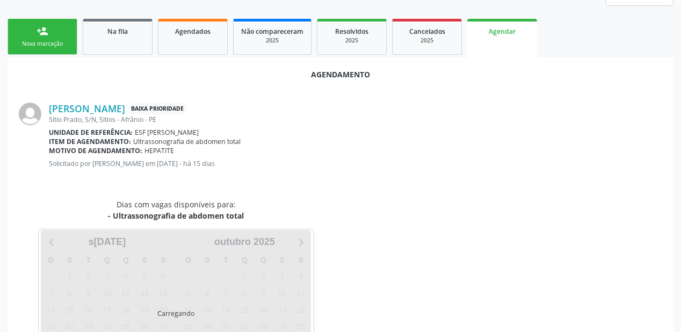
scroll to position [201, 0]
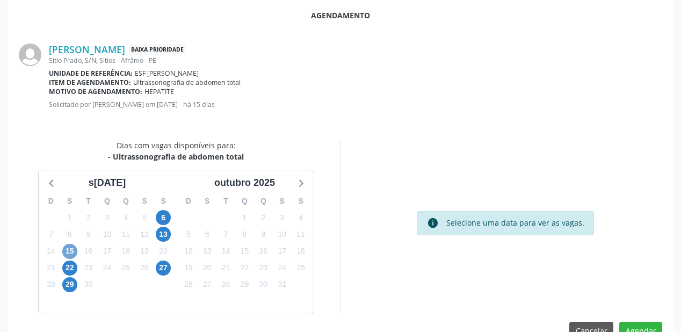
click at [73, 250] on span "15" at bounding box center [69, 251] width 15 height 15
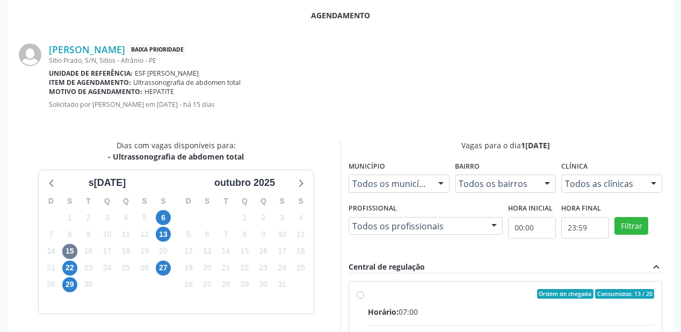
click at [524, 295] on div "Ordem de chegada Consumidos: 13 / 20" at bounding box center [511, 294] width 286 height 10
click at [364, 295] on input "Ordem de chegada Consumidos: 13 / 20 Horário: 07:00 Clínica: Renove Afranio Red…" at bounding box center [361, 294] width 8 height 10
radio input "true"
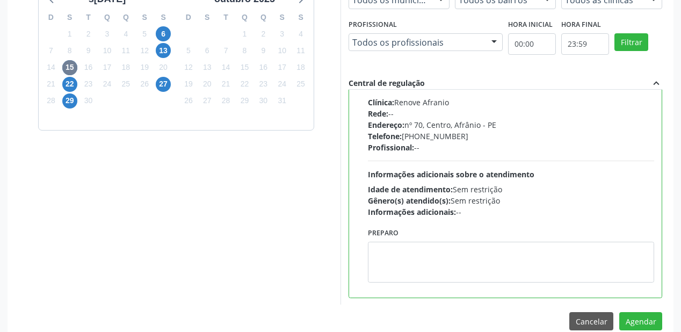
scroll to position [401, 0]
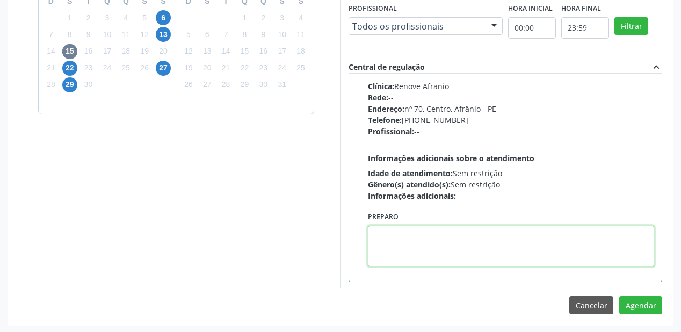
click at [450, 258] on textarea at bounding box center [511, 246] width 286 height 41
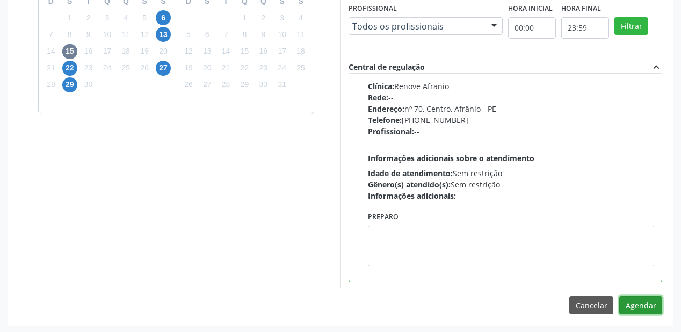
click at [639, 306] on button "Agendar" at bounding box center [640, 305] width 43 height 18
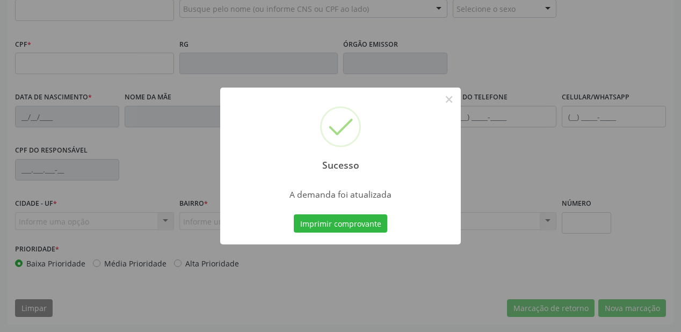
scroll to position [281, 0]
click at [358, 227] on button "Imprimir comprovante" at bounding box center [340, 223] width 93 height 18
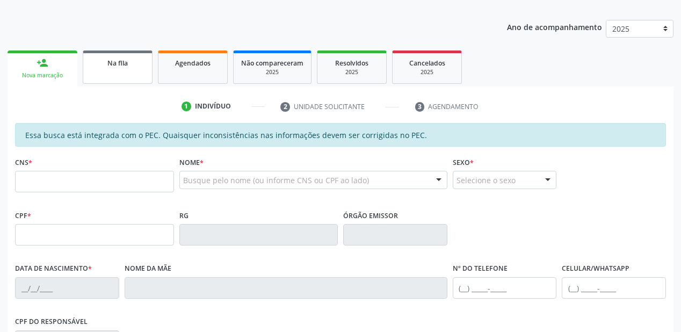
scroll to position [109, 0]
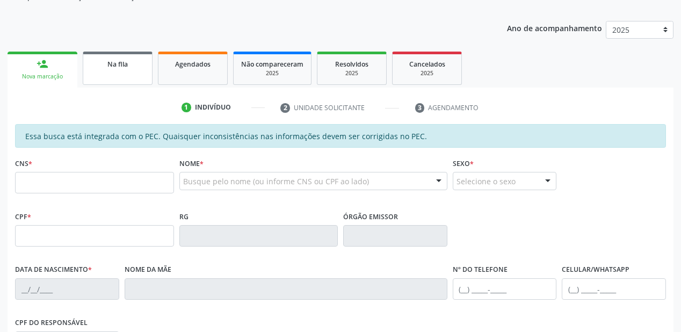
click at [116, 66] on span "Na fila" at bounding box center [117, 64] width 20 height 9
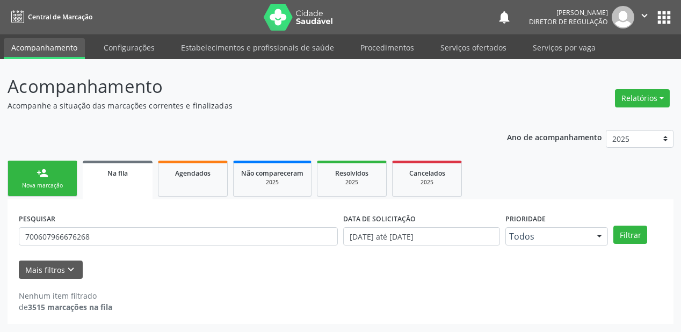
scroll to position [0, 0]
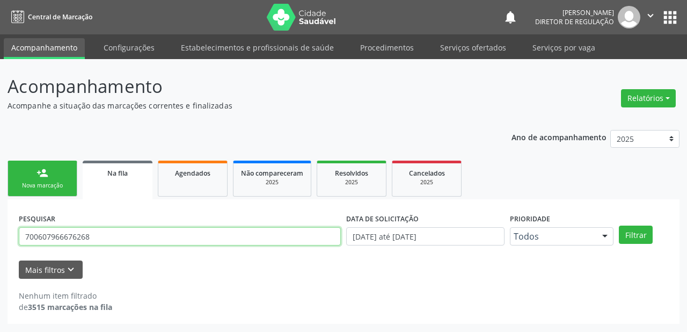
click at [90, 237] on input "700607966676268" at bounding box center [180, 236] width 322 height 18
type input "7"
type input "704007878677562"
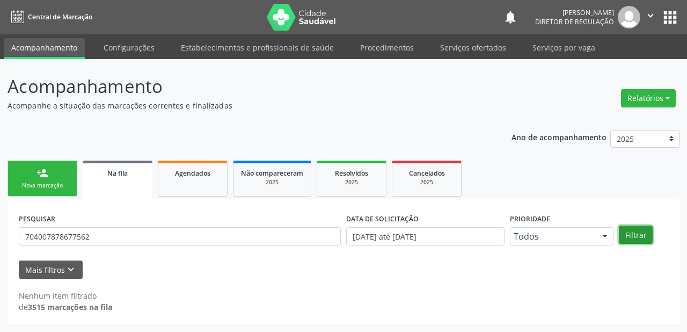
click at [627, 232] on button "Filtrar" at bounding box center [636, 235] width 34 height 18
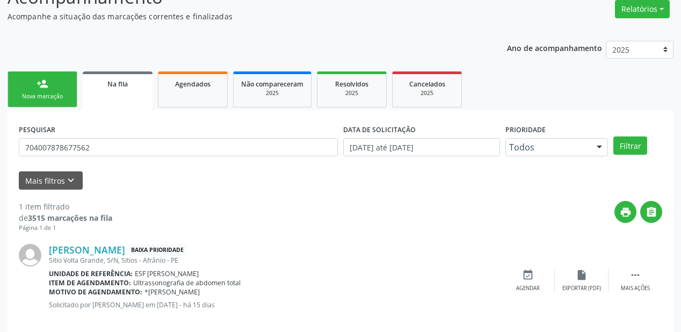
scroll to position [103, 0]
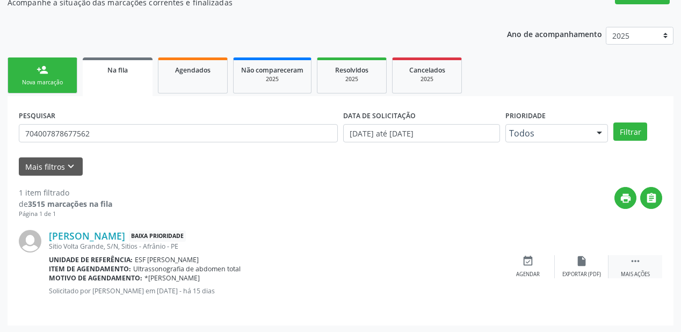
click at [629, 262] on icon "" at bounding box center [635, 261] width 12 height 12
click at [365, 265] on icon "event_available" at bounding box center [367, 261] width 12 height 12
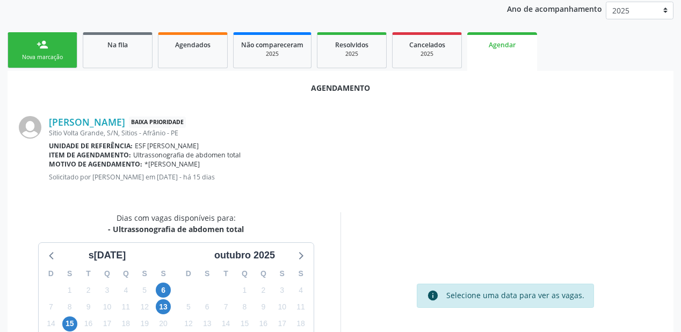
scroll to position [226, 0]
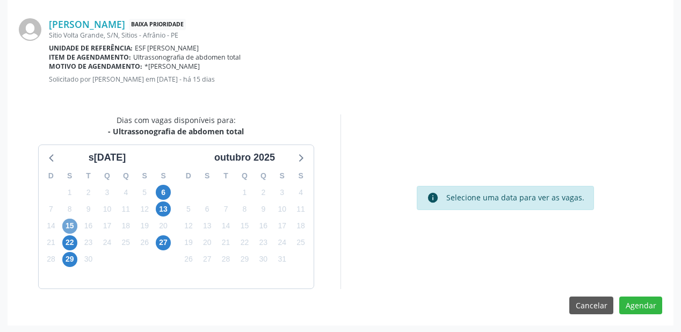
click at [71, 226] on span "15" at bounding box center [69, 226] width 15 height 15
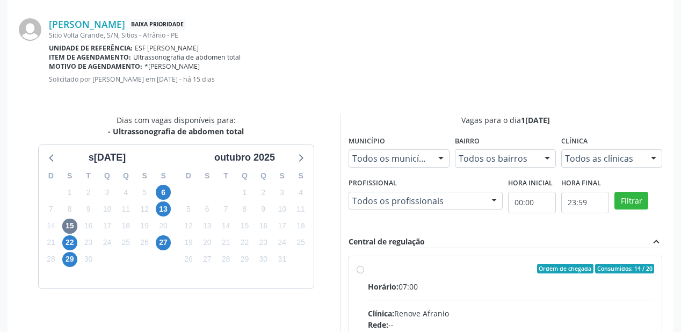
click at [364, 273] on input "Ordem de chegada Consumidos: 14 / 20 Horário: 07:00 Clínica: Renove Afranio Red…" at bounding box center [361, 269] width 8 height 10
radio input "true"
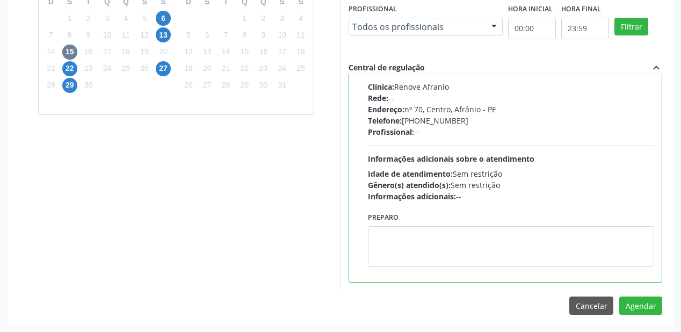
scroll to position [401, 0]
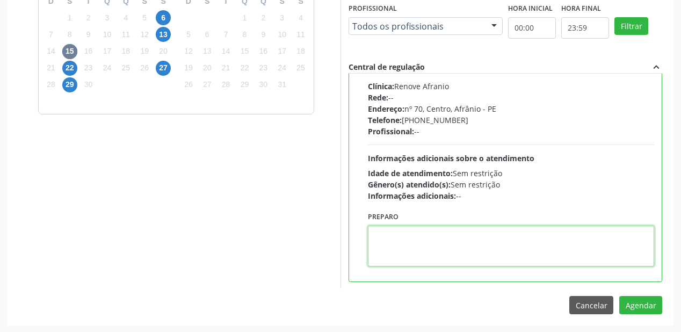
click at [445, 262] on textarea at bounding box center [511, 246] width 286 height 41
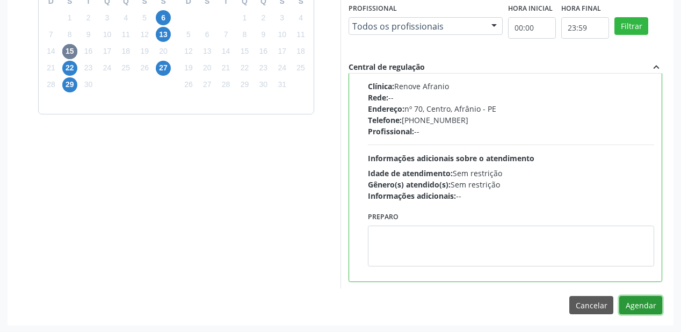
click at [627, 302] on button "Agendar" at bounding box center [640, 305] width 43 height 18
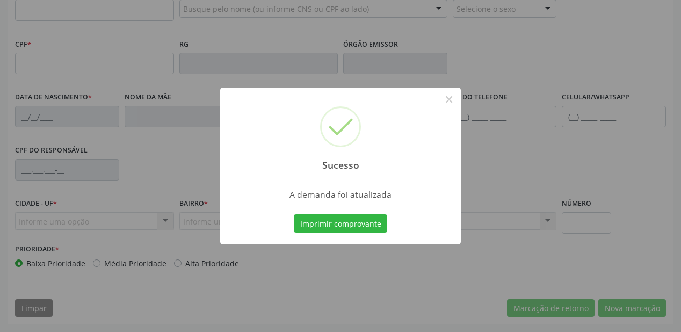
scroll to position [281, 0]
click at [337, 224] on button "Imprimir comprovante" at bounding box center [340, 223] width 93 height 18
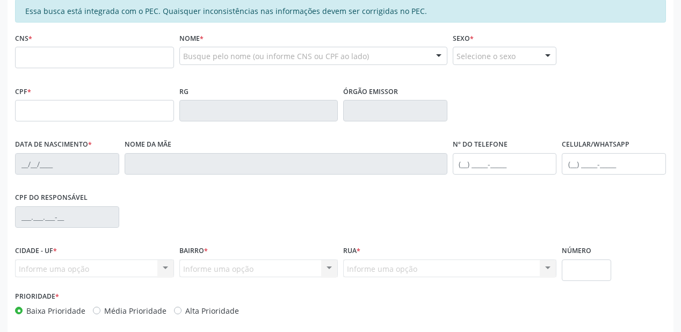
scroll to position [152, 0]
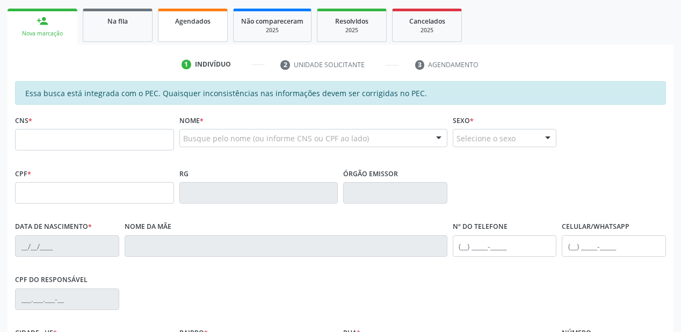
click at [180, 33] on link "Agendados" at bounding box center [193, 25] width 70 height 33
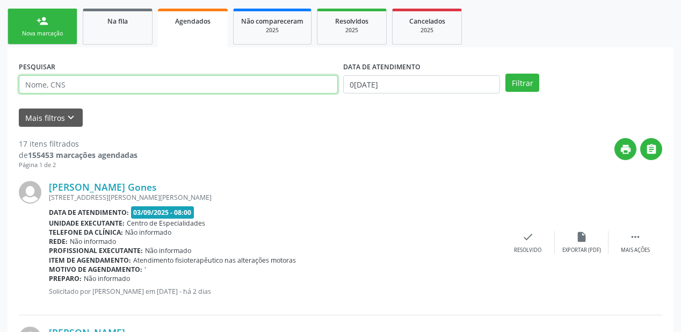
click at [61, 90] on input "text" at bounding box center [178, 84] width 319 height 18
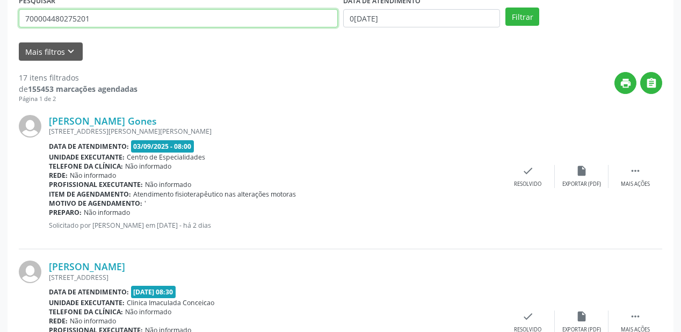
scroll to position [195, 0]
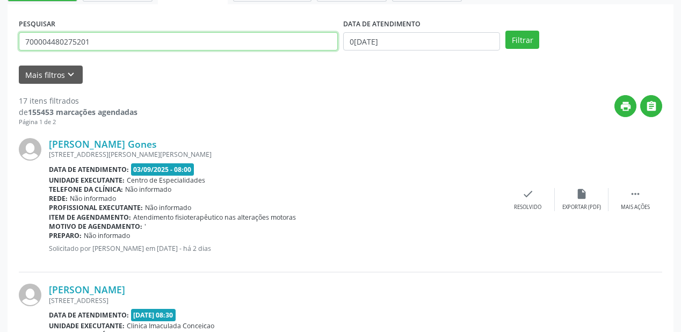
drag, startPoint x: 76, startPoint y: 44, endPoint x: 0, endPoint y: 43, distance: 76.3
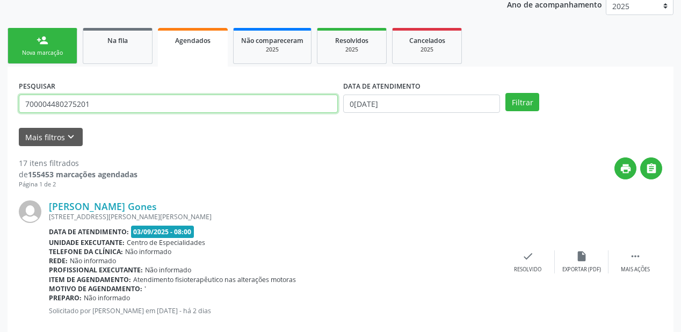
scroll to position [66, 0]
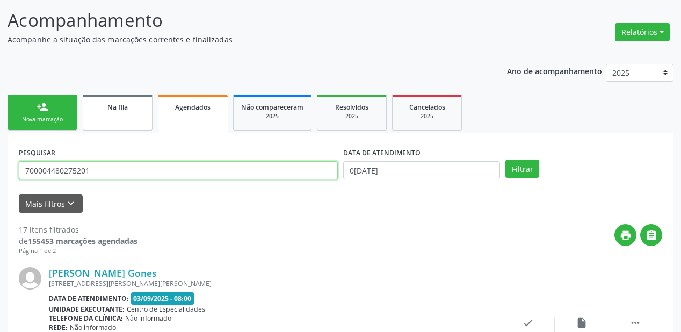
type input "700004480275201"
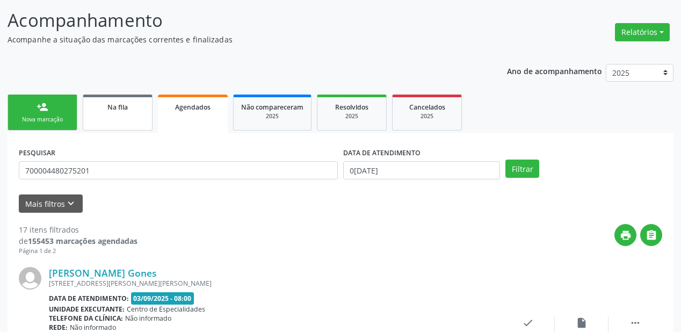
click at [104, 118] on link "Na fila" at bounding box center [118, 113] width 70 height 36
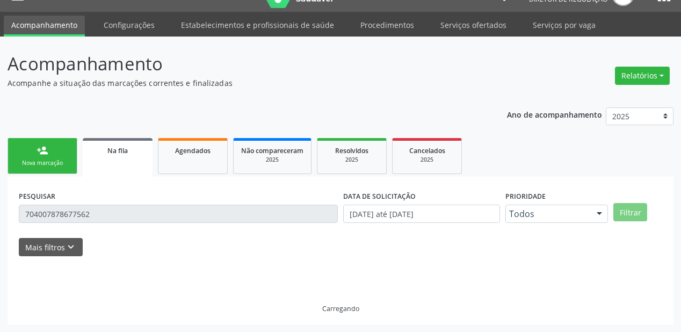
scroll to position [0, 0]
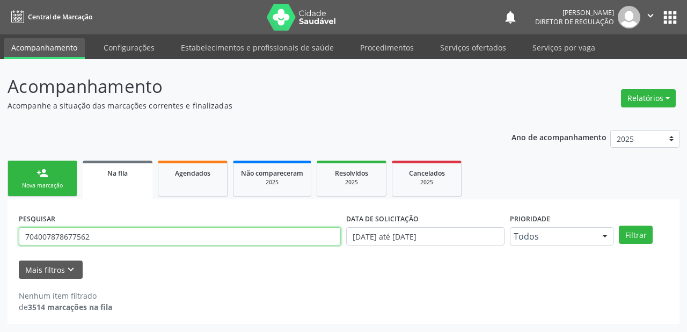
click at [104, 235] on input "704007878677562" at bounding box center [180, 236] width 322 height 18
type input "7"
type input "700004480275201"
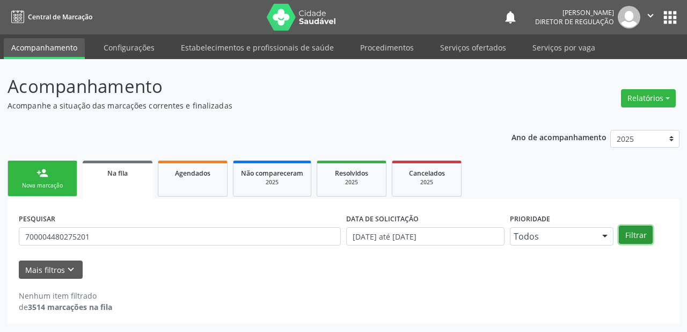
click at [635, 236] on button "Filtrar" at bounding box center [636, 235] width 34 height 18
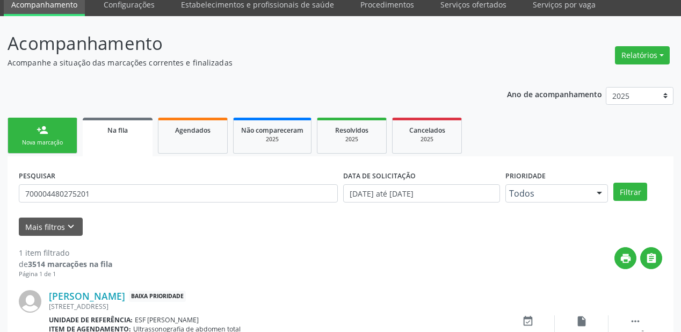
scroll to position [103, 0]
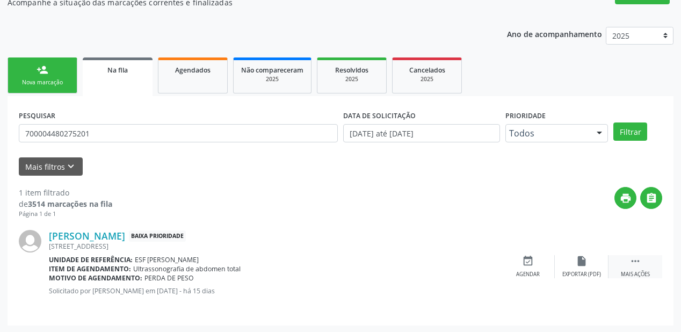
click at [632, 263] on icon "" at bounding box center [635, 261] width 12 height 12
click at [364, 269] on div "event_available Agendar" at bounding box center [367, 266] width 54 height 23
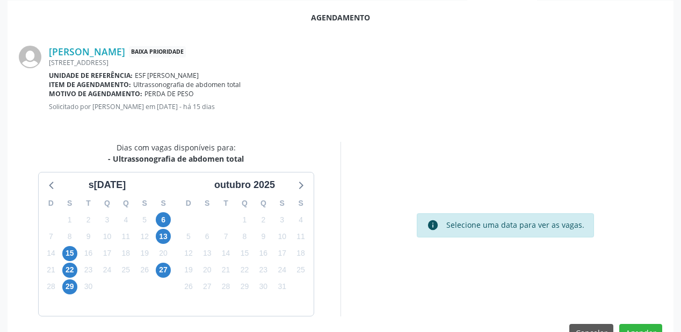
scroll to position [226, 0]
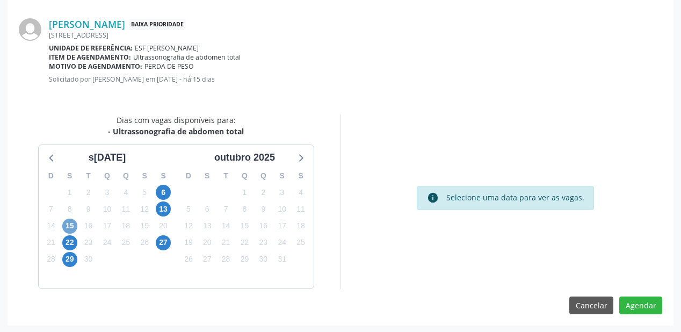
click at [69, 223] on span "15" at bounding box center [69, 226] width 15 height 15
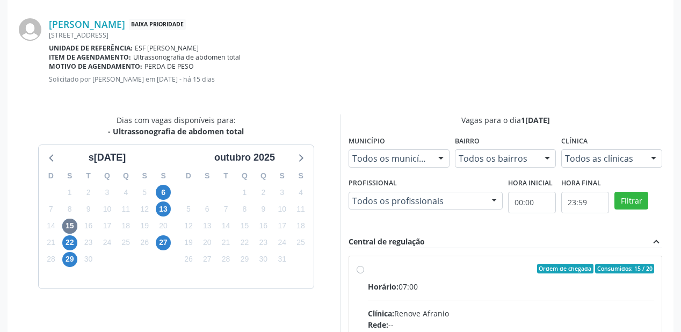
click at [364, 273] on input "Ordem de chegada Consumidos: 15 / 20 Horário: 07:00 Clínica: Renove Afranio Red…" at bounding box center [361, 269] width 8 height 10
radio input "true"
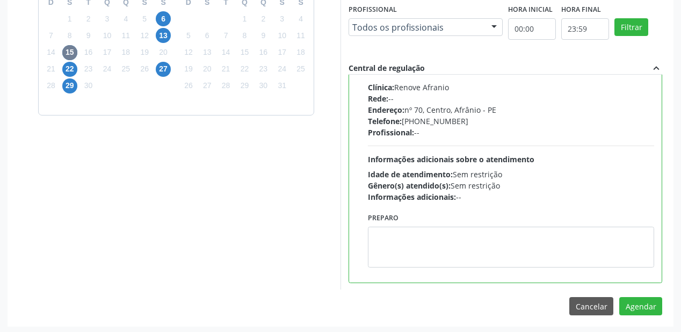
scroll to position [401, 0]
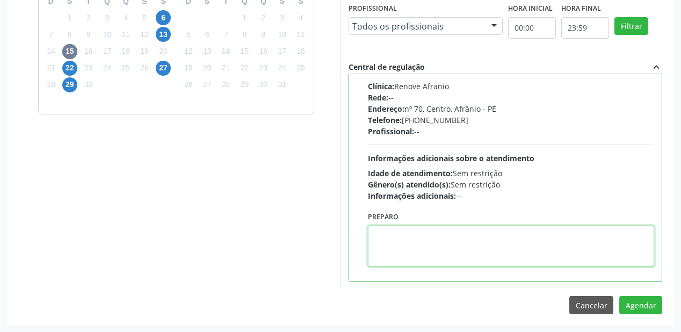
click at [421, 241] on textarea at bounding box center [511, 246] width 286 height 41
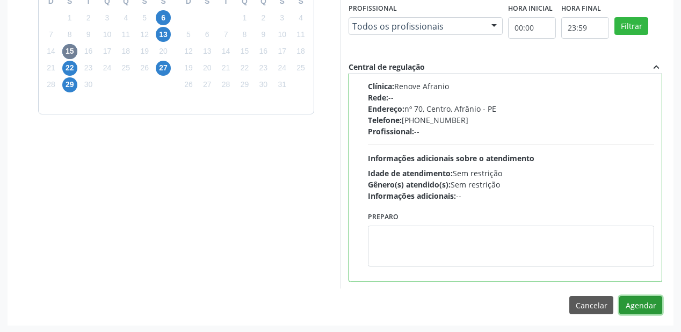
click at [632, 303] on button "Agendar" at bounding box center [640, 305] width 43 height 18
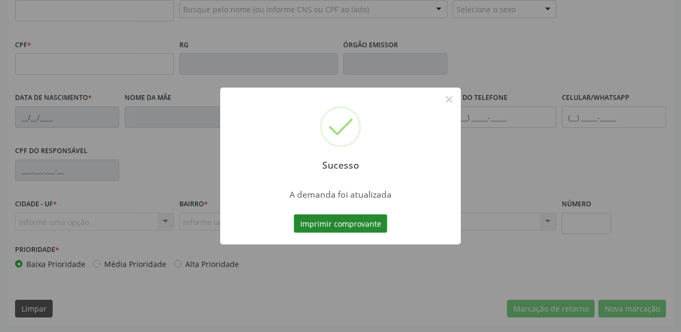
click at [331, 219] on button "Imprimir comprovante" at bounding box center [340, 223] width 93 height 18
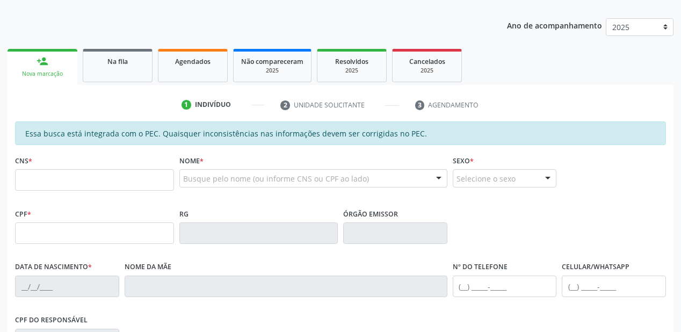
scroll to position [109, 0]
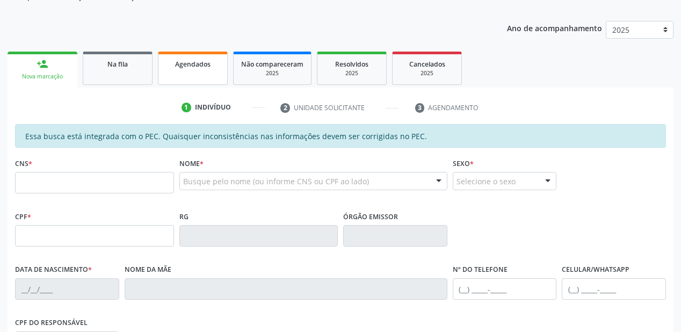
click at [192, 62] on span "Agendados" at bounding box center [192, 64] width 35 height 9
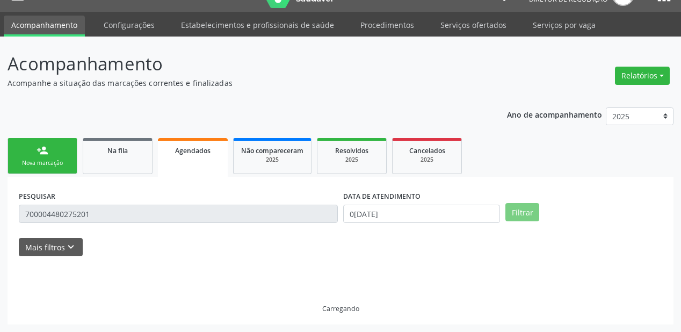
scroll to position [21, 0]
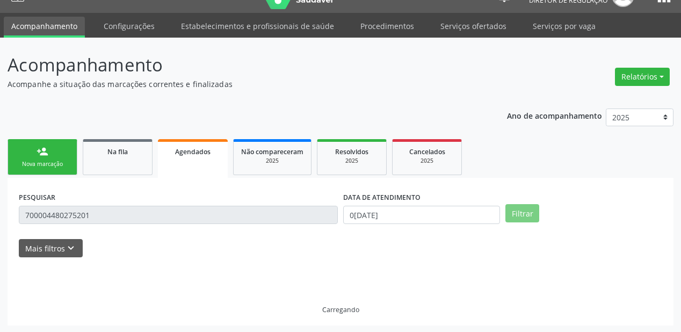
click at [124, 68] on p "Acompanhamento" at bounding box center [241, 65] width 466 height 27
click at [118, 165] on link "Na fila" at bounding box center [118, 157] width 70 height 36
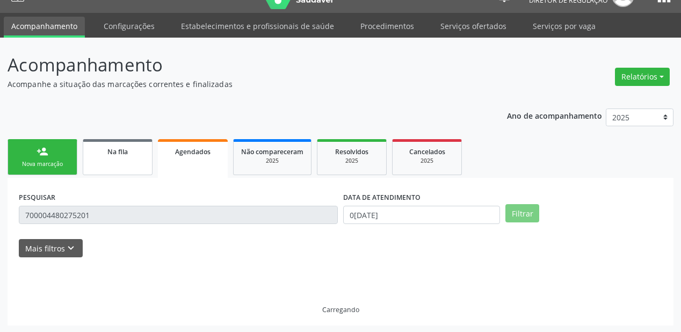
click at [118, 165] on link "Na fila" at bounding box center [118, 157] width 70 height 36
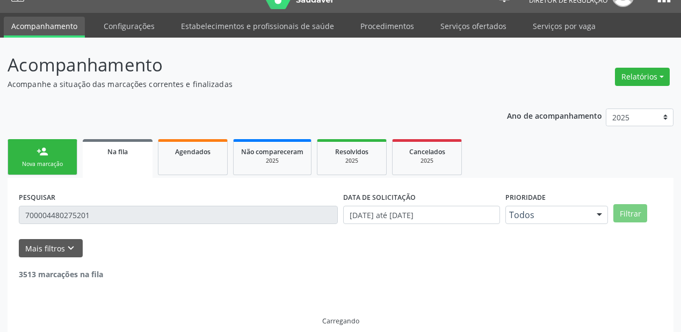
scroll to position [0, 0]
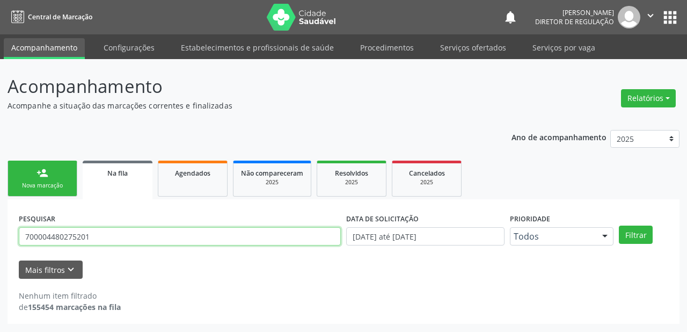
click at [102, 237] on input "700004480275201" at bounding box center [180, 236] width 322 height 18
type input "7"
type input "701801286591576"
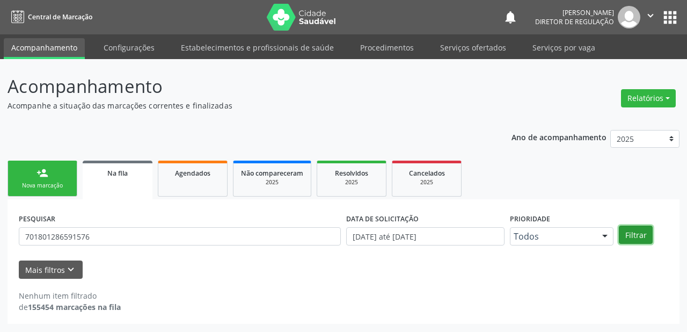
click at [627, 232] on button "Filtrar" at bounding box center [636, 235] width 34 height 18
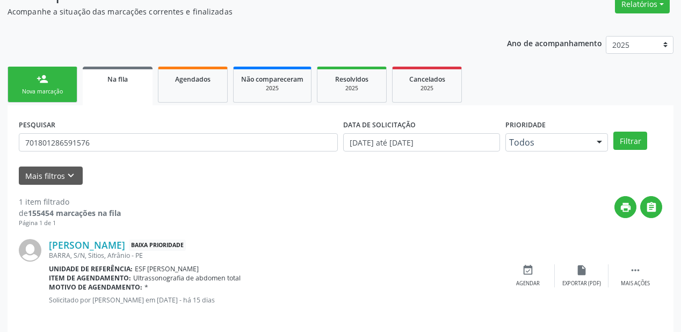
scroll to position [103, 0]
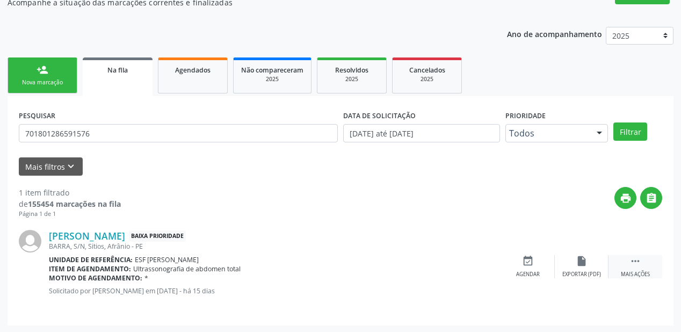
click at [629, 257] on icon "" at bounding box center [635, 261] width 12 height 12
click at [633, 262] on icon "" at bounding box center [635, 261] width 12 height 12
click at [634, 259] on icon "" at bounding box center [635, 261] width 12 height 12
click at [374, 264] on div "event_available Agendar" at bounding box center [367, 266] width 54 height 23
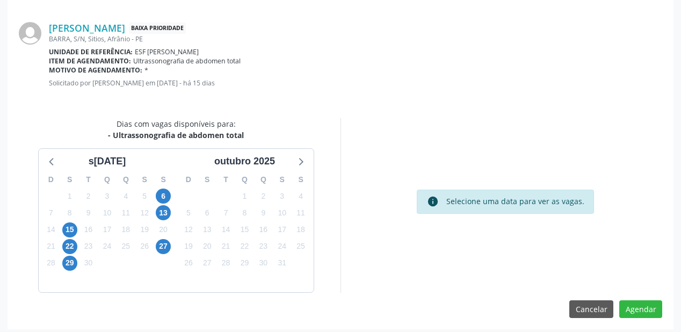
scroll to position [226, 0]
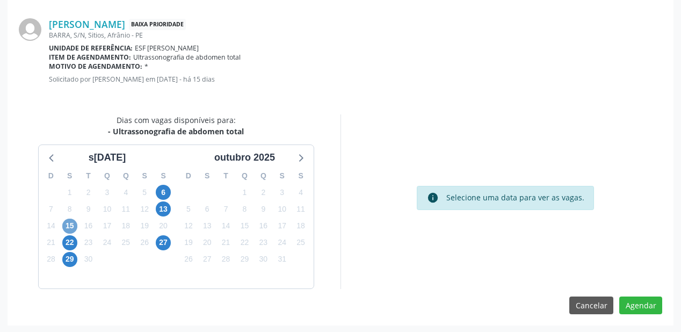
click at [67, 222] on span "15" at bounding box center [69, 226] width 15 height 15
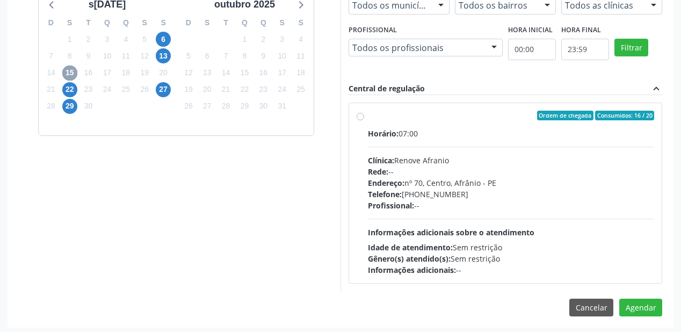
scroll to position [381, 0]
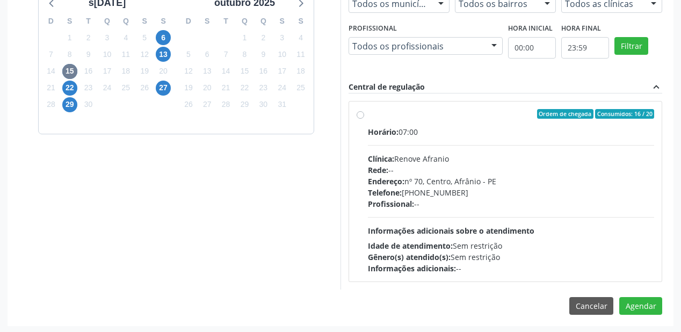
drag, startPoint x: 428, startPoint y: 178, endPoint x: 440, endPoint y: 174, distance: 12.9
click at [429, 176] on div "Endereço: nº 70, Centro, Afrânio - PE" at bounding box center [511, 181] width 286 height 11
click at [364, 119] on input "Ordem de chegada Consumidos: 16 / 20 Horário: 07:00 Clínica: Renove Afranio Red…" at bounding box center [361, 114] width 8 height 10
radio input "true"
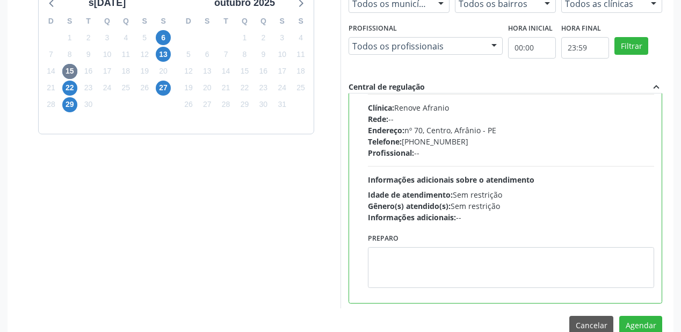
scroll to position [53, 0]
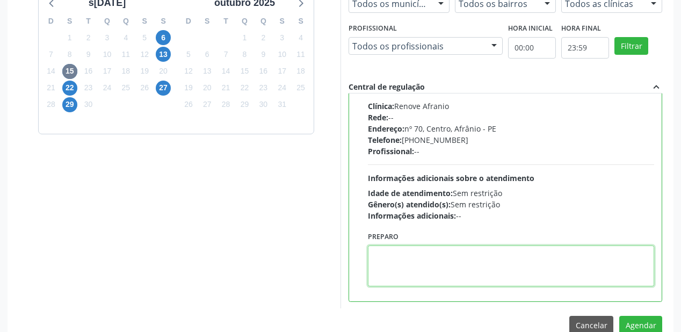
drag, startPoint x: 420, startPoint y: 256, endPoint x: 533, endPoint y: 289, distance: 117.6
click at [421, 256] on textarea at bounding box center [511, 265] width 286 height 41
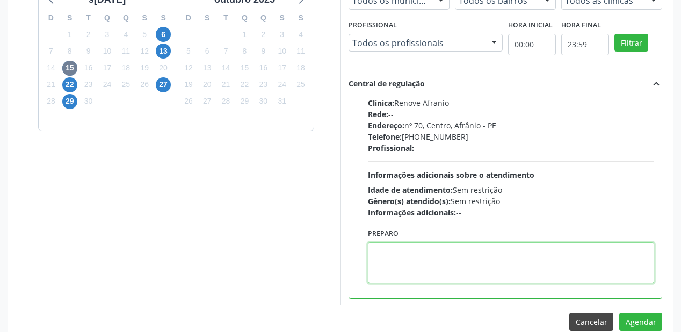
scroll to position [401, 0]
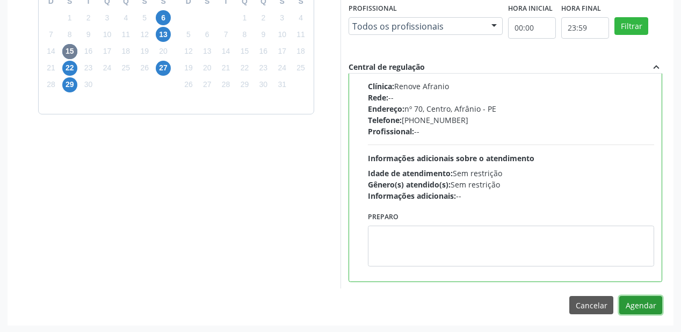
click at [633, 298] on button "Agendar" at bounding box center [640, 305] width 43 height 18
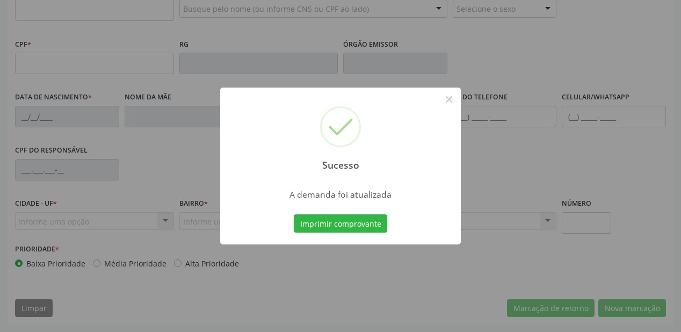
scroll to position [281, 0]
click at [332, 221] on button "Imprimir comprovante" at bounding box center [340, 223] width 93 height 18
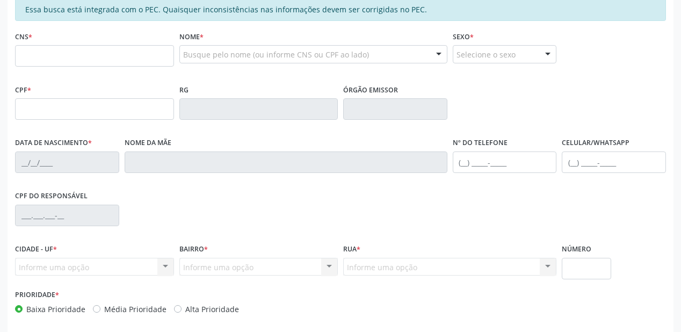
scroll to position [152, 0]
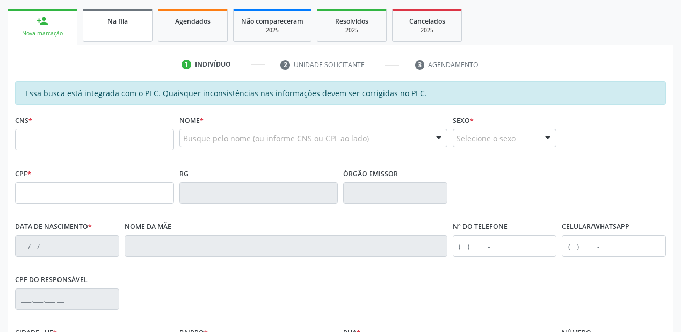
click at [119, 32] on link "Na fila" at bounding box center [118, 25] width 70 height 33
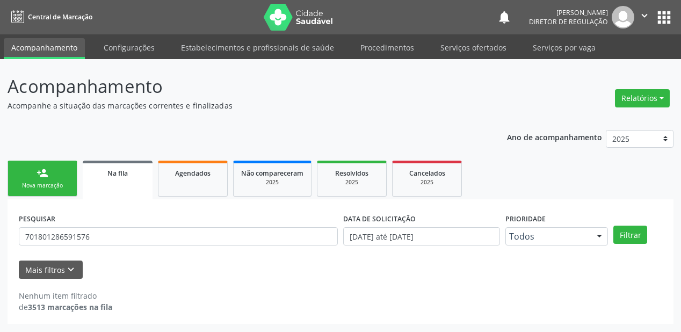
scroll to position [0, 0]
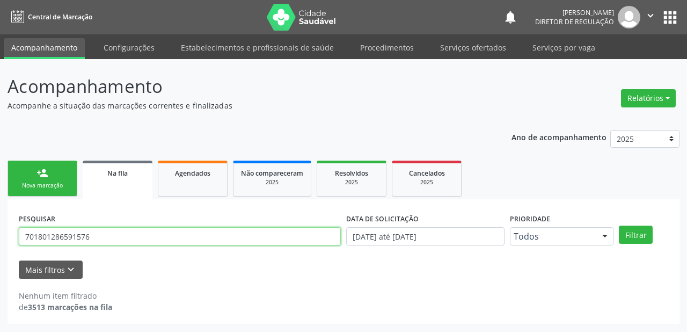
click at [96, 229] on input "701801286591576" at bounding box center [180, 236] width 322 height 18
type input "7"
click at [79, 236] on input "7000028" at bounding box center [180, 236] width 322 height 18
type input "700002870123404"
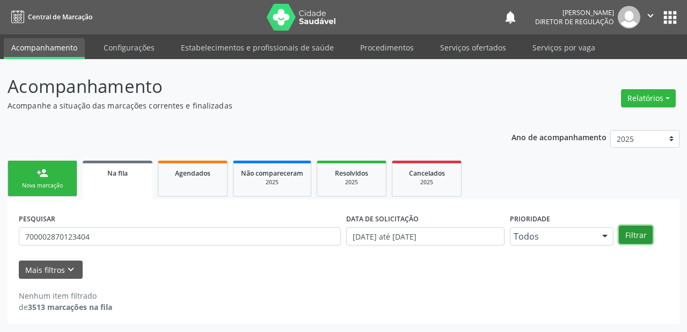
click at [640, 232] on button "Filtrar" at bounding box center [636, 235] width 34 height 18
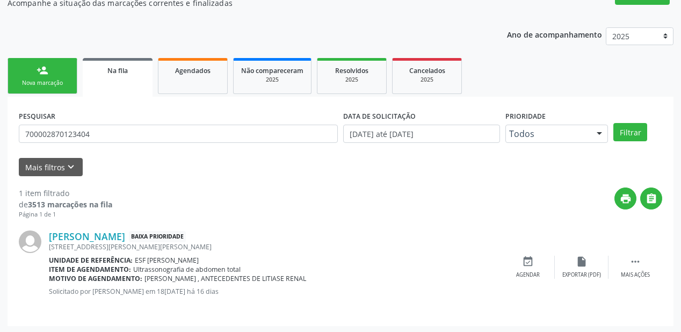
scroll to position [103, 0]
click at [629, 261] on icon "" at bounding box center [635, 261] width 12 height 12
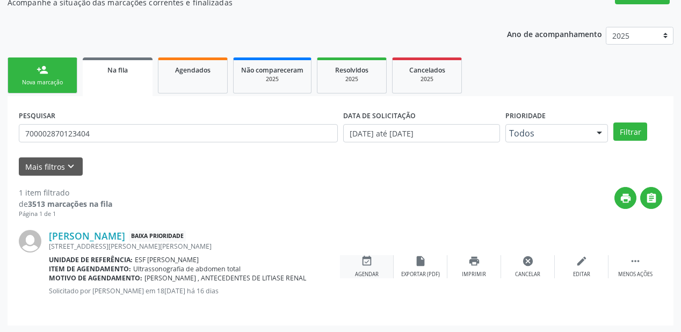
click at [375, 264] on div "event_available Agendar" at bounding box center [367, 266] width 54 height 23
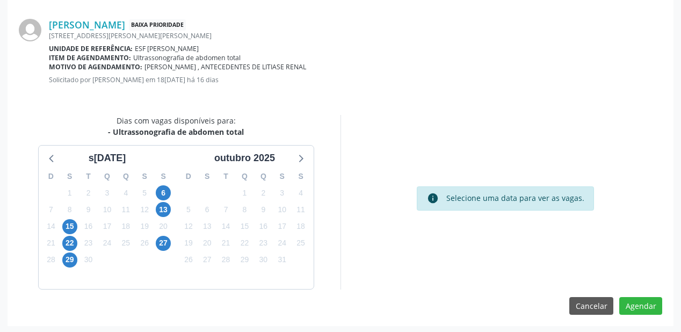
scroll to position [226, 0]
click at [68, 226] on span "15" at bounding box center [69, 226] width 15 height 15
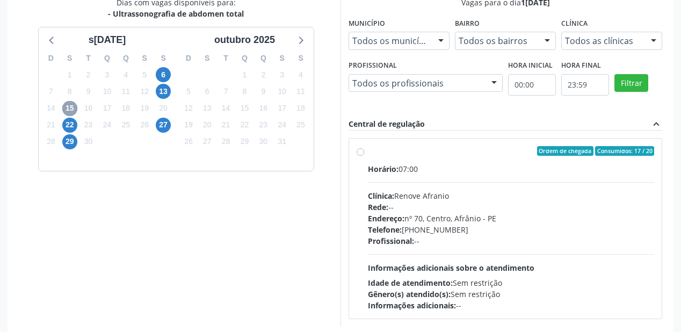
scroll to position [381, 0]
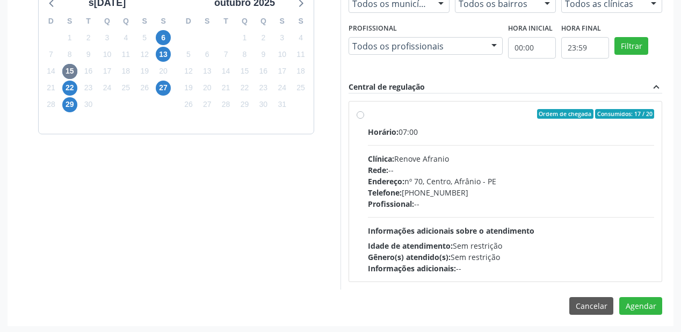
click at [474, 221] on div "Horário: 07:00 Clínica: Renove Afranio Rede: -- Endereço: nº 70, Centro, Afrâni…" at bounding box center [511, 200] width 286 height 148
click at [364, 119] on input "Ordem de chegada Consumidos: 17 / 20 Horário: 07:00 Clínica: Renove Afranio Red…" at bounding box center [361, 114] width 8 height 10
radio input "true"
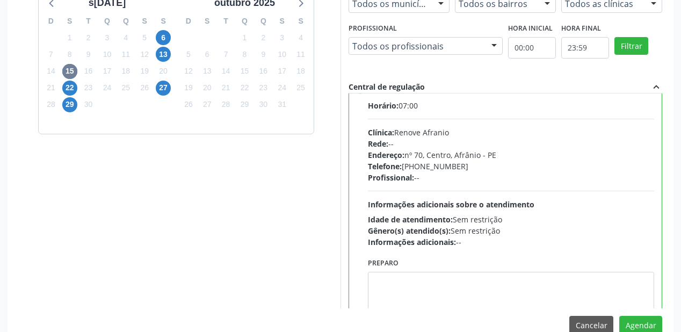
scroll to position [53, 0]
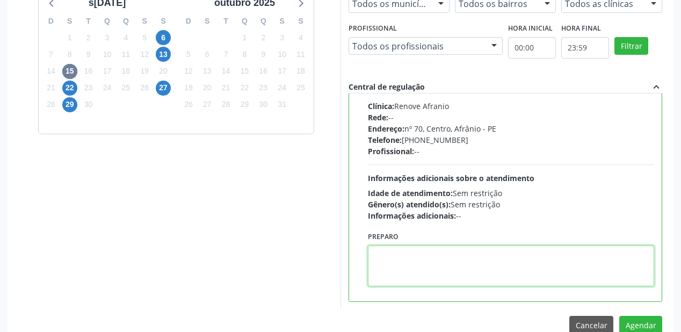
click at [434, 259] on textarea at bounding box center [511, 265] width 286 height 41
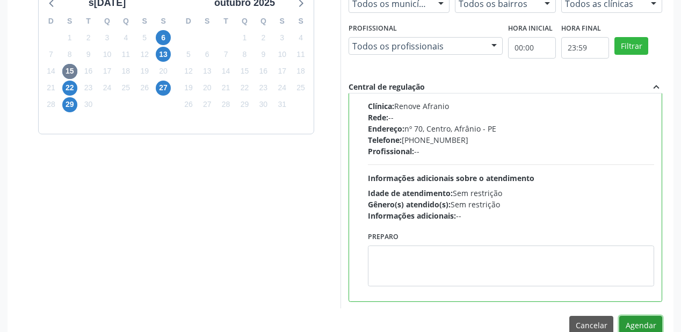
click at [633, 321] on button "Agendar" at bounding box center [640, 325] width 43 height 18
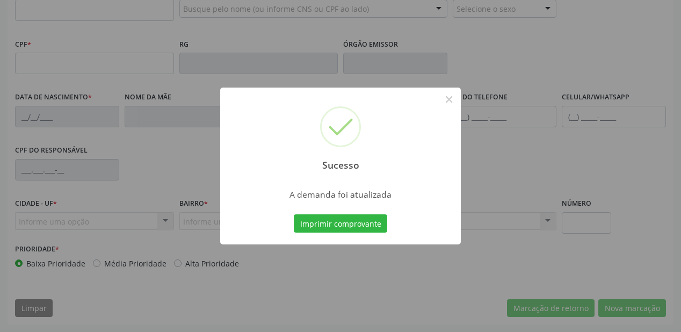
scroll to position [281, 0]
click at [341, 220] on button "Imprimir comprovante" at bounding box center [340, 223] width 93 height 18
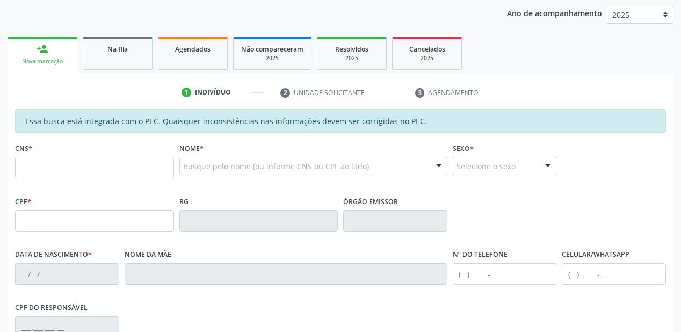
scroll to position [109, 0]
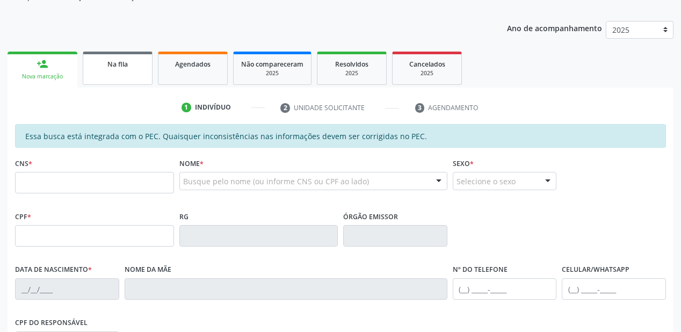
click at [114, 72] on link "Na fila" at bounding box center [118, 68] width 70 height 33
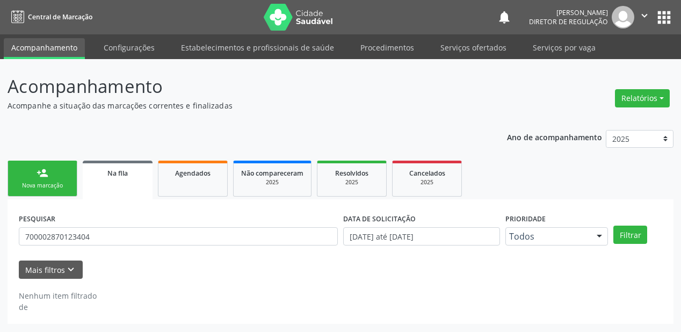
scroll to position [0, 0]
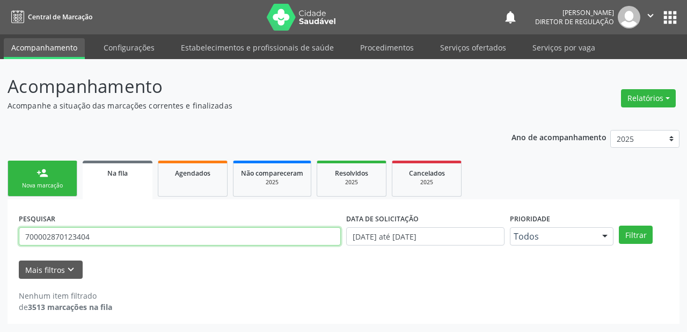
click at [107, 241] on input "700002870123404" at bounding box center [180, 236] width 322 height 18
type input "7"
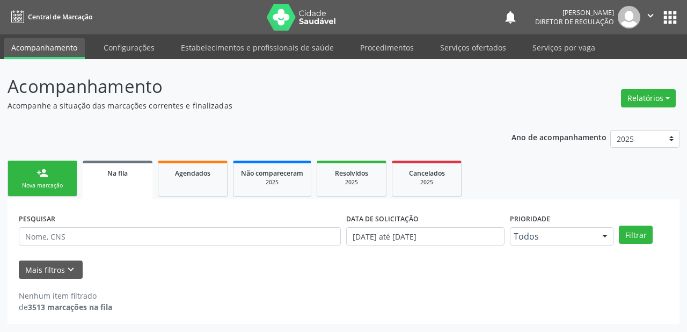
click at [57, 187] on div "Nova marcação" at bounding box center [43, 186] width 54 height 8
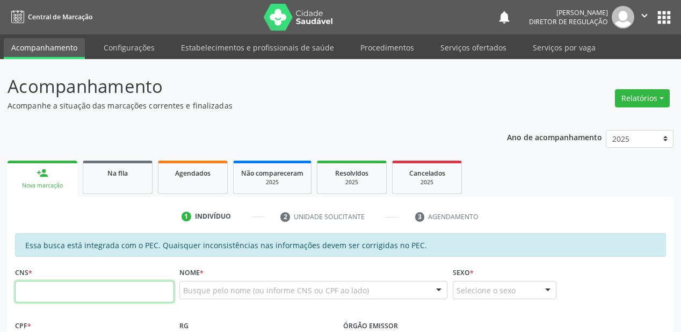
click at [93, 292] on input "text" at bounding box center [94, 291] width 159 height 21
type input "705 4014 9495 9595"
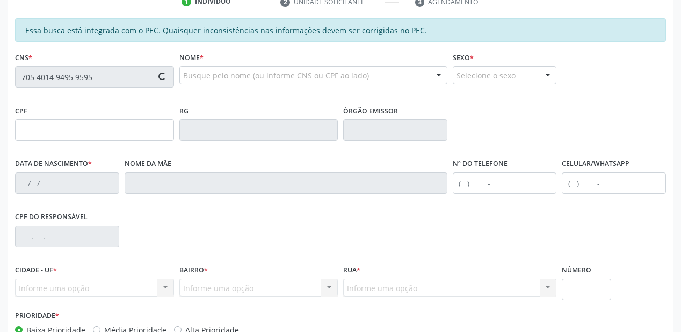
type input "133.265.324-31"
type input "28/03/2000"
type input "Telma de Albuquerque Rodrigues"
type input "(87) 98805-9654"
type input "S/N"
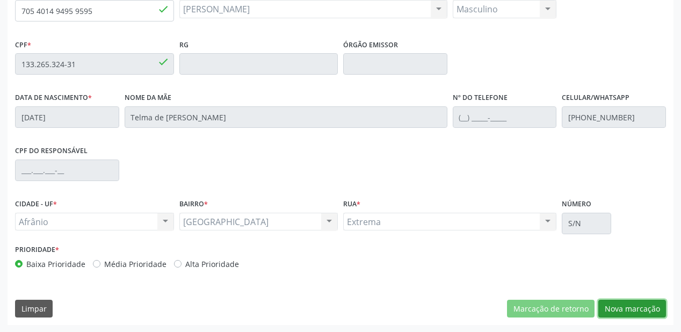
click at [612, 306] on button "Nova marcação" at bounding box center [632, 309] width 68 height 18
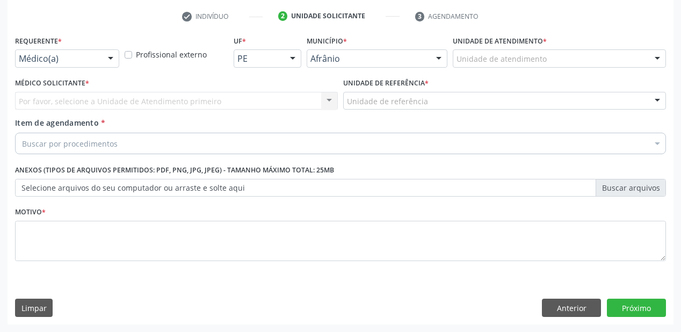
scroll to position [200, 0]
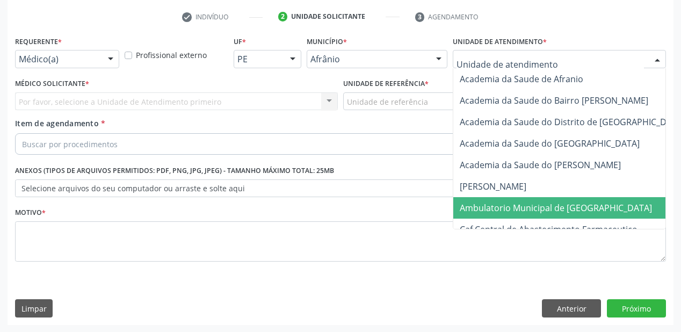
click at [501, 209] on span "Ambulatorio Municipal de [GEOGRAPHIC_DATA]" at bounding box center [556, 208] width 192 height 12
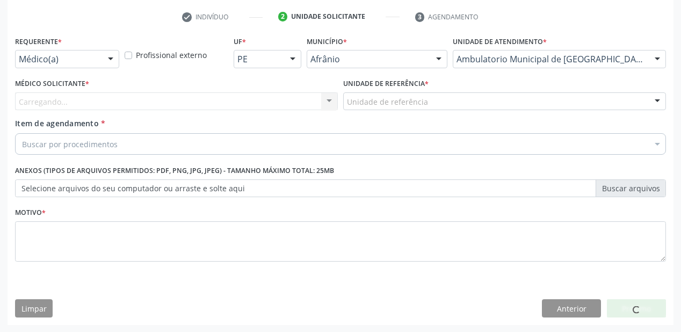
drag, startPoint x: 365, startPoint y: 103, endPoint x: 365, endPoint y: 154, distance: 51.0
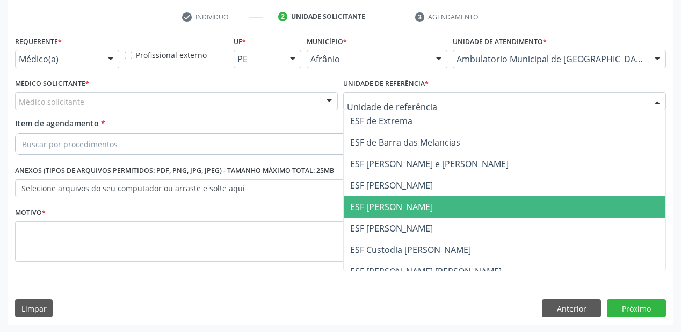
click at [365, 211] on span "ESF [PERSON_NAME]" at bounding box center [391, 207] width 83 height 12
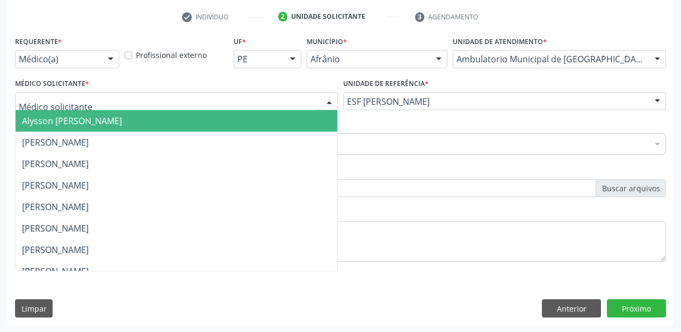
drag, startPoint x: 31, startPoint y: 103, endPoint x: 34, endPoint y: 124, distance: 20.7
click at [34, 124] on span "Alysson [PERSON_NAME]" at bounding box center [72, 121] width 100 height 12
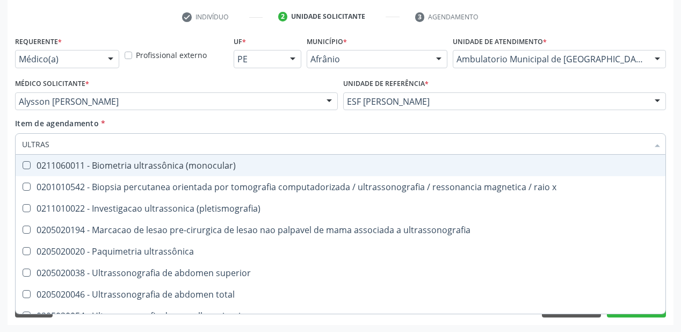
type input "ULTRASS"
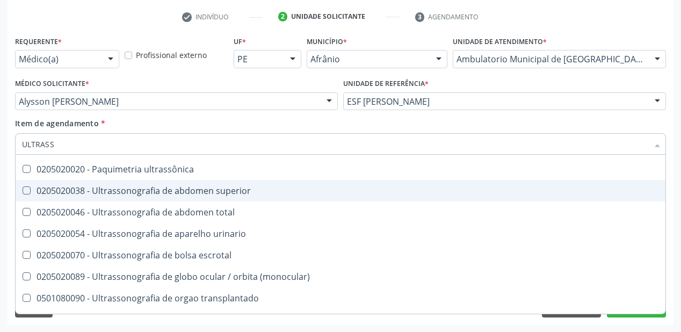
scroll to position [86, 0]
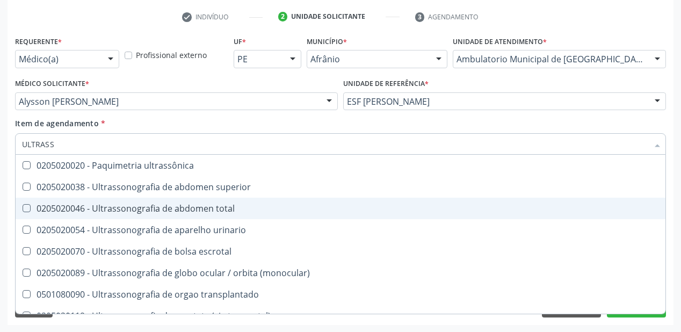
click at [154, 211] on div "0205020046 - Ultrassonografia de abdomen total" at bounding box center [340, 208] width 637 height 9
checkbox total "true"
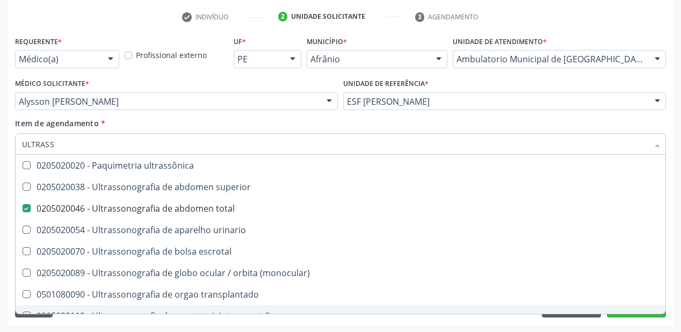
click at [102, 325] on div "Acompanhamento Acompanhe a situação das marcações correntes e finalizadas Relat…" at bounding box center [340, 95] width 681 height 473
checkbox x "true"
checkbox total "false"
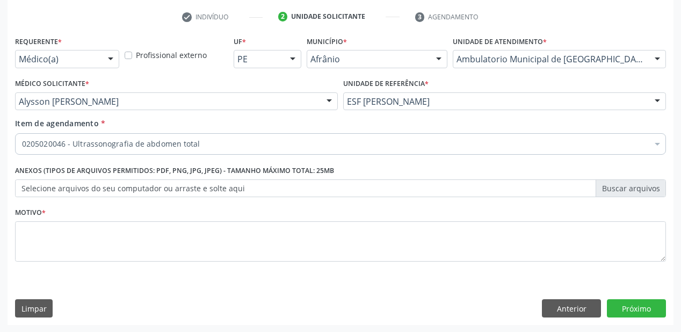
scroll to position [0, 0]
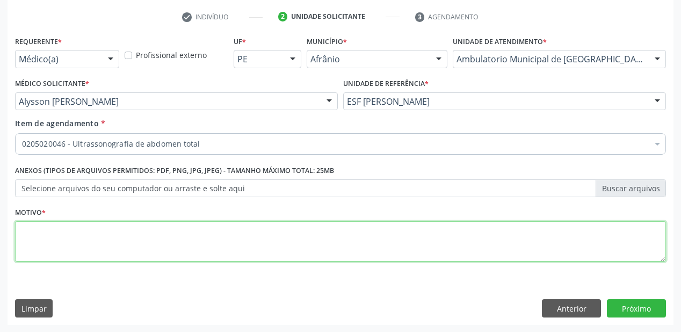
click at [69, 238] on textarea at bounding box center [340, 241] width 651 height 41
type textarea "*"
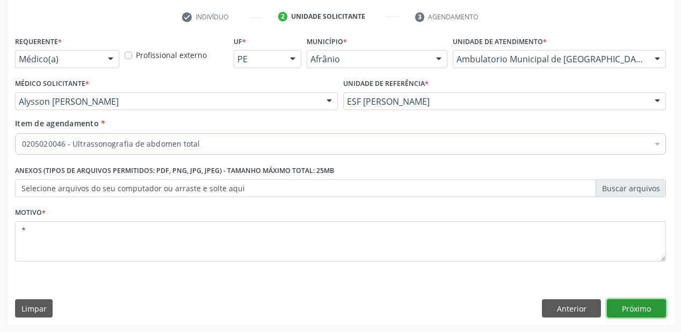
click at [642, 308] on button "Próximo" at bounding box center [636, 308] width 59 height 18
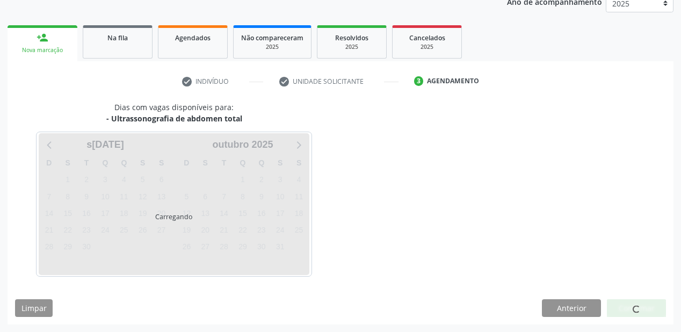
scroll to position [135, 0]
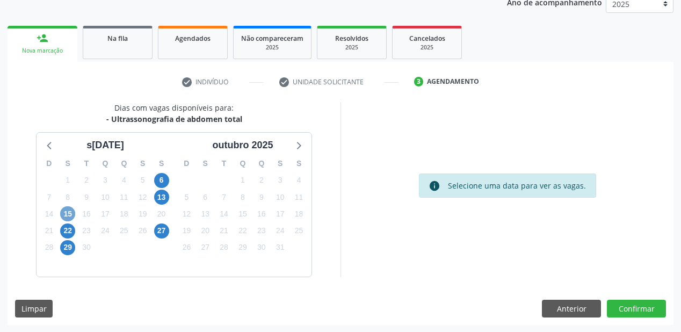
click at [66, 213] on span "15" at bounding box center [67, 213] width 15 height 15
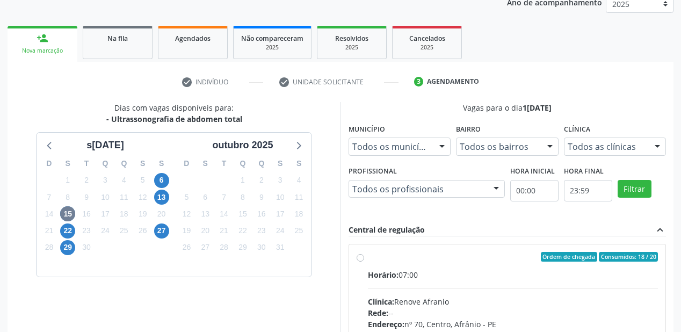
click at [496, 267] on label "Ordem de chegada Consumidos: 18 / 20 Horário: 07:00 Clínica: Renove Afranio Red…" at bounding box center [513, 334] width 290 height 165
click at [364, 262] on input "Ordem de chegada Consumidos: 18 / 20 Horário: 07:00 Clínica: Renove Afranio Red…" at bounding box center [361, 257] width 8 height 10
radio input "true"
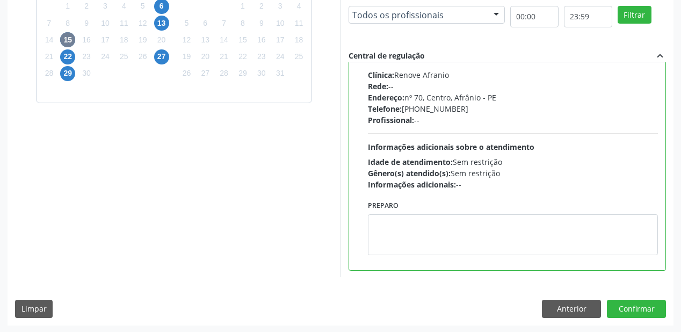
scroll to position [309, 0]
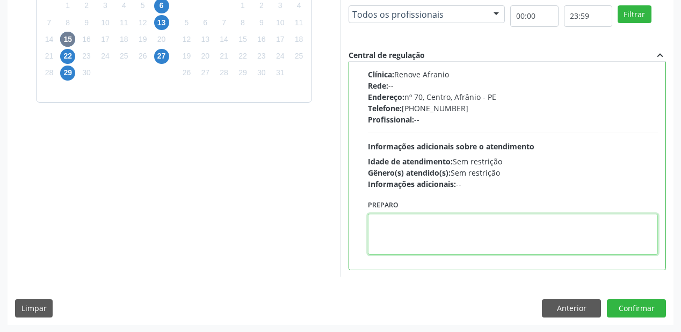
click at [452, 238] on textarea at bounding box center [513, 234] width 290 height 41
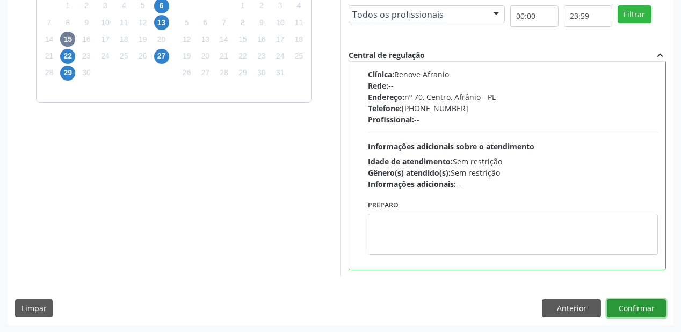
click at [621, 307] on button "Confirmar" at bounding box center [636, 308] width 59 height 18
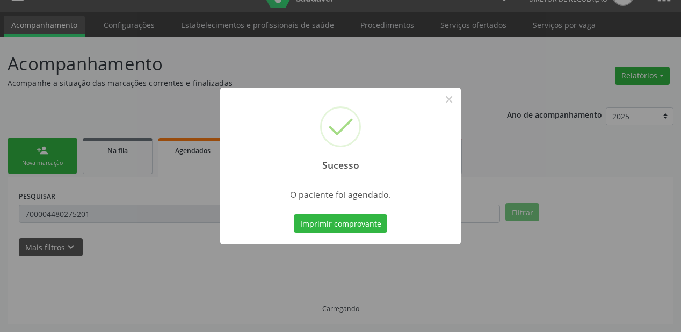
scroll to position [21, 0]
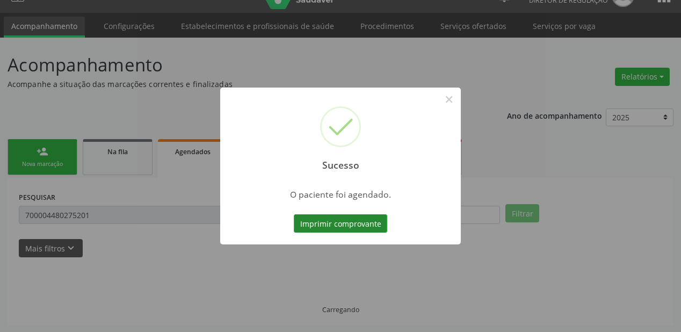
click at [354, 222] on button "Imprimir comprovante" at bounding box center [340, 223] width 93 height 18
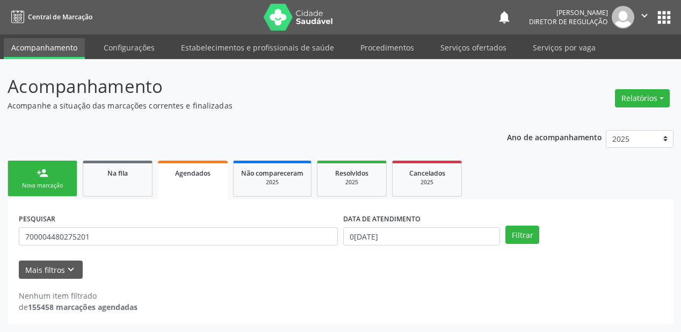
scroll to position [0, 0]
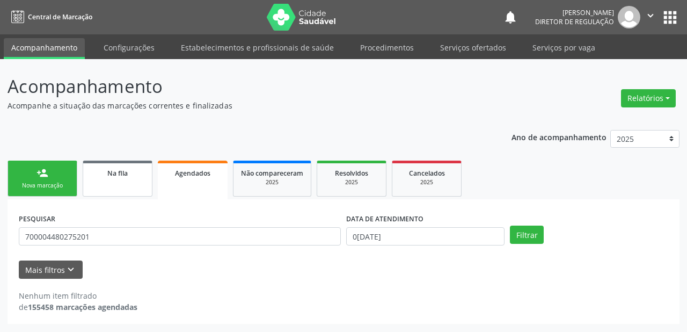
click at [124, 172] on span "Na fila" at bounding box center [117, 173] width 20 height 9
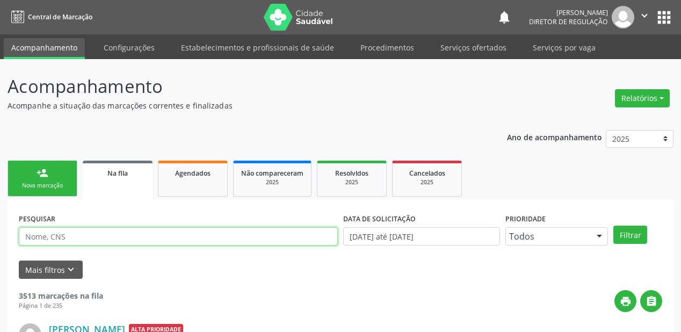
click at [92, 242] on input "text" at bounding box center [178, 236] width 319 height 18
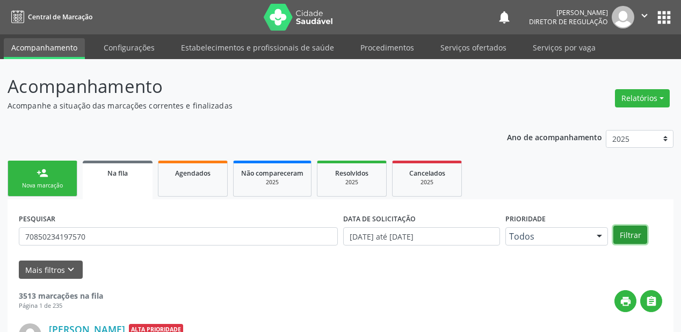
click at [628, 231] on button "Filtrar" at bounding box center [630, 235] width 34 height 18
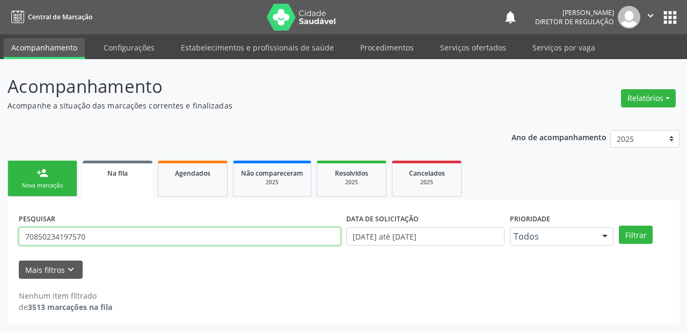
click at [93, 236] on input "70850234197570" at bounding box center [180, 236] width 322 height 18
type input "7"
type input "708502341970570"
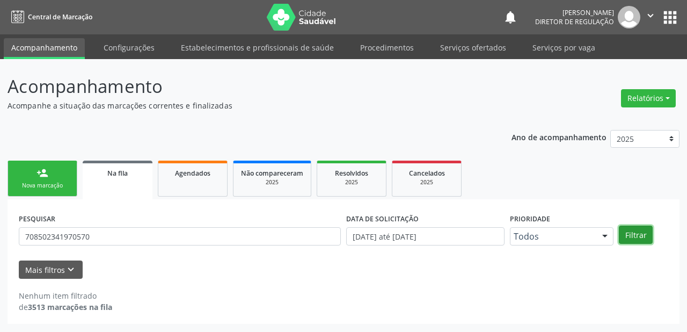
click at [625, 234] on button "Filtrar" at bounding box center [636, 235] width 34 height 18
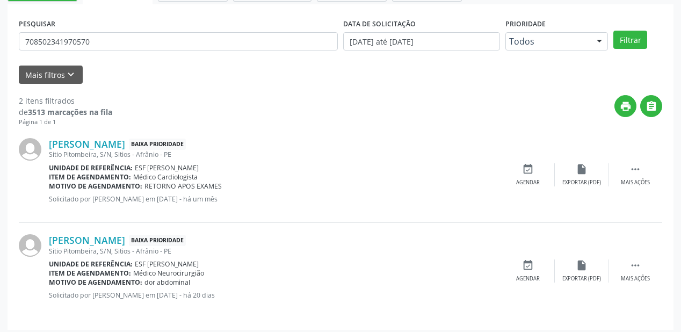
scroll to position [199, 0]
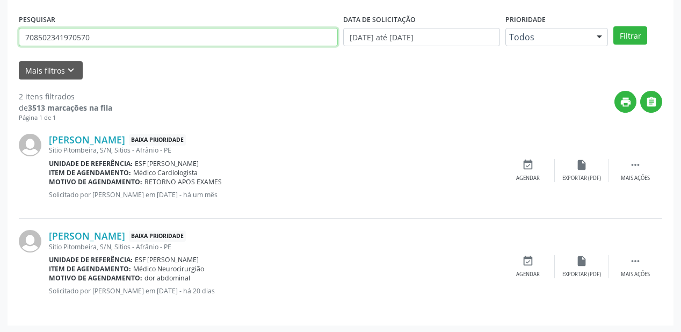
drag, startPoint x: 90, startPoint y: 35, endPoint x: 1, endPoint y: 41, distance: 89.9
click at [1, 41] on div "Acompanhamento Acompanhe a situação das marcações correntes e finalizadas Relat…" at bounding box center [340, 96] width 681 height 473
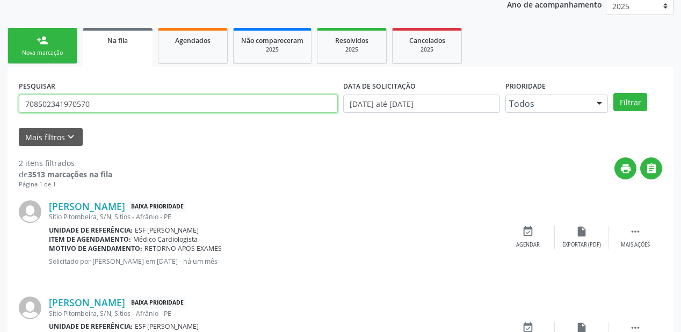
scroll to position [113, 0]
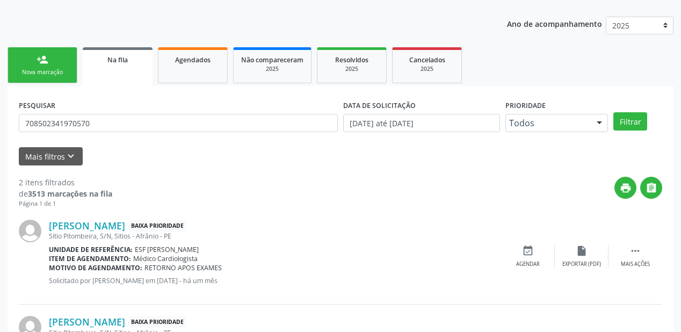
click at [32, 68] on div "Nova marcação" at bounding box center [43, 72] width 54 height 8
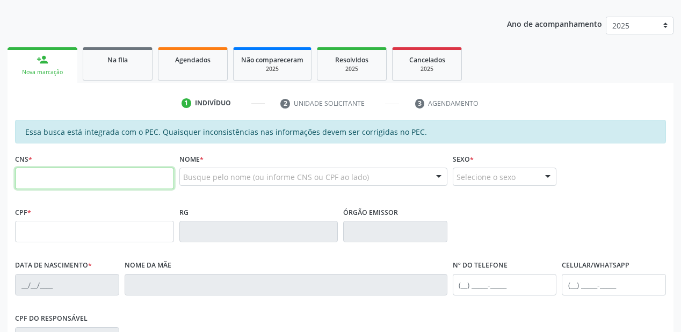
click at [105, 178] on input "text" at bounding box center [94, 178] width 159 height 21
paste input "708 5023 4197 0570"
type input "708 5023 4197 0570"
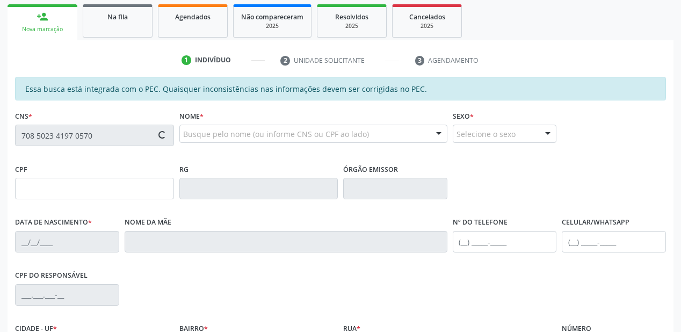
type input "239.080.684-87"
type input "13/10/1948"
type input "Ana Maria Alves"
type input "(87) 9919-6599"
type input "S/N"
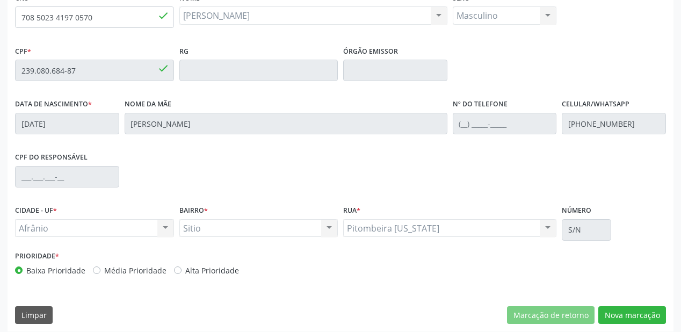
scroll to position [281, 0]
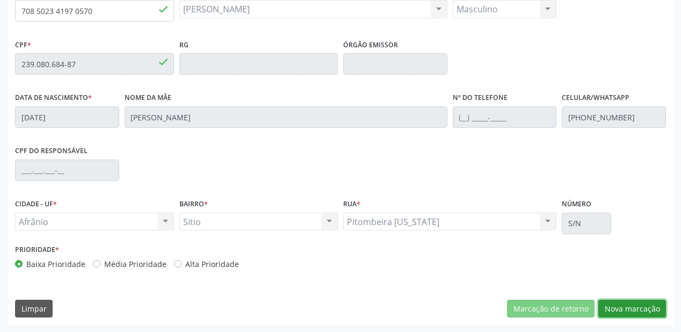
click at [624, 307] on button "Nova marcação" at bounding box center [632, 309] width 68 height 18
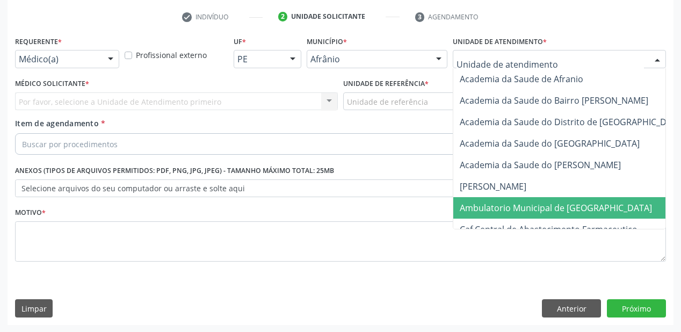
click at [470, 206] on span "Ambulatorio Municipal de [GEOGRAPHIC_DATA]" at bounding box center [556, 208] width 192 height 12
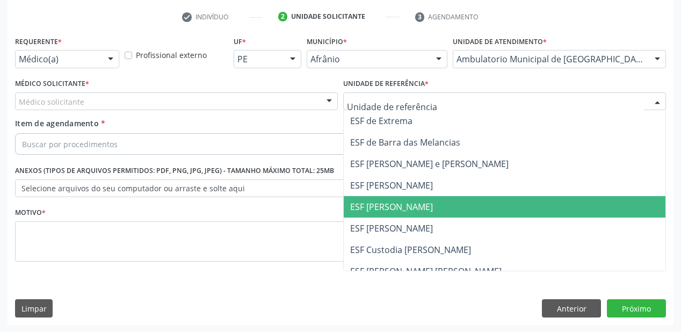
click at [372, 197] on span "ESF [PERSON_NAME]" at bounding box center [505, 206] width 322 height 21
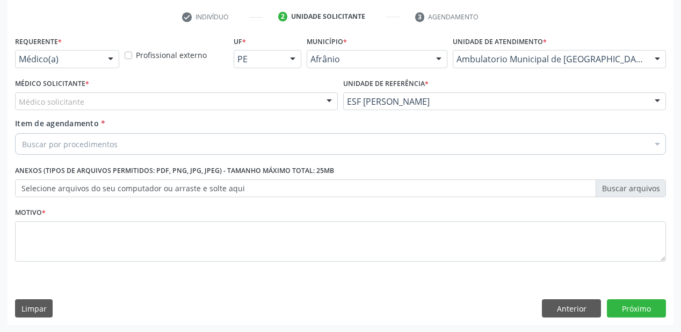
drag, startPoint x: 61, startPoint y: 103, endPoint x: 61, endPoint y: 110, distance: 6.4
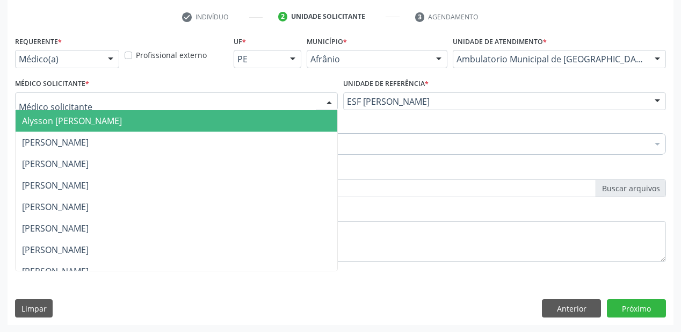
click at [61, 115] on span "Alysson [PERSON_NAME]" at bounding box center [72, 121] width 100 height 12
click at [60, 138] on span "[PERSON_NAME]" at bounding box center [55, 142] width 67 height 12
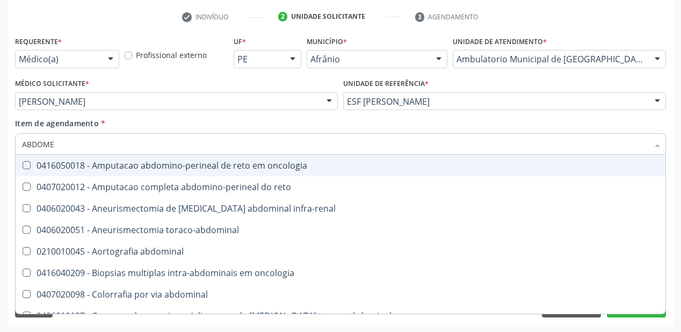
type input "ABDOME"
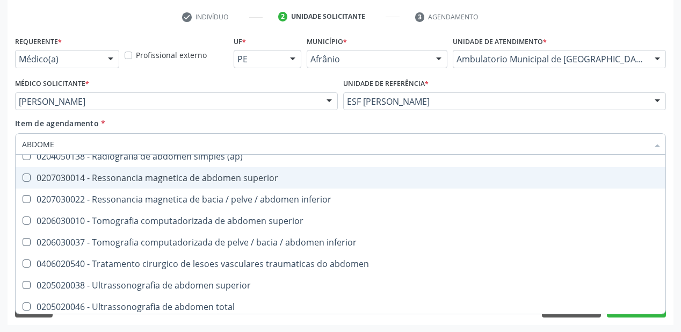
scroll to position [56, 0]
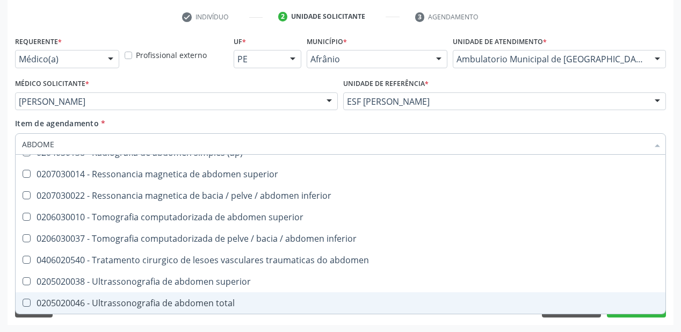
click at [180, 301] on div "0205020046 - Ultrassonografia de abdomen total" at bounding box center [340, 303] width 637 height 9
checkbox total "true"
click at [92, 325] on div "Acompanhamento Acompanhe a situação das marcações correntes e finalizadas Relat…" at bounding box center [340, 95] width 681 height 473
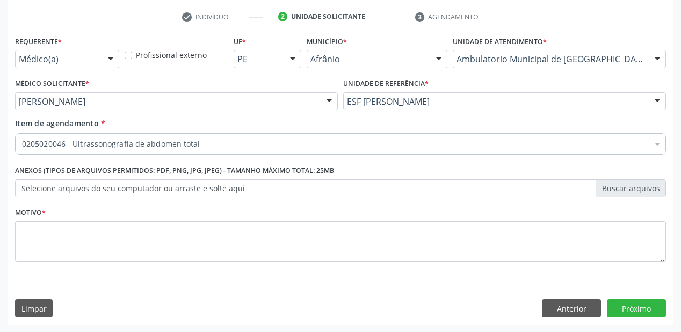
scroll to position [0, 0]
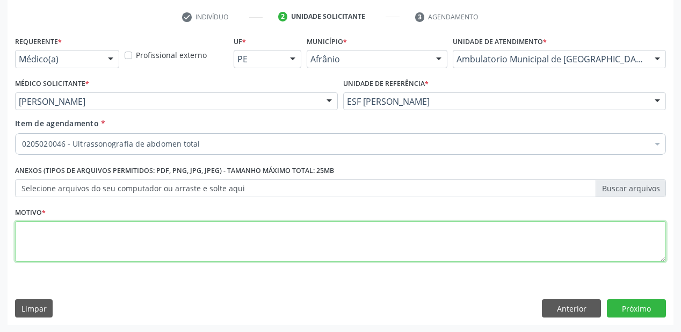
click at [72, 244] on textarea at bounding box center [340, 241] width 651 height 41
type textarea "*"
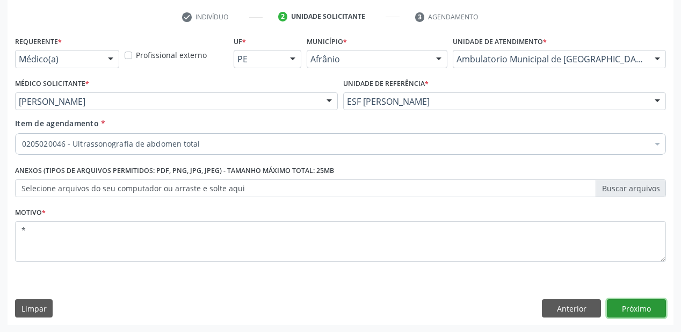
click at [621, 310] on button "Próximo" at bounding box center [636, 308] width 59 height 18
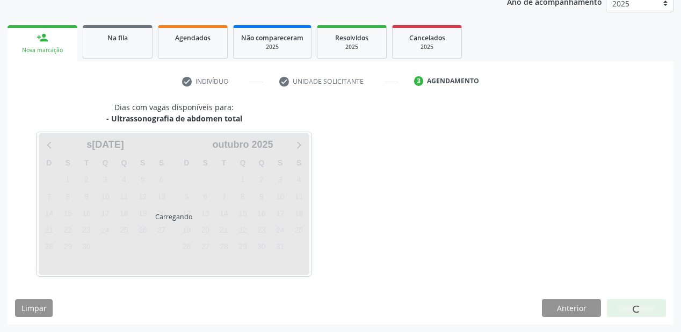
scroll to position [135, 0]
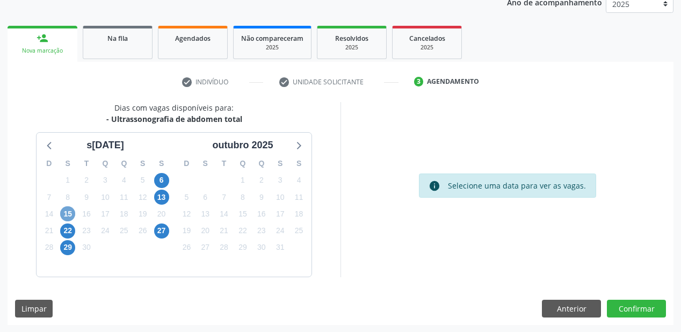
click at [67, 215] on span "15" at bounding box center [67, 213] width 15 height 15
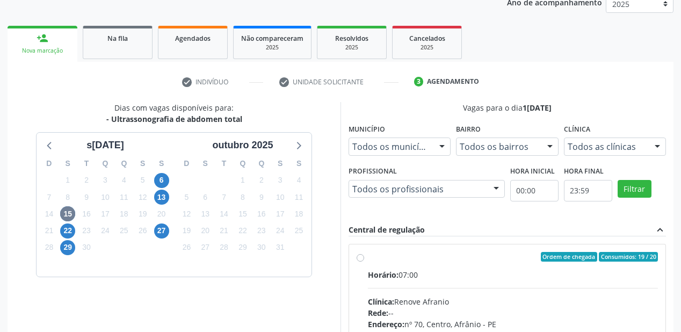
click at [509, 277] on div "Horário: 07:00" at bounding box center [513, 274] width 290 height 11
click at [364, 262] on input "Ordem de chegada Consumidos: 19 / 20 Horário: 07:00 Clínica: Renove Afranio Red…" at bounding box center [361, 257] width 8 height 10
radio input "true"
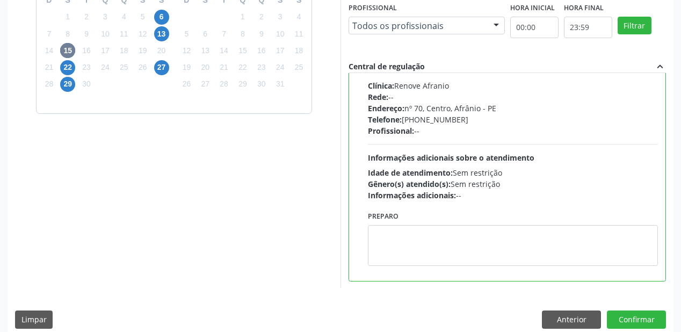
scroll to position [309, 0]
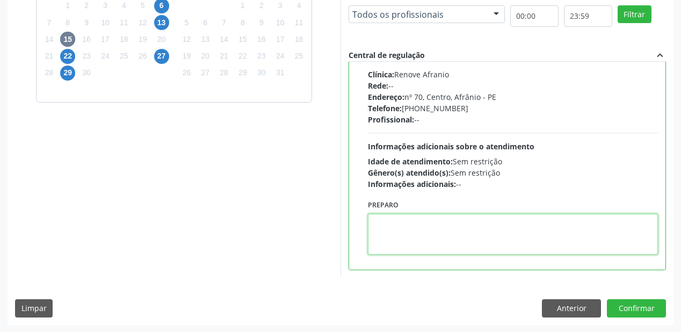
click at [466, 251] on textarea at bounding box center [513, 234] width 290 height 41
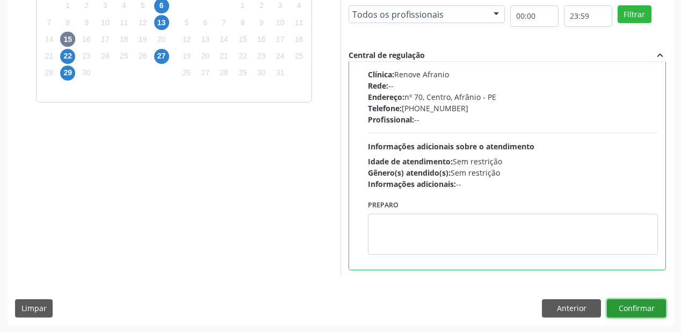
click at [634, 310] on button "Confirmar" at bounding box center [636, 308] width 59 height 18
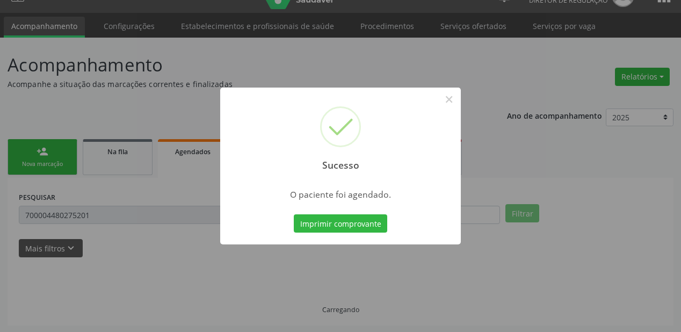
scroll to position [0, 0]
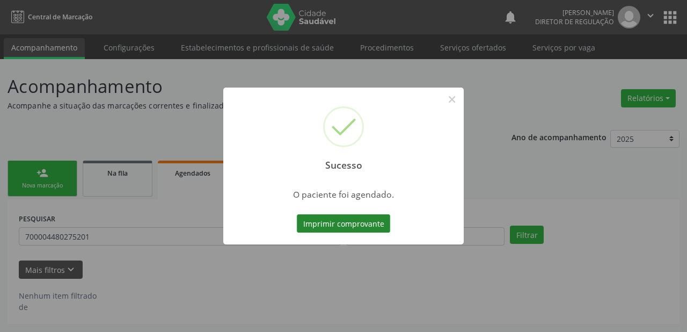
click at [308, 215] on button "Imprimir comprovante" at bounding box center [343, 223] width 93 height 18
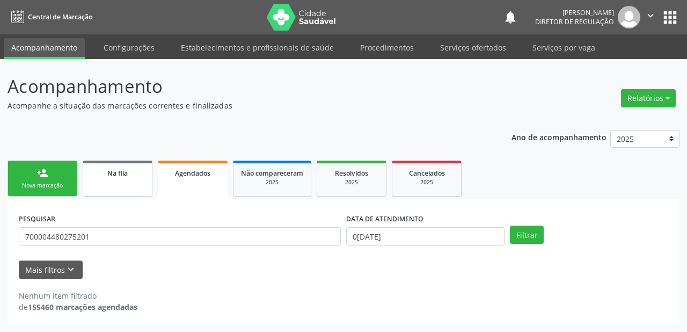
click at [105, 170] on div "Na fila" at bounding box center [118, 172] width 54 height 11
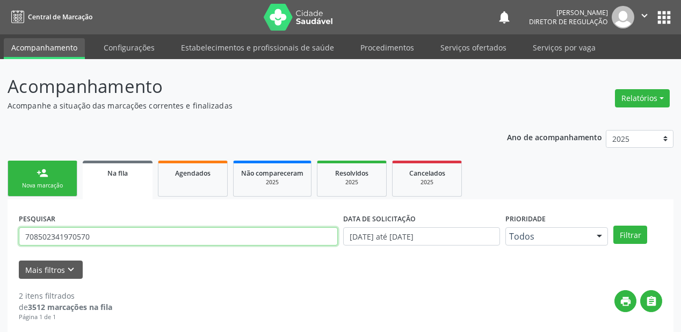
click at [103, 235] on input "708502341970570" at bounding box center [178, 236] width 319 height 18
type input "7"
type input "700508118357554"
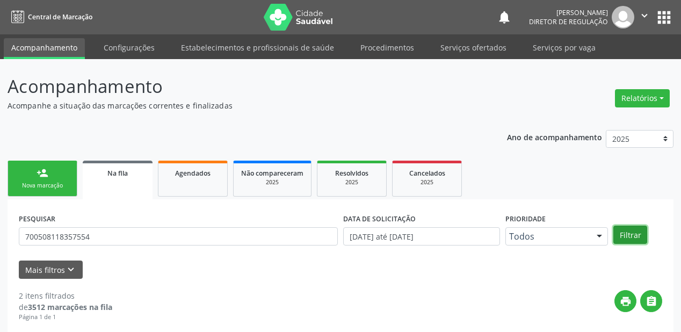
click at [619, 233] on button "Filtrar" at bounding box center [630, 235] width 34 height 18
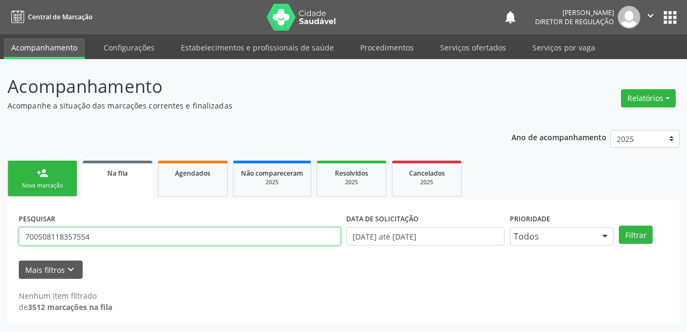
drag, startPoint x: 101, startPoint y: 235, endPoint x: 0, endPoint y: 236, distance: 101.0
click at [0, 236] on div "Acompanhamento Acompanhe a situação das marcações correntes e finalizadas Relat…" at bounding box center [343, 195] width 687 height 273
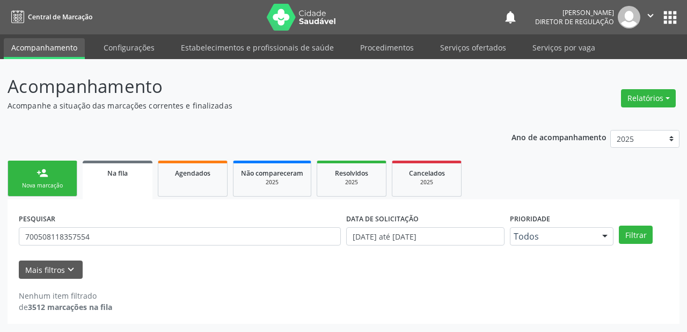
click at [47, 178] on link "person_add Nova marcação" at bounding box center [43, 179] width 70 height 36
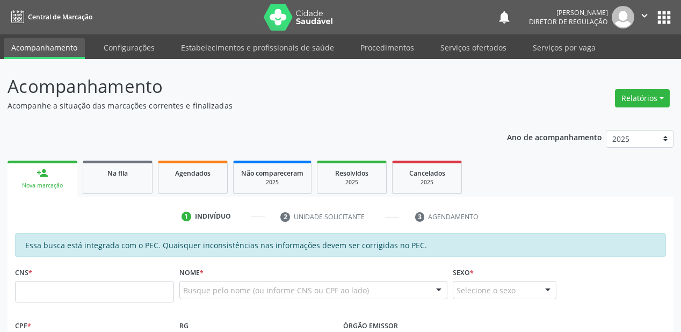
click at [59, 187] on div "Nova marcação" at bounding box center [42, 186] width 55 height 8
click at [131, 289] on input "text" at bounding box center [94, 291] width 159 height 21
paste input "700 5081 1835 7554"
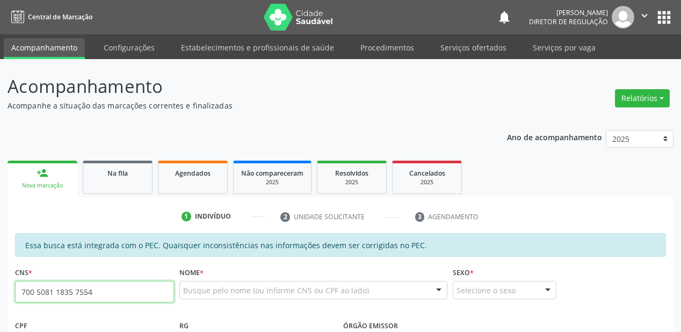
type input "700 5081 1835 7554"
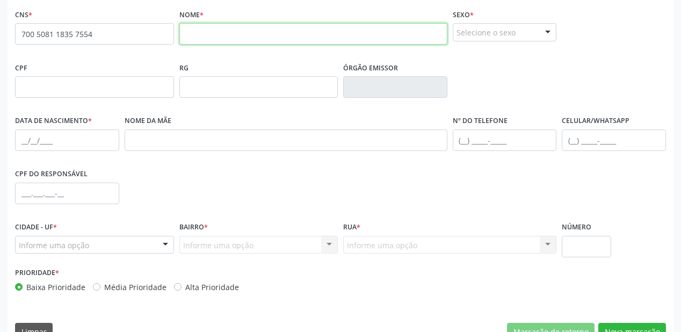
click at [215, 33] on input "text" at bounding box center [313, 33] width 268 height 21
type input "EROTILDES RAIMUNDA GOMES"
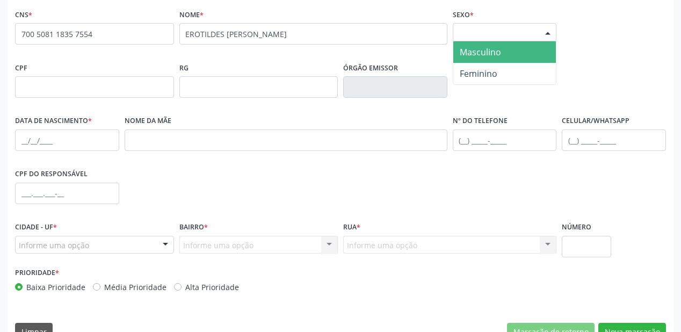
click at [511, 33] on div "Selecione o sexo" at bounding box center [505, 32] width 104 height 18
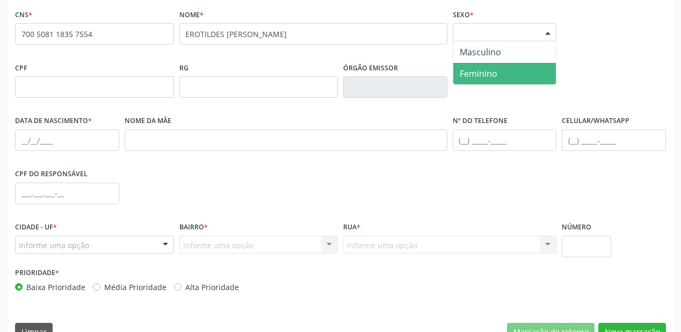
click at [503, 71] on span "Feminino" at bounding box center [504, 73] width 103 height 21
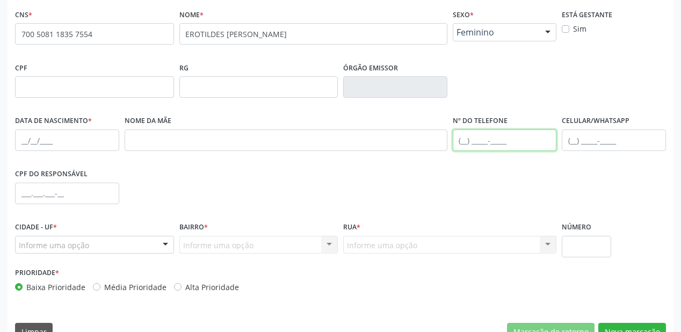
click at [461, 141] on input "text" at bounding box center [505, 139] width 104 height 21
type input "(87) 8124-9231"
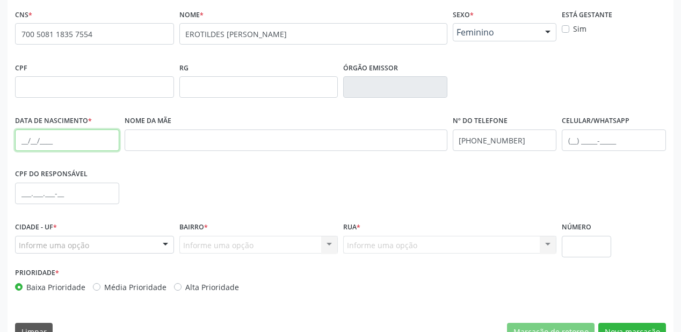
click at [24, 141] on input "text" at bounding box center [67, 139] width 104 height 21
paste input "06/10/1957"
type input "06/10/1957"
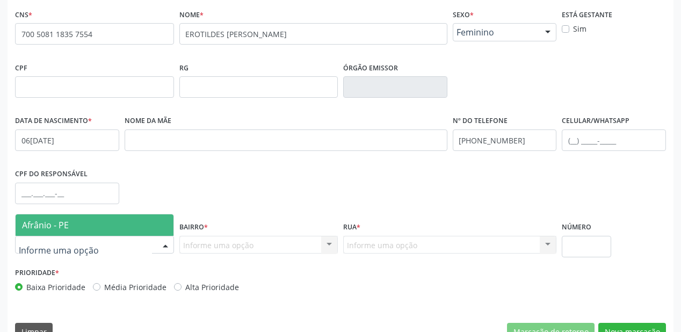
click at [110, 241] on div at bounding box center [94, 245] width 159 height 18
click at [126, 221] on span "Afrânio - PE" at bounding box center [95, 224] width 158 height 21
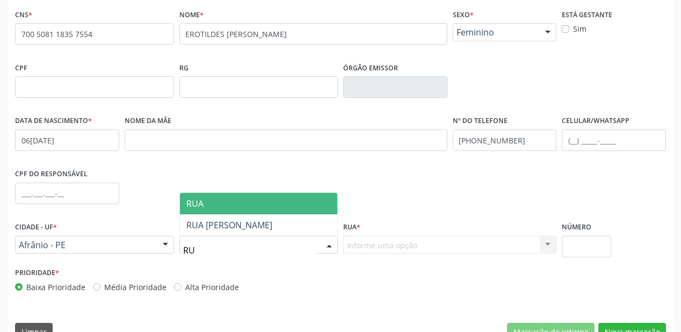
type input "R"
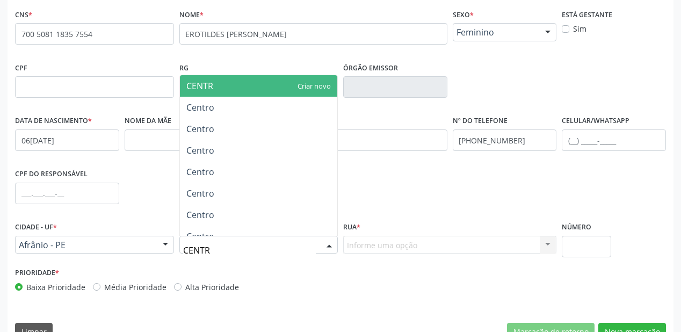
type input "CENTRO"
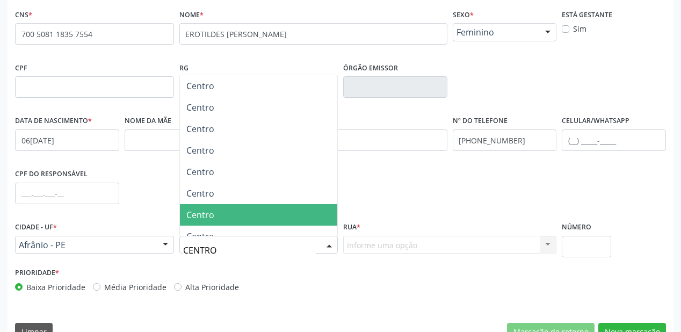
click at [208, 217] on span "Centro" at bounding box center [200, 215] width 28 height 12
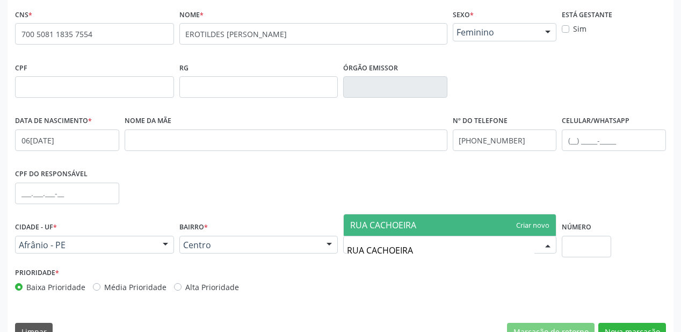
type input "RUA CACHOEIRA"
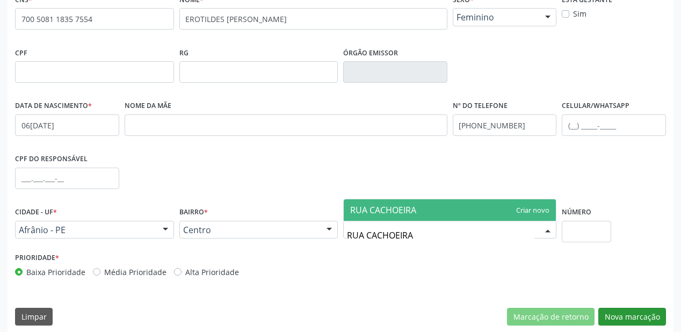
scroll to position [281, 0]
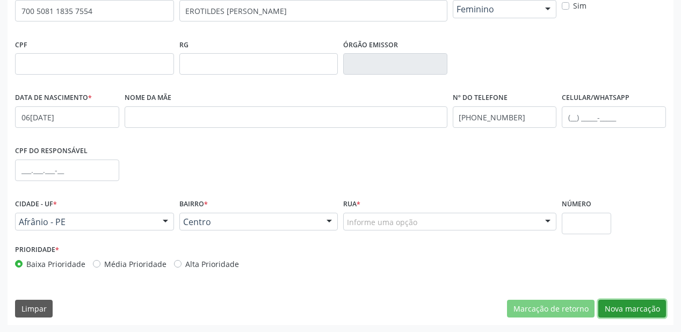
click at [626, 311] on button "Nova marcação" at bounding box center [632, 309] width 68 height 18
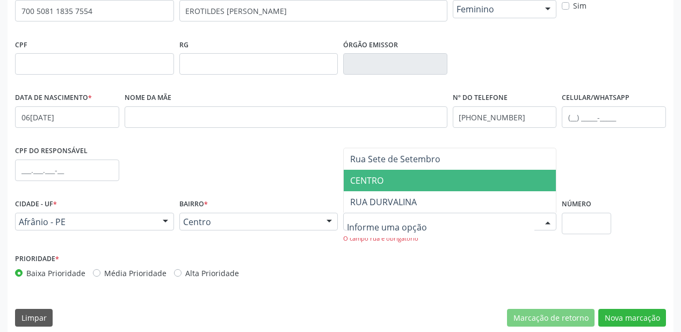
click at [371, 183] on span "CENTRO" at bounding box center [366, 181] width 33 height 12
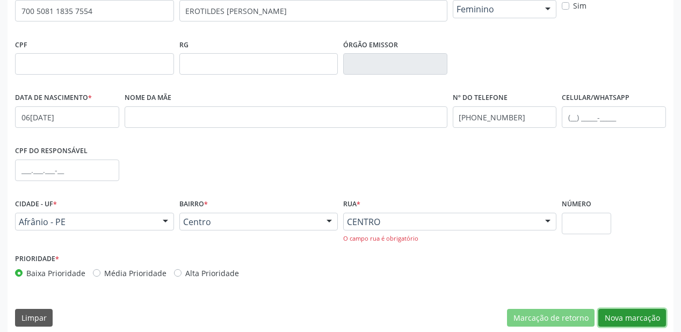
click at [628, 320] on button "Nova marcação" at bounding box center [632, 318] width 68 height 18
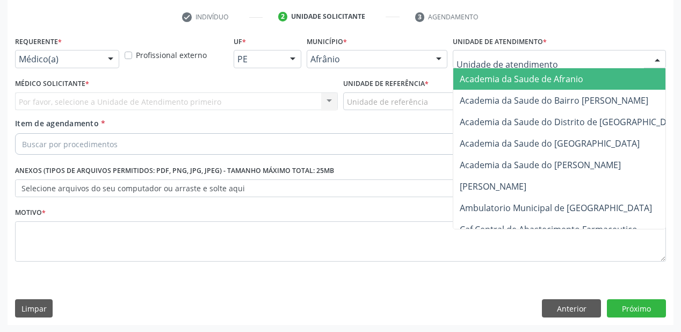
drag, startPoint x: 475, startPoint y: 64, endPoint x: 481, endPoint y: 131, distance: 67.4
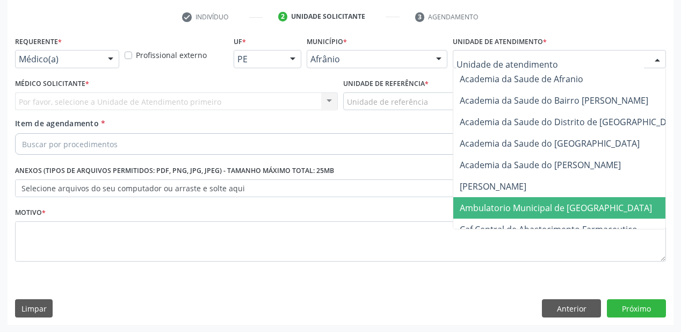
click at [490, 206] on span "Ambulatorio Municipal de [GEOGRAPHIC_DATA]" at bounding box center [556, 208] width 192 height 12
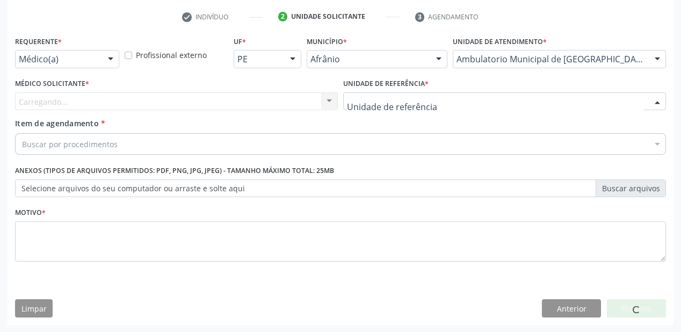
click at [390, 107] on div at bounding box center [504, 101] width 323 height 18
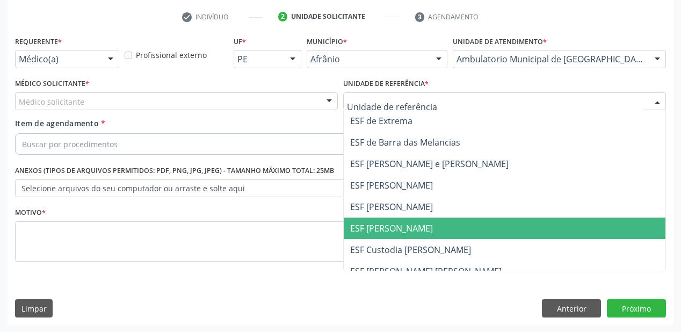
click at [416, 224] on span "ESF [PERSON_NAME]" at bounding box center [505, 228] width 322 height 21
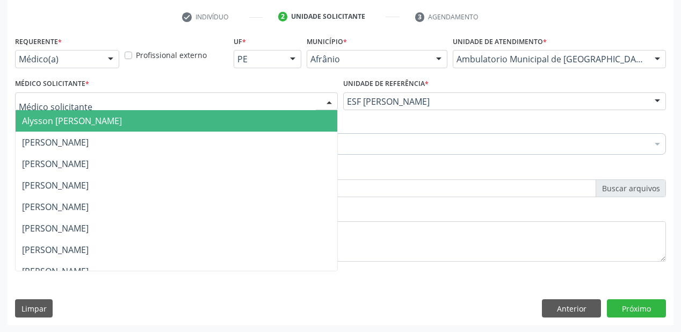
click at [73, 118] on span "Alysson [PERSON_NAME]" at bounding box center [72, 121] width 100 height 12
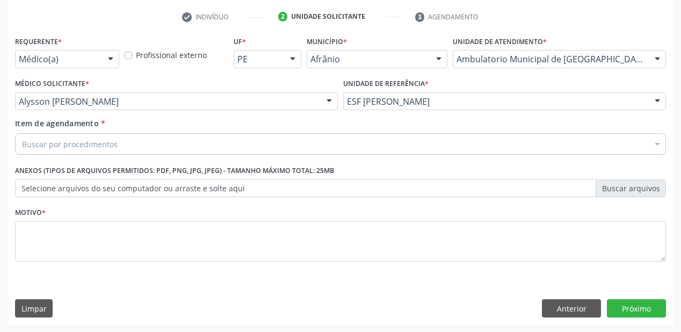
click at [68, 136] on div "Buscar por procedimentos" at bounding box center [340, 143] width 651 height 21
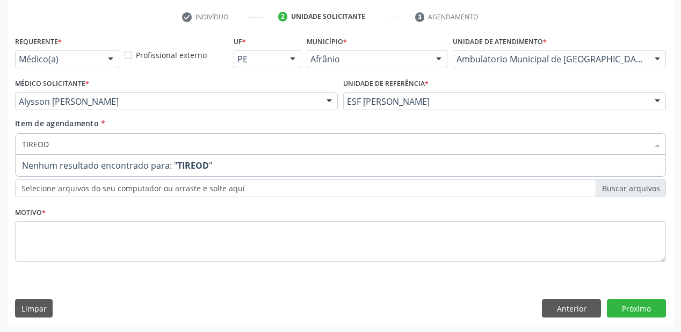
type input "TIREO"
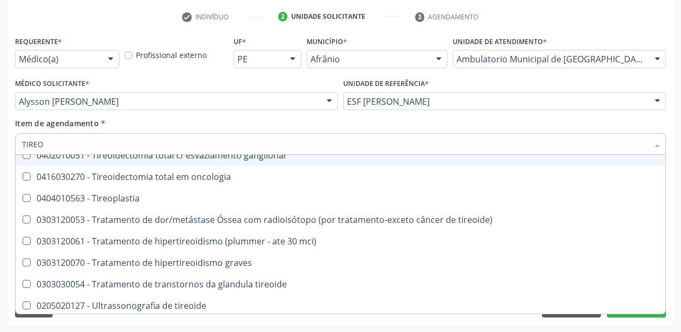
scroll to position [400, 0]
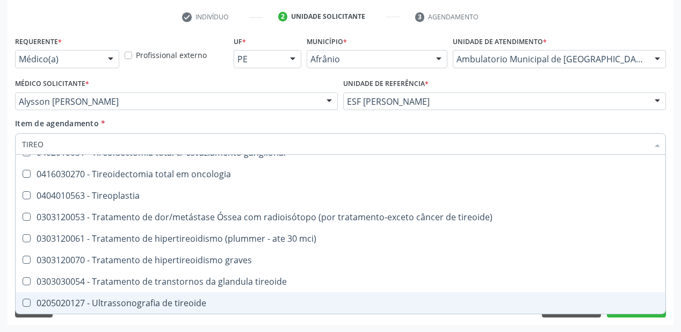
drag, startPoint x: 119, startPoint y: 303, endPoint x: 113, endPoint y: 314, distance: 12.5
click at [119, 303] on div "0205020127 - Ultrassonografia de tireoide" at bounding box center [340, 303] width 637 height 9
checkbox tireoide "true"
click at [107, 322] on div "Requerente * Médico(a) Médico(a) Enfermeiro(a) Paciente Nenhum resultado encont…" at bounding box center [341, 179] width 666 height 292
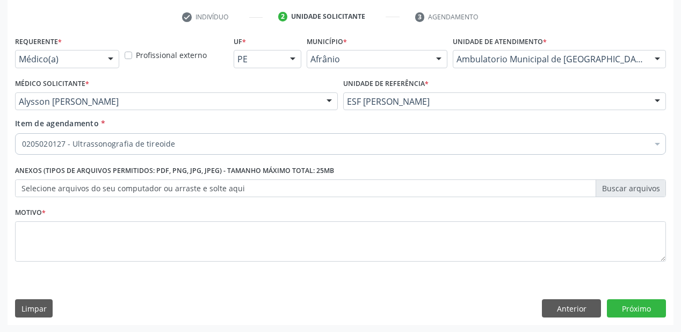
scroll to position [0, 0]
type textarea "*"
click at [642, 307] on button "Próximo" at bounding box center [636, 308] width 59 height 18
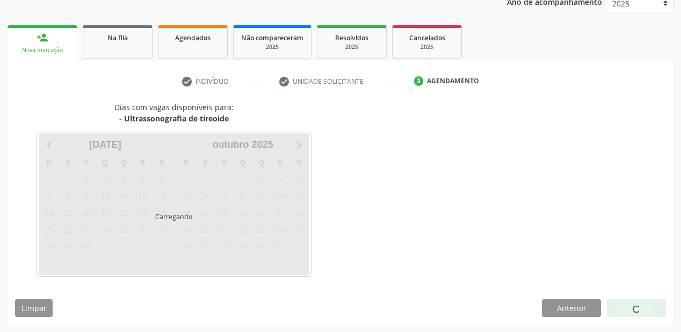
scroll to position [135, 0]
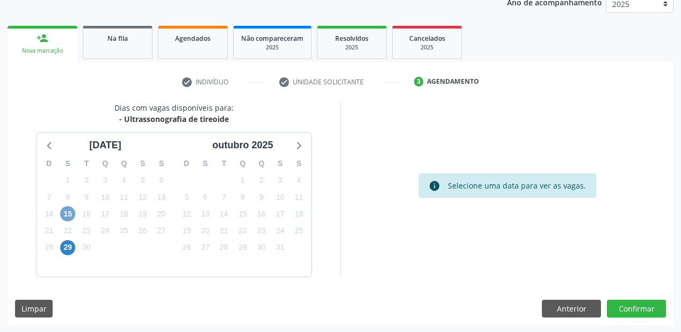
click at [64, 213] on span "15" at bounding box center [67, 213] width 15 height 15
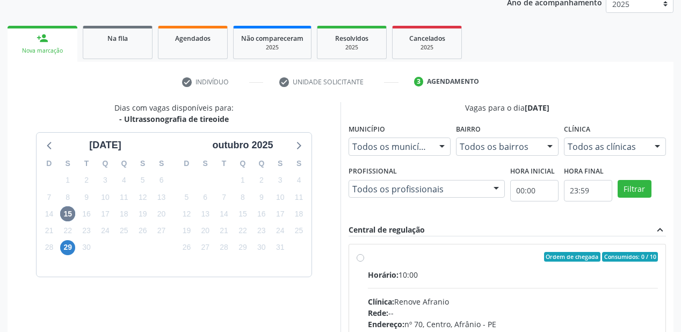
click at [458, 288] on hr at bounding box center [513, 288] width 290 height 1
click at [364, 262] on input "Ordem de chegada Consumidos: 0 / 10 Horário: 10:00 Clínica: Renove Afranio Rede…" at bounding box center [361, 257] width 8 height 10
radio input "true"
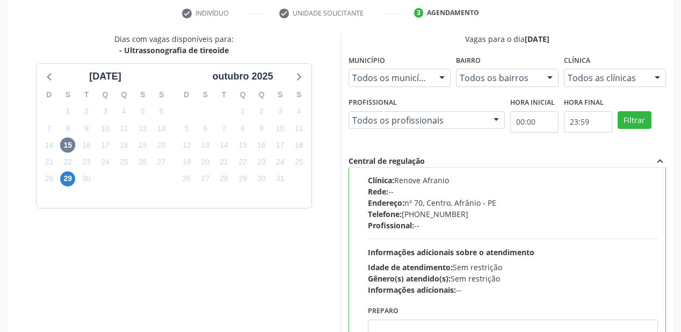
scroll to position [309, 0]
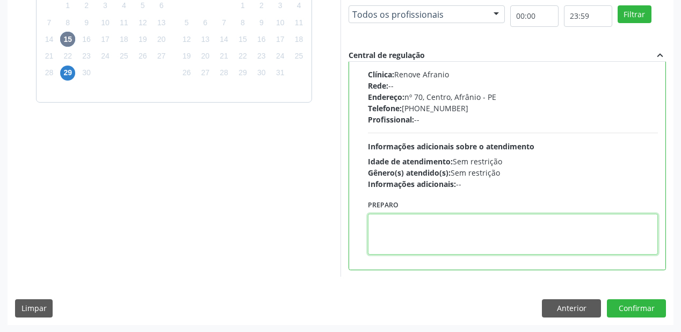
click at [403, 238] on textarea at bounding box center [513, 234] width 290 height 41
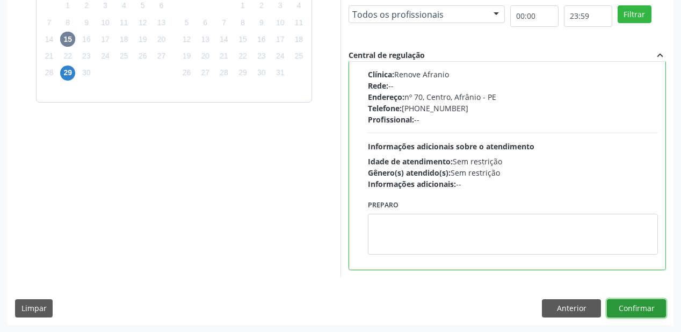
click at [620, 309] on button "Confirmar" at bounding box center [636, 308] width 59 height 18
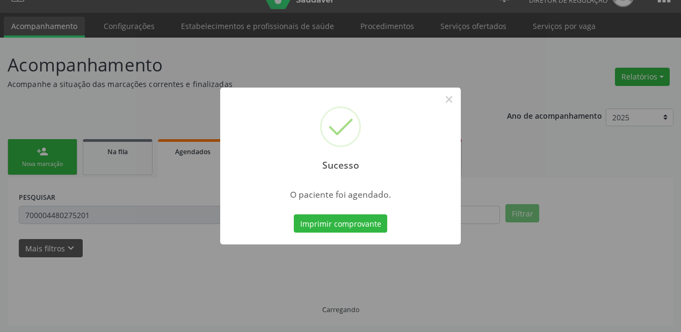
scroll to position [0, 0]
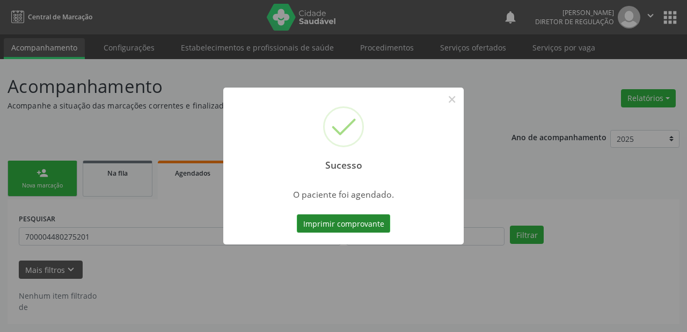
click at [345, 223] on button "Imprimir comprovante" at bounding box center [343, 223] width 93 height 18
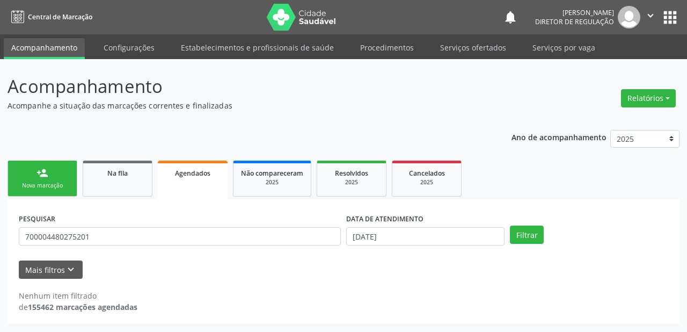
click at [59, 183] on div "Nova marcação" at bounding box center [43, 186] width 54 height 8
click at [133, 183] on link "Na fila" at bounding box center [118, 179] width 70 height 36
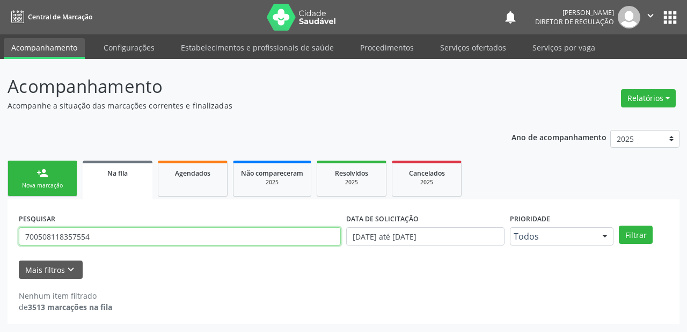
click at [112, 237] on input "700508118357554" at bounding box center [180, 236] width 322 height 18
type input "7"
type input "703408189345600"
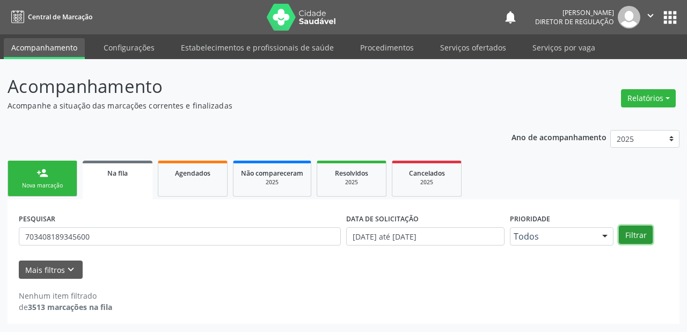
click at [641, 232] on button "Filtrar" at bounding box center [636, 235] width 34 height 18
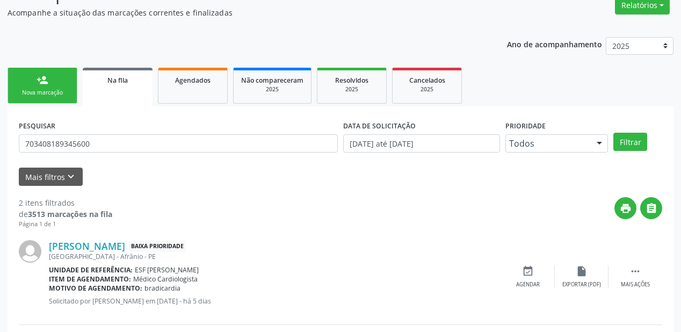
scroll to position [199, 0]
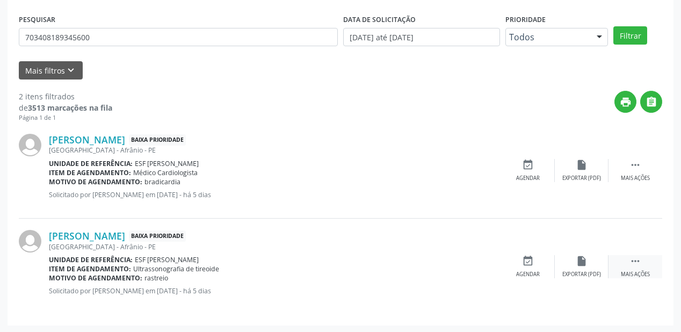
click at [628, 256] on div " Mais ações" at bounding box center [636, 266] width 54 height 23
click at [360, 266] on div "event_available Agendar" at bounding box center [367, 266] width 54 height 23
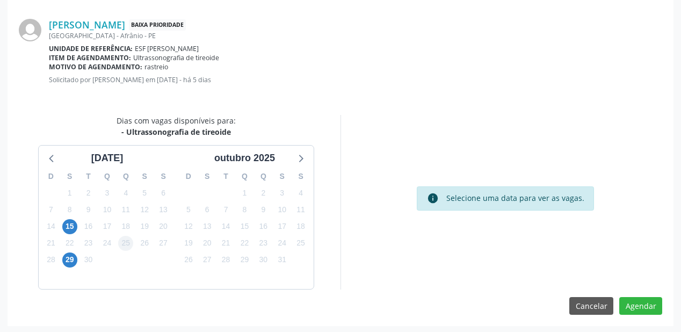
scroll to position [226, 0]
click at [71, 226] on span "15" at bounding box center [69, 226] width 15 height 15
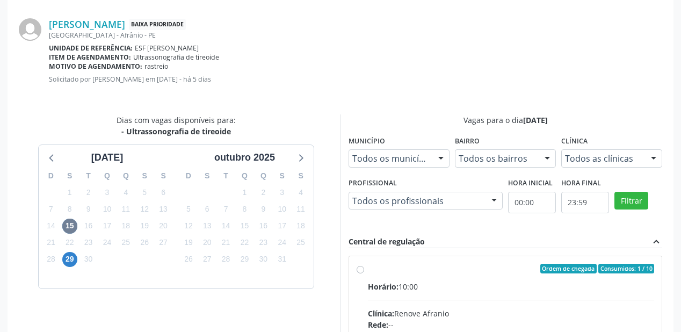
drag, startPoint x: 512, startPoint y: 303, endPoint x: 507, endPoint y: 293, distance: 10.8
click at [364, 273] on input "Ordem de chegada Consumidos: 1 / 10 Horário: 10:00 Clínica: Renove Afranio Rede…" at bounding box center [361, 269] width 8 height 10
radio input "true"
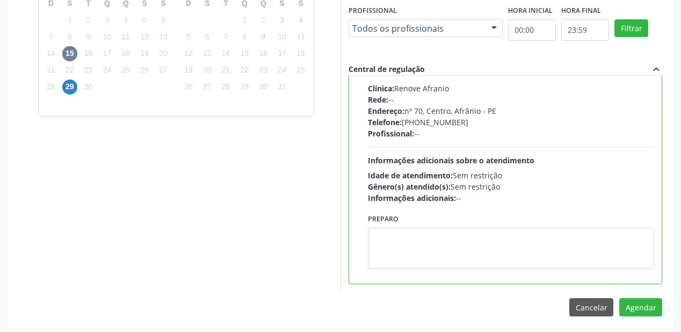
scroll to position [401, 0]
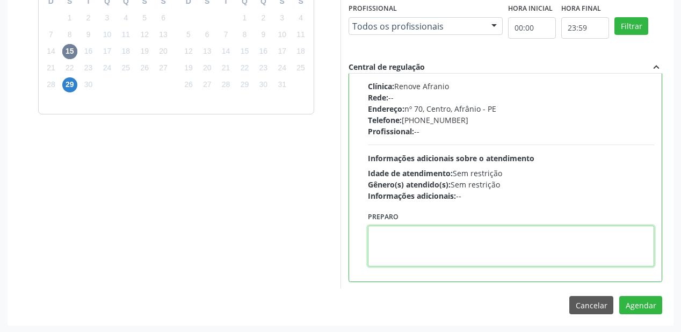
click at [421, 246] on textarea at bounding box center [511, 246] width 286 height 41
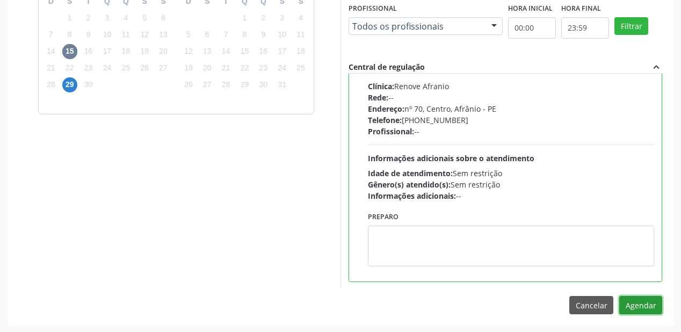
click at [629, 301] on button "Agendar" at bounding box center [640, 305] width 43 height 18
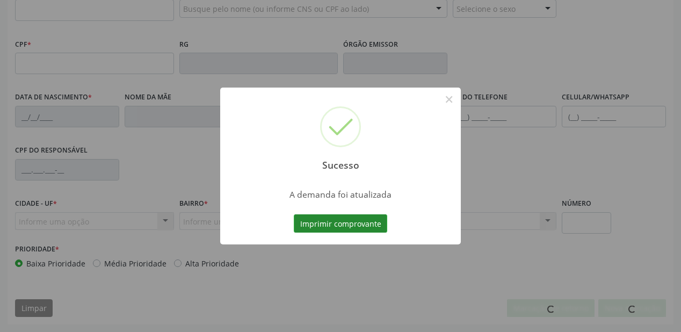
scroll to position [281, 0]
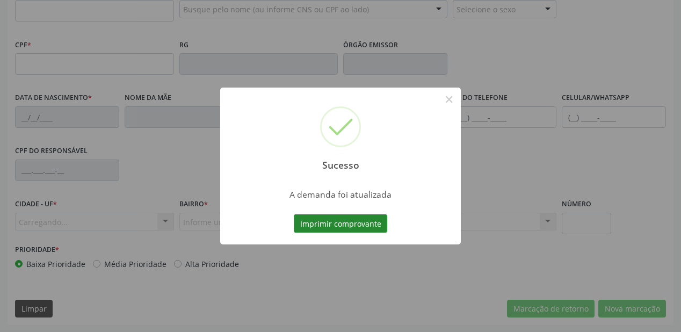
click at [341, 221] on button "Imprimir comprovante" at bounding box center [340, 223] width 93 height 18
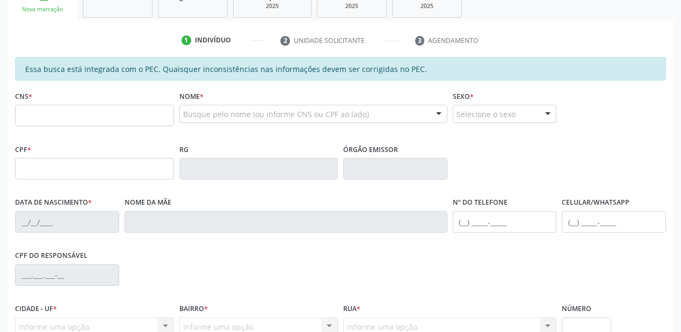
scroll to position [152, 0]
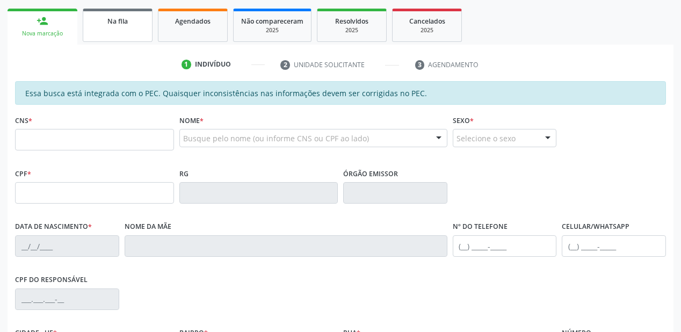
click at [113, 24] on span "Na fila" at bounding box center [117, 21] width 20 height 9
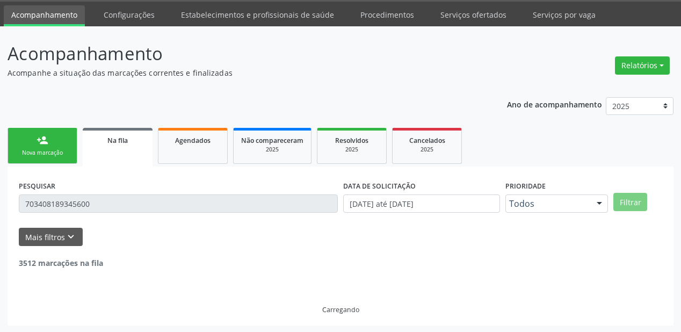
scroll to position [103, 0]
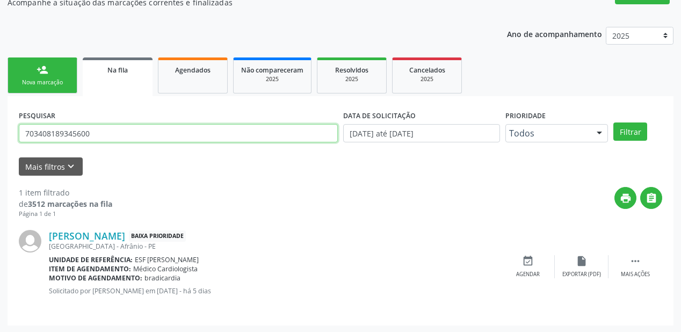
click at [99, 132] on input "703408189345600" at bounding box center [178, 133] width 319 height 18
type input "7"
type input "703608035299437"
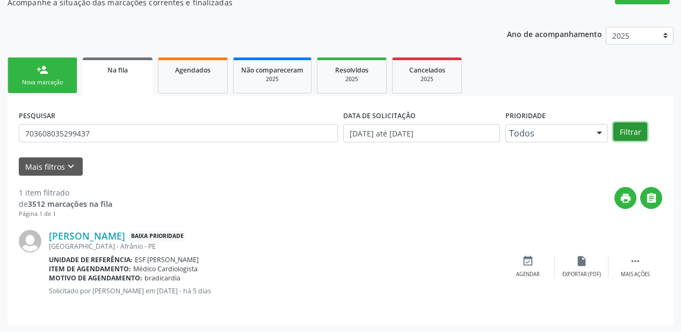
drag, startPoint x: 615, startPoint y: 134, endPoint x: 634, endPoint y: 130, distance: 18.8
click at [621, 134] on button "Filtrar" at bounding box center [630, 131] width 34 height 18
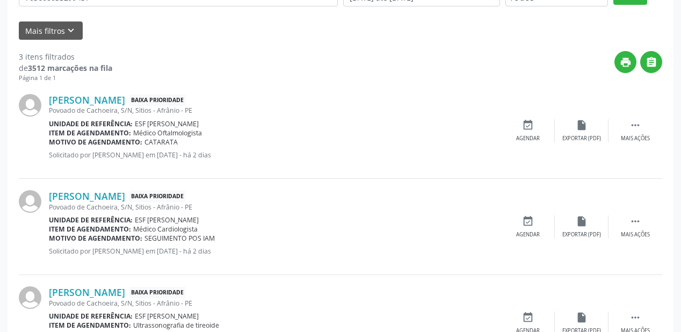
scroll to position [295, 0]
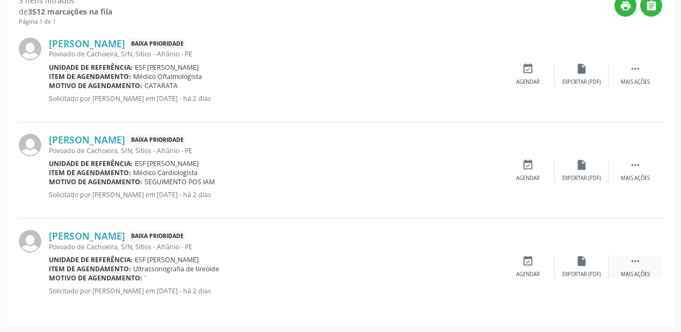
click at [631, 255] on icon "" at bounding box center [635, 261] width 12 height 12
click at [373, 266] on div "event_available Agendar" at bounding box center [367, 266] width 54 height 23
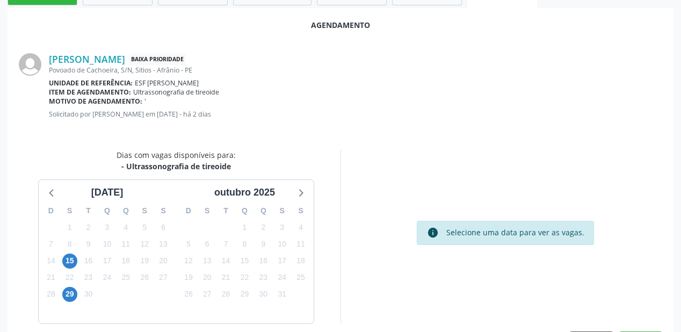
scroll to position [215, 0]
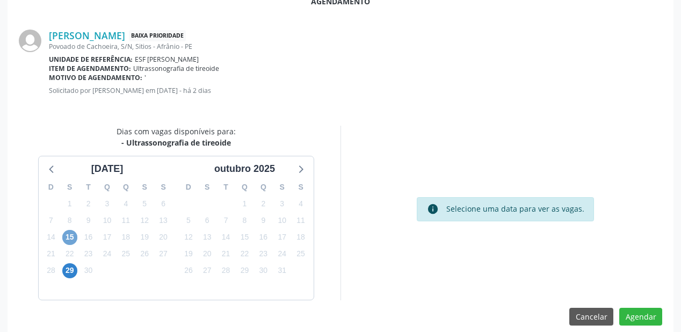
click at [69, 234] on span "15" at bounding box center [69, 237] width 15 height 15
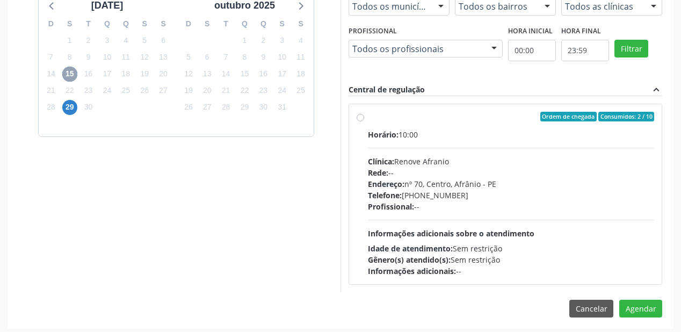
scroll to position [381, 0]
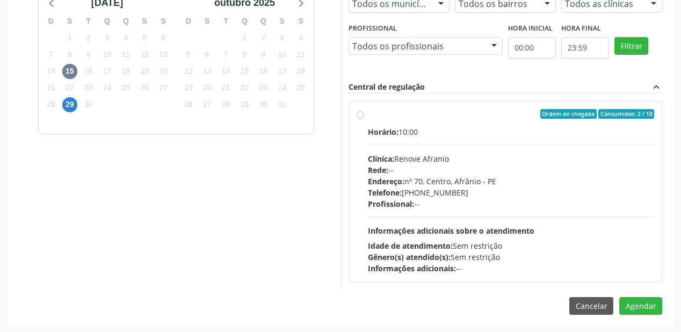
click at [409, 218] on div "Horário: 10:00 Clínica: Renove Afranio Rede: -- Endereço: [STREET_ADDRESS] Tele…" at bounding box center [511, 200] width 286 height 148
click at [364, 119] on input "Ordem de chegada Consumidos: 2 / 10 Horário: 10:00 Clínica: Renove Afranio Rede…" at bounding box center [361, 114] width 8 height 10
radio input "true"
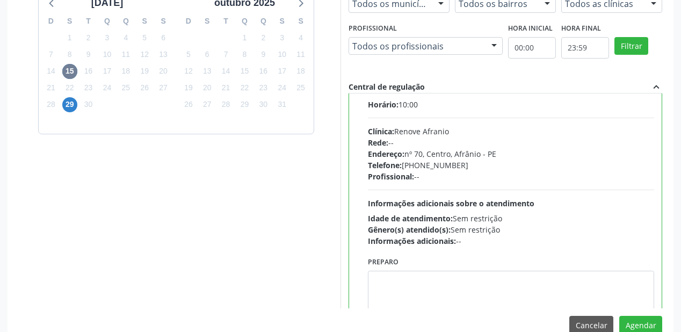
scroll to position [53, 0]
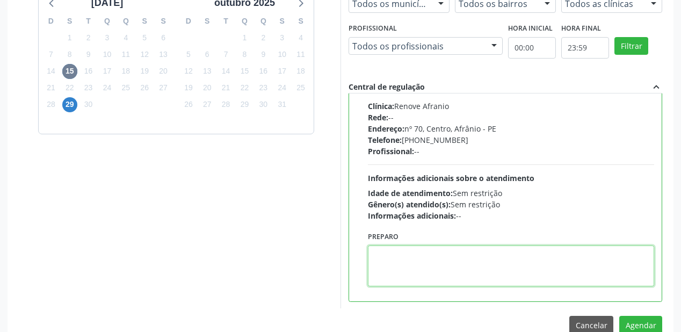
click at [434, 249] on textarea at bounding box center [511, 265] width 286 height 41
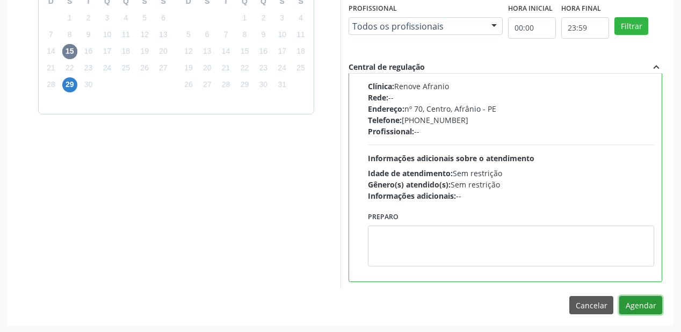
click at [635, 308] on button "Agendar" at bounding box center [640, 305] width 43 height 18
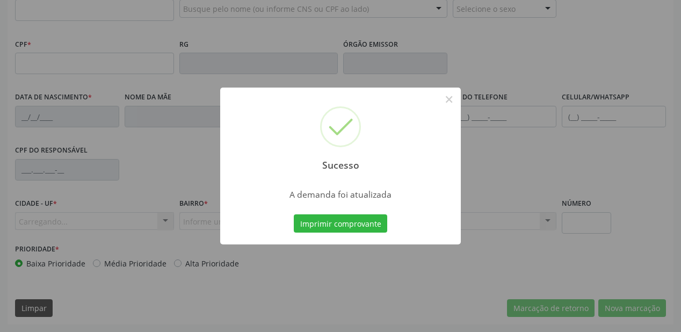
scroll to position [281, 0]
click at [331, 224] on button "Imprimir comprovante" at bounding box center [340, 223] width 93 height 18
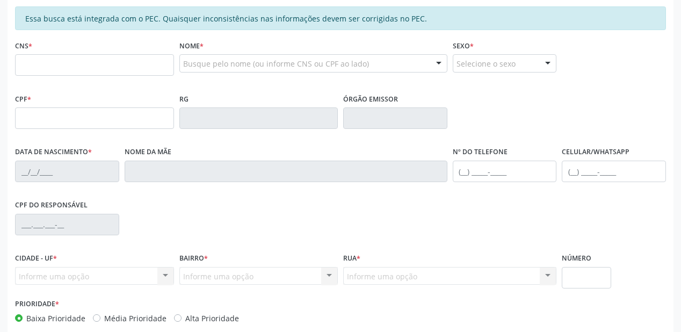
scroll to position [152, 0]
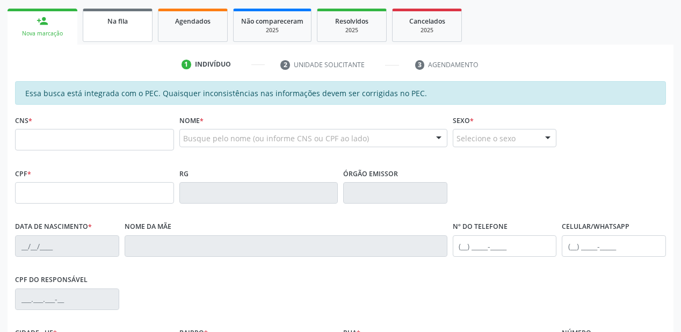
click at [120, 18] on span "Na fila" at bounding box center [117, 21] width 20 height 9
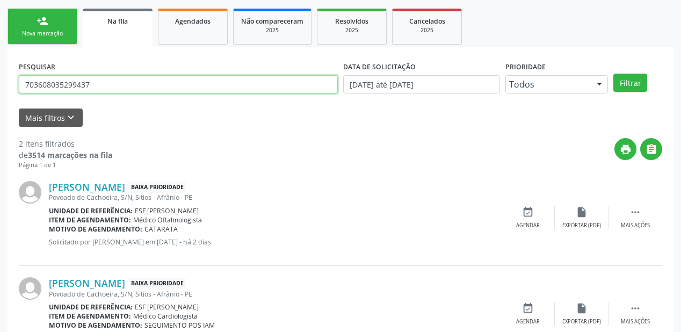
click at [99, 84] on input "703608035299437" at bounding box center [178, 84] width 319 height 18
type input "7"
type input "704801013728645"
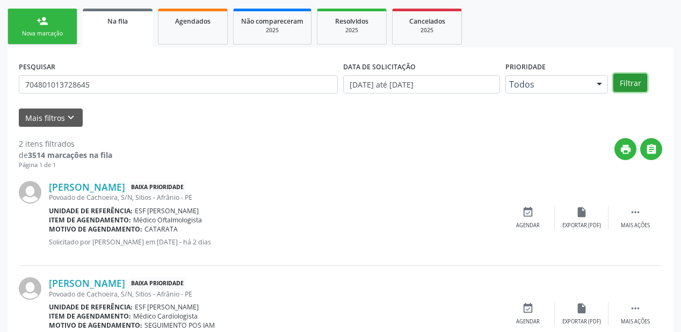
click at [632, 82] on button "Filtrar" at bounding box center [630, 83] width 34 height 18
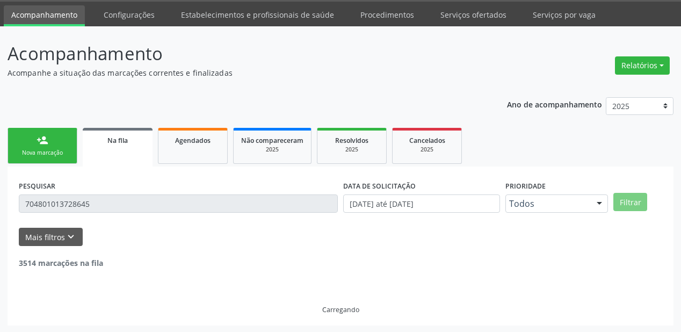
scroll to position [103, 0]
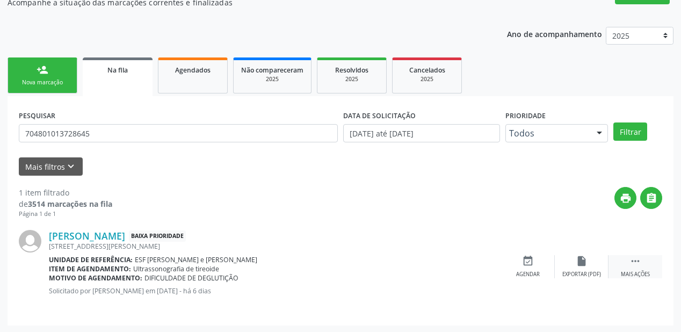
click at [632, 256] on icon "" at bounding box center [635, 261] width 12 height 12
click at [358, 258] on div "event_available Agendar" at bounding box center [367, 266] width 54 height 23
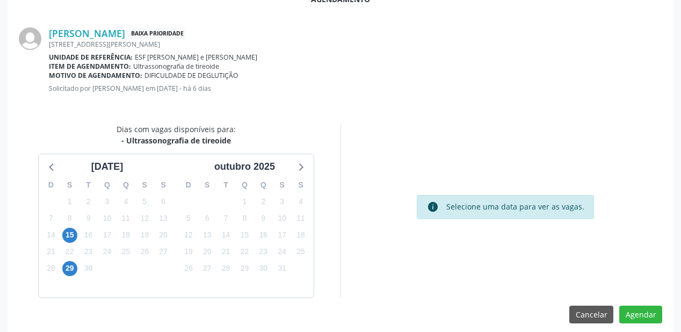
scroll to position [226, 0]
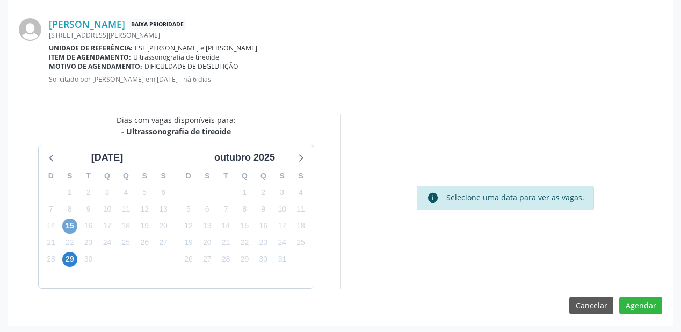
click at [69, 224] on span "15" at bounding box center [69, 226] width 15 height 15
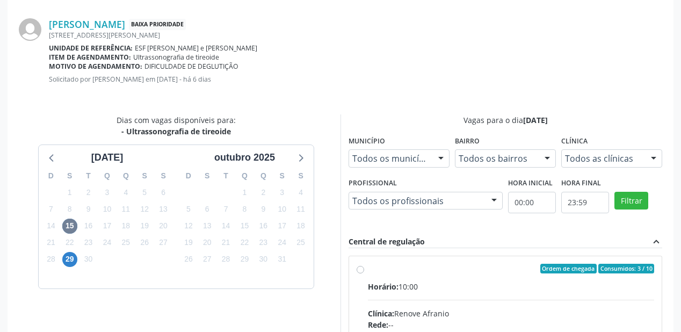
click at [482, 281] on div "Horário: 10:00" at bounding box center [511, 286] width 286 height 11
click at [364, 273] on input "Ordem de chegada Consumidos: 3 / 10 Horário: 10:00 Clínica: Renove Afranio Rede…" at bounding box center [361, 269] width 8 height 10
radio input "true"
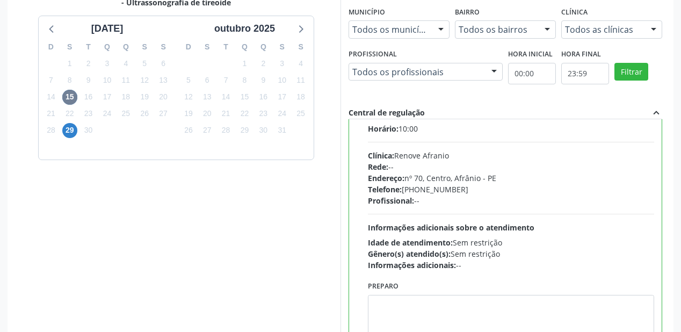
scroll to position [53, 0]
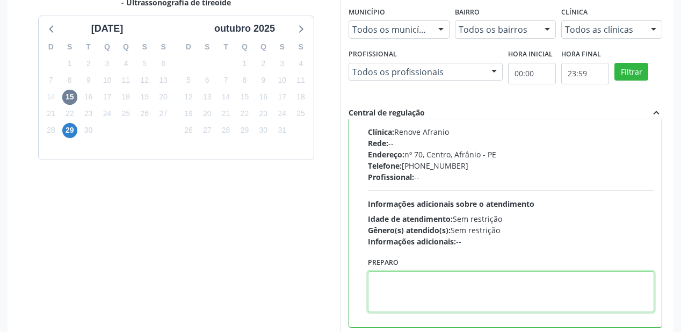
click at [400, 279] on textarea at bounding box center [511, 291] width 286 height 41
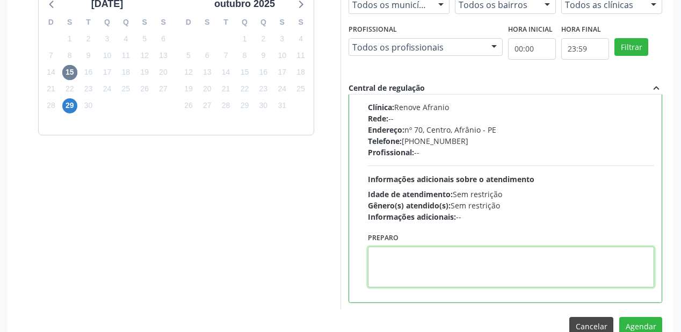
scroll to position [401, 0]
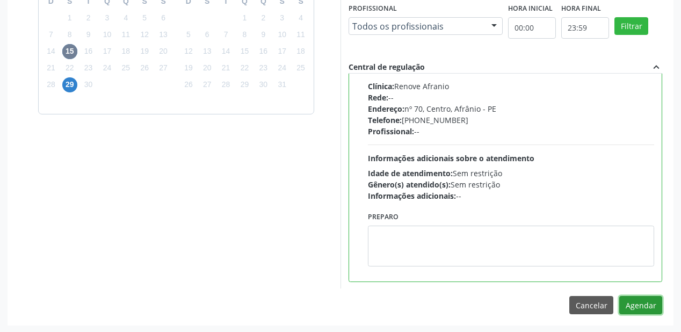
click at [641, 300] on button "Agendar" at bounding box center [640, 305] width 43 height 18
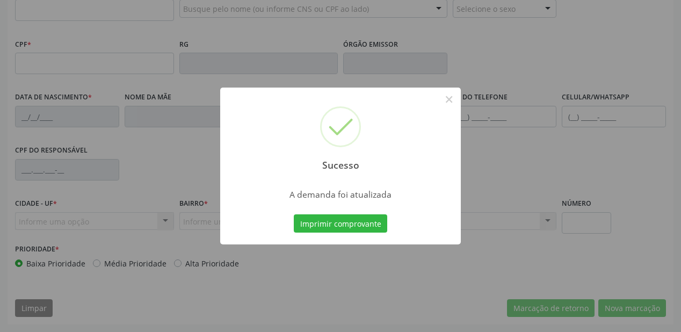
scroll to position [281, 0]
click at [330, 221] on button "Imprimir comprovante" at bounding box center [340, 223] width 93 height 18
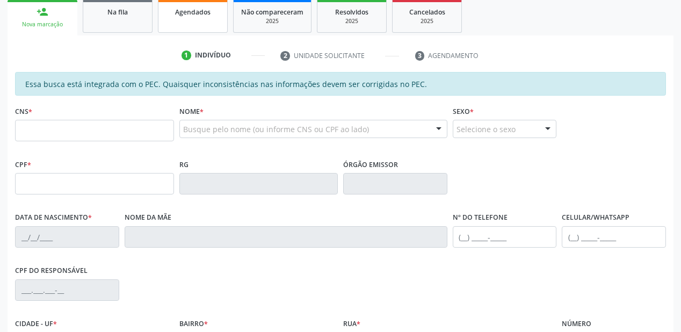
scroll to position [109, 0]
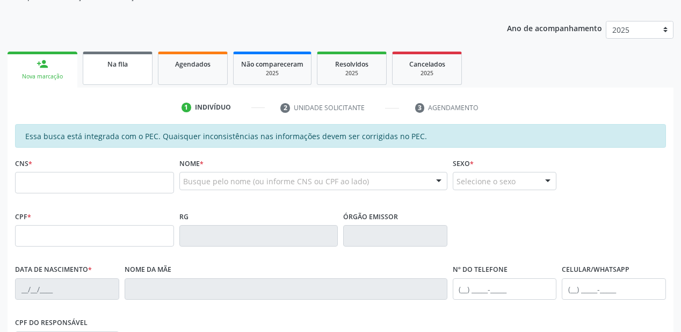
click at [117, 71] on link "Na fila" at bounding box center [118, 68] width 70 height 33
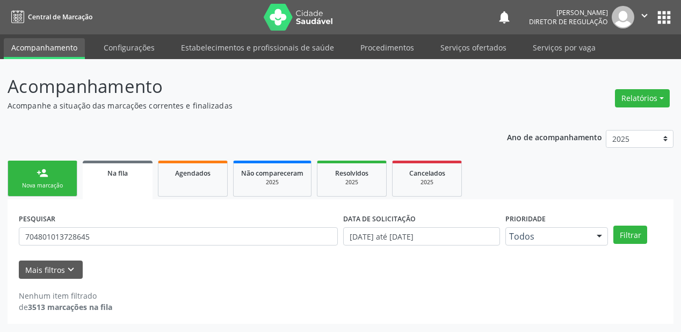
scroll to position [0, 0]
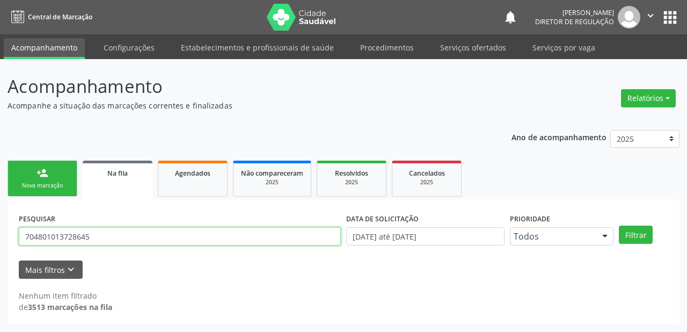
click at [101, 233] on input "704801013728645" at bounding box center [180, 236] width 322 height 18
type input "7"
type input "708407791190865"
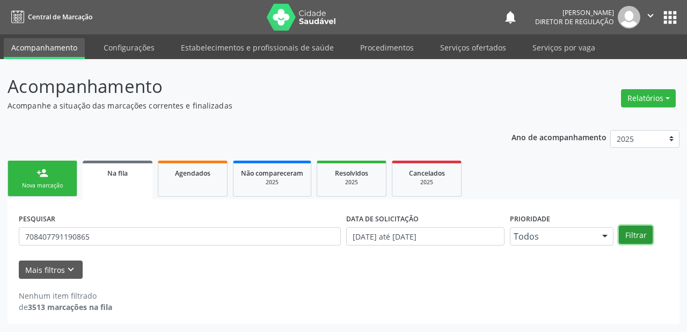
click at [637, 232] on button "Filtrar" at bounding box center [636, 235] width 34 height 18
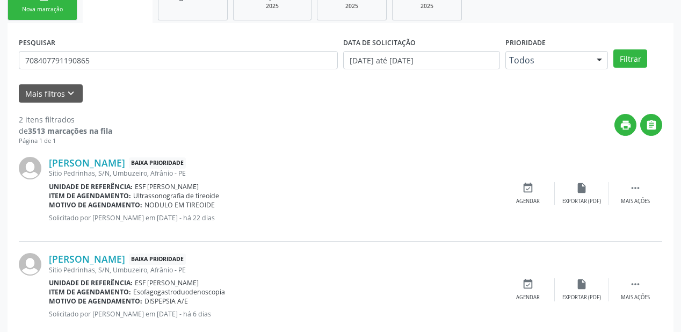
scroll to position [199, 0]
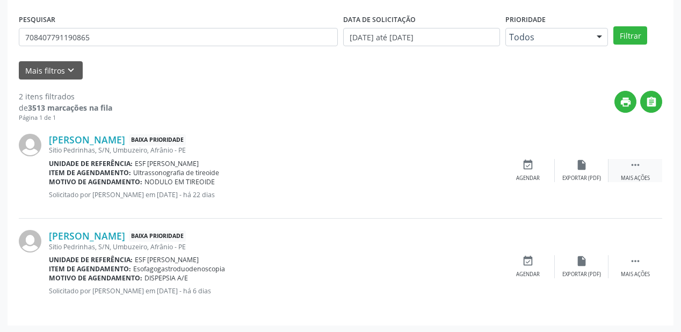
click at [637, 161] on icon "" at bounding box center [635, 165] width 12 height 12
click at [376, 172] on div "event_available Agendar" at bounding box center [367, 170] width 54 height 23
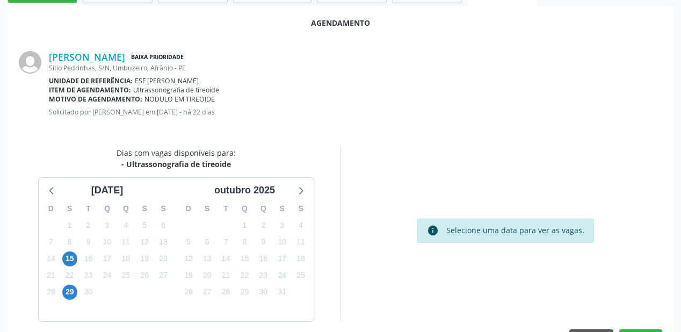
scroll to position [215, 0]
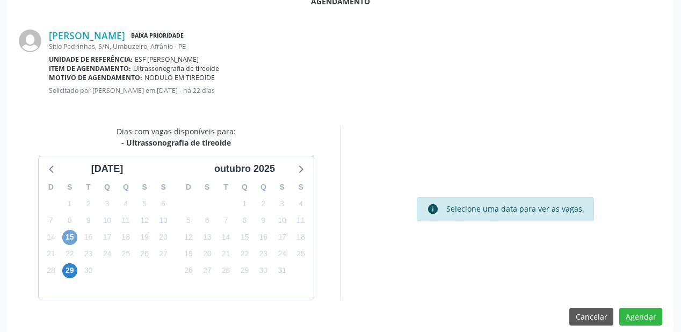
click at [72, 234] on span "15" at bounding box center [69, 237] width 15 height 15
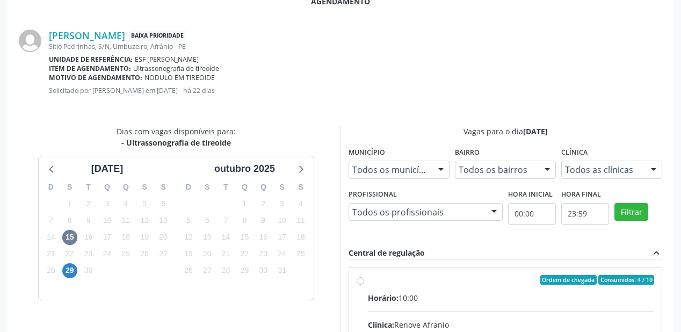
click at [364, 285] on input "Ordem de chegada Consumidos: 4 / 10 Horário: 10:00 Clínica: Renove Afranio Rede…" at bounding box center [361, 280] width 8 height 10
radio input "true"
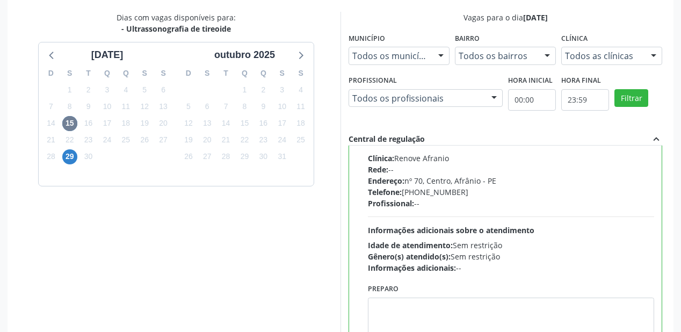
scroll to position [344, 0]
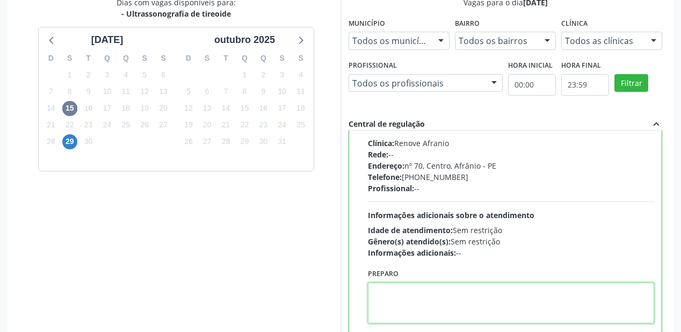
click at [418, 283] on textarea at bounding box center [511, 303] width 286 height 41
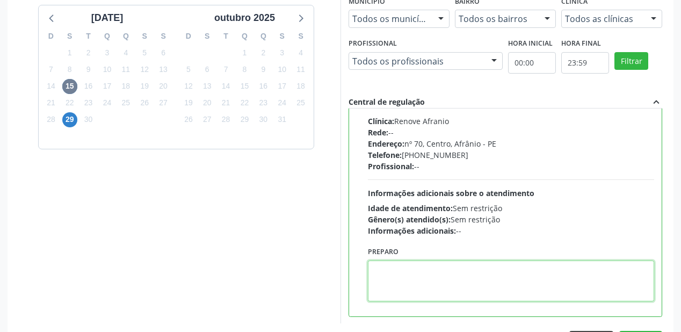
scroll to position [401, 0]
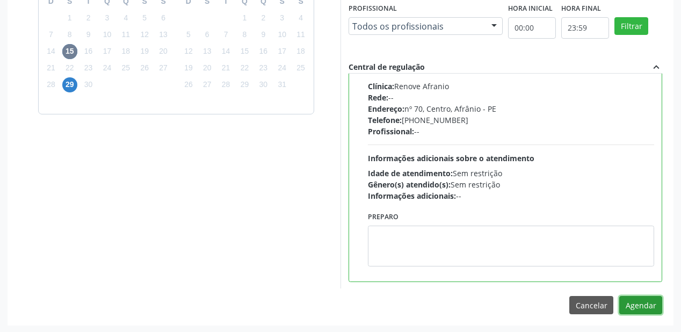
click at [638, 303] on button "Agendar" at bounding box center [640, 305] width 43 height 18
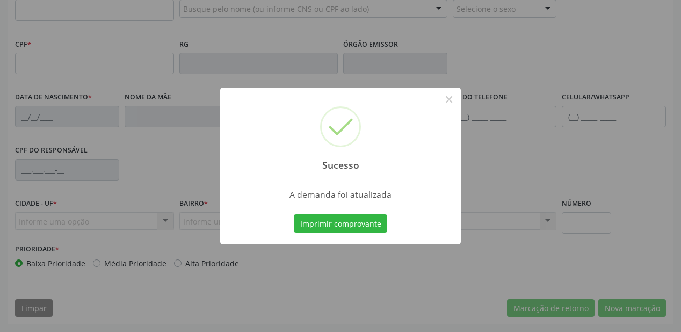
scroll to position [281, 0]
click at [337, 219] on button "Imprimir comprovante" at bounding box center [340, 223] width 93 height 18
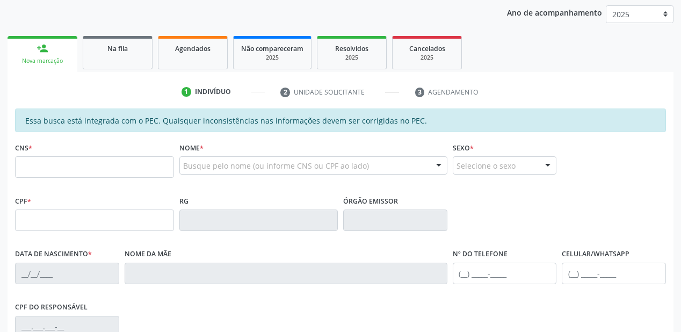
scroll to position [109, 0]
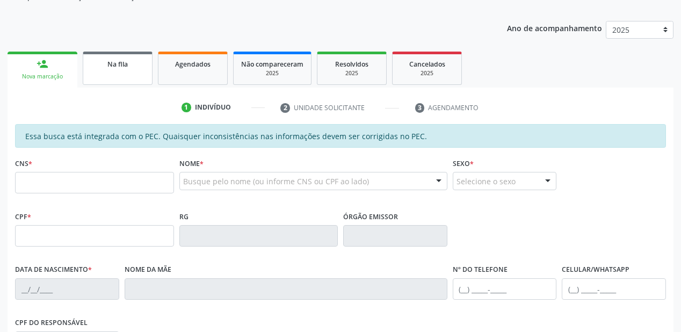
click at [97, 62] on div "Na fila" at bounding box center [118, 63] width 54 height 11
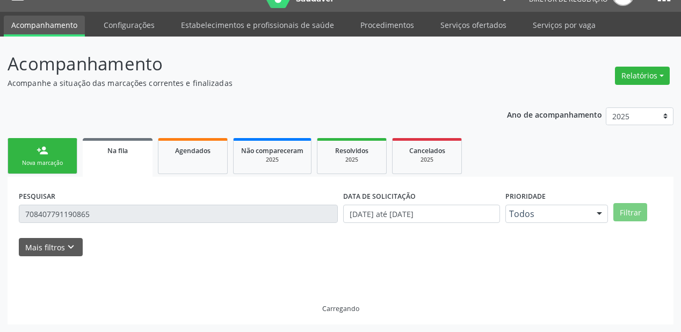
scroll to position [21, 0]
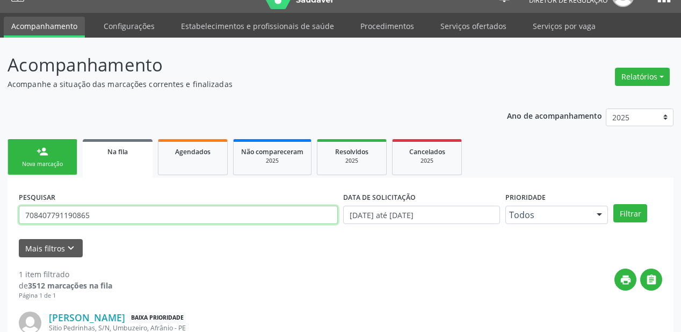
drag, startPoint x: 93, startPoint y: 207, endPoint x: 95, endPoint y: 213, distance: 5.5
click at [95, 213] on input "708407791190865" at bounding box center [178, 215] width 319 height 18
type input "7"
type input "704207789576882"
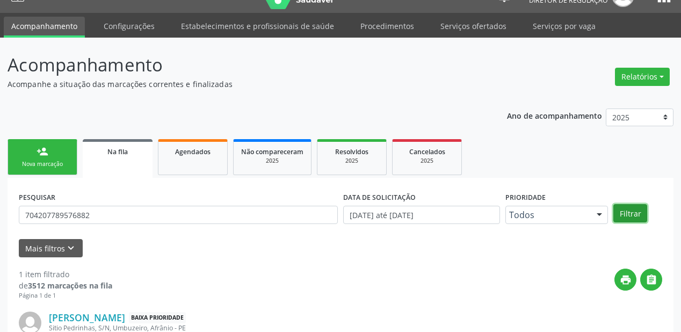
click at [635, 216] on button "Filtrar" at bounding box center [630, 213] width 34 height 18
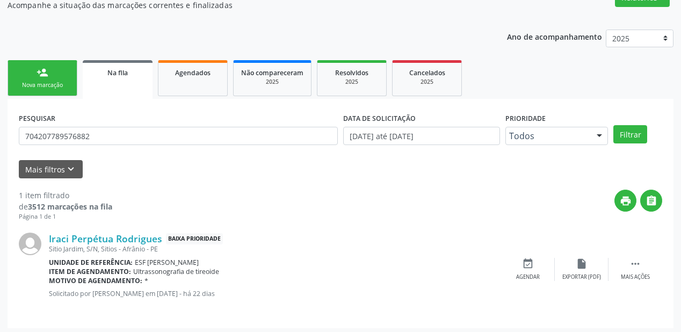
scroll to position [103, 0]
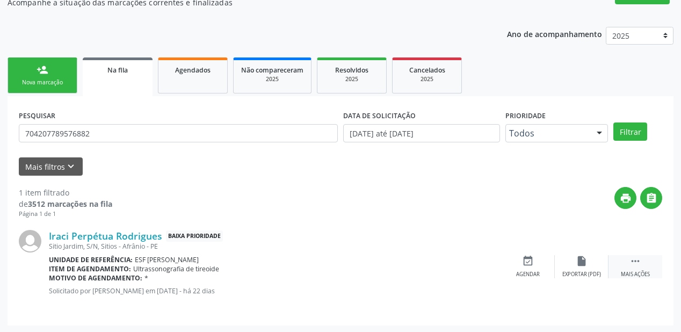
click at [639, 258] on icon "" at bounding box center [635, 261] width 12 height 12
click at [360, 264] on div "event_available Agendar" at bounding box center [367, 266] width 54 height 23
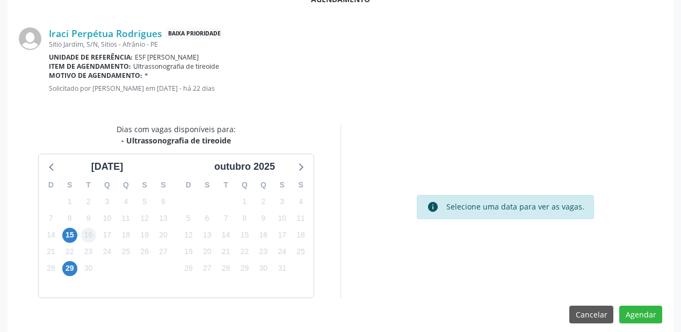
scroll to position [226, 0]
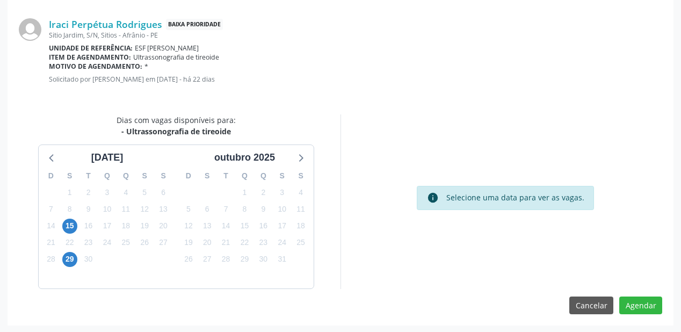
click at [60, 223] on div "15" at bounding box center [69, 226] width 19 height 17
click at [67, 223] on span "15" at bounding box center [69, 226] width 15 height 15
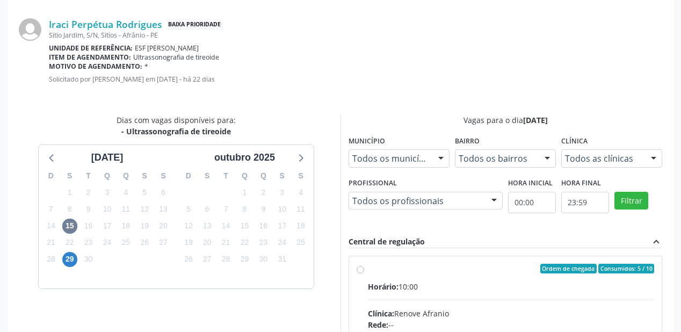
click at [364, 273] on input "Ordem de chegada Consumidos: 5 / 10 Horário: 10:00 Clínica: Renove Afranio Rede…" at bounding box center [361, 269] width 8 height 10
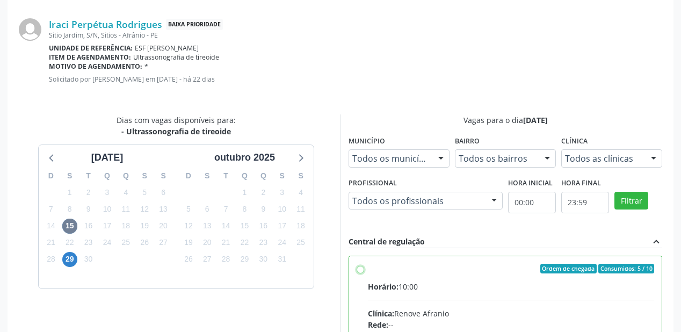
radio input "true"
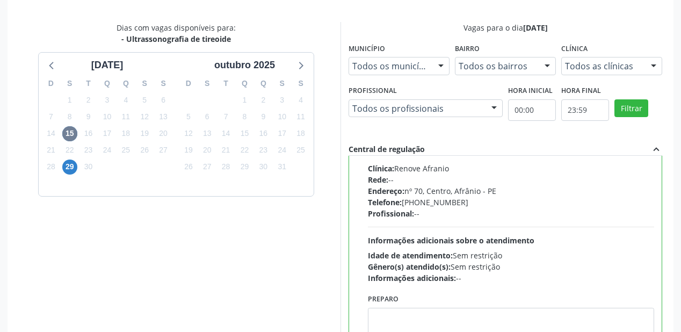
scroll to position [398, 0]
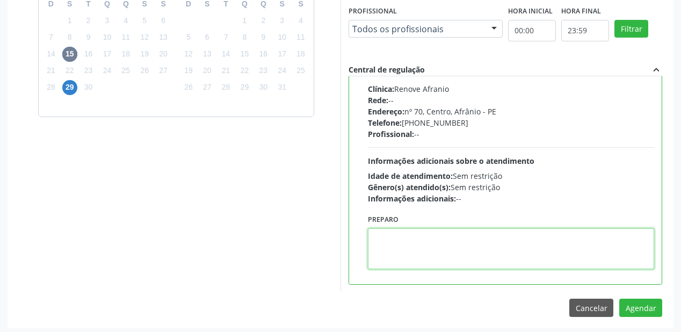
click at [449, 250] on textarea at bounding box center [511, 248] width 286 height 41
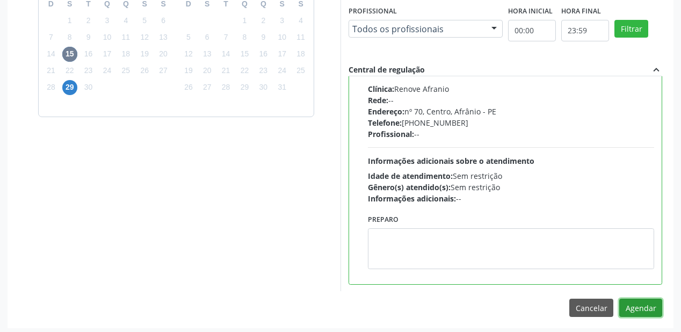
click at [643, 306] on button "Agendar" at bounding box center [640, 308] width 43 height 18
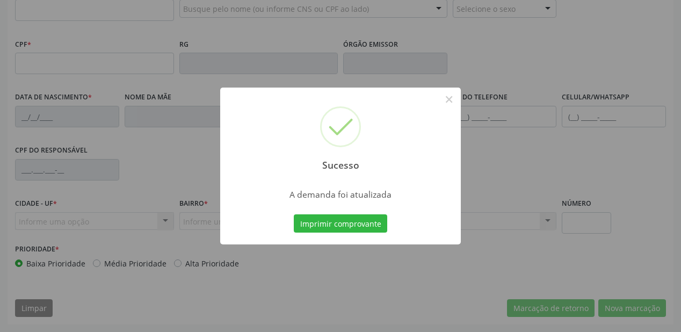
scroll to position [281, 0]
click at [346, 229] on button "Imprimir comprovante" at bounding box center [340, 223] width 93 height 18
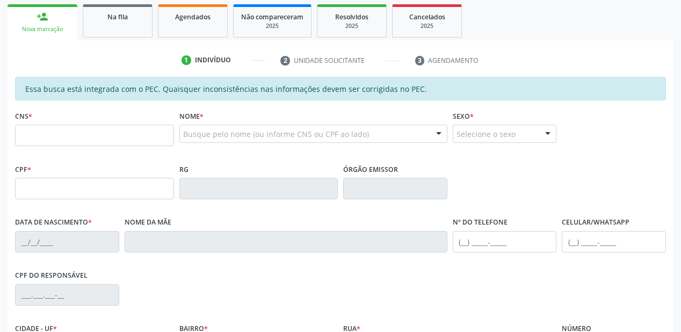
scroll to position [152, 0]
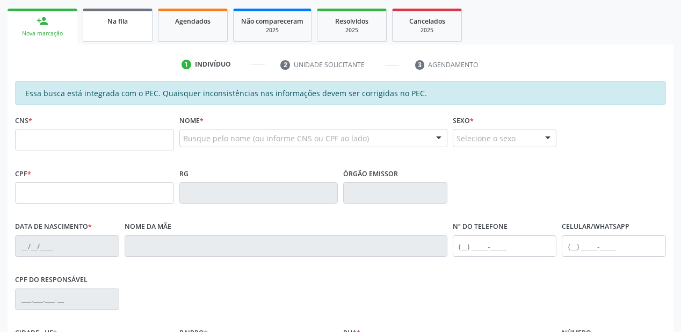
click at [126, 24] on span "Na fila" at bounding box center [117, 21] width 20 height 9
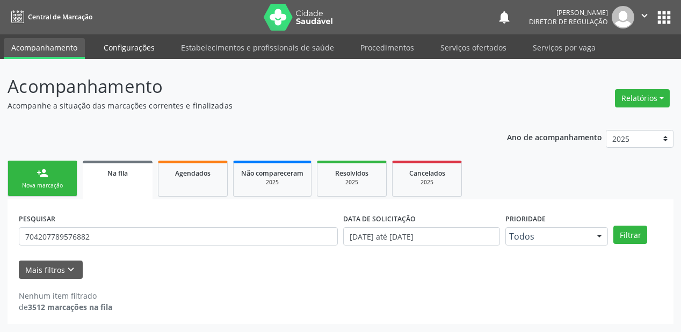
scroll to position [0, 0]
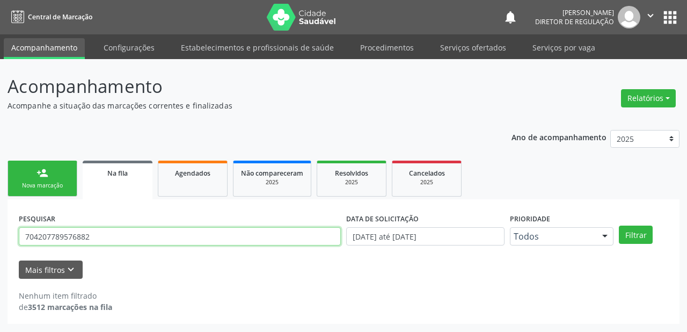
click at [93, 235] on input "704207789576882" at bounding box center [180, 236] width 322 height 18
type input "7"
type input "700005661245003"
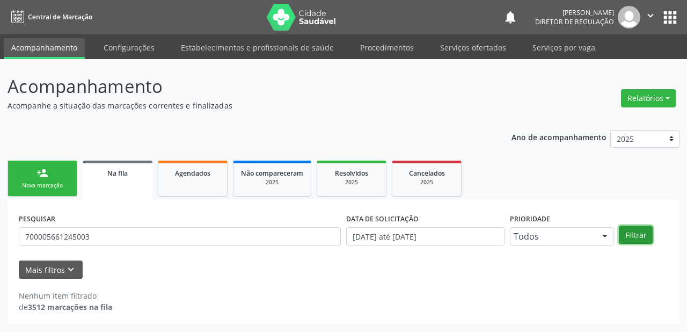
click at [632, 235] on button "Filtrar" at bounding box center [636, 235] width 34 height 18
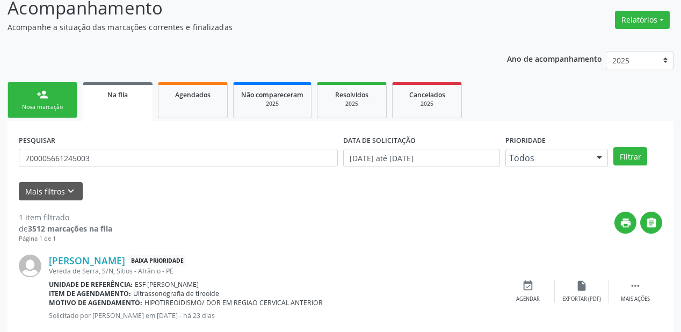
scroll to position [103, 0]
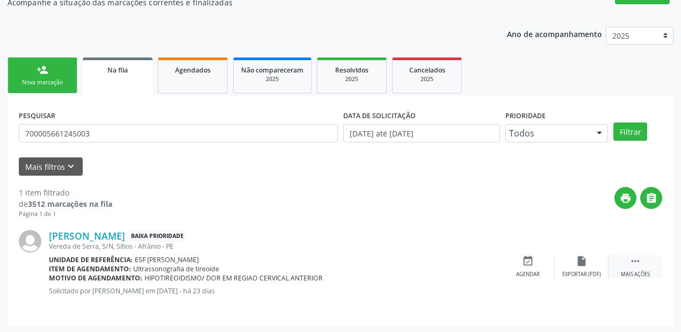
drag, startPoint x: 634, startPoint y: 261, endPoint x: 621, endPoint y: 260, distance: 12.4
click at [634, 261] on icon "" at bounding box center [635, 261] width 12 height 12
click at [385, 265] on div "event_available Agendar" at bounding box center [367, 266] width 54 height 23
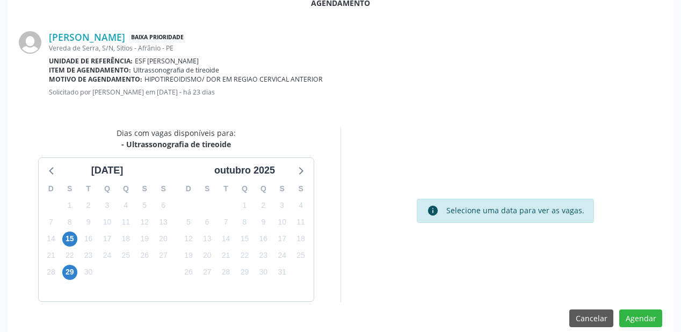
scroll to position [226, 0]
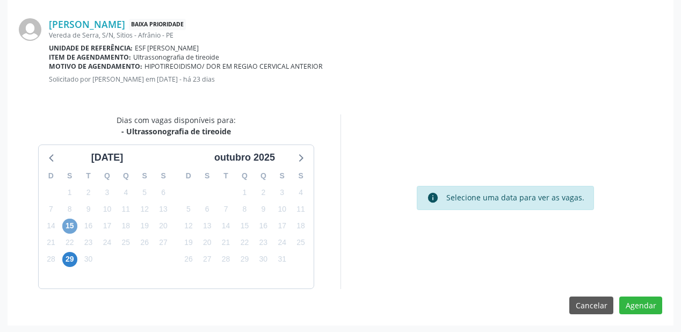
click at [65, 224] on span "15" at bounding box center [69, 226] width 15 height 15
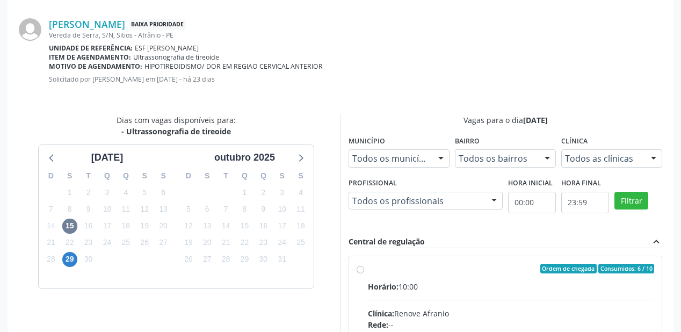
click at [389, 288] on span "Horário:" at bounding box center [383, 286] width 31 height 10
click at [364, 273] on input "Ordem de chegada Consumidos: 6 / 10 Horário: 10:00 Clínica: Renove Afranio Rede…" at bounding box center [361, 269] width 8 height 10
radio input "true"
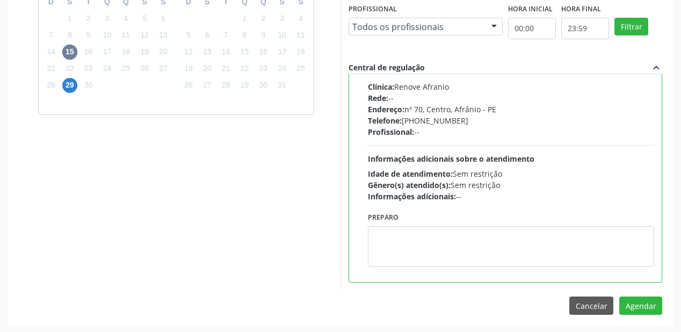
scroll to position [401, 0]
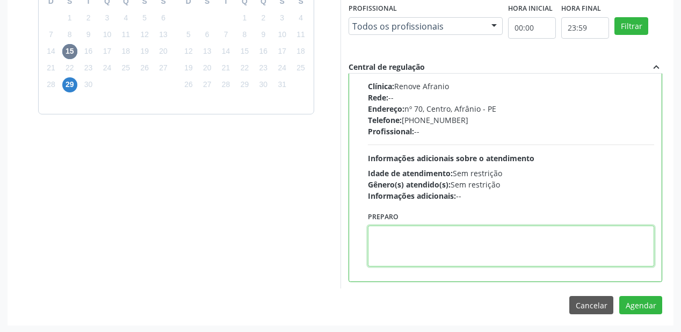
click at [419, 234] on textarea at bounding box center [511, 246] width 286 height 41
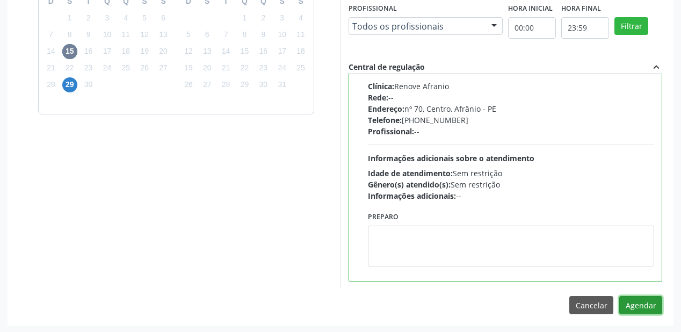
click at [635, 305] on button "Agendar" at bounding box center [640, 305] width 43 height 18
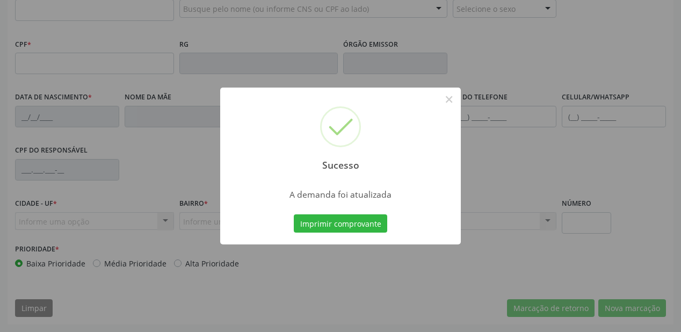
scroll to position [281, 0]
click at [339, 223] on button "Imprimir comprovante" at bounding box center [340, 223] width 93 height 18
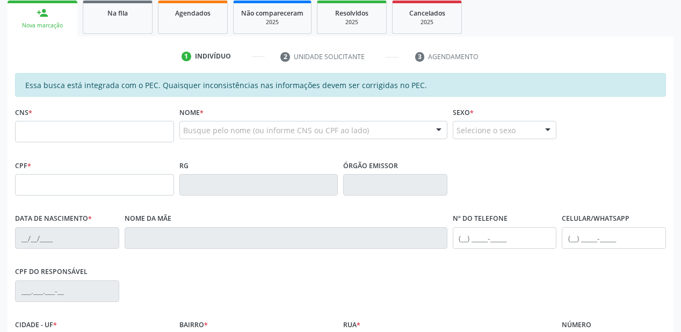
scroll to position [152, 0]
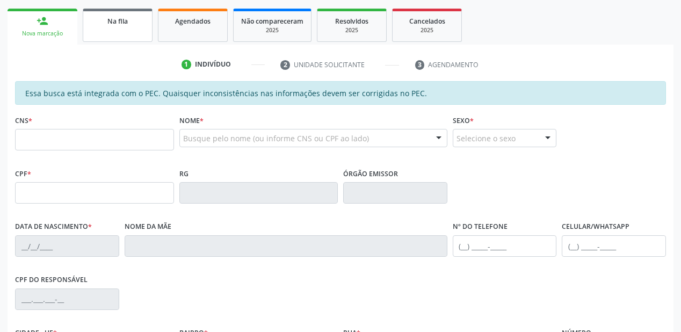
click at [95, 31] on link "Na fila" at bounding box center [118, 25] width 70 height 33
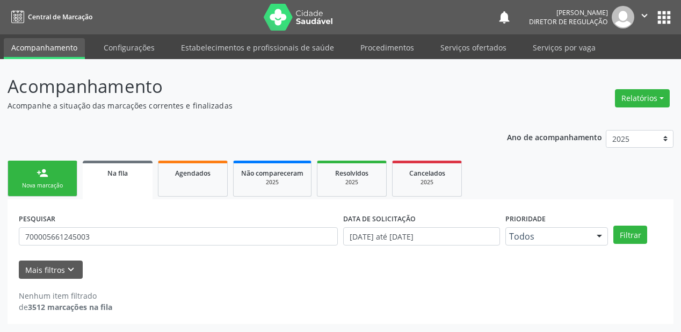
scroll to position [0, 0]
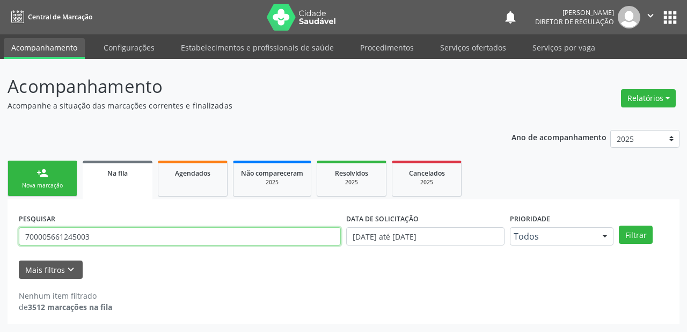
click at [91, 234] on input "700005661245003" at bounding box center [180, 236] width 322 height 18
type input "7"
type input "708209694637447"
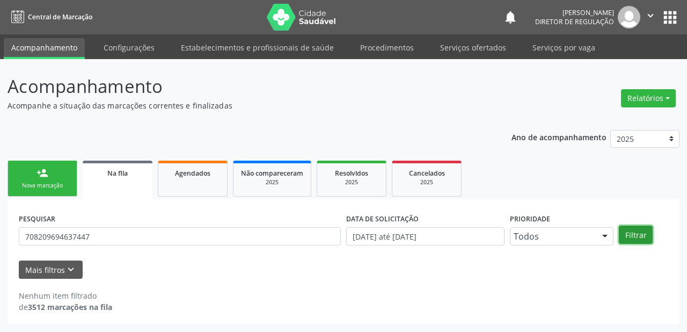
click at [632, 233] on button "Filtrar" at bounding box center [636, 235] width 34 height 18
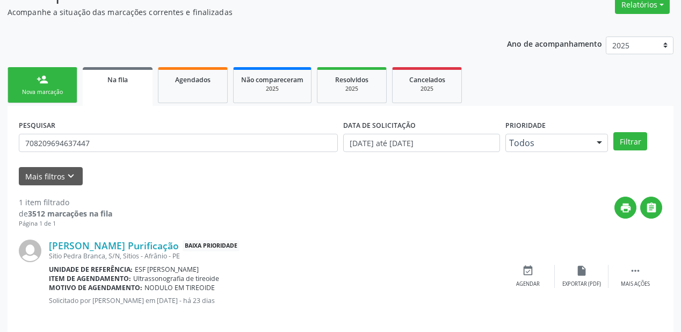
scroll to position [103, 0]
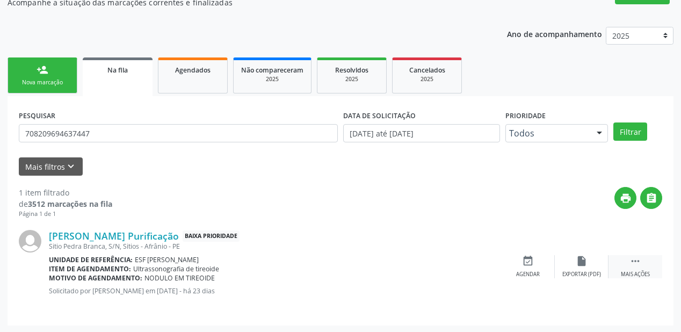
click at [629, 260] on icon "" at bounding box center [635, 261] width 12 height 12
click at [357, 261] on div "event_available Agendar" at bounding box center [367, 266] width 54 height 23
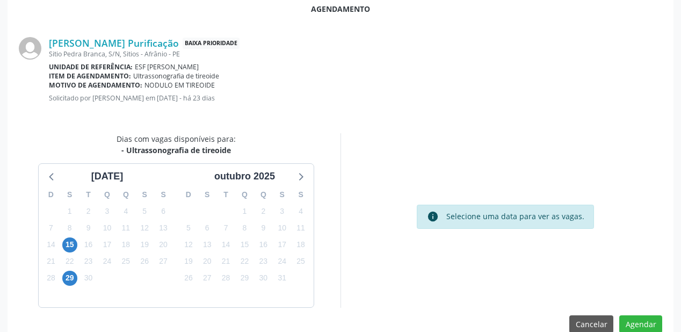
scroll to position [226, 0]
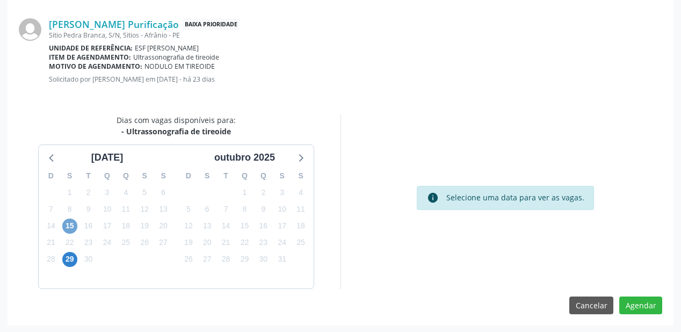
click at [70, 227] on span "15" at bounding box center [69, 226] width 15 height 15
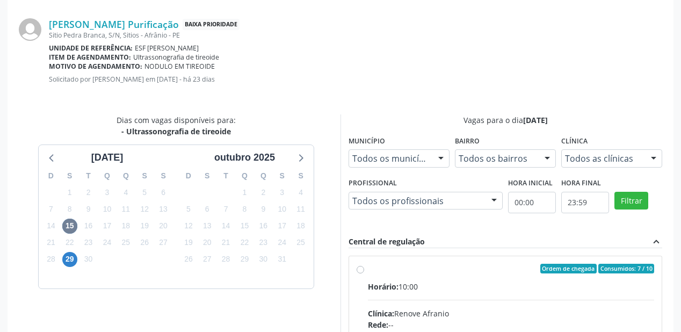
click at [364, 273] on input "Ordem de chegada Consumidos: 7 / 10 Horário: 10:00 Clínica: Renove Afranio Rede…" at bounding box center [361, 269] width 8 height 10
radio input "true"
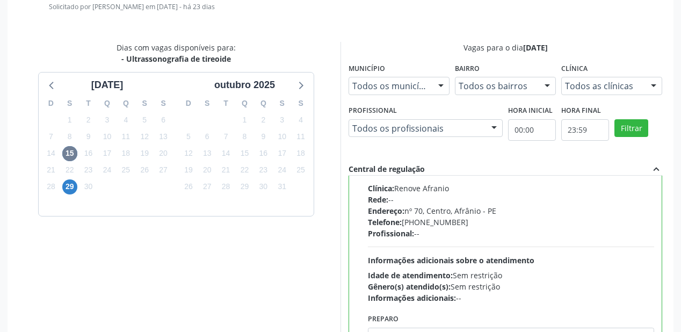
scroll to position [401, 0]
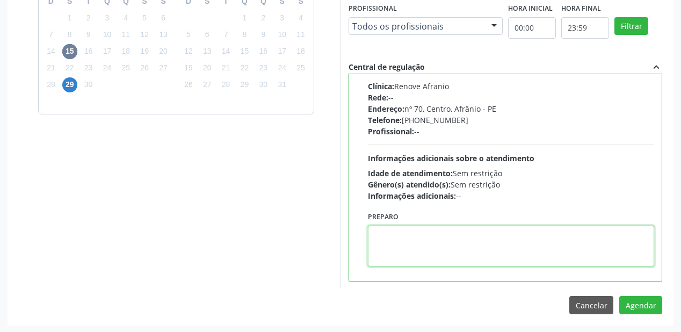
drag, startPoint x: 425, startPoint y: 256, endPoint x: 573, endPoint y: 270, distance: 147.8
click at [426, 256] on textarea at bounding box center [511, 246] width 286 height 41
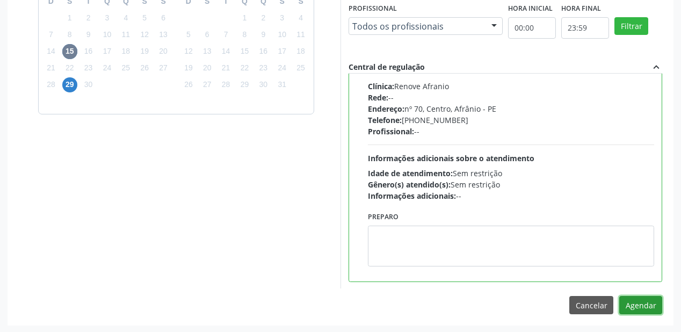
click at [639, 300] on button "Agendar" at bounding box center [640, 305] width 43 height 18
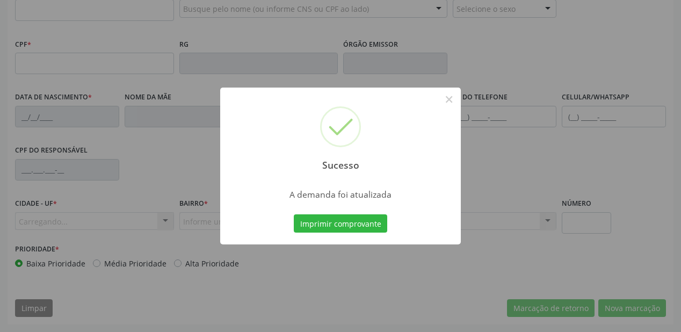
click at [358, 225] on button "Imprimir comprovante" at bounding box center [340, 223] width 93 height 18
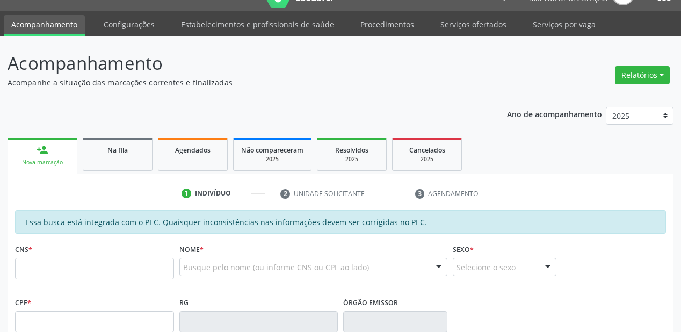
scroll to position [0, 0]
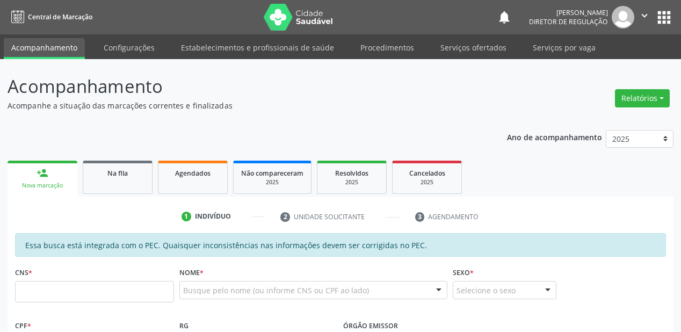
click at [119, 183] on div "Sucesso × A demanda foi atualizada Imprimir comprovante Cancel" at bounding box center [340, 166] width 681 height 332
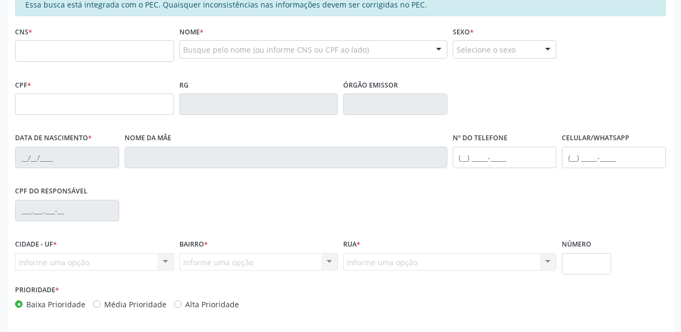
click at [105, 176] on div "Sucesso × A demanda foi atualizada Imprimir comprovante Cancel" at bounding box center [340, 166] width 681 height 332
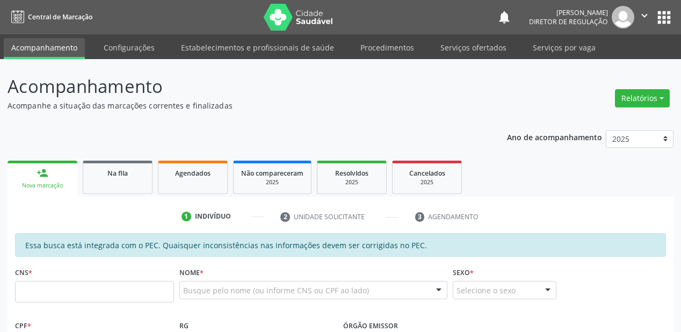
click at [105, 180] on div "Sucesso × A demanda foi atualizada Imprimir comprovante Cancel" at bounding box center [340, 166] width 681 height 332
click at [118, 169] on span "Na fila" at bounding box center [117, 173] width 20 height 9
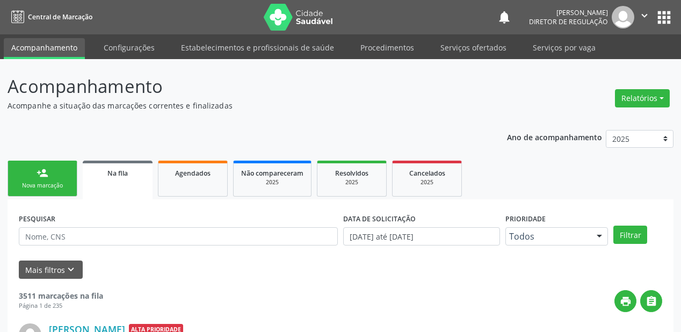
click at [43, 183] on div "Nova marcação" at bounding box center [43, 186] width 54 height 8
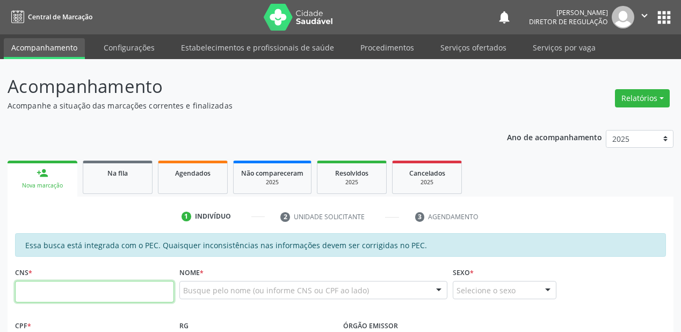
click at [76, 286] on input "text" at bounding box center [94, 291] width 159 height 21
click at [135, 174] on div "Na fila" at bounding box center [118, 172] width 54 height 11
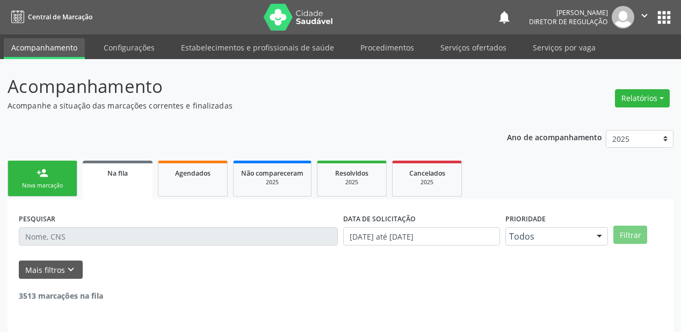
click at [135, 174] on div "Na fila" at bounding box center [117, 172] width 55 height 11
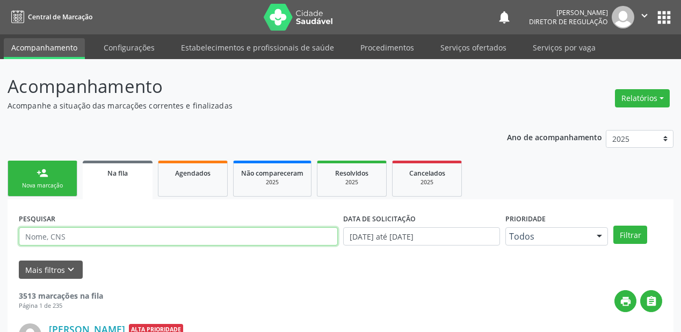
click at [99, 235] on input "text" at bounding box center [178, 236] width 319 height 18
type input "701003890124995"
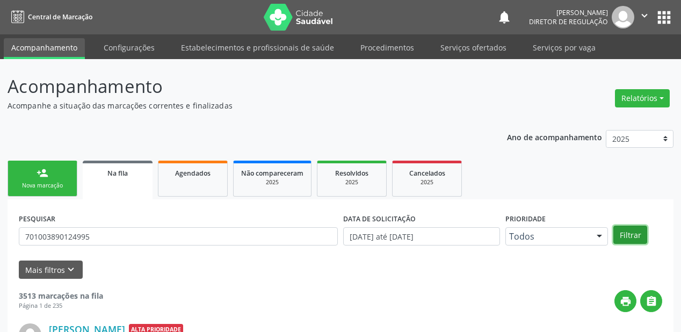
click at [623, 238] on button "Filtrar" at bounding box center [630, 235] width 34 height 18
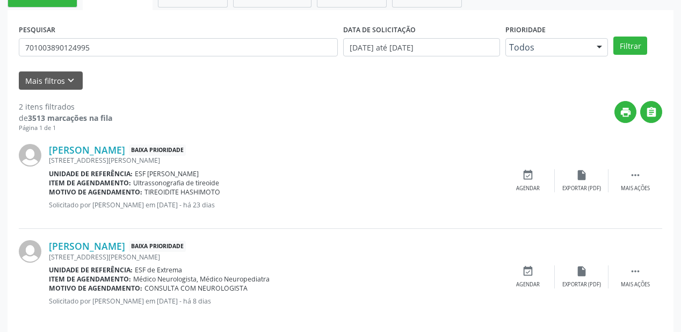
scroll to position [199, 0]
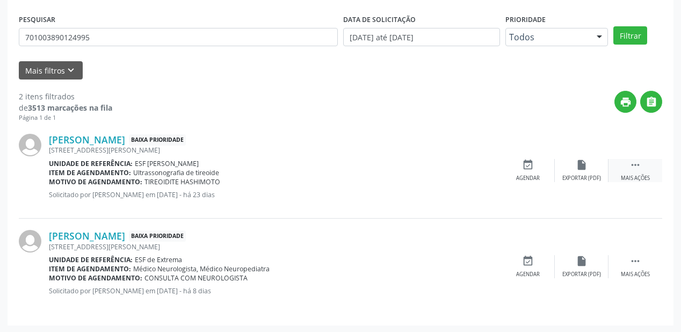
click at [638, 163] on icon "" at bounding box center [635, 165] width 12 height 12
click at [364, 170] on div "event_available Agendar" at bounding box center [367, 170] width 54 height 23
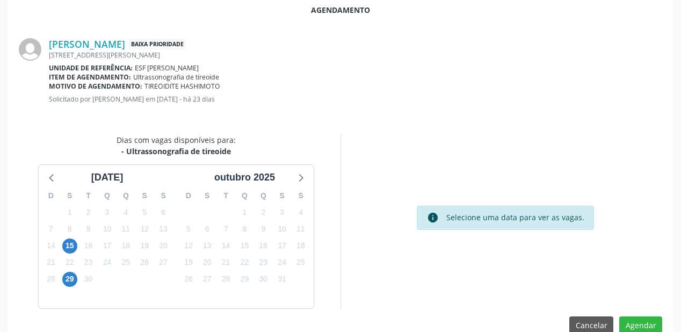
scroll to position [215, 0]
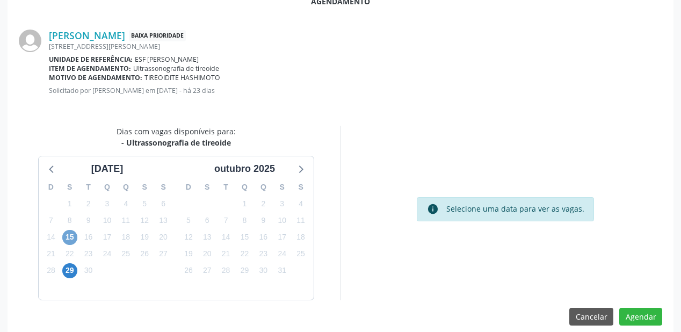
click at [71, 238] on span "15" at bounding box center [69, 237] width 15 height 15
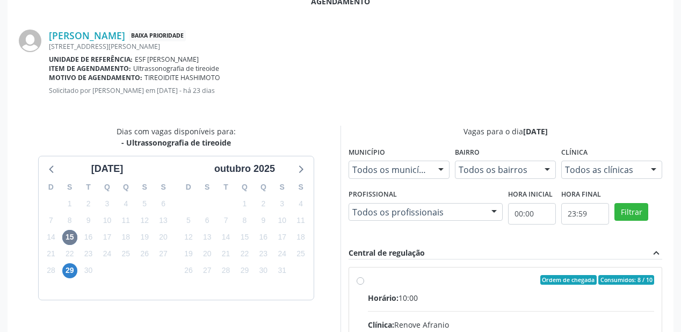
click at [364, 285] on input "Ordem de chegada Consumidos: 8 / 10 Horário: 10:00 Clínica: Renove Afranio Rede…" at bounding box center [361, 280] width 8 height 10
radio input "true"
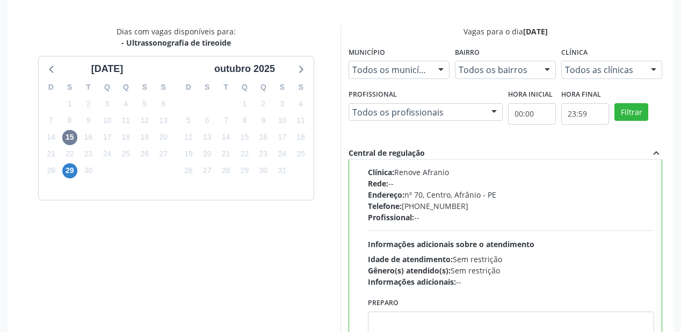
scroll to position [401, 0]
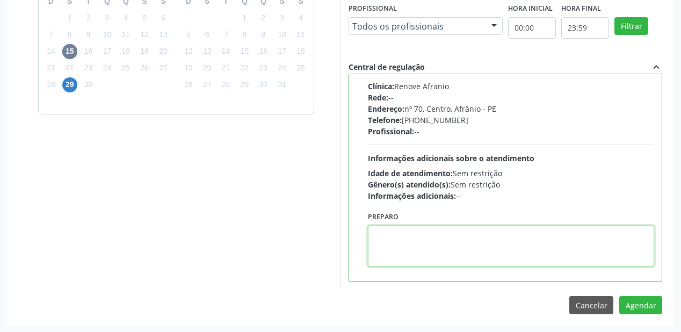
click at [451, 242] on textarea at bounding box center [511, 246] width 286 height 41
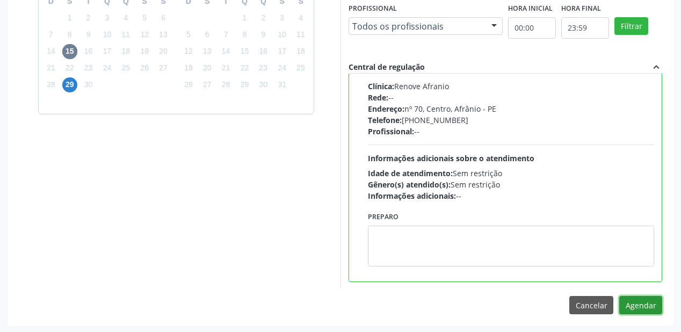
click at [655, 305] on button "Agendar" at bounding box center [640, 305] width 43 height 18
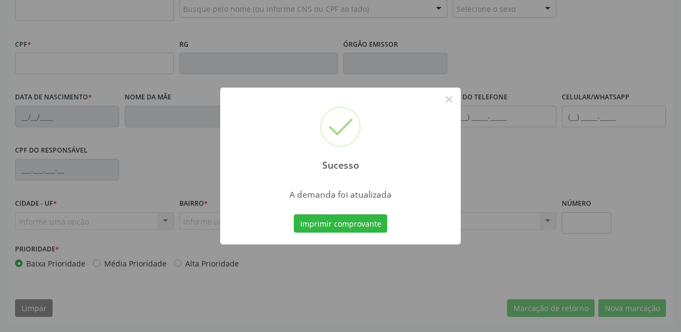
scroll to position [281, 0]
click at [341, 222] on button "Imprimir comprovante" at bounding box center [340, 223] width 93 height 18
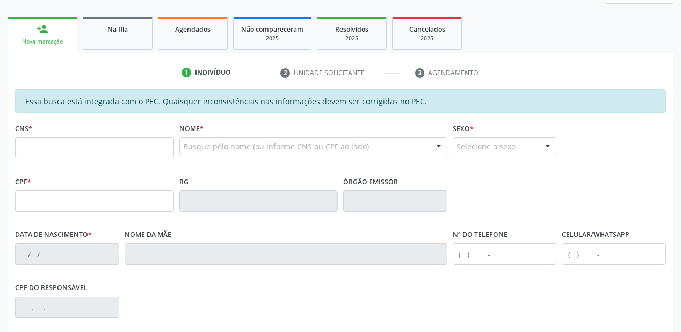
scroll to position [172, 0]
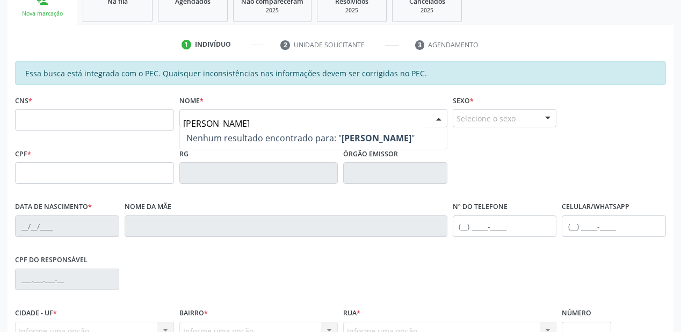
type input "[PERSON_NAME]"
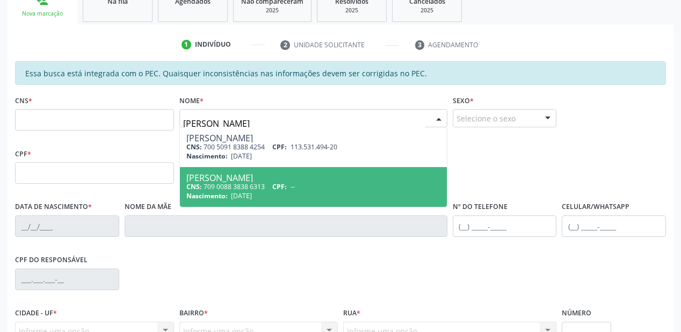
click at [262, 178] on div "[PERSON_NAME]" at bounding box center [313, 177] width 254 height 9
type input "709 0088 3838 6313"
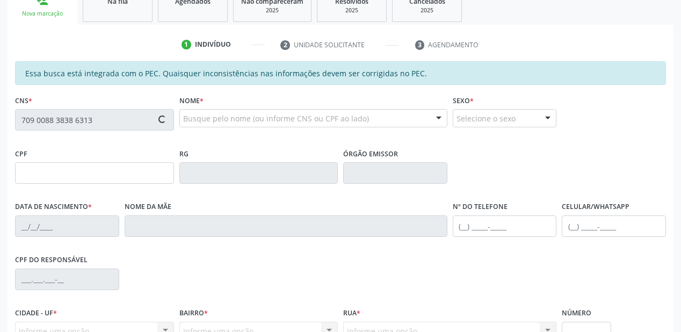
type input "[DATE]"
type input "S/N"
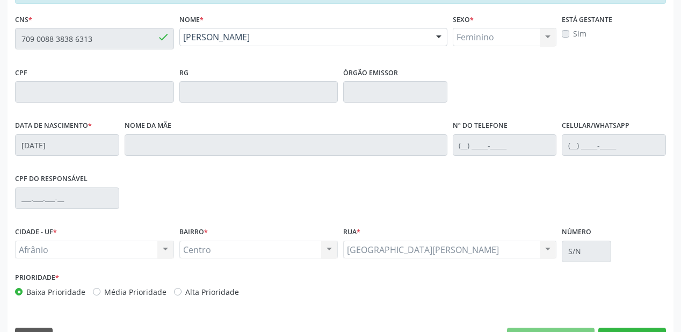
scroll to position [195, 0]
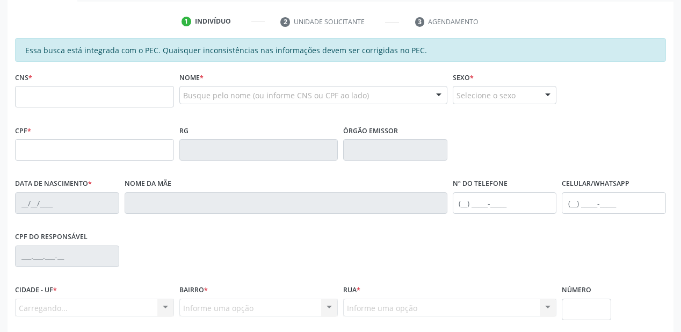
scroll to position [195, 0]
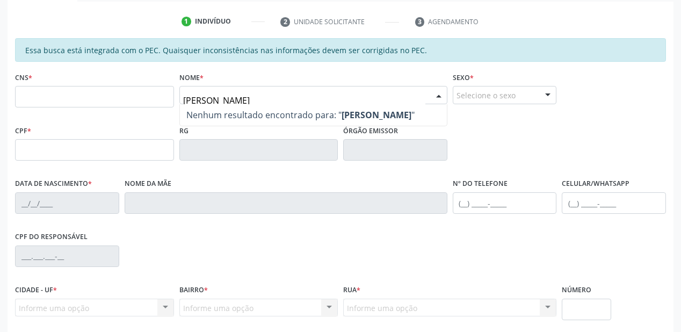
type input "[PERSON_NAME]"
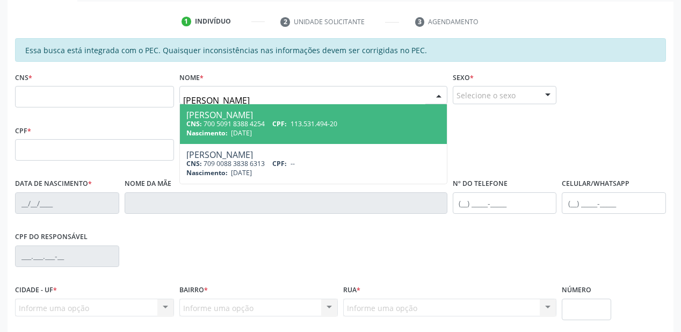
click at [245, 139] on span "[PERSON_NAME] CNS: 700 5091 8388 4254 CPF: 113.531.494-20 Nascimento: [DATE]" at bounding box center [313, 124] width 267 height 40
type input "700 5091 8388 4254"
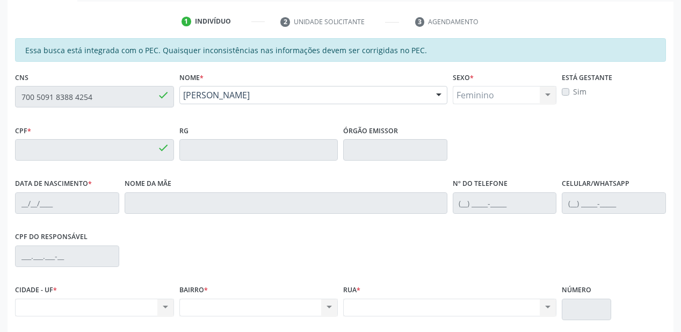
type input "113.531.494-20"
type input "[DATE]"
type input "[PERSON_NAME]"
type input "[PHONE_NUMBER]"
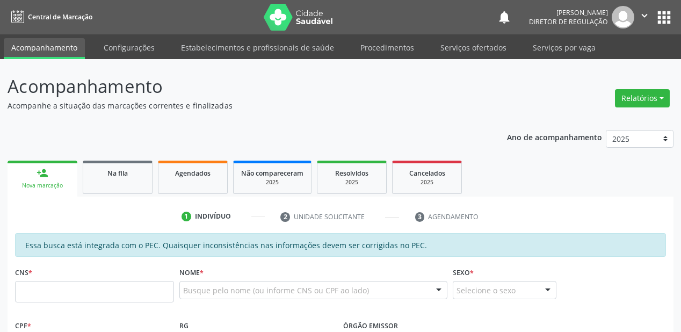
scroll to position [195, 0]
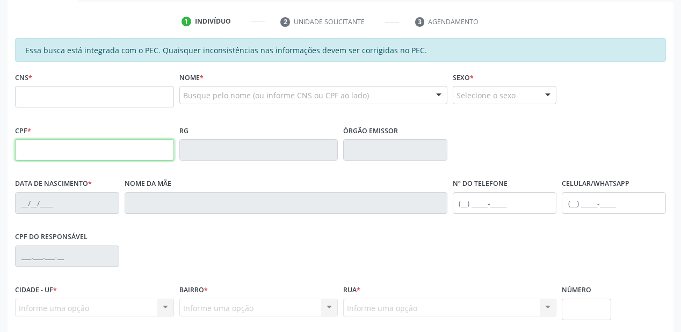
click at [63, 157] on input "text" at bounding box center [94, 149] width 159 height 21
type input "065.890.554-67"
type input "702 0098 6447 8584"
type input "[DATE]"
type input "[PERSON_NAME]"
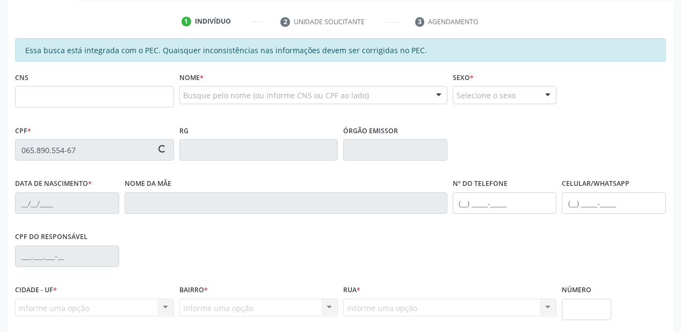
type input "[PHONE_NUMBER]"
type input "S/N"
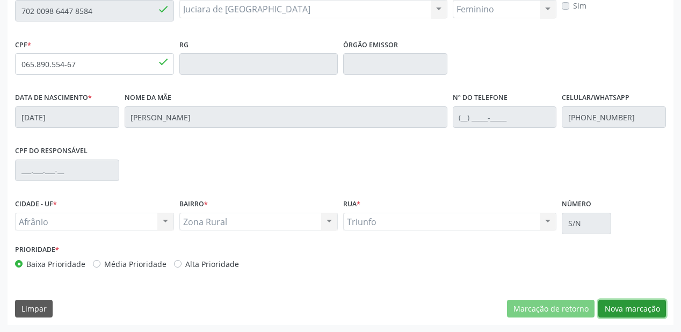
drag, startPoint x: 632, startPoint y: 307, endPoint x: 624, endPoint y: 298, distance: 12.6
click at [631, 307] on button "Nova marcação" at bounding box center [632, 309] width 68 height 18
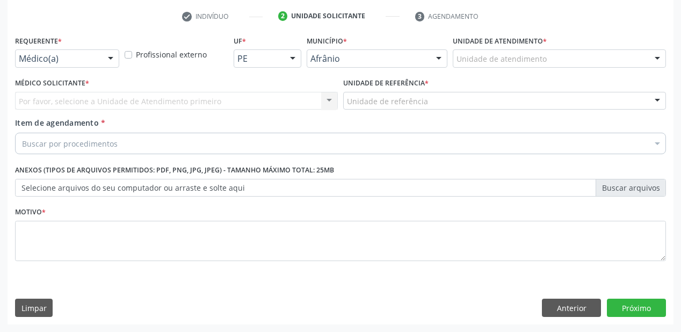
scroll to position [200, 0]
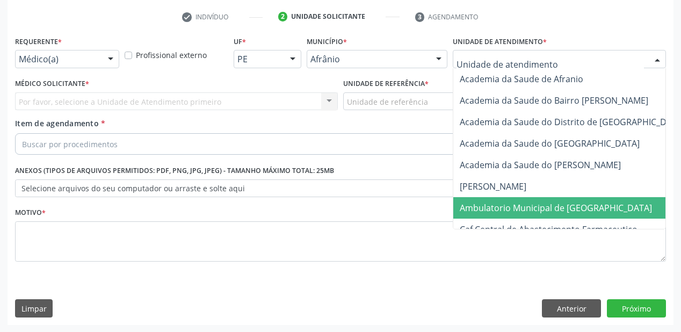
click at [489, 211] on span "Ambulatorio Municipal de [GEOGRAPHIC_DATA]" at bounding box center [556, 208] width 192 height 12
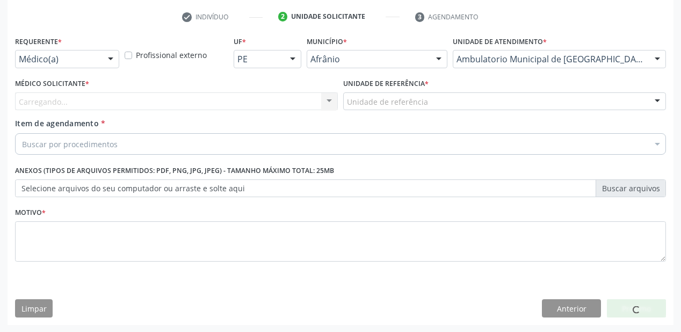
drag, startPoint x: 363, startPoint y: 101, endPoint x: 367, endPoint y: 148, distance: 46.9
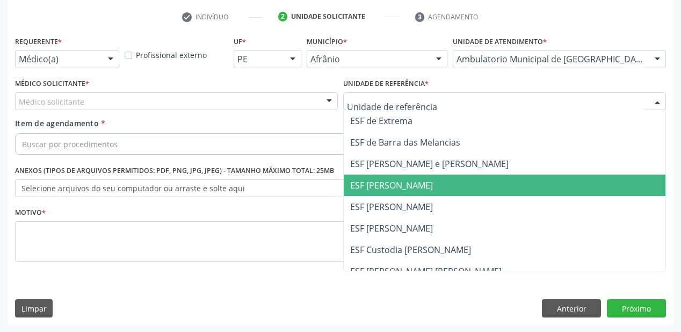
click at [367, 187] on span "ESF [PERSON_NAME]" at bounding box center [391, 185] width 83 height 12
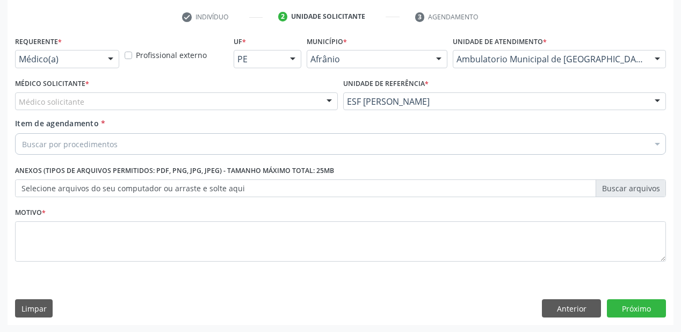
drag, startPoint x: 69, startPoint y: 104, endPoint x: 68, endPoint y: 113, distance: 8.6
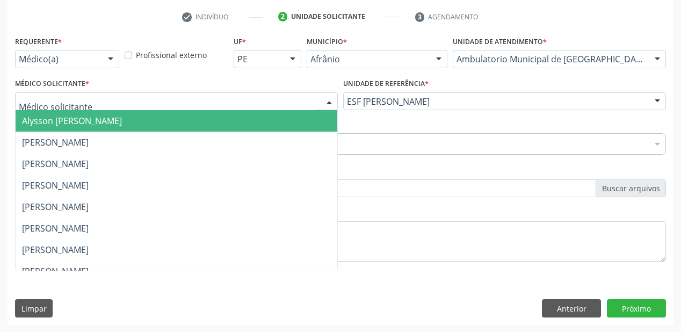
click at [69, 116] on span "Alysson [PERSON_NAME]" at bounding box center [72, 121] width 100 height 12
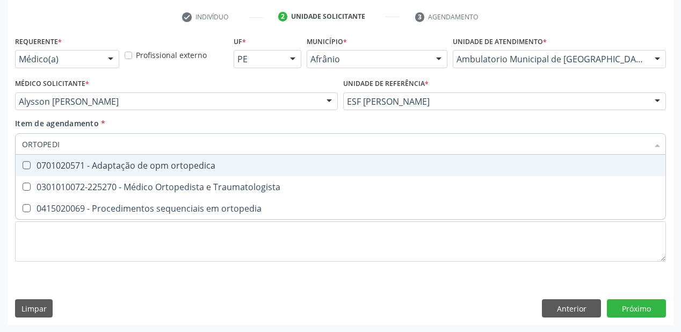
type input "ORTOPEDIS"
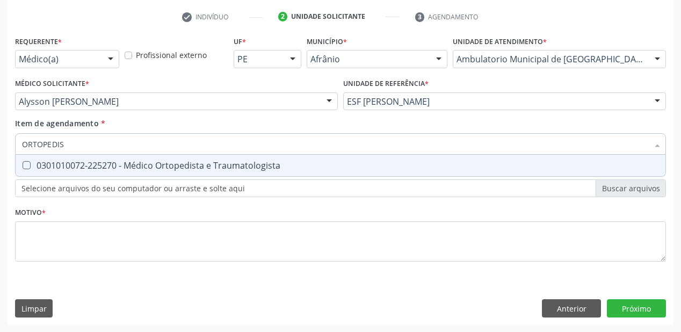
click at [55, 166] on div "0301010072-225270 - Médico Ortopedista e Traumatologista" at bounding box center [340, 165] width 637 height 9
checkbox Traumatologista "true"
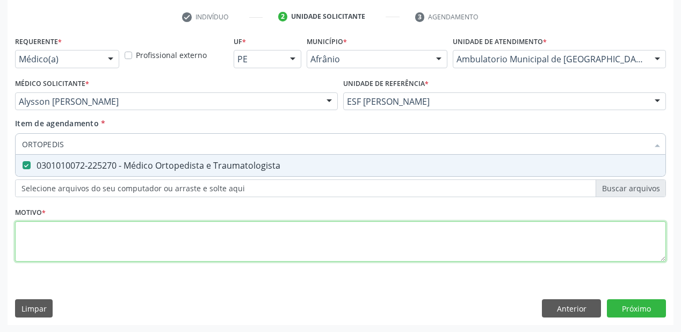
click at [52, 237] on div "Requerente * Médico(a) Médico(a) Enfermeiro(a) Paciente Nenhum resultado encont…" at bounding box center [340, 154] width 651 height 243
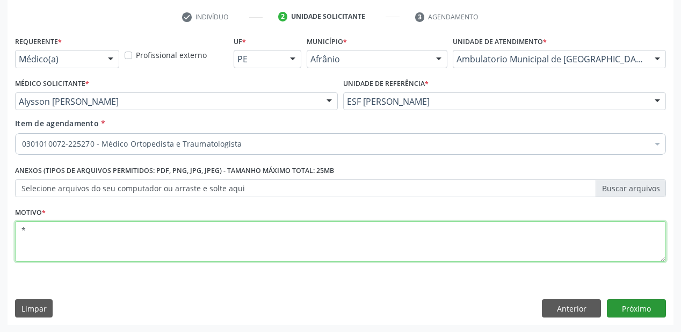
type textarea "*"
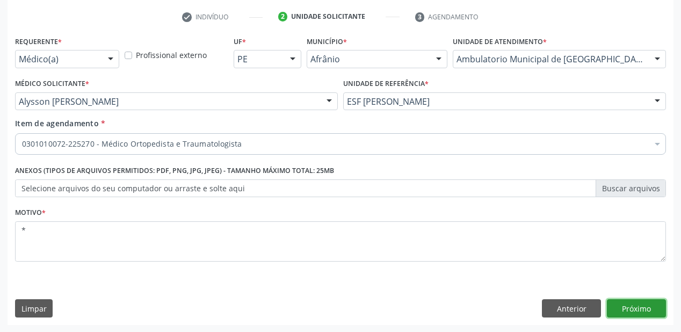
click at [617, 308] on button "Próximo" at bounding box center [636, 308] width 59 height 18
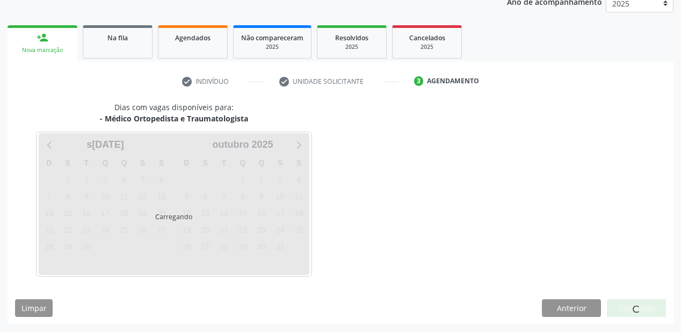
scroll to position [135, 0]
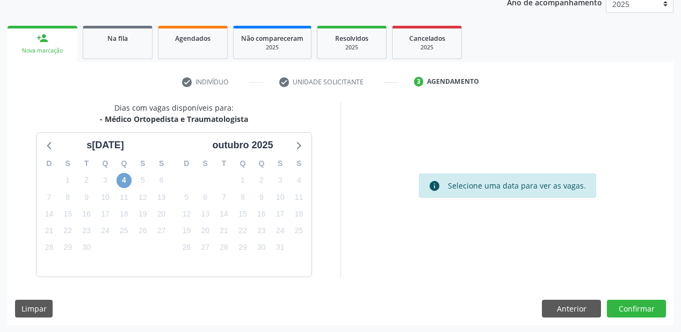
click at [120, 184] on span "4" at bounding box center [124, 180] width 15 height 15
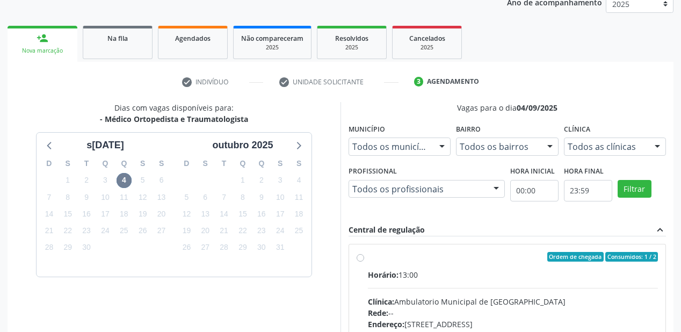
click at [364, 262] on input "Ordem de chegada Consumidos: 1 / 2 Horário: 13:00 Clínica: Ambulatorio Municipa…" at bounding box center [361, 257] width 8 height 10
radio input "true"
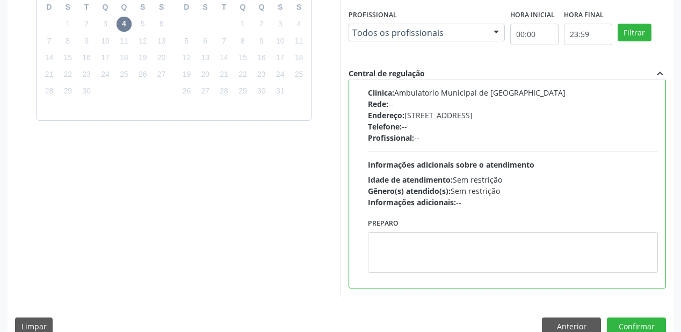
scroll to position [309, 0]
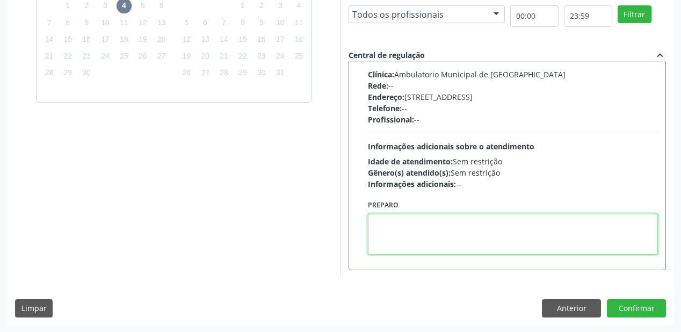
click at [402, 228] on textarea at bounding box center [513, 234] width 290 height 41
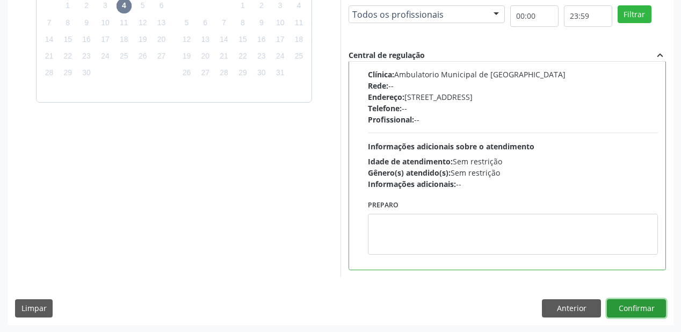
click at [630, 309] on button "Confirmar" at bounding box center [636, 308] width 59 height 18
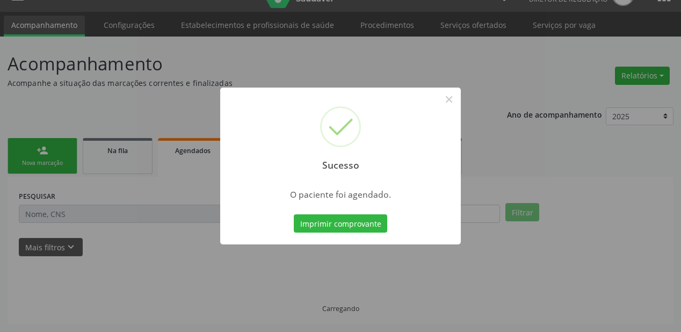
scroll to position [21, 0]
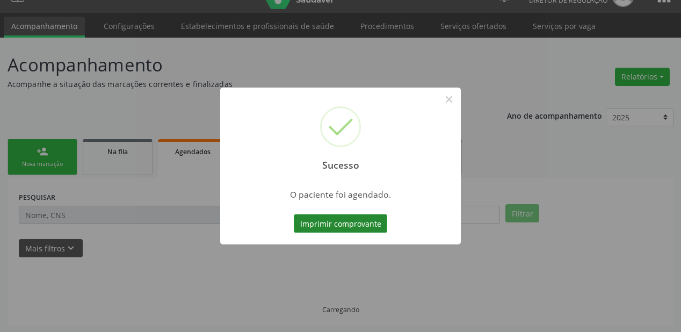
click at [348, 226] on button "Imprimir comprovante" at bounding box center [340, 223] width 93 height 18
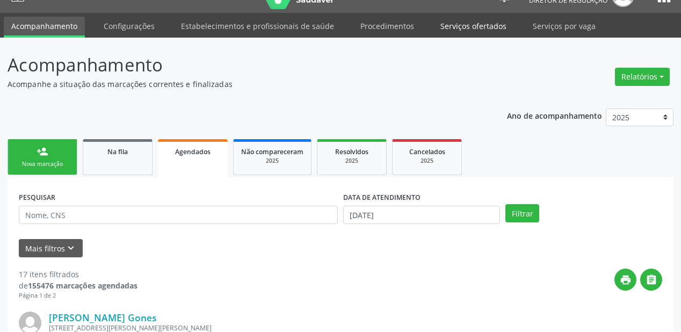
click at [473, 27] on link "Serviços ofertados" at bounding box center [473, 26] width 81 height 19
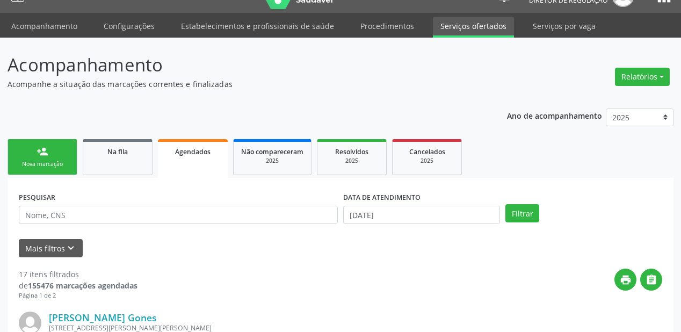
click at [473, 27] on link "Serviços ofertados" at bounding box center [473, 27] width 81 height 21
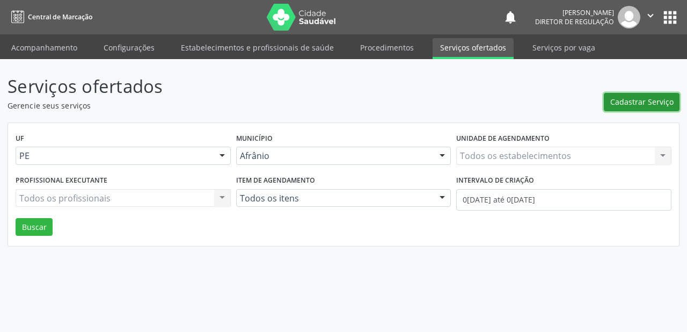
click at [624, 103] on span "Cadastrar Serviço" at bounding box center [642, 101] width 63 height 11
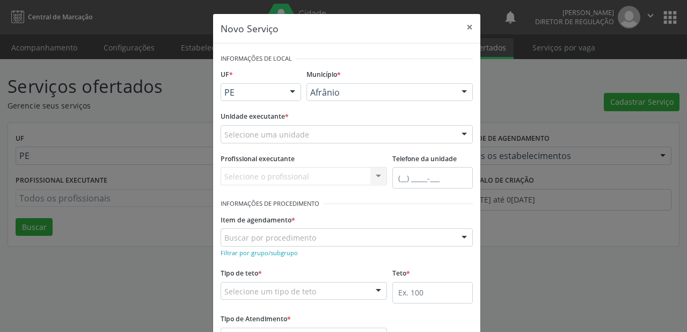
click at [325, 100] on div "Afrânio" at bounding box center [390, 92] width 166 height 18
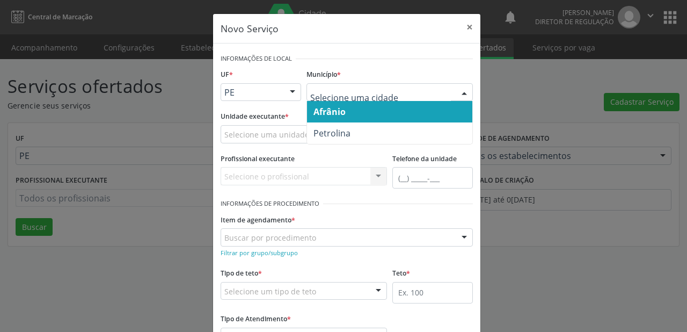
click at [331, 116] on span "Afrânio" at bounding box center [330, 112] width 32 height 12
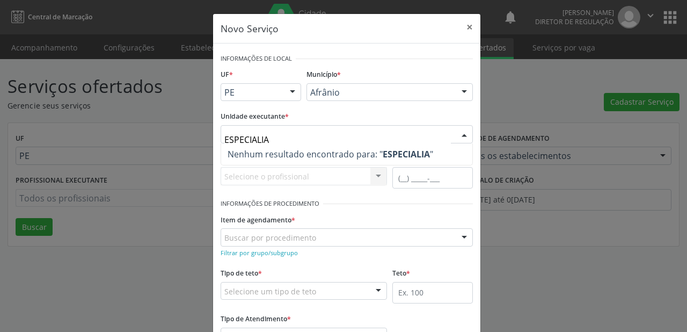
type input "ESPECIALI"
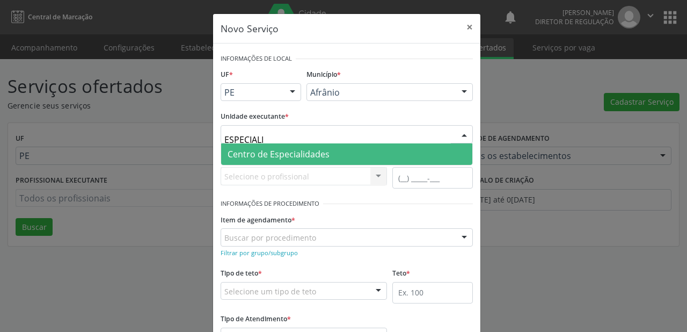
click at [264, 153] on span "Centro de Especialidades" at bounding box center [279, 154] width 102 height 12
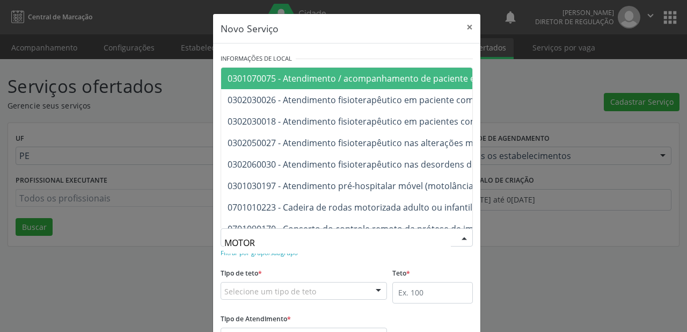
type input "MOTORA"
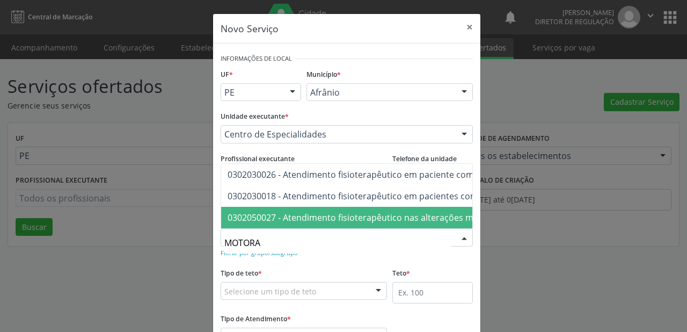
click at [267, 213] on span "0302050027 - Atendimento fisioterapêutico nas alterações motoras" at bounding box center [364, 218] width 273 height 12
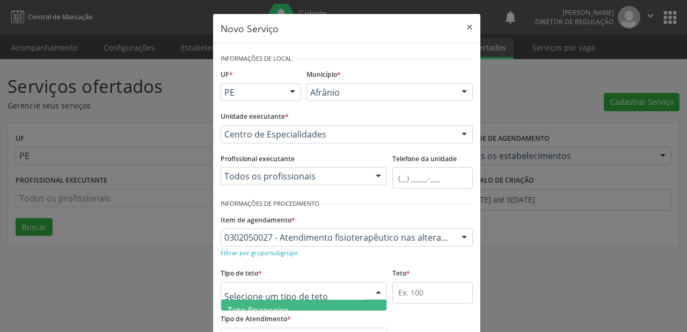
click at [240, 296] on div at bounding box center [304, 291] width 166 height 18
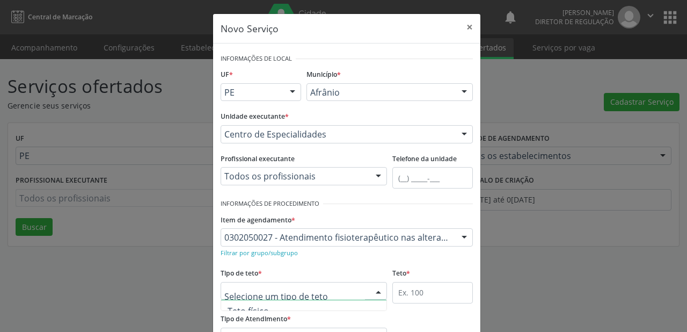
scroll to position [32, 0]
click at [243, 305] on span "Teto físico" at bounding box center [303, 299] width 165 height 21
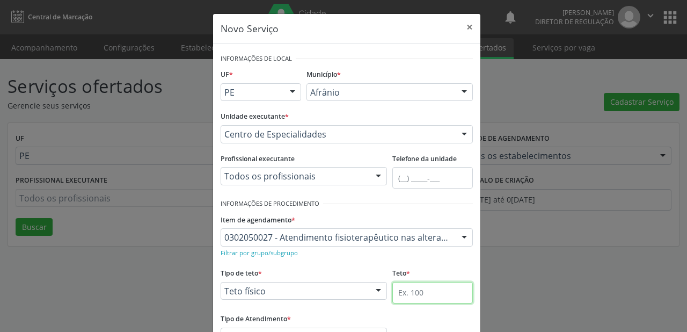
click at [393, 288] on input "text" at bounding box center [433, 292] width 81 height 21
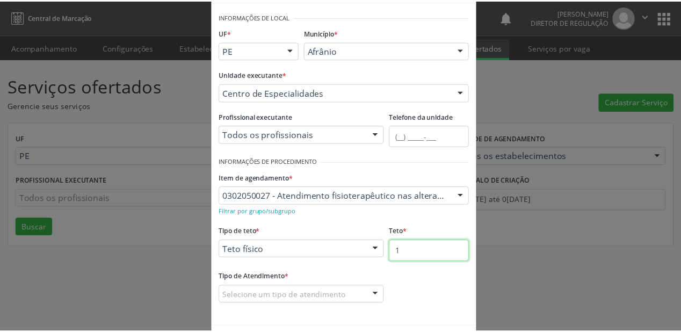
scroll to position [82, 0]
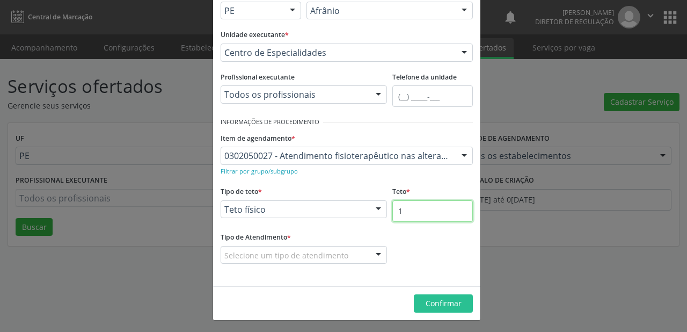
type input "1"
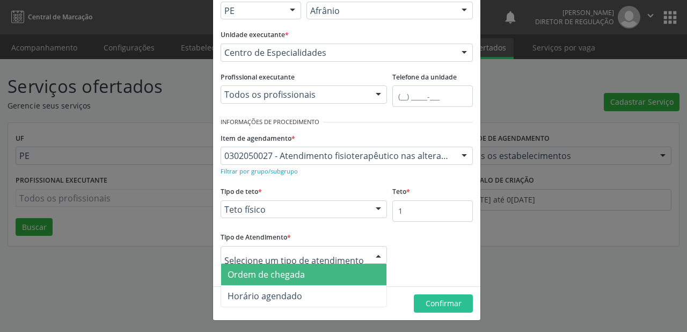
drag, startPoint x: 271, startPoint y: 277, endPoint x: 322, endPoint y: 281, distance: 50.7
click at [272, 276] on span "Ordem de chegada" at bounding box center [266, 275] width 77 height 12
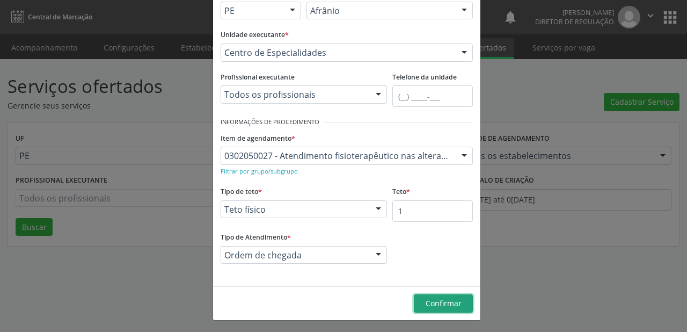
click at [454, 303] on span "Confirmar" at bounding box center [444, 303] width 36 height 10
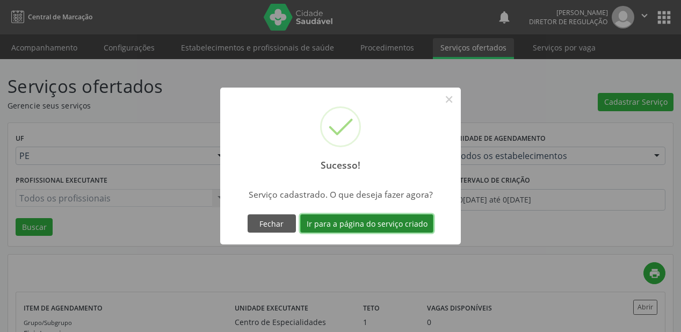
click at [354, 227] on button "Ir para a página do serviço criado" at bounding box center [366, 223] width 133 height 18
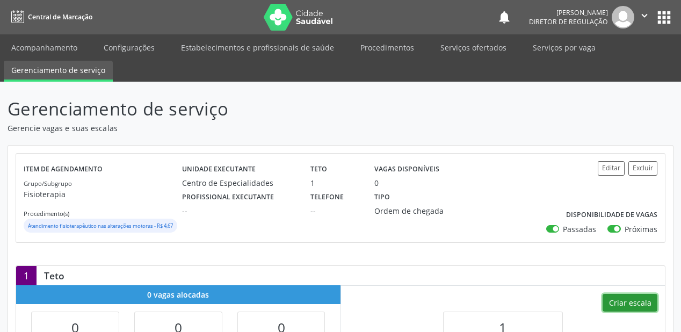
click at [636, 312] on button "Criar escala" at bounding box center [630, 303] width 55 height 18
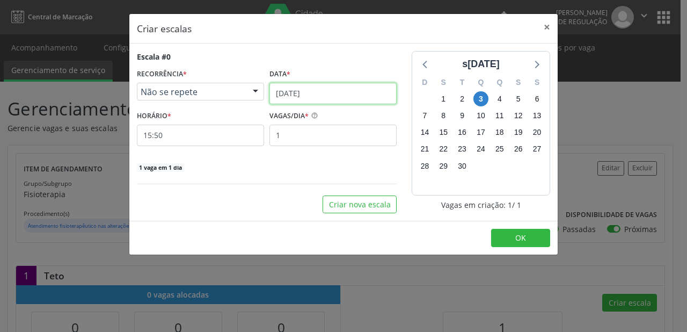
click at [296, 91] on input "03/09/2025" at bounding box center [333, 93] width 127 height 21
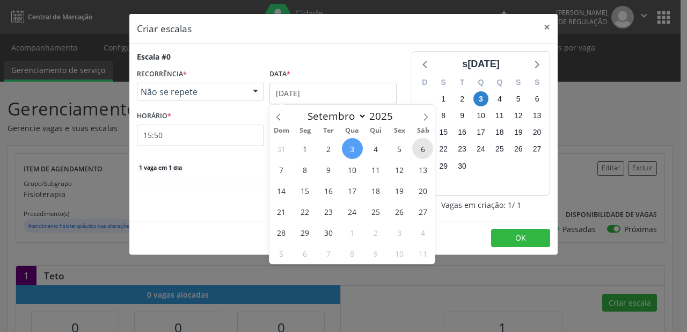
click at [423, 150] on span "6" at bounding box center [422, 148] width 21 height 21
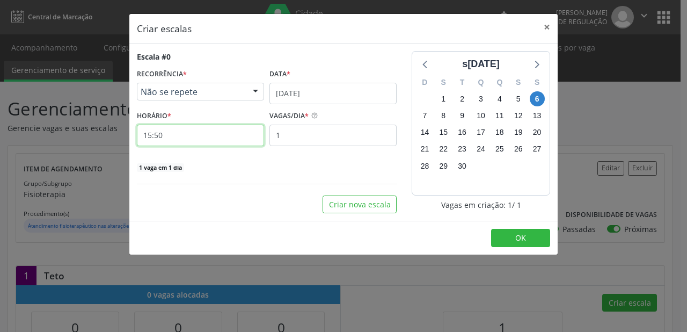
click at [183, 135] on input "15:50" at bounding box center [200, 135] width 127 height 21
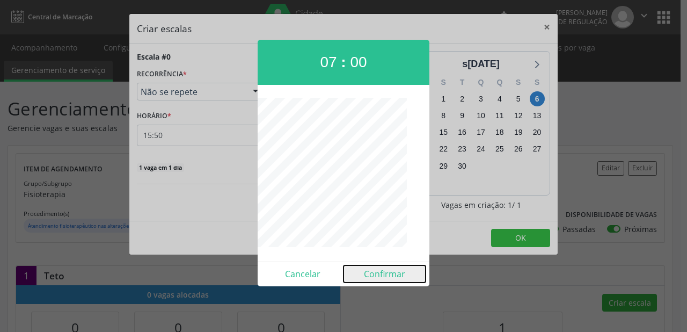
click at [378, 274] on button "Confirmar" at bounding box center [385, 273] width 82 height 17
type input "07:00"
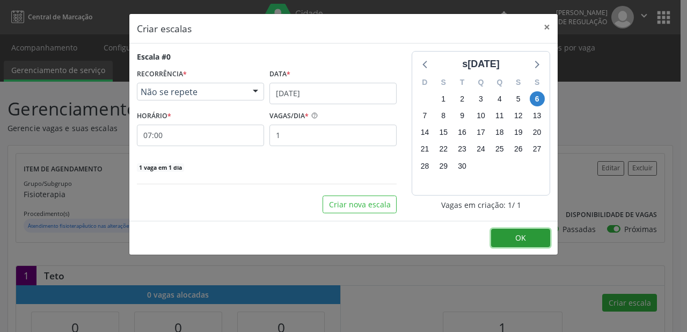
click at [535, 239] on button "OK" at bounding box center [520, 238] width 59 height 18
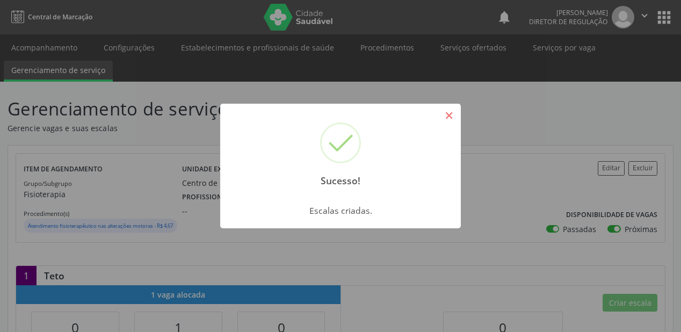
click at [447, 112] on button "×" at bounding box center [449, 115] width 18 height 18
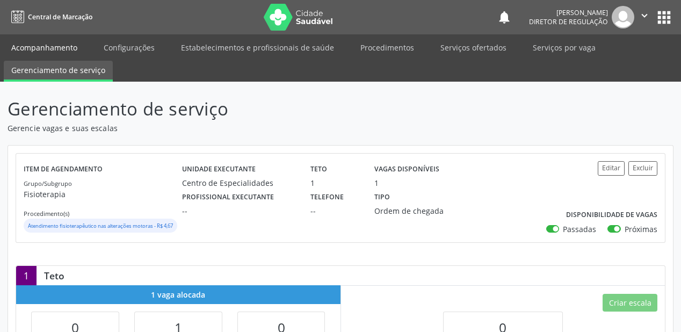
click at [45, 46] on link "Acompanhamento" at bounding box center [44, 47] width 81 height 19
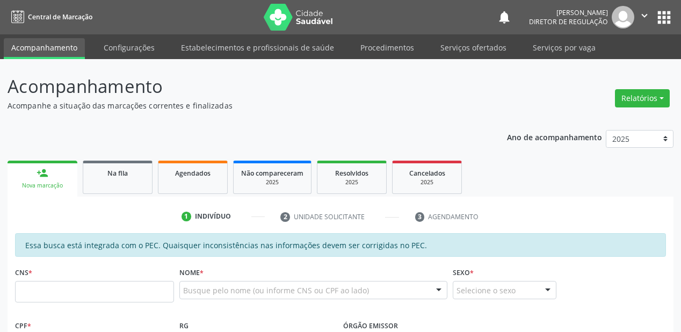
click at [193, 296] on div "Busque pelo nome (ou informe CNS ou CPF ao lado)" at bounding box center [313, 290] width 268 height 18
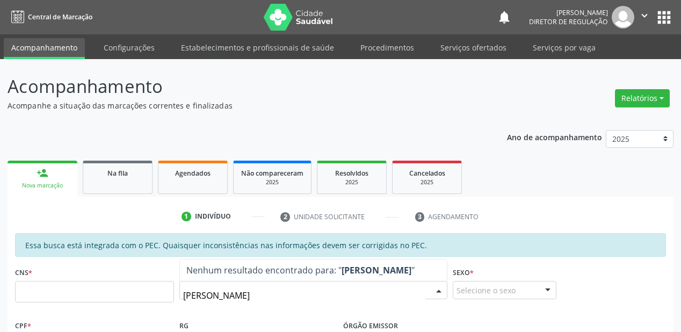
type input "[PERSON_NAME]"
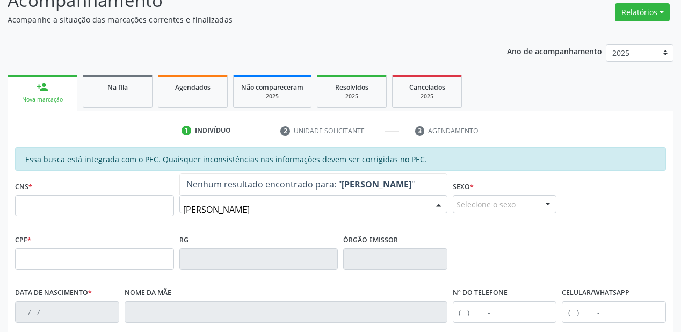
scroll to position [129, 0]
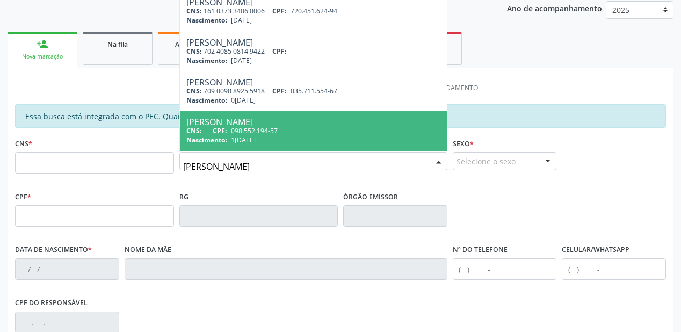
click at [278, 121] on div "[PERSON_NAME]" at bounding box center [313, 122] width 254 height 9
type input "098.552.194-57"
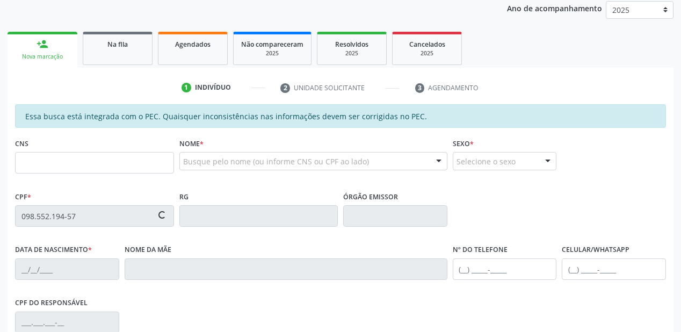
type input "[DATE]"
type input "Margarida Isabel Rodrigues"
type input "(87) 9999-9999"
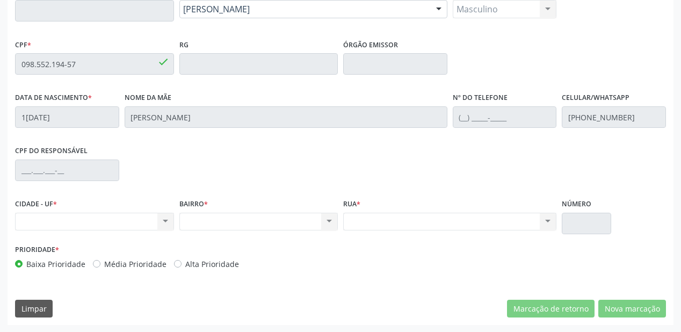
scroll to position [238, 0]
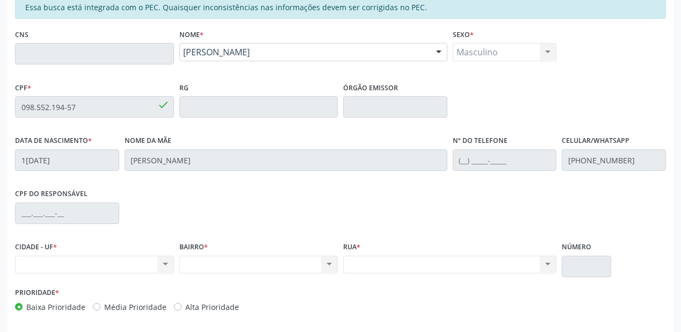
click at [5, 110] on div "Acompanhamento Acompanhe a situação das marcações correntes e finalizadas Relat…" at bounding box center [340, 98] width 681 height 554
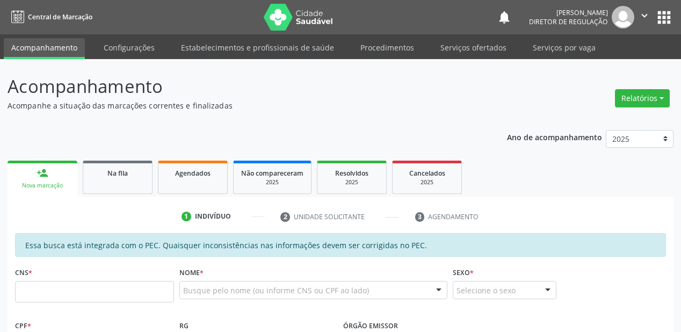
scroll to position [281, 0]
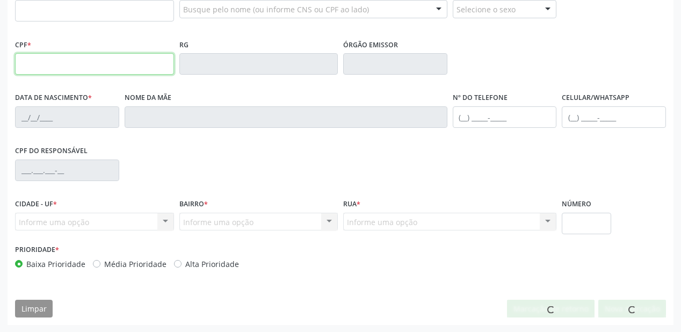
click at [58, 63] on input "text" at bounding box center [94, 63] width 159 height 21
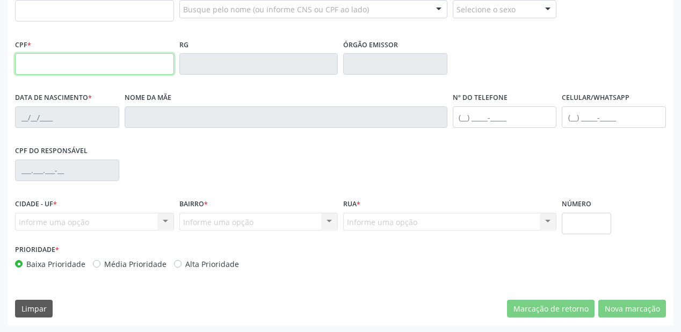
paste input "098.552.194-57"
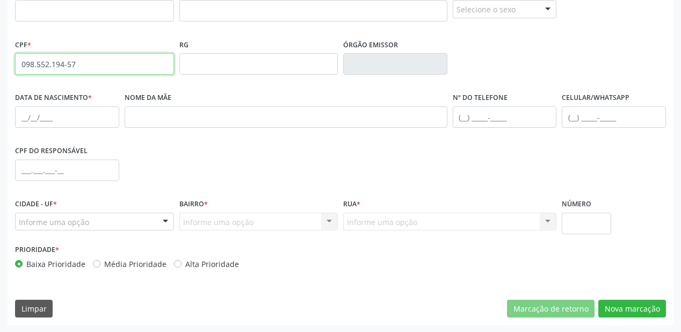
click at [92, 63] on input "098.552.194-57" at bounding box center [94, 63] width 159 height 21
type input "0"
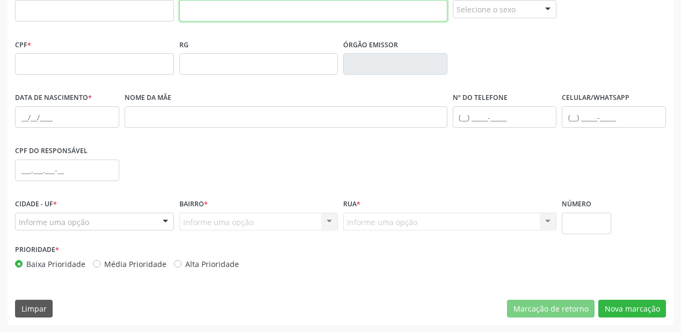
click at [199, 11] on input "text" at bounding box center [313, 10] width 268 height 21
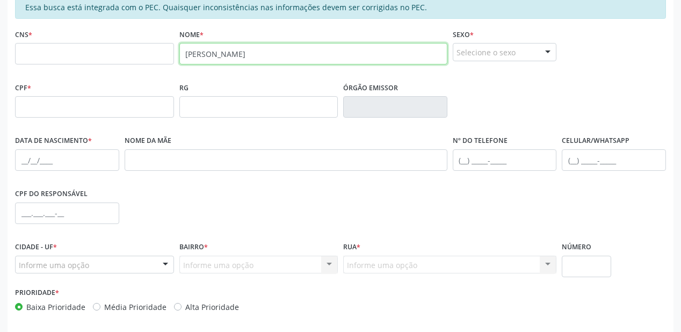
type input "[PERSON_NAME]"
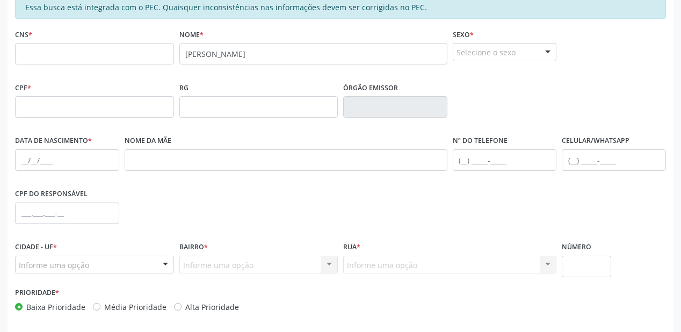
click at [271, 74] on div "Nome * [PERSON_NAME]" at bounding box center [313, 52] width 273 height 53
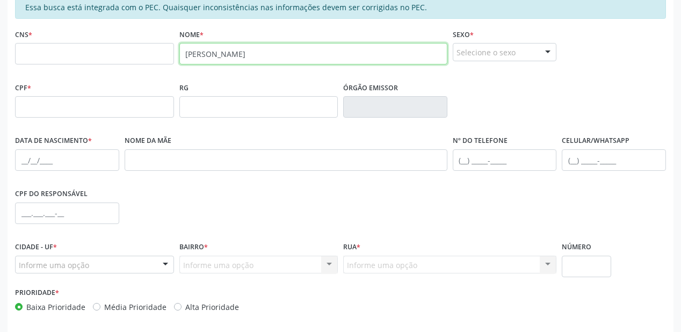
click at [287, 56] on input "[PERSON_NAME]" at bounding box center [313, 53] width 268 height 21
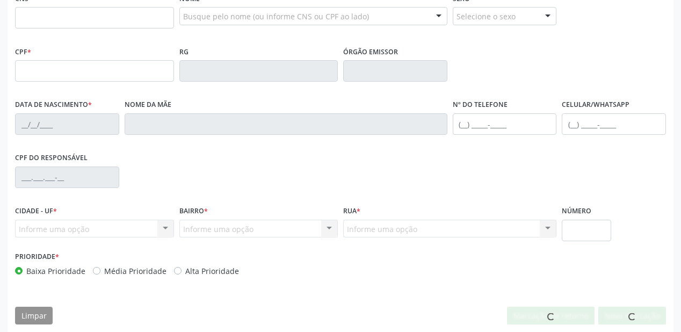
scroll to position [274, 0]
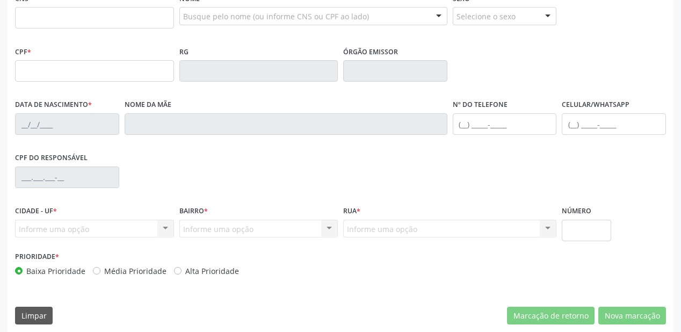
click at [193, 22] on div "Busque pelo nome (ou informe CNS ou CPF ao lado)" at bounding box center [313, 16] width 268 height 18
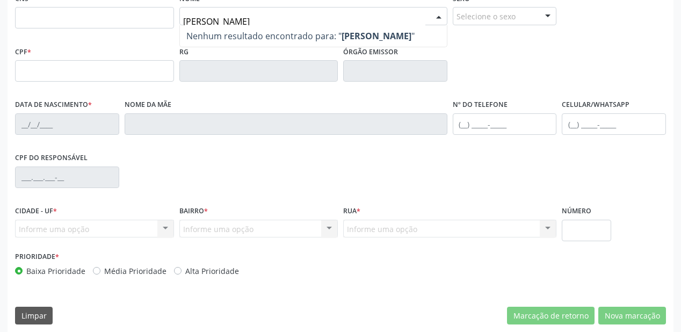
type input "[PERSON_NAME]"
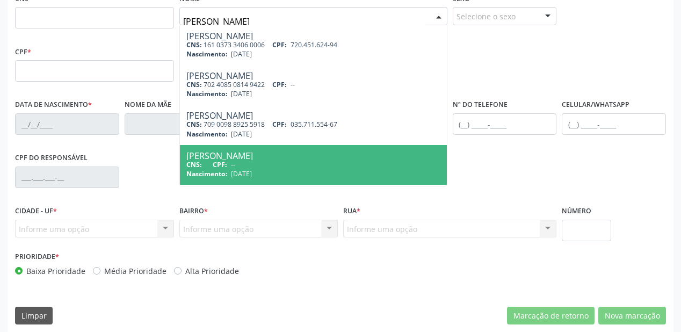
click at [287, 163] on div "CNS: CPF: --" at bounding box center [313, 164] width 254 height 9
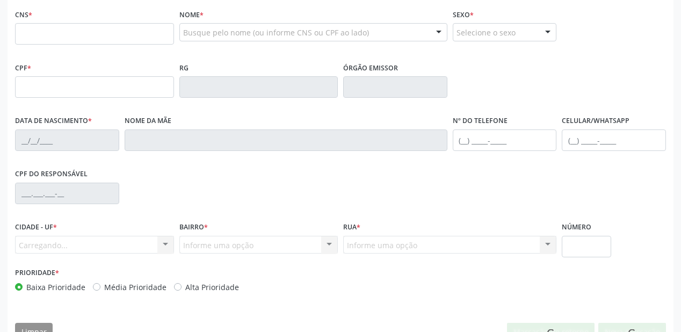
scroll to position [258, 0]
click at [52, 83] on input "text" at bounding box center [94, 86] width 159 height 21
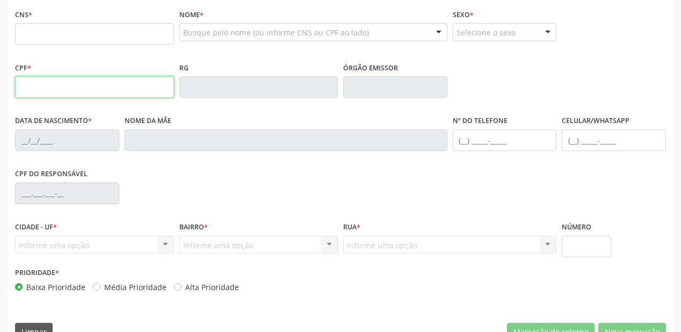
paste input "098.552.194-57"
type input "098.552.194-57"
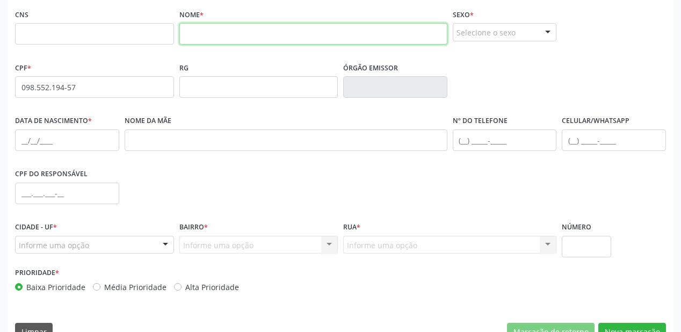
click at [202, 34] on input "text" at bounding box center [313, 33] width 268 height 21
type input "[PERSON_NAME]"
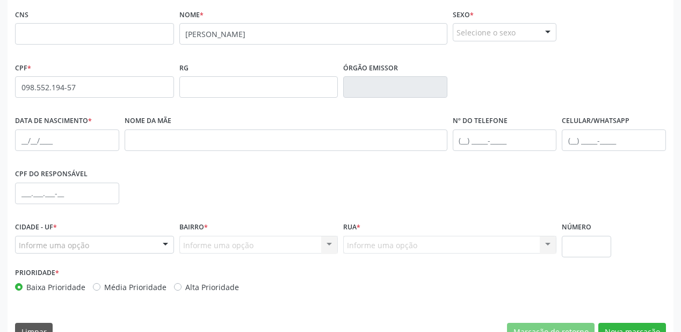
click at [480, 37] on div "Selecione o sexo" at bounding box center [505, 32] width 104 height 18
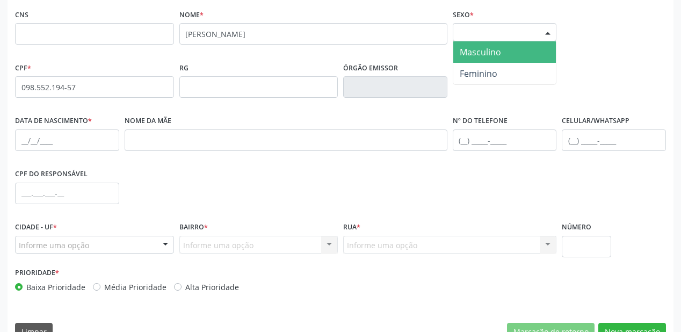
click at [487, 57] on span "Masculino" at bounding box center [504, 51] width 103 height 21
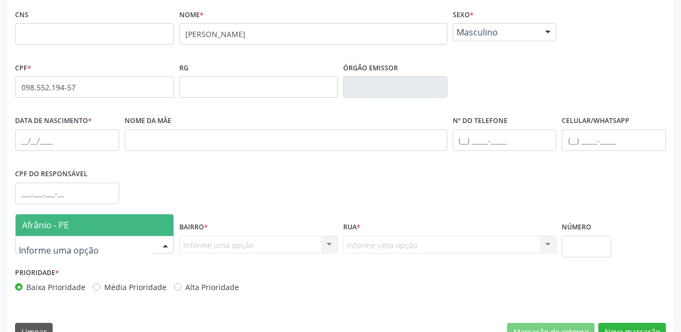
drag, startPoint x: 67, startPoint y: 223, endPoint x: 84, endPoint y: 221, distance: 17.3
click at [67, 223] on span "Afrânio - PE" at bounding box center [45, 225] width 47 height 12
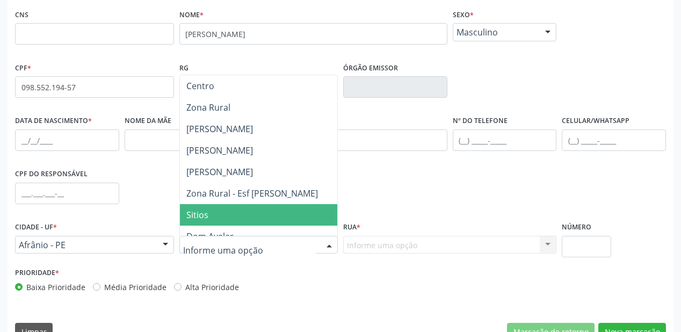
drag, startPoint x: 207, startPoint y: 211, endPoint x: 244, endPoint y: 211, distance: 36.5
click at [209, 211] on span "Sitios" at bounding box center [259, 214] width 158 height 21
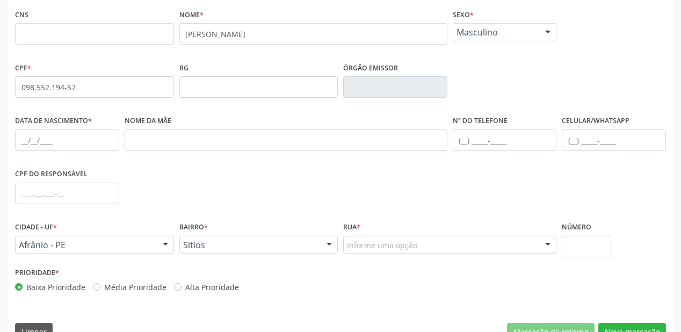
click at [361, 238] on div "Informe uma opção" at bounding box center [449, 245] width 213 height 18
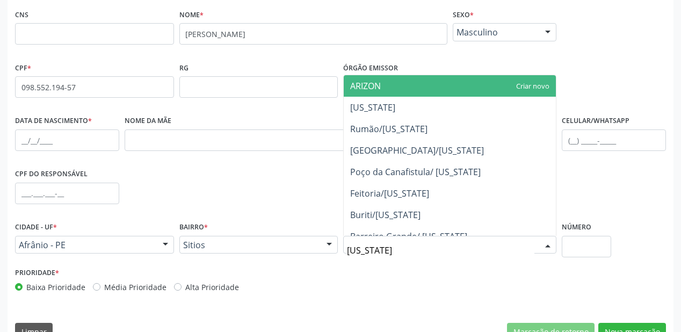
type input "[US_STATE]"
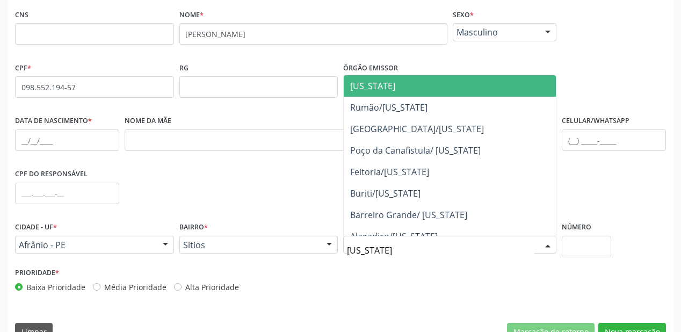
click at [377, 88] on span "[US_STATE]" at bounding box center [372, 86] width 45 height 12
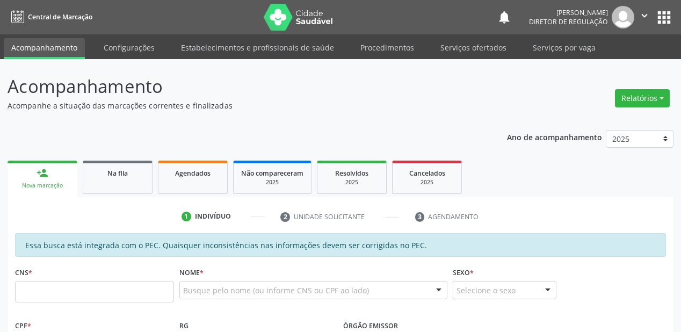
scroll to position [215, 0]
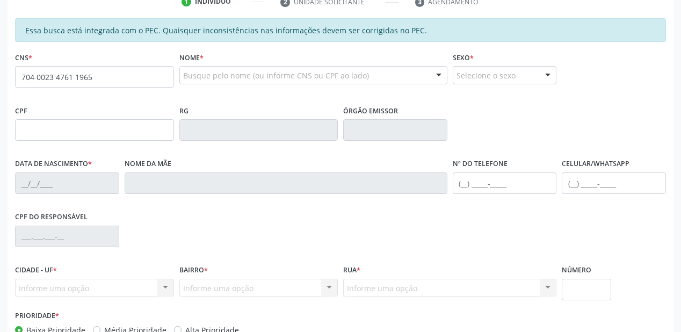
type input "704 0023 4761 1965"
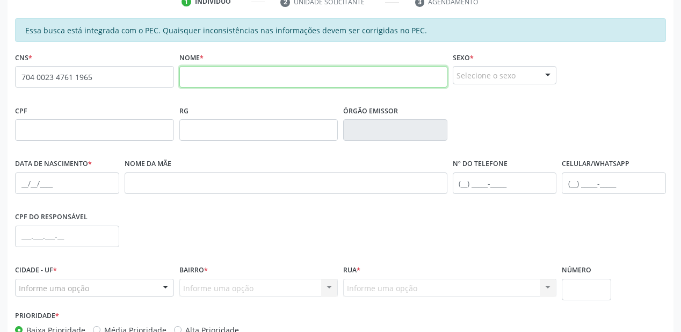
click at [192, 71] on input "text" at bounding box center [313, 76] width 268 height 21
type input "[PERSON_NAME]"
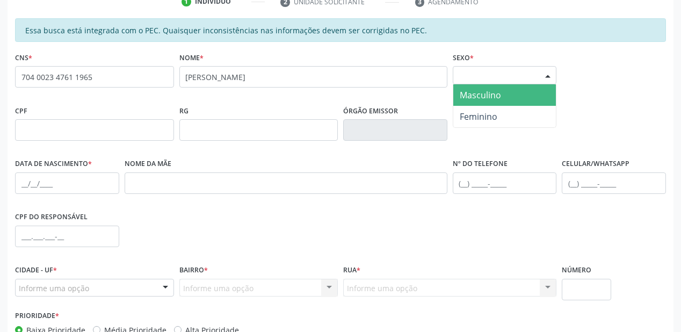
click at [475, 79] on div "Selecione o sexo" at bounding box center [505, 75] width 104 height 18
click at [479, 95] on span "Masculino" at bounding box center [480, 95] width 41 height 12
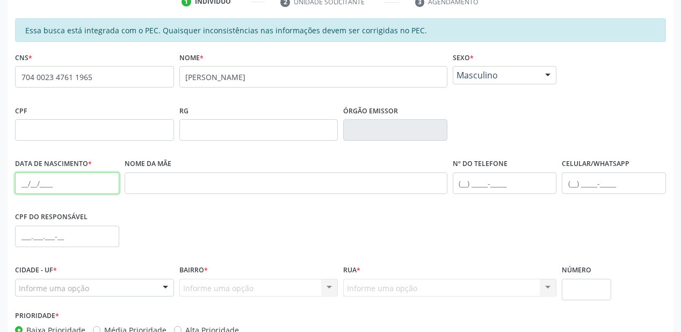
click at [30, 183] on input "text" at bounding box center [67, 182] width 104 height 21
type input "[DATE]"
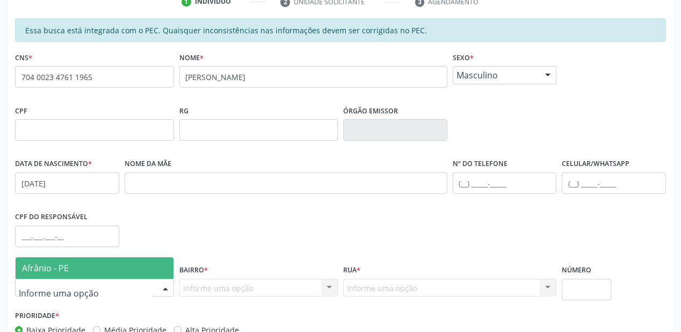
click at [46, 271] on span "Afrânio - PE" at bounding box center [45, 268] width 47 height 12
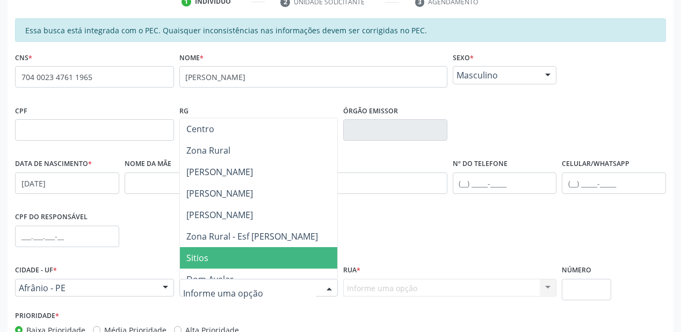
click at [213, 256] on span "Sitios" at bounding box center [259, 257] width 158 height 21
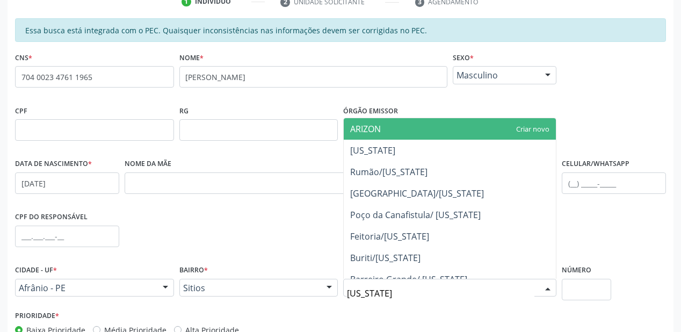
type input "[US_STATE]"
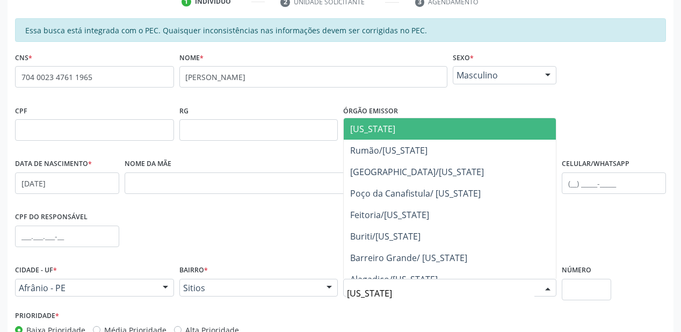
click at [380, 132] on span "[US_STATE]" at bounding box center [372, 129] width 45 height 12
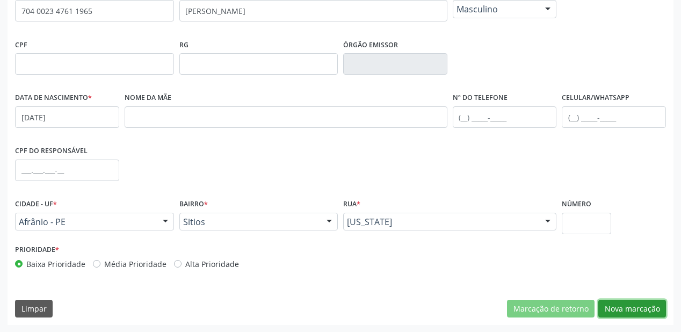
click at [625, 310] on button "Nova marcação" at bounding box center [632, 309] width 68 height 18
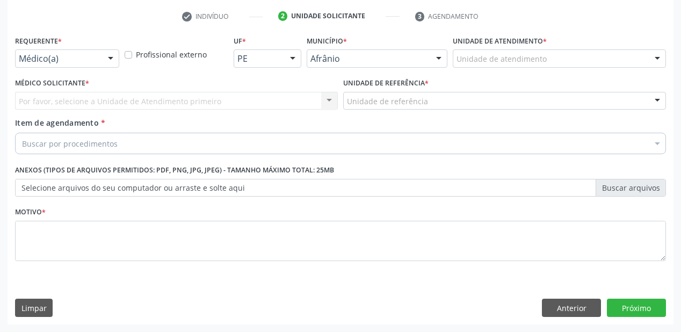
scroll to position [200, 0]
click at [468, 64] on div "Unidade de atendimento" at bounding box center [559, 59] width 213 height 18
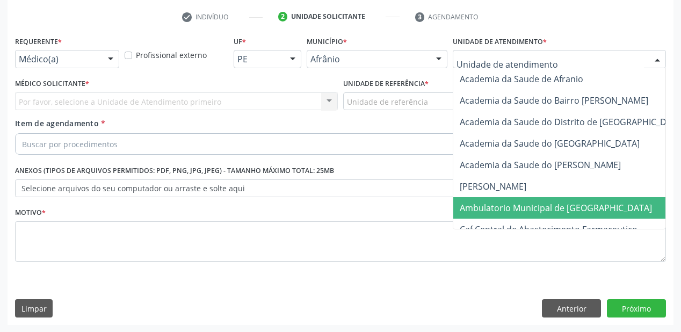
click at [480, 212] on span "Ambulatorio Municipal de [GEOGRAPHIC_DATA]" at bounding box center [556, 208] width 192 height 12
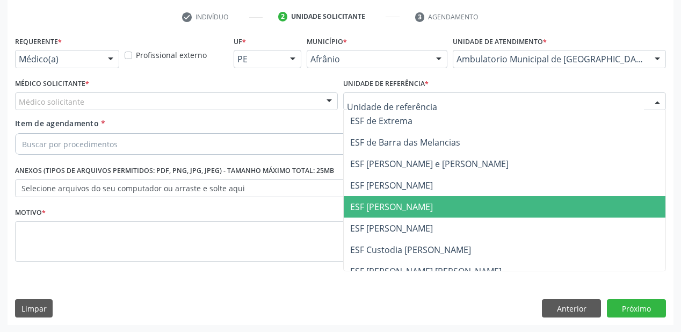
click at [376, 207] on span "ESF [PERSON_NAME]" at bounding box center [391, 207] width 83 height 12
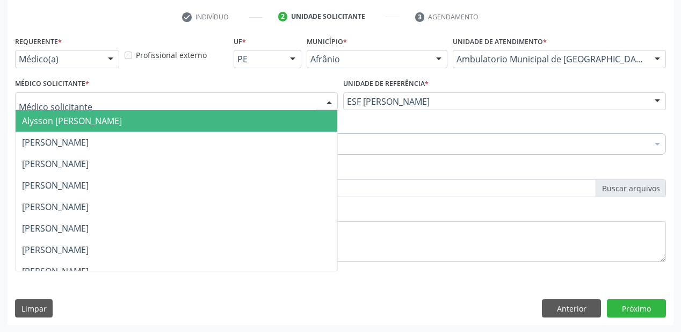
click at [64, 117] on span "Alysson [PERSON_NAME]" at bounding box center [72, 121] width 100 height 12
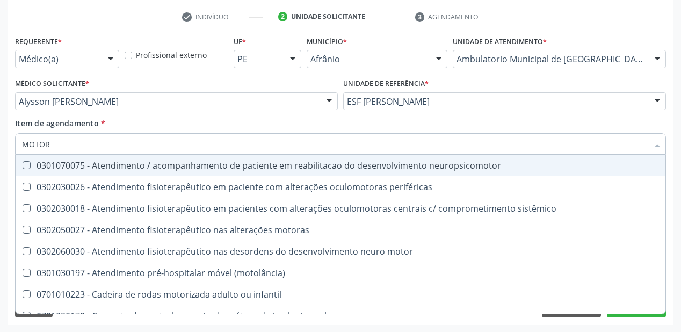
type input "MOTORA"
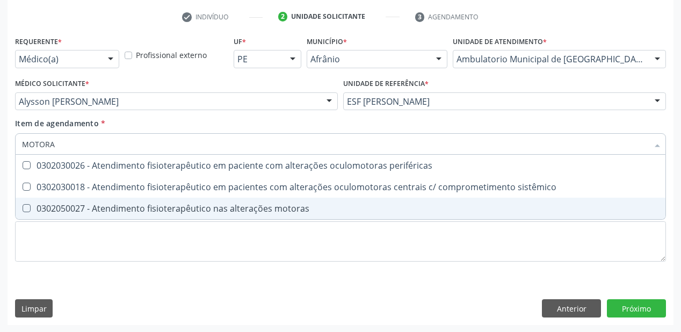
click at [108, 208] on div "0302050027 - Atendimento fisioterapêutico nas alterações motoras" at bounding box center [340, 208] width 637 height 9
checkbox motoras "true"
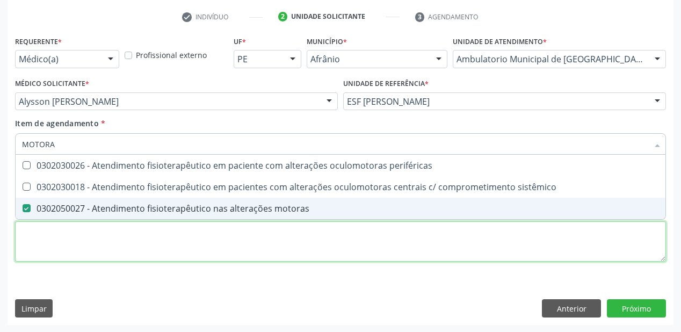
click at [56, 235] on div "Requerente * Médico(a) Médico(a) Enfermeiro(a) Paciente Nenhum resultado encont…" at bounding box center [340, 154] width 651 height 243
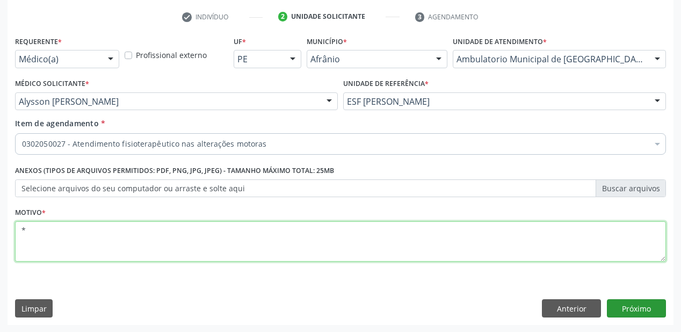
type textarea "*"
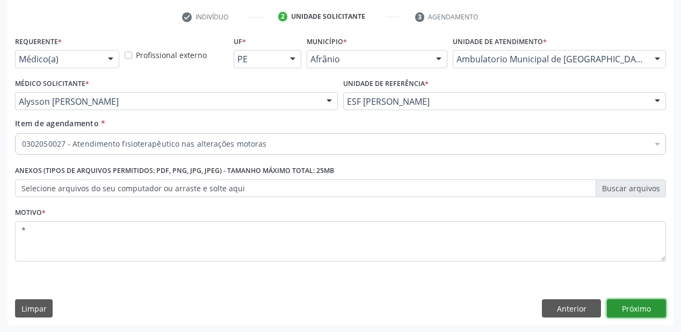
click at [631, 303] on button "Próximo" at bounding box center [636, 308] width 59 height 18
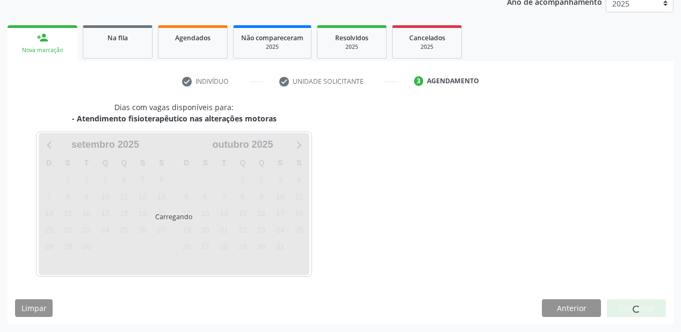
scroll to position [135, 0]
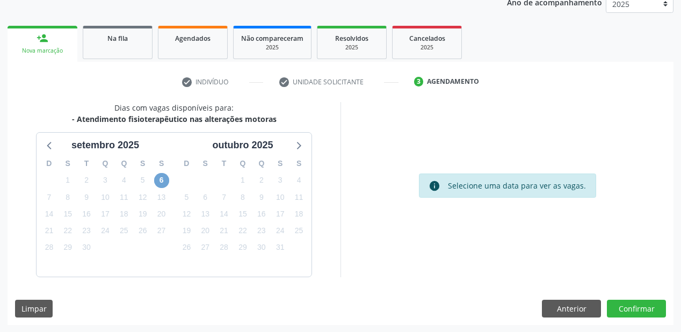
click at [159, 179] on span "6" at bounding box center [161, 180] width 15 height 15
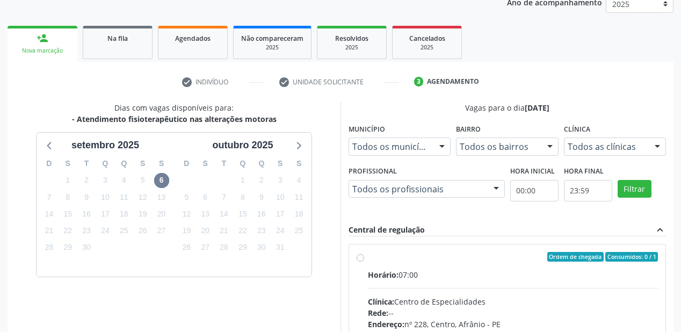
click at [499, 260] on div "Ordem de chegada Consumidos: 0 / 1" at bounding box center [513, 257] width 290 height 10
click at [364, 260] on input "Ordem de chegada Consumidos: 0 / 1 Horário: 07:00 Clínica: Centro de Especialid…" at bounding box center [361, 257] width 8 height 10
radio input "true"
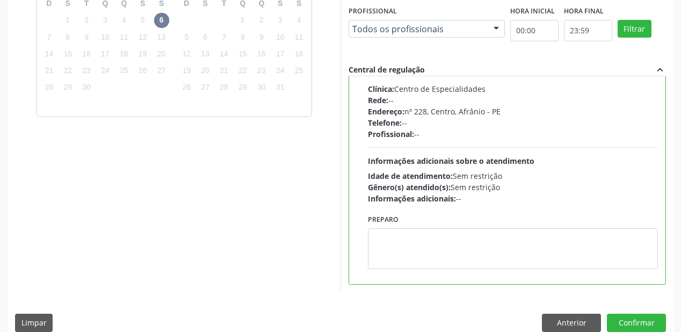
scroll to position [309, 0]
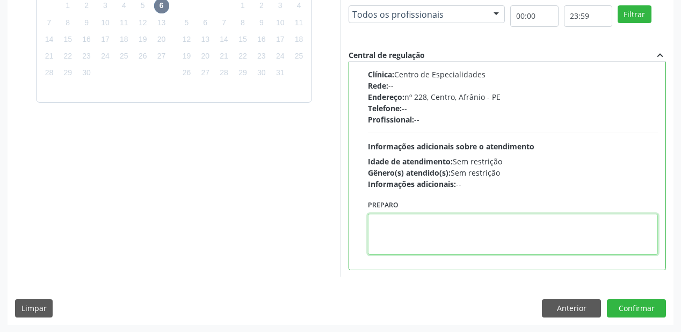
click at [410, 242] on textarea at bounding box center [513, 234] width 290 height 41
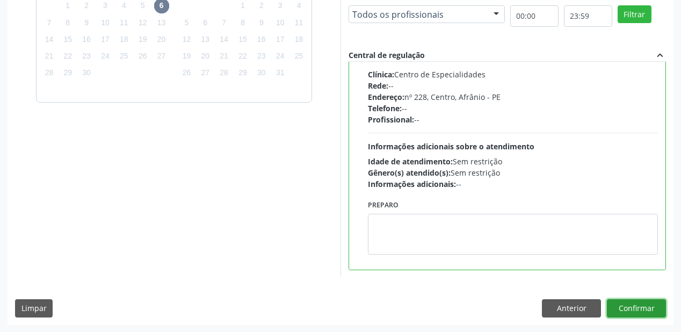
click at [627, 306] on button "Confirmar" at bounding box center [636, 308] width 59 height 18
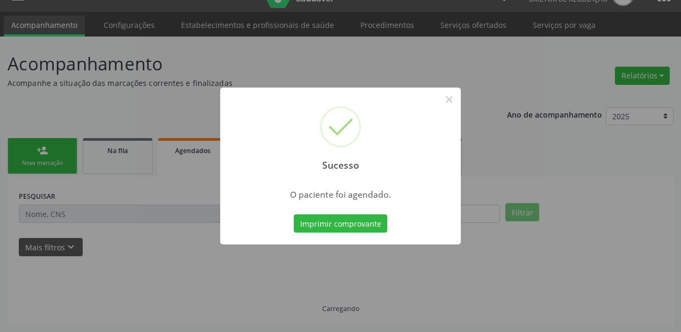
scroll to position [21, 0]
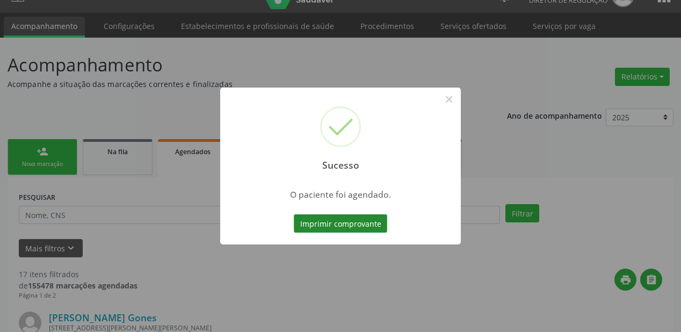
click at [335, 221] on button "Imprimir comprovante" at bounding box center [340, 223] width 93 height 18
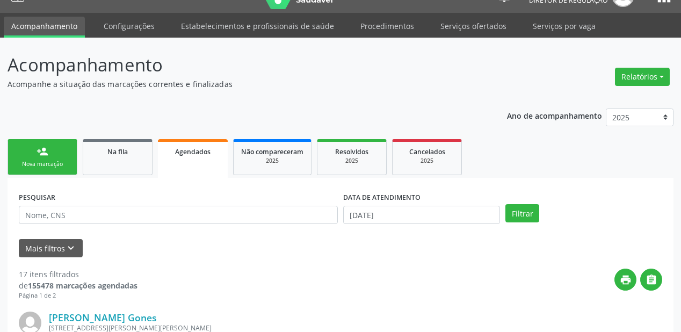
click at [56, 144] on link "person_add Nova marcação" at bounding box center [43, 157] width 70 height 36
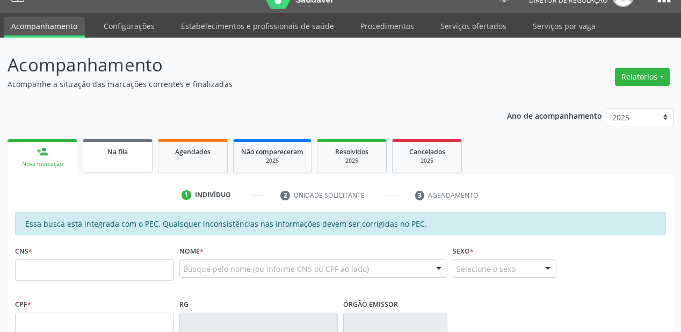
click at [129, 153] on div "Na fila" at bounding box center [118, 151] width 54 height 11
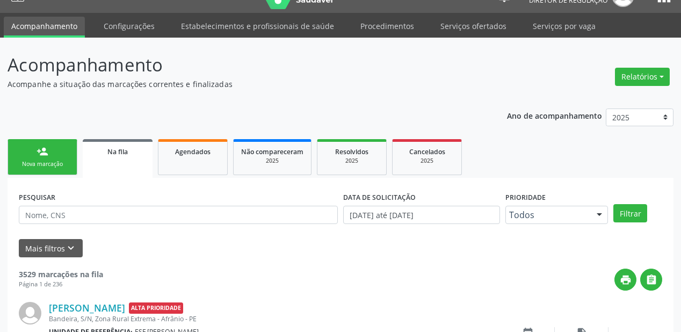
click at [50, 227] on div "PESQUISAR" at bounding box center [178, 210] width 324 height 42
click at [50, 221] on input "text" at bounding box center [178, 215] width 319 height 18
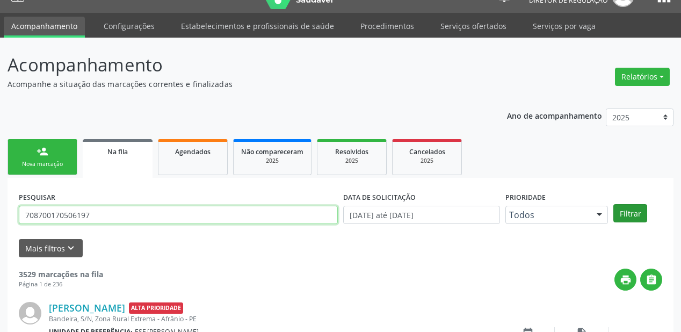
type input "708700170506197"
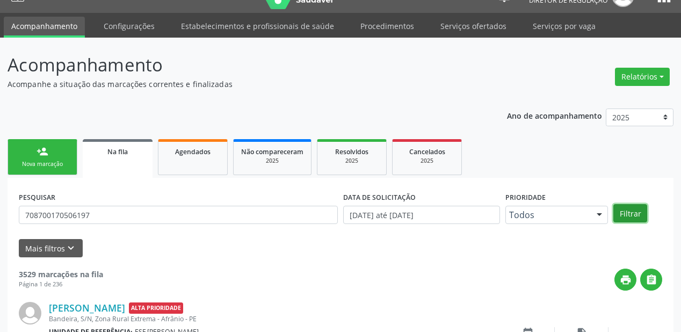
click at [633, 212] on button "Filtrar" at bounding box center [630, 213] width 34 height 18
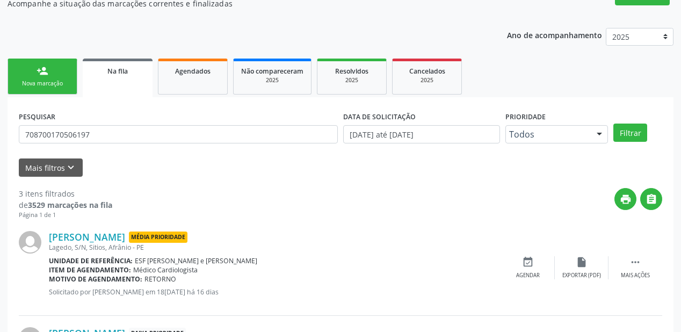
scroll to position [279, 0]
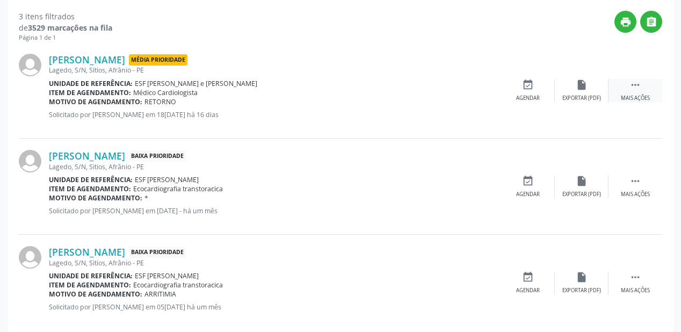
click at [642, 79] on div " Mais ações" at bounding box center [636, 90] width 54 height 23
click at [367, 85] on icon "event_available" at bounding box center [367, 85] width 12 height 12
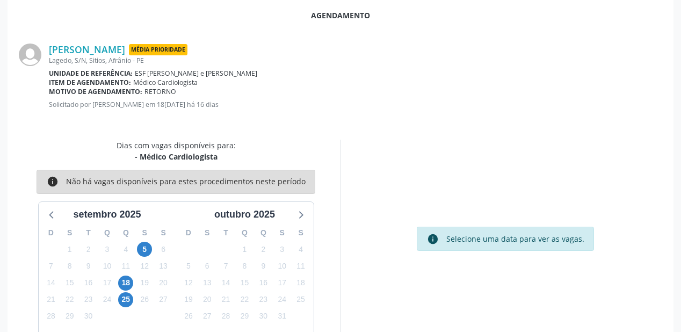
scroll to position [226, 0]
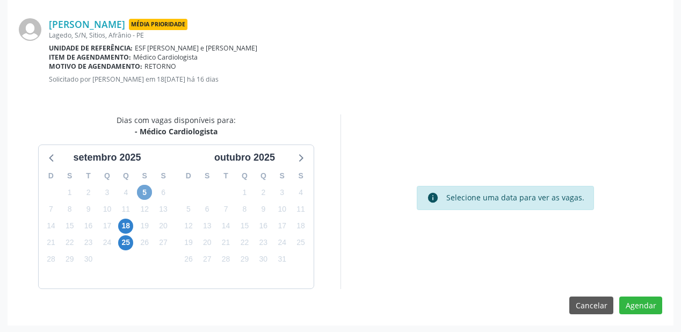
click at [147, 192] on span "5" at bounding box center [144, 192] width 15 height 15
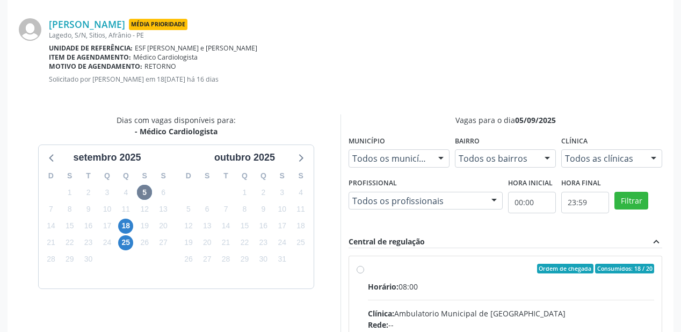
click at [432, 288] on div "Horário: 08:00" at bounding box center [511, 286] width 286 height 11
click at [364, 273] on input "Ordem de chegada Consumidos: 18 / 20 Horário: 08:00 Clínica: Ambulatorio Munici…" at bounding box center [361, 269] width 8 height 10
radio input "true"
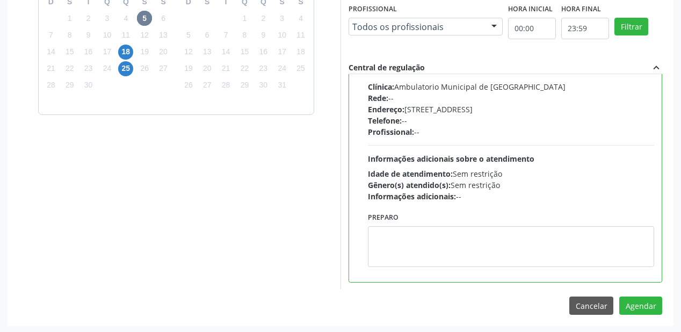
scroll to position [401, 0]
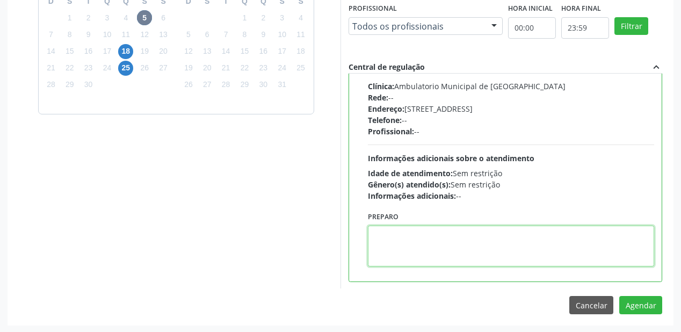
drag, startPoint x: 441, startPoint y: 237, endPoint x: 447, endPoint y: 234, distance: 7.2
click at [442, 236] on textarea at bounding box center [511, 246] width 286 height 41
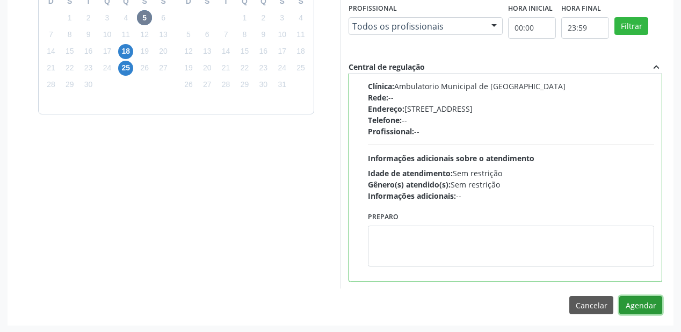
click at [640, 305] on button "Agendar" at bounding box center [640, 305] width 43 height 18
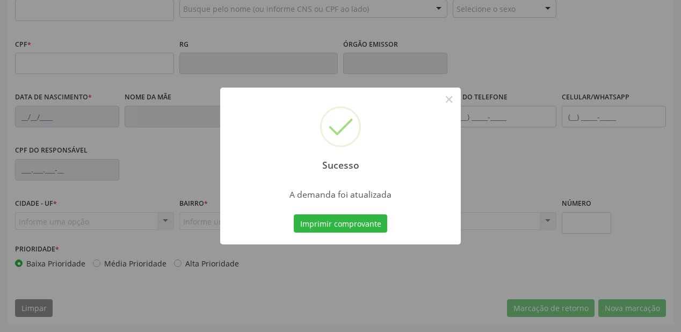
scroll to position [281, 0]
click at [345, 218] on button "Imprimir comprovante" at bounding box center [340, 223] width 93 height 18
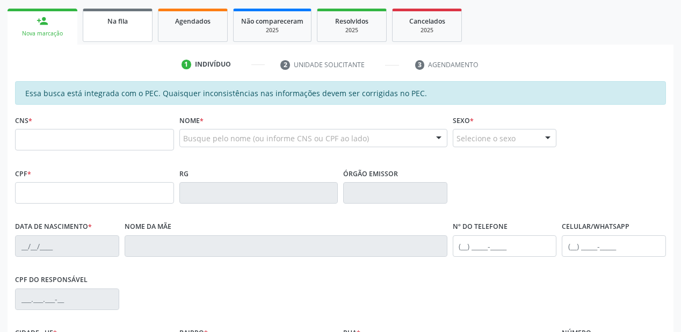
click at [116, 26] on link "Na fila" at bounding box center [118, 25] width 70 height 33
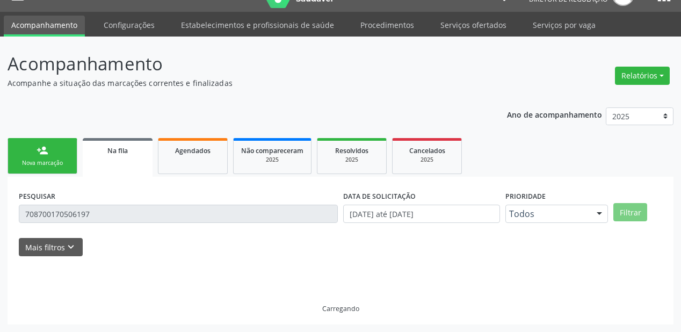
scroll to position [21, 0]
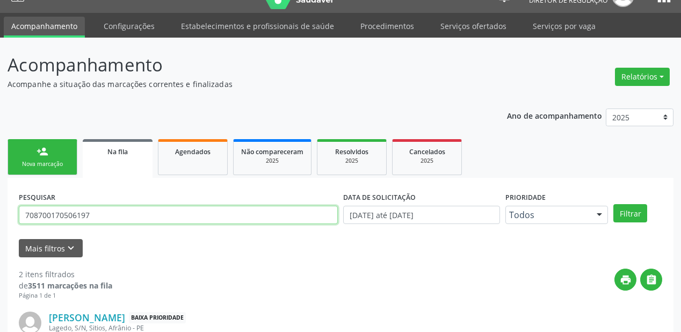
click at [98, 215] on input "708700170506197" at bounding box center [178, 215] width 319 height 18
type input "7"
type input "700003733413207"
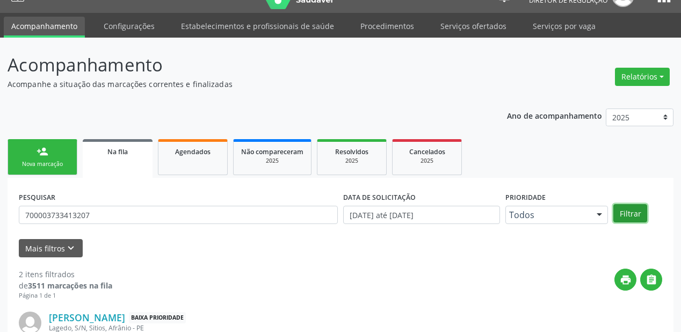
click at [625, 215] on button "Filtrar" at bounding box center [630, 213] width 34 height 18
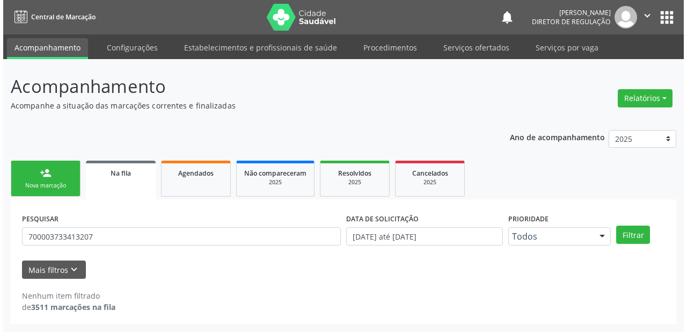
scroll to position [0, 0]
